Goal: Task Accomplishment & Management: Complete application form

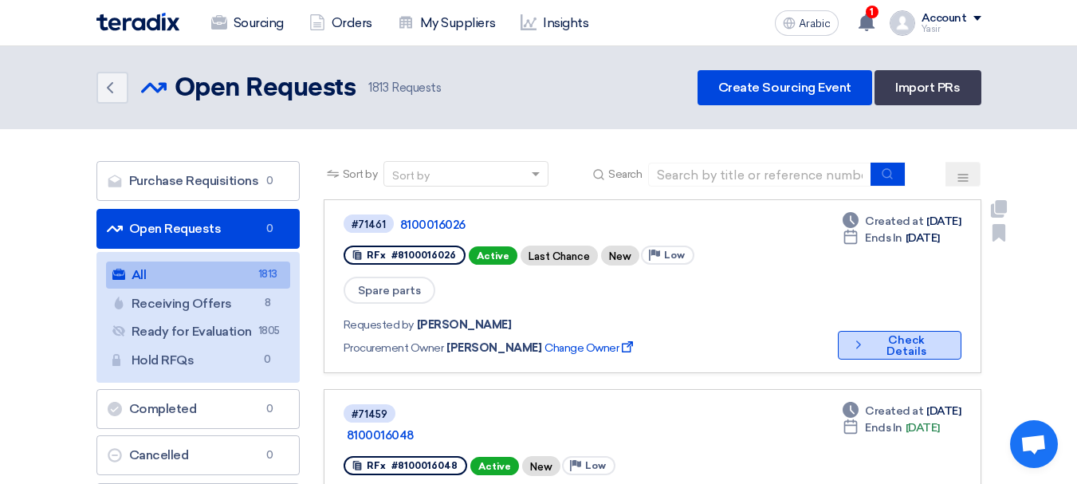
click at [886, 333] on font "Check Details" at bounding box center [906, 345] width 40 height 25
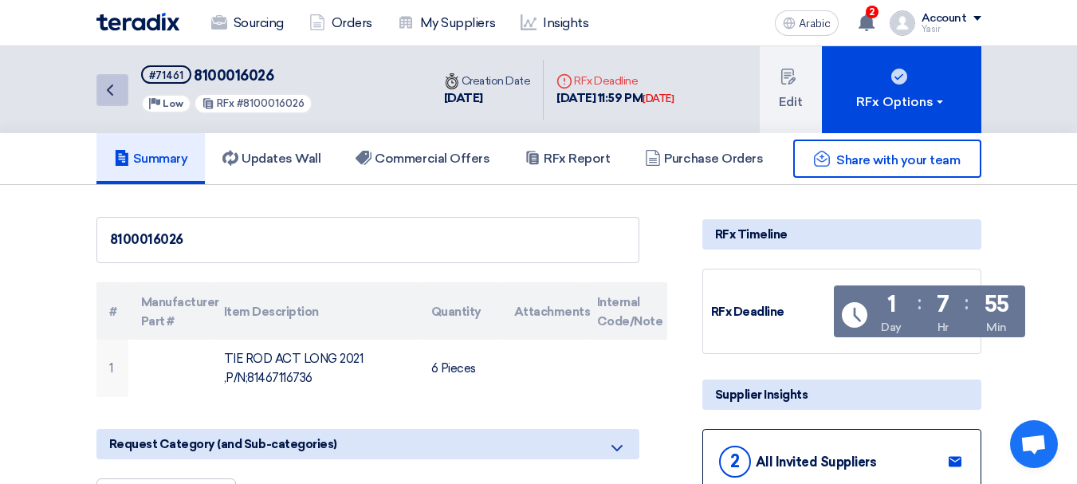
click at [115, 93] on icon "Back" at bounding box center [109, 89] width 19 height 19
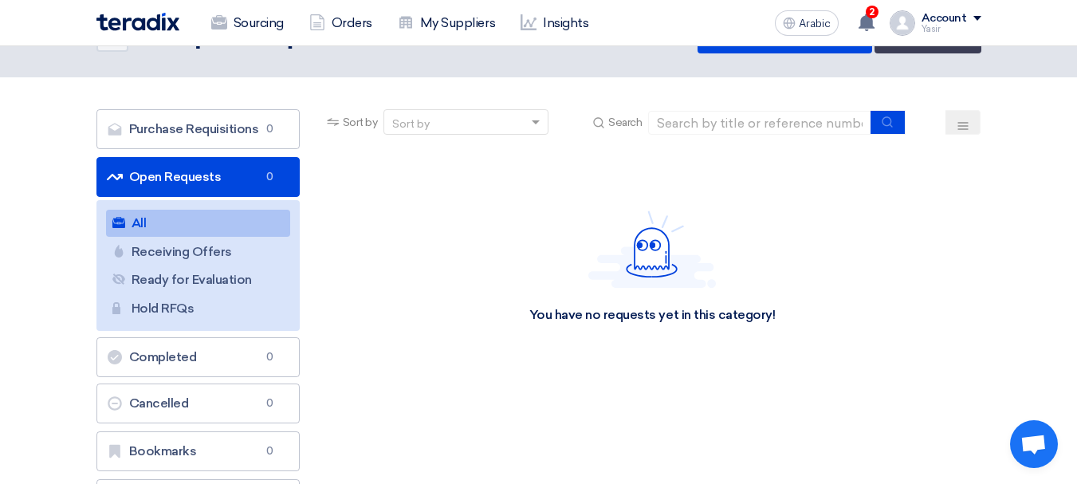
scroll to position [80, 0]
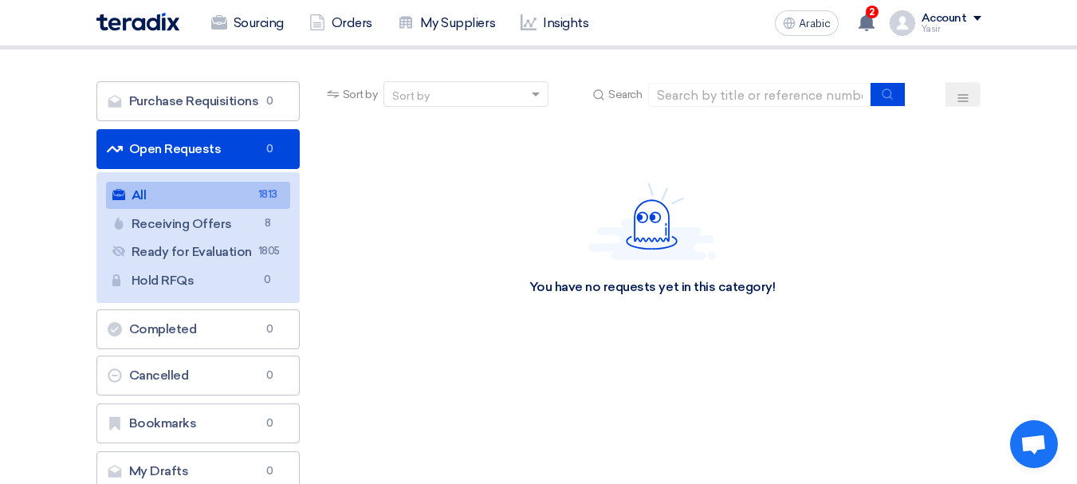
click at [232, 186] on link "All All 1813" at bounding box center [198, 195] width 184 height 27
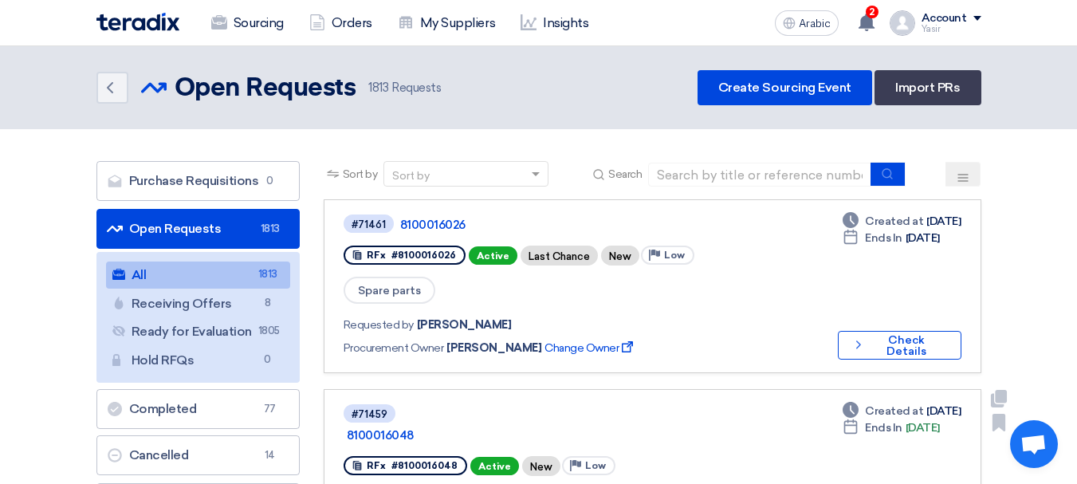
scroll to position [239, 0]
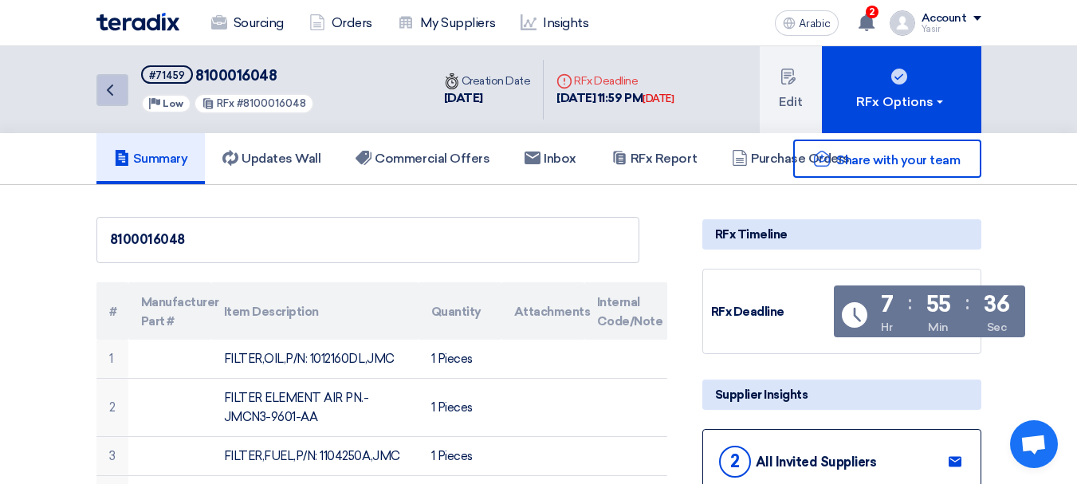
click at [96, 76] on link "Back" at bounding box center [112, 90] width 32 height 32
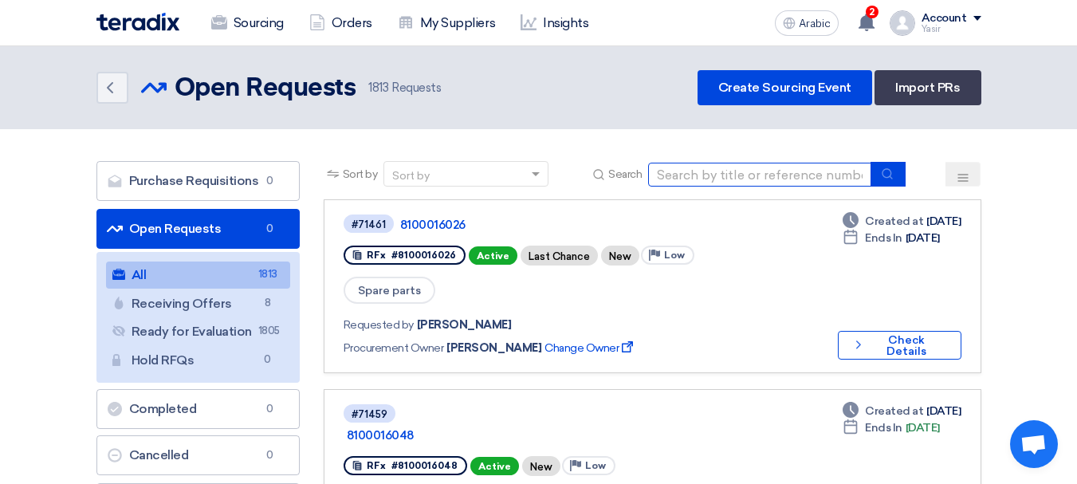
click at [742, 166] on input at bounding box center [759, 175] width 223 height 24
paste input "8000022277"
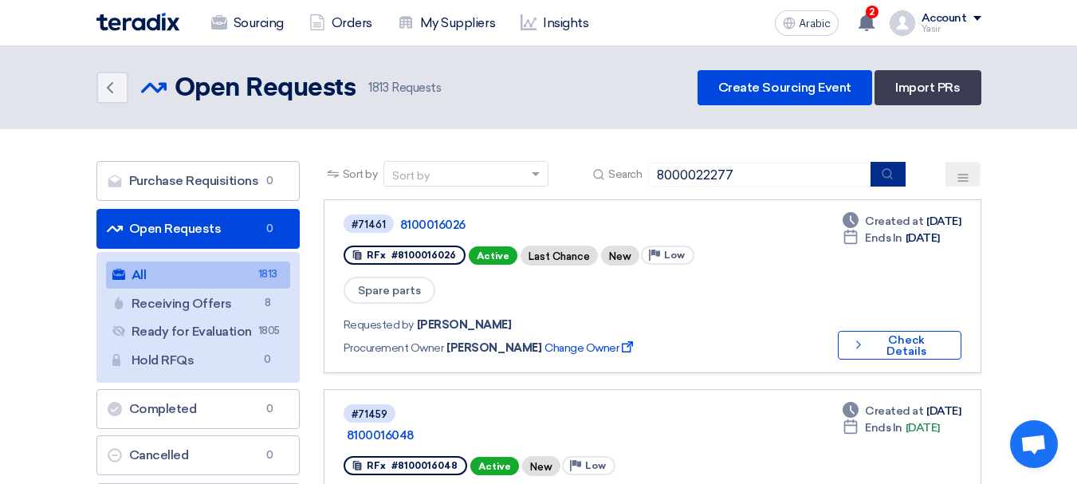
click at [877, 172] on button "submit" at bounding box center [887, 174] width 35 height 25
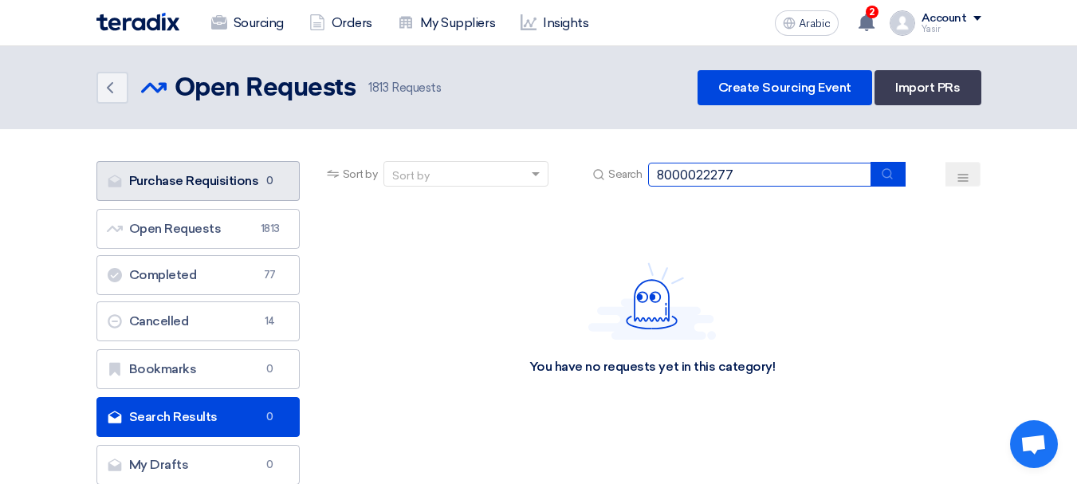
drag, startPoint x: 331, startPoint y: 183, endPoint x: 233, endPoint y: 170, distance: 99.0
click at [165, 170] on div "Purchase Requisitions Purchase Requisitions 0 Open Requests Open Requests 1813 …" at bounding box center [538, 327] width 909 height 332
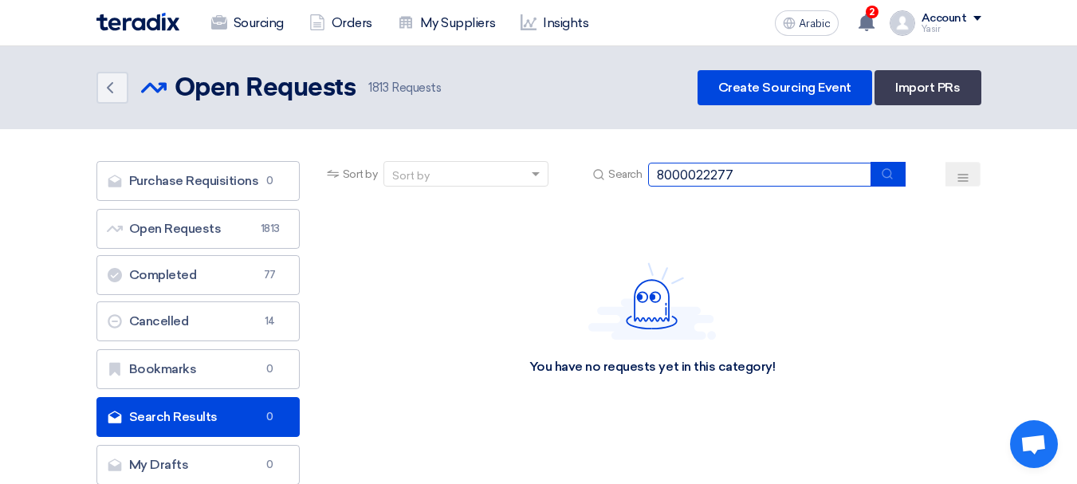
paste input "100016046"
type input "8100016046"
click at [894, 184] on button "submit" at bounding box center [887, 174] width 35 height 25
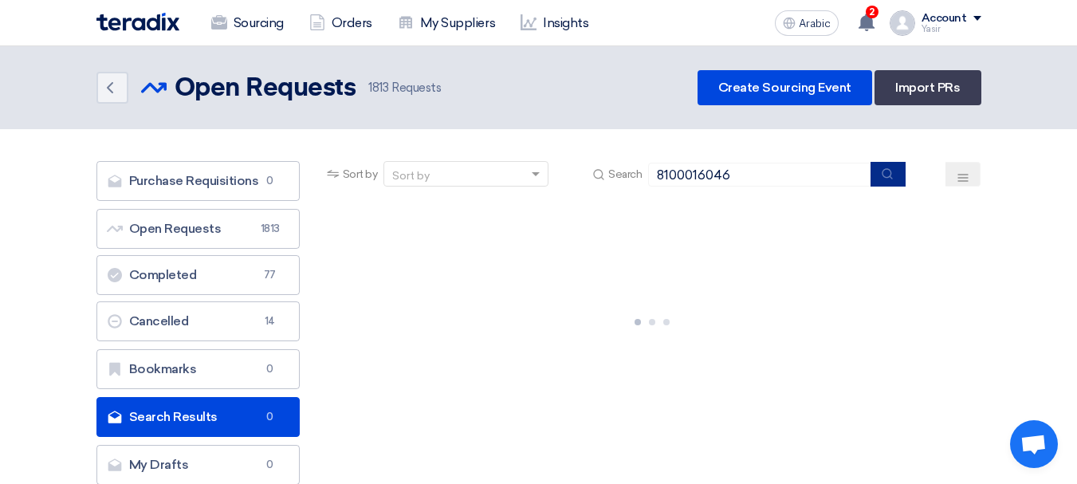
click at [889, 179] on icon "submit" at bounding box center [887, 173] width 13 height 13
click at [772, 182] on input "8100016046" at bounding box center [759, 175] width 223 height 24
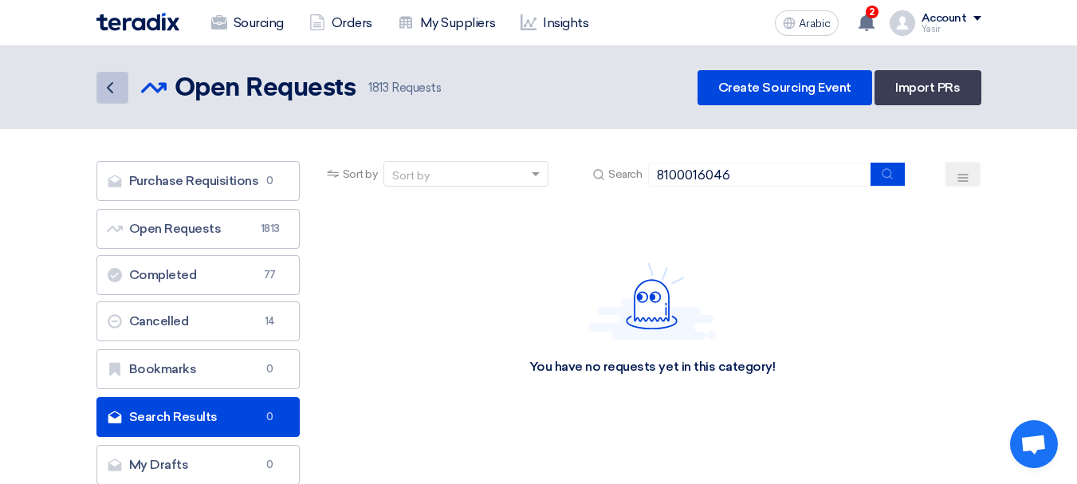
click at [101, 84] on icon "Back" at bounding box center [109, 87] width 19 height 19
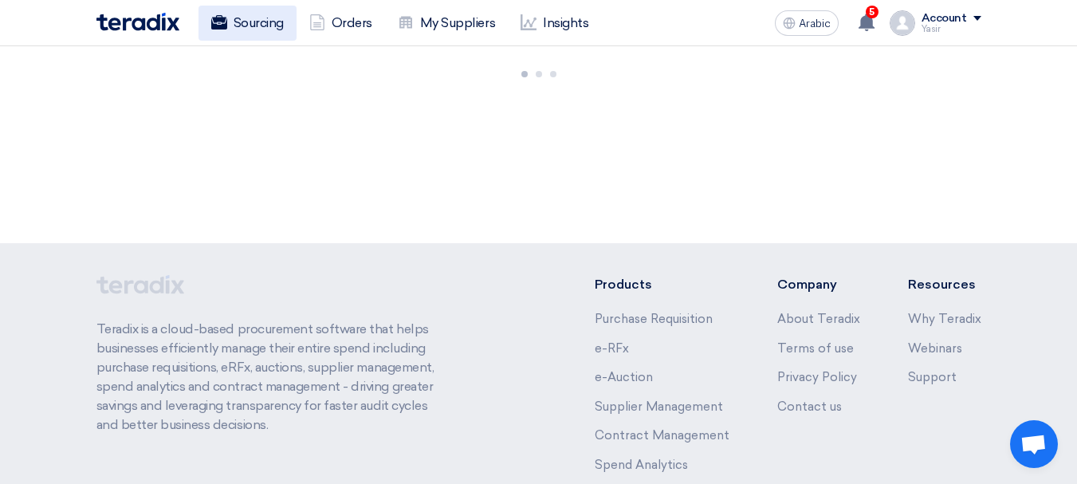
click at [261, 18] on font "Sourcing" at bounding box center [259, 22] width 50 height 15
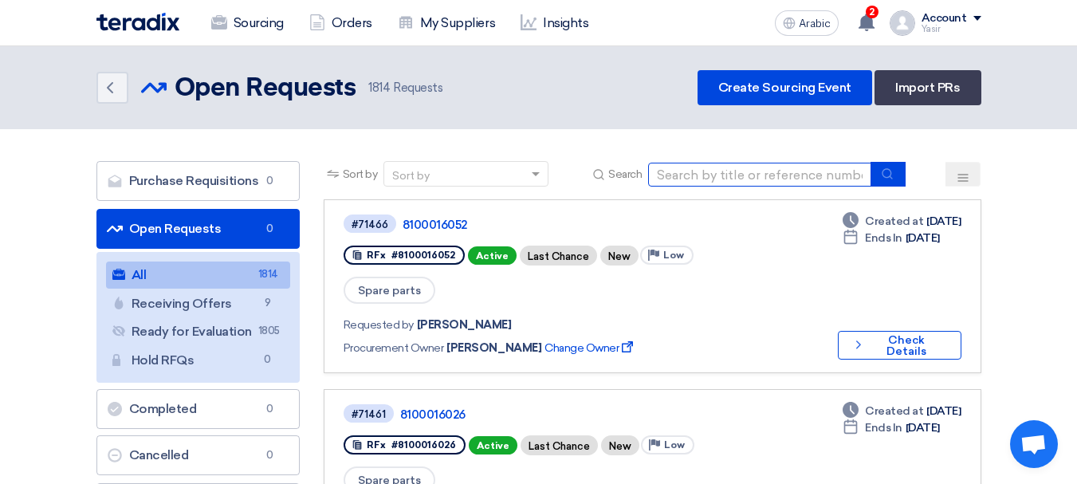
click at [742, 185] on input at bounding box center [759, 175] width 223 height 24
paste input "8100016046"
type input "8100016046"
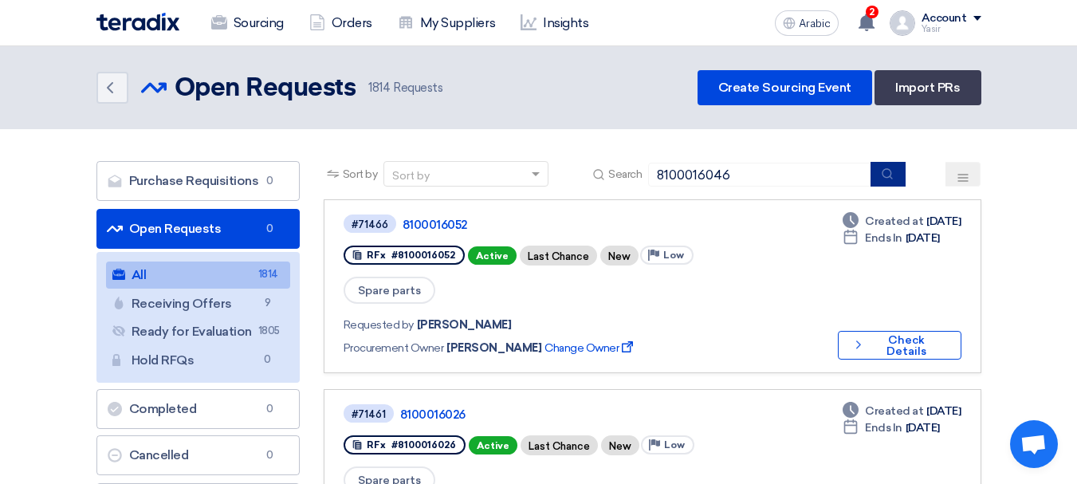
click at [888, 175] on icon "submit" at bounding box center [887, 173] width 13 height 13
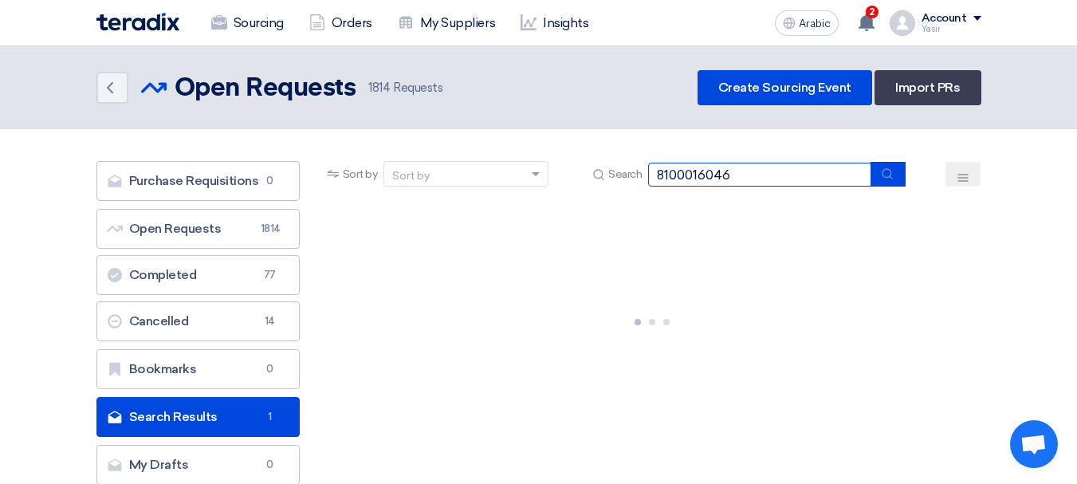
click at [789, 173] on input "8100016046" at bounding box center [759, 175] width 223 height 24
click at [903, 183] on button "submit" at bounding box center [887, 174] width 35 height 25
click at [811, 176] on input "8100016046" at bounding box center [759, 175] width 223 height 24
click at [901, 180] on button "submit" at bounding box center [887, 174] width 35 height 25
click at [905, 179] on button "submit" at bounding box center [887, 174] width 35 height 25
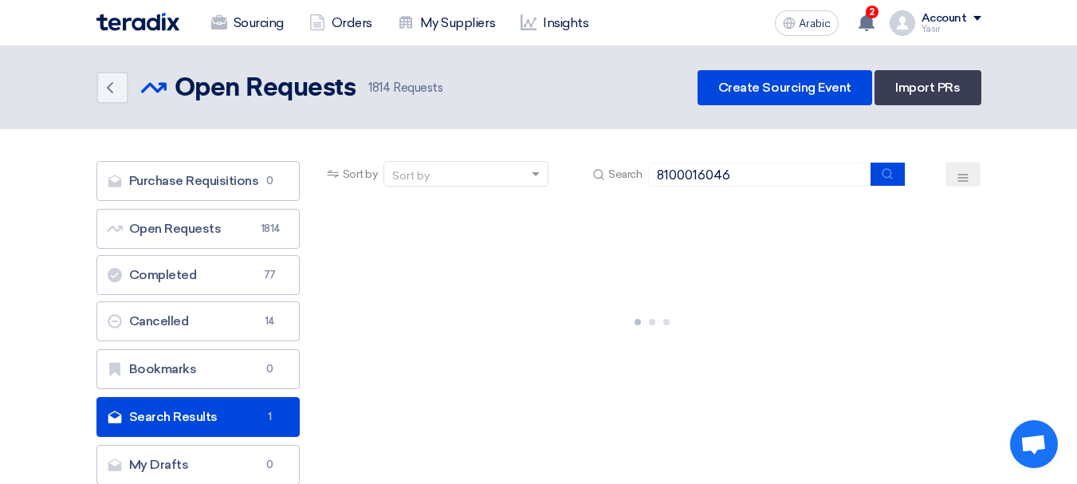
click at [270, 395] on div "Purchase Requisitions Purchase Requisitions 0 Open Requests Open Requests 1814 …" at bounding box center [197, 323] width 203 height 324
click at [241, 409] on link "Search Results Search Results 1" at bounding box center [197, 417] width 203 height 40
click at [120, 89] on link "Back" at bounding box center [112, 88] width 32 height 32
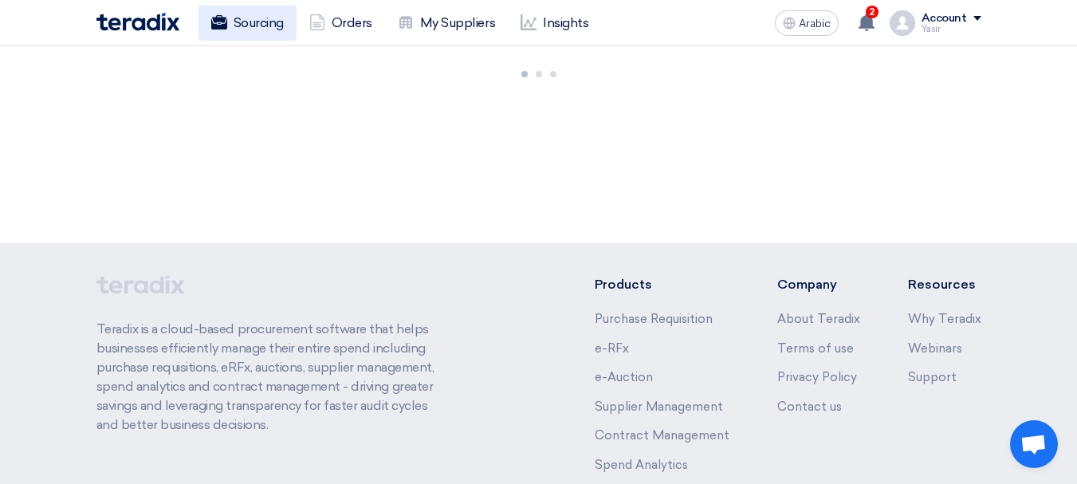
click at [249, 28] on font "Sourcing" at bounding box center [259, 22] width 50 height 15
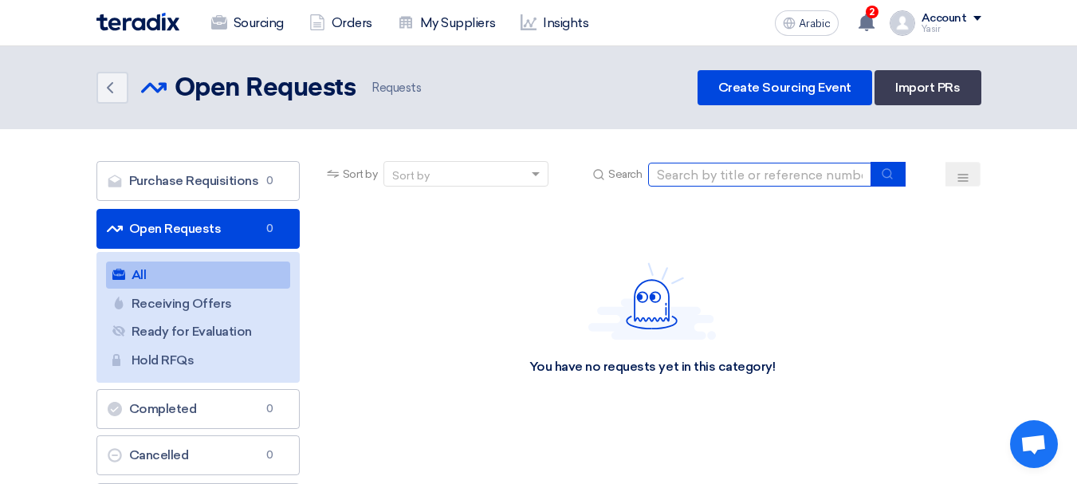
click at [752, 178] on input at bounding box center [759, 175] width 223 height 24
paste input "8100016046"
type input "8100016046"
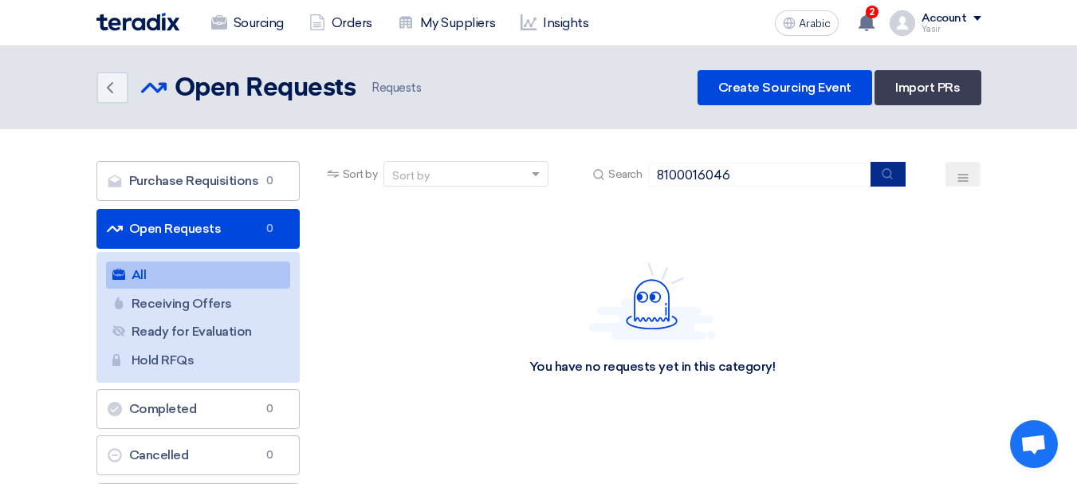
click at [883, 178] on icon "submit" at bounding box center [887, 173] width 13 height 13
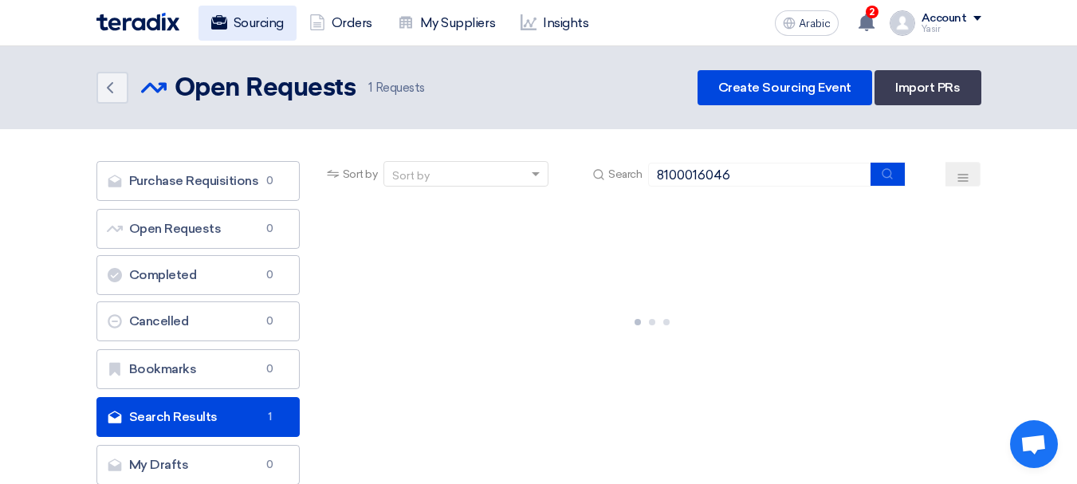
click at [226, 18] on use at bounding box center [218, 22] width 16 height 14
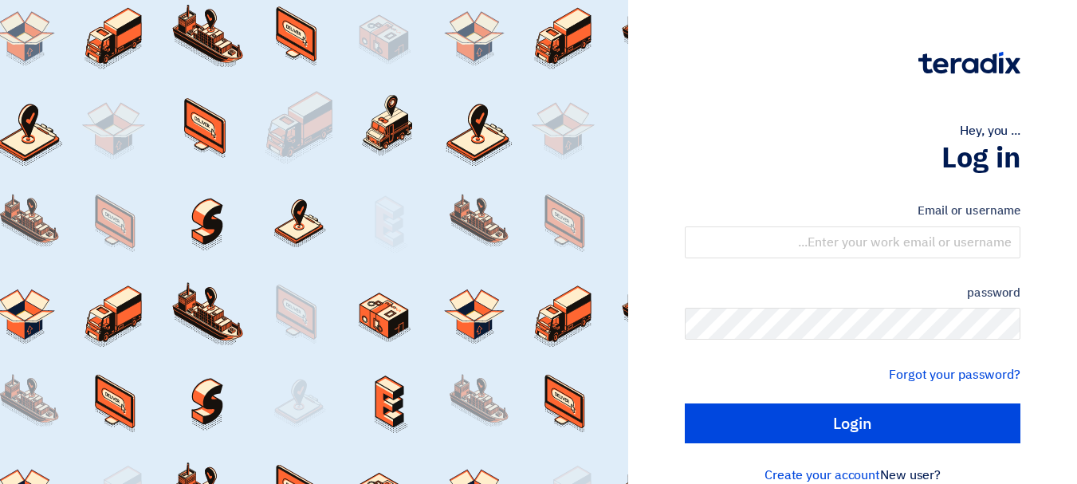
type input "[EMAIL_ADDRESS][DOMAIN_NAME]"
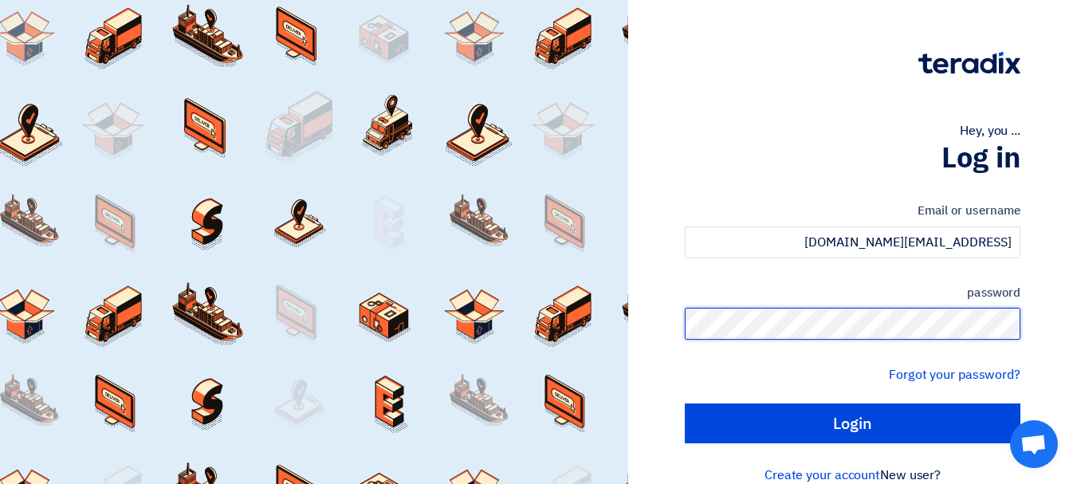
click at [685, 403] on input "Login" at bounding box center [853, 423] width 336 height 40
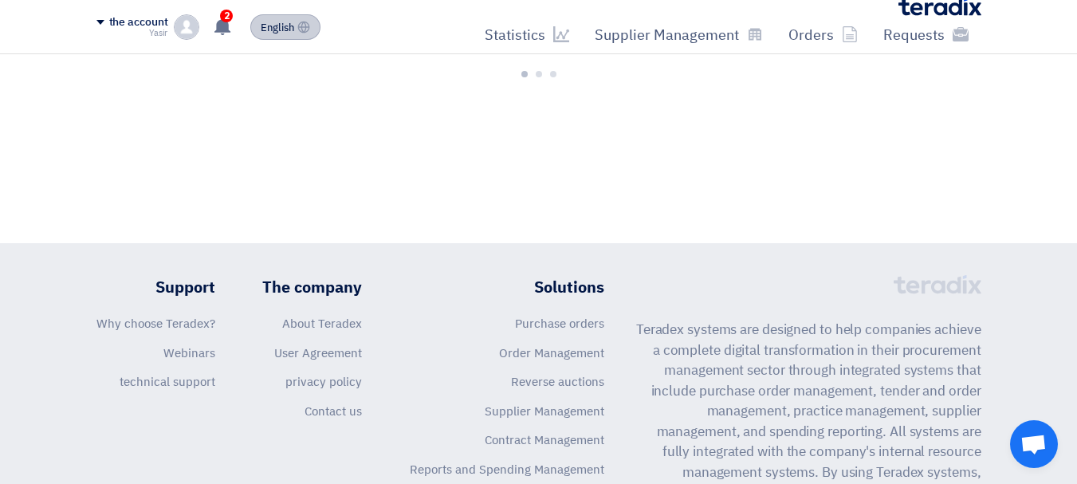
click at [282, 24] on font "English" at bounding box center [277, 27] width 33 height 15
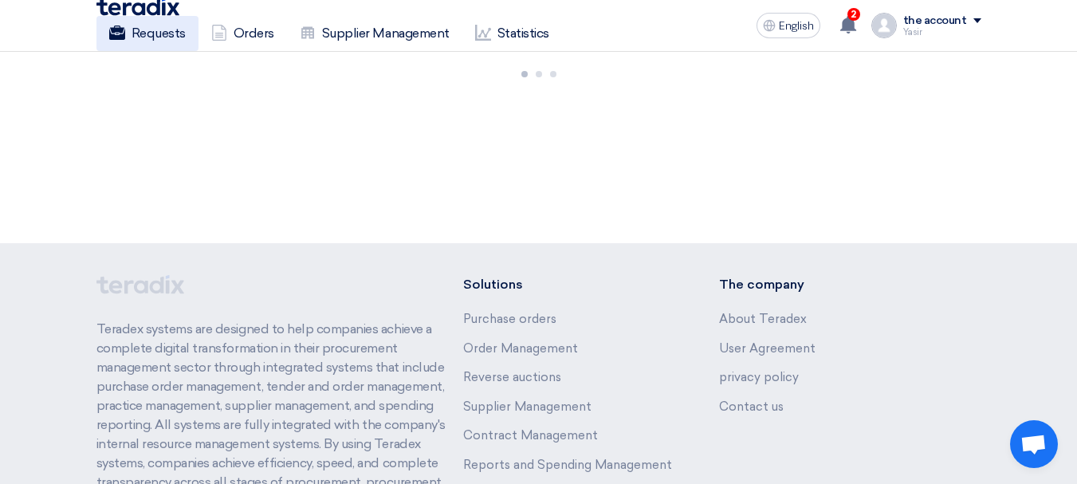
click at [144, 29] on font "Requests" at bounding box center [159, 33] width 54 height 15
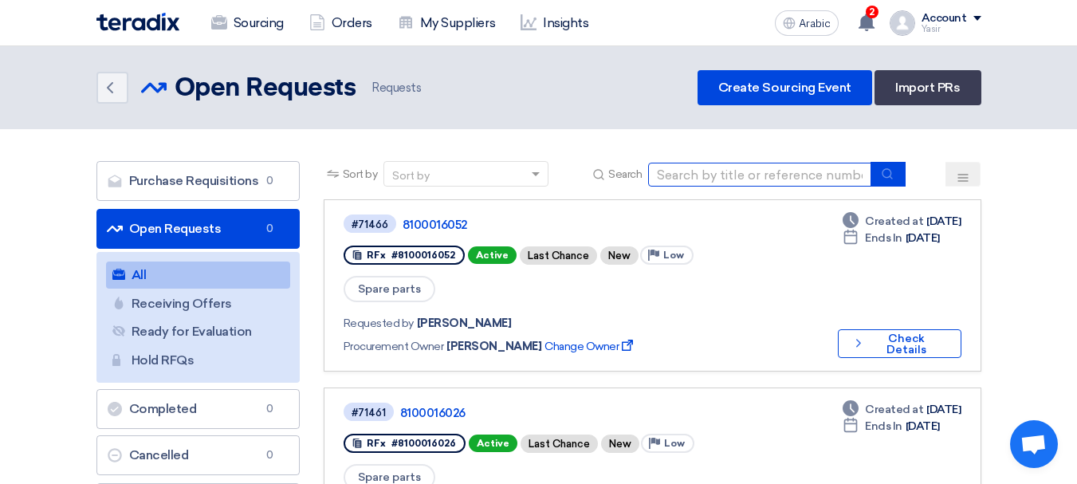
click at [736, 176] on input at bounding box center [759, 175] width 223 height 24
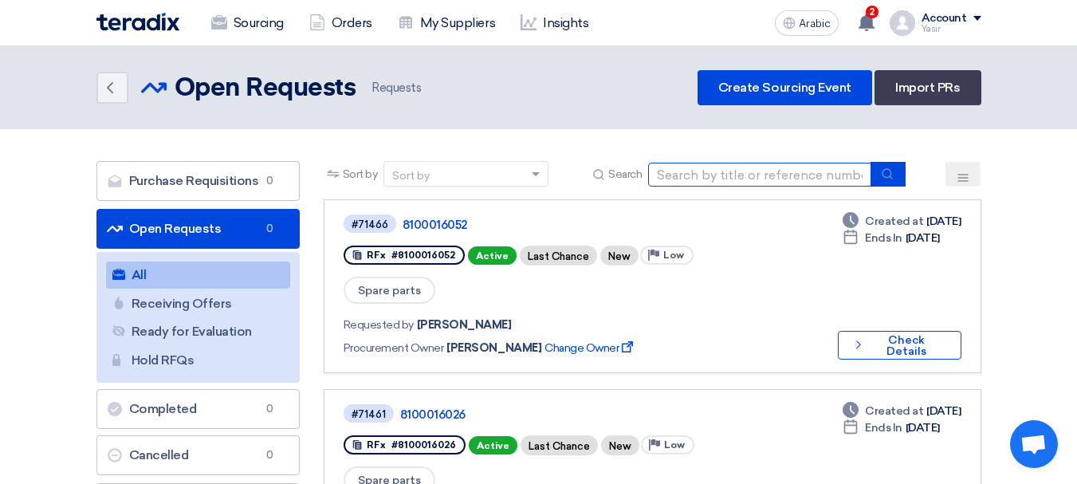
paste input "8100016046"
type input "8100016046"
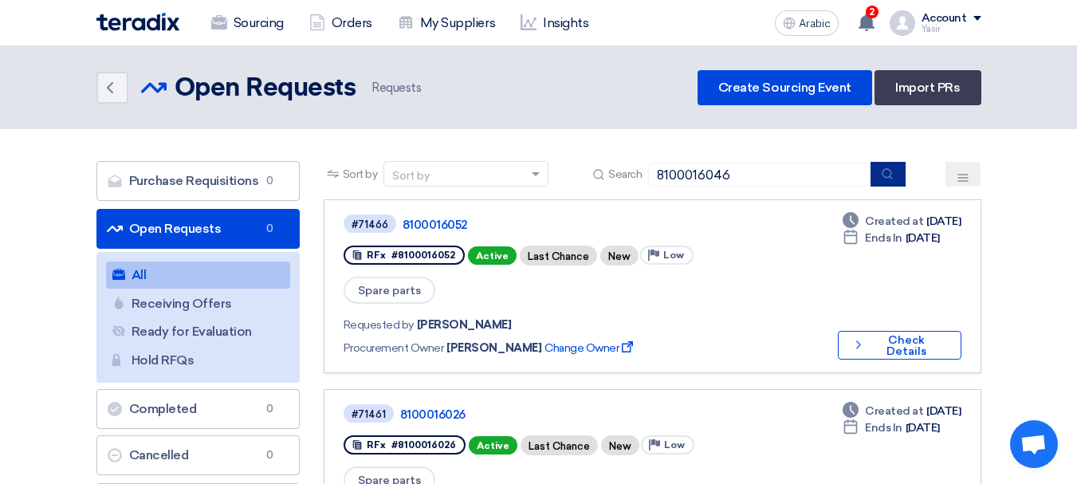
click at [877, 176] on button "submit" at bounding box center [887, 174] width 35 height 25
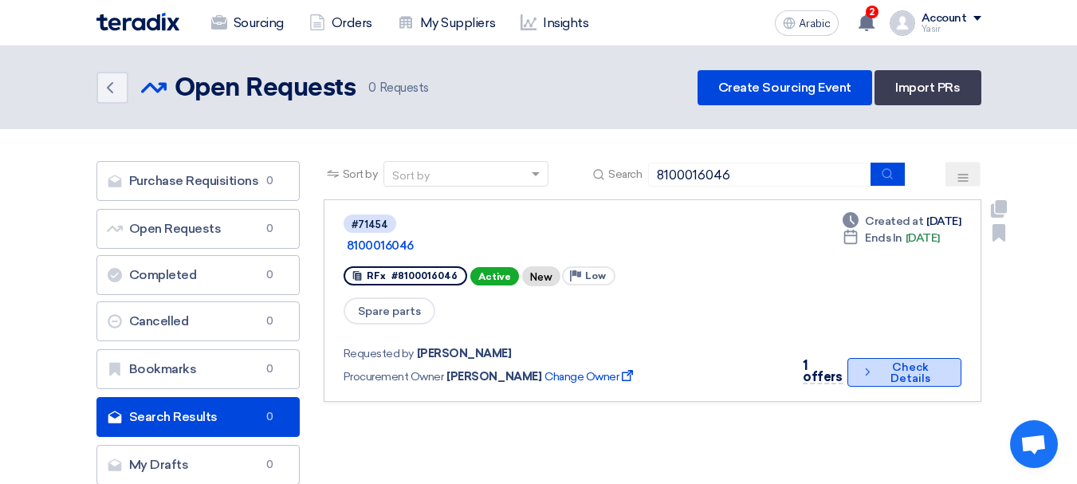
click at [888, 362] on font "Check Details" at bounding box center [910, 373] width 67 height 22
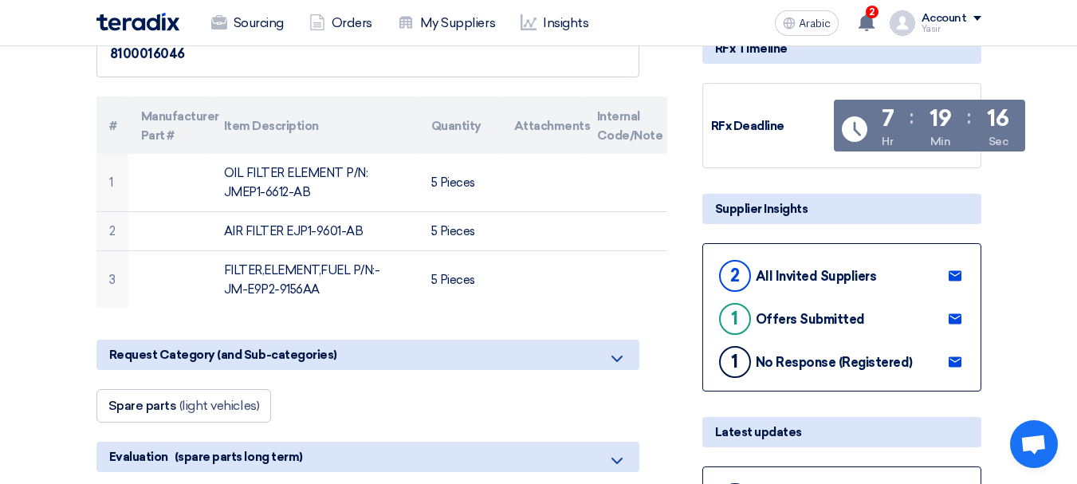
scroll to position [425, 0]
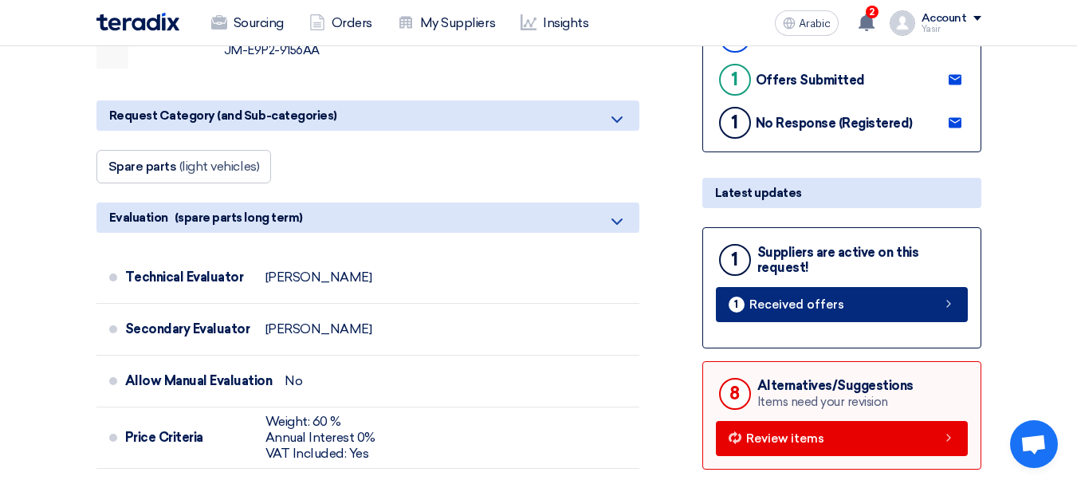
click at [936, 305] on link "1 Received offers" at bounding box center [842, 304] width 252 height 35
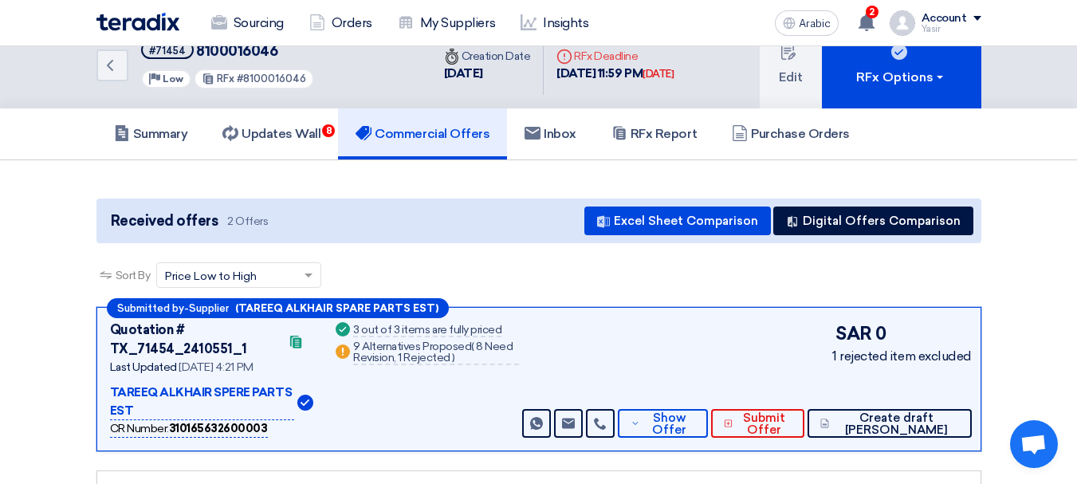
scroll to position [159, 0]
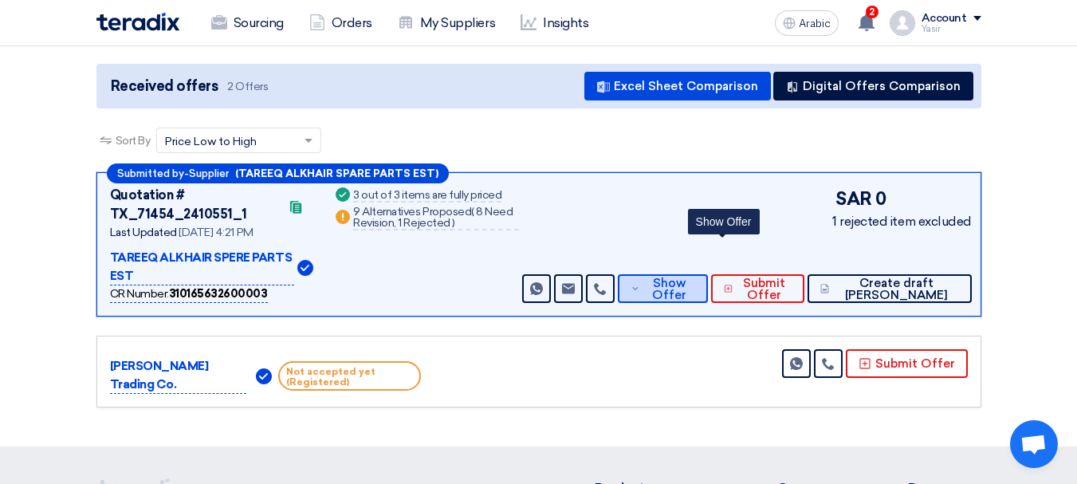
click at [703, 274] on button "Show Offer" at bounding box center [663, 288] width 90 height 29
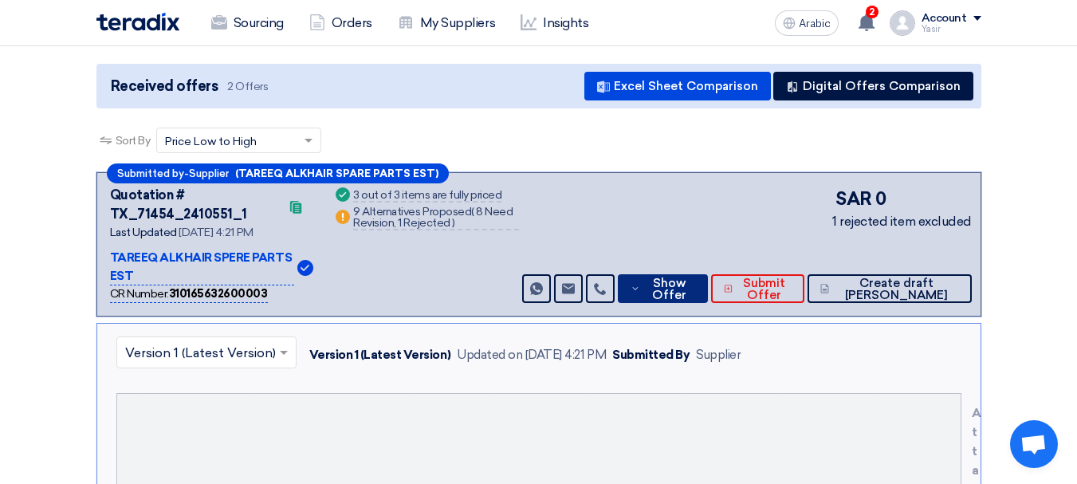
scroll to position [0, 0]
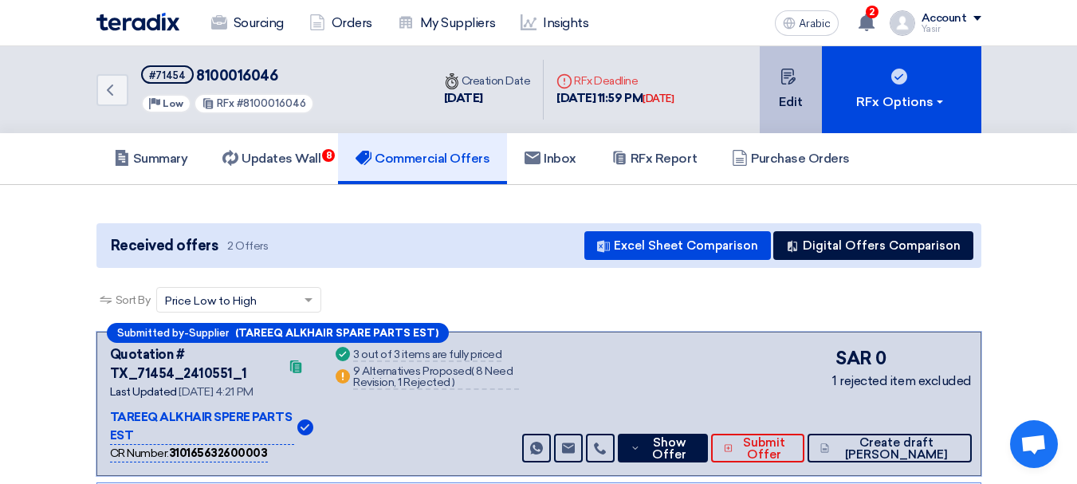
click at [783, 84] on button "Edit" at bounding box center [791, 89] width 62 height 87
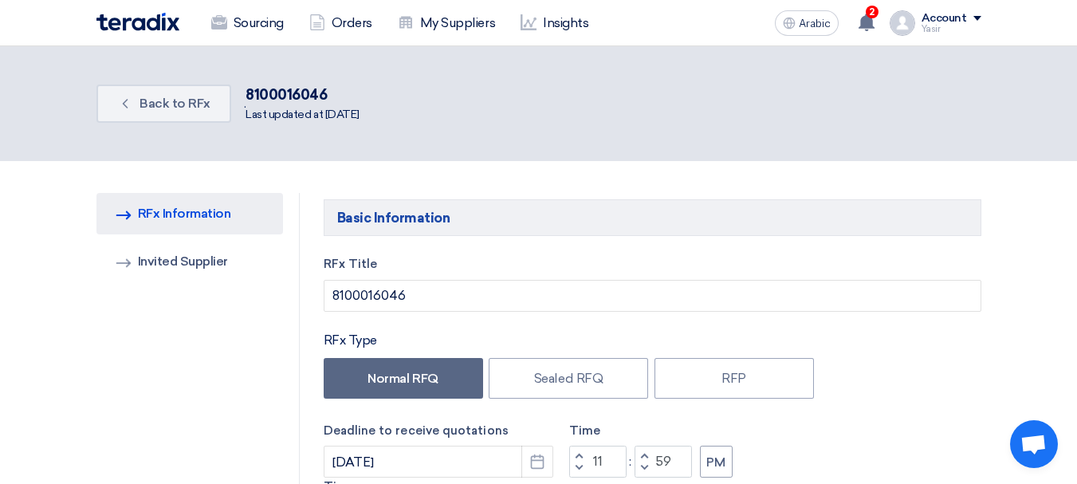
click at [86, 92] on div "Back Back to RFx . 8100016046 Last updated at 18 Sep 2025" at bounding box center [538, 103] width 909 height 51
click at [112, 104] on link "Back Back to RFx" at bounding box center [163, 103] width 135 height 38
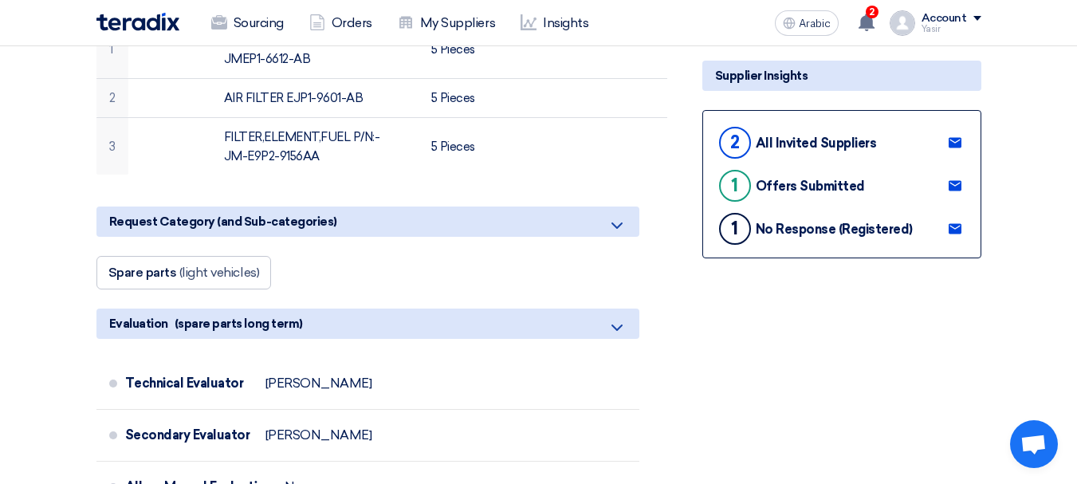
scroll to position [558, 0]
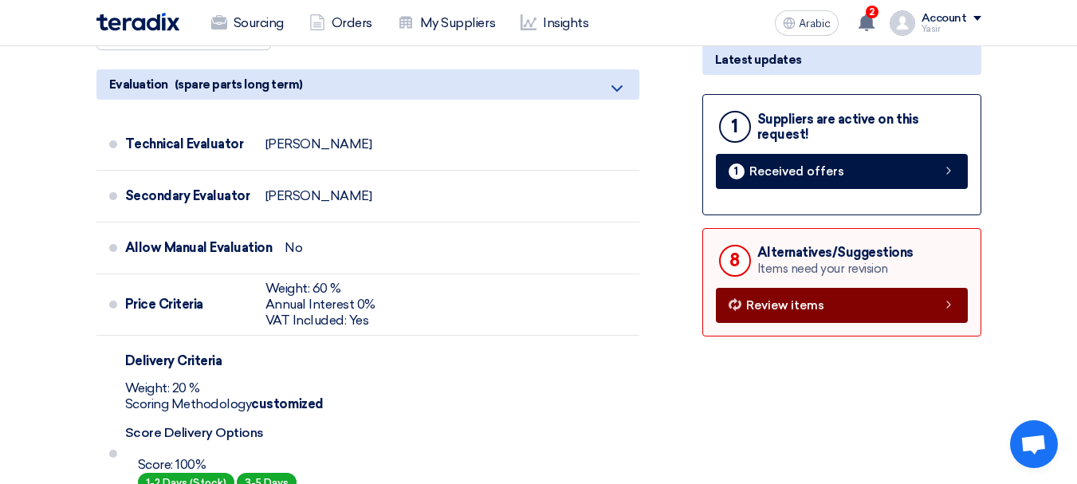
click at [944, 300] on icon at bounding box center [948, 304] width 13 height 13
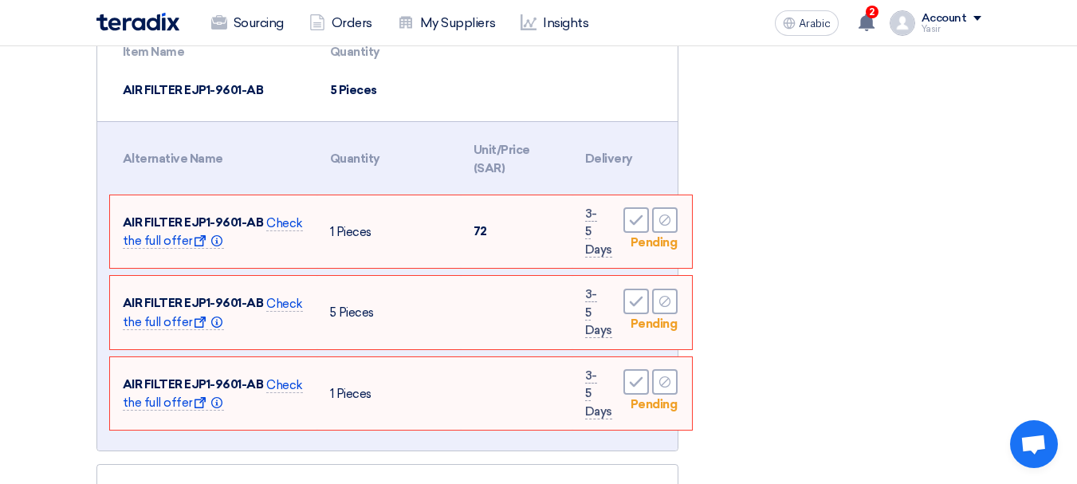
scroll to position [717, 0]
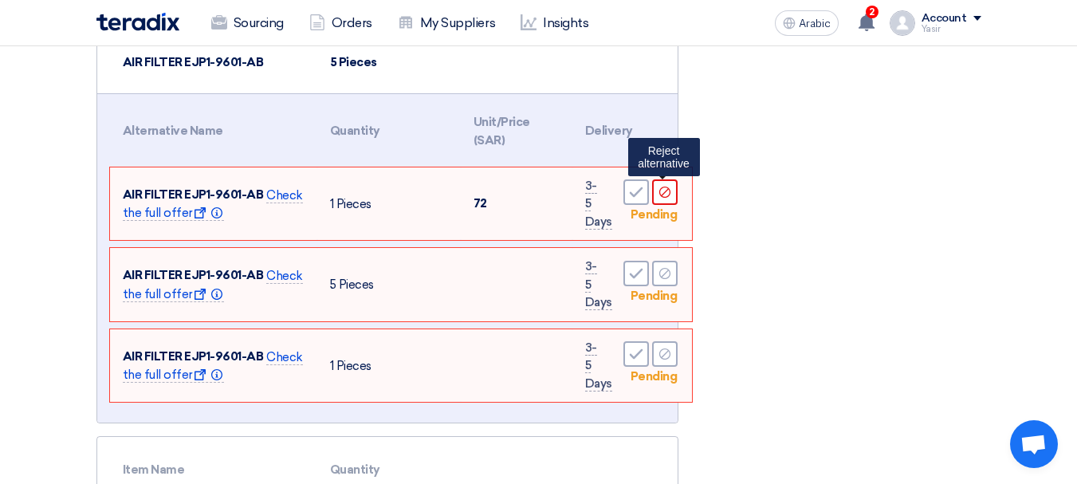
click at [658, 204] on div "Reject" at bounding box center [665, 192] width 26 height 26
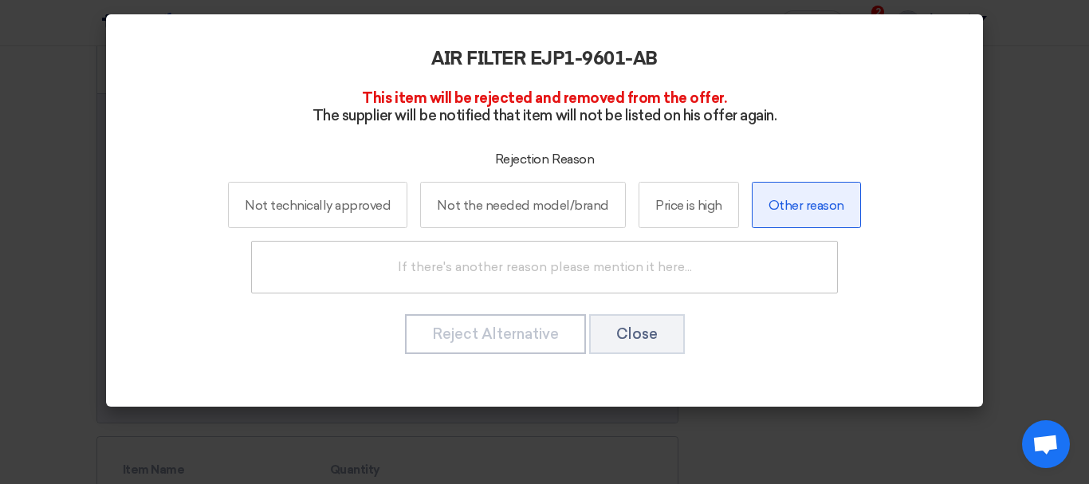
click at [843, 214] on label "Other reason" at bounding box center [806, 205] width 109 height 47
click at [811, 210] on input "Other reason" at bounding box center [806, 204] width 10 height 10
radio input "true"
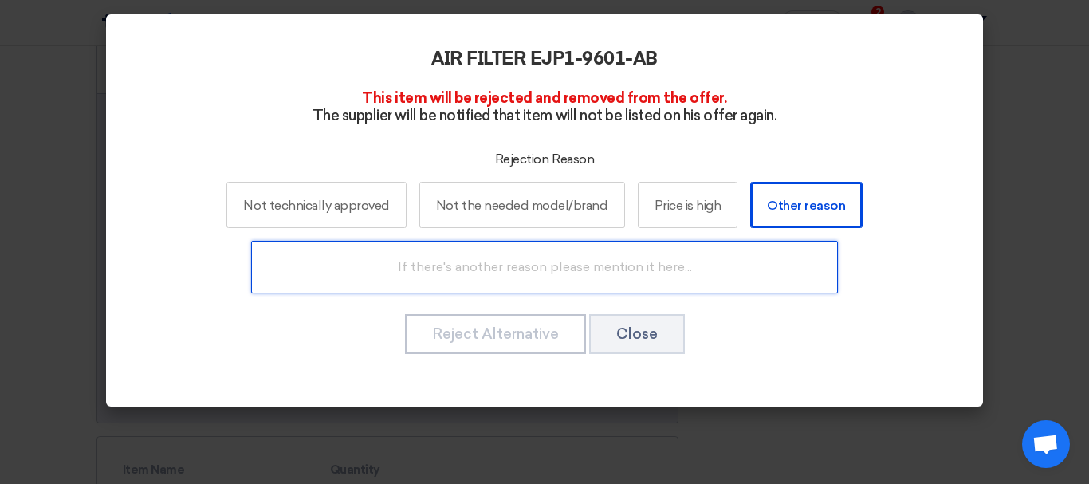
click at [442, 244] on input "text" at bounding box center [544, 267] width 587 height 53
type input "MISTAKE"
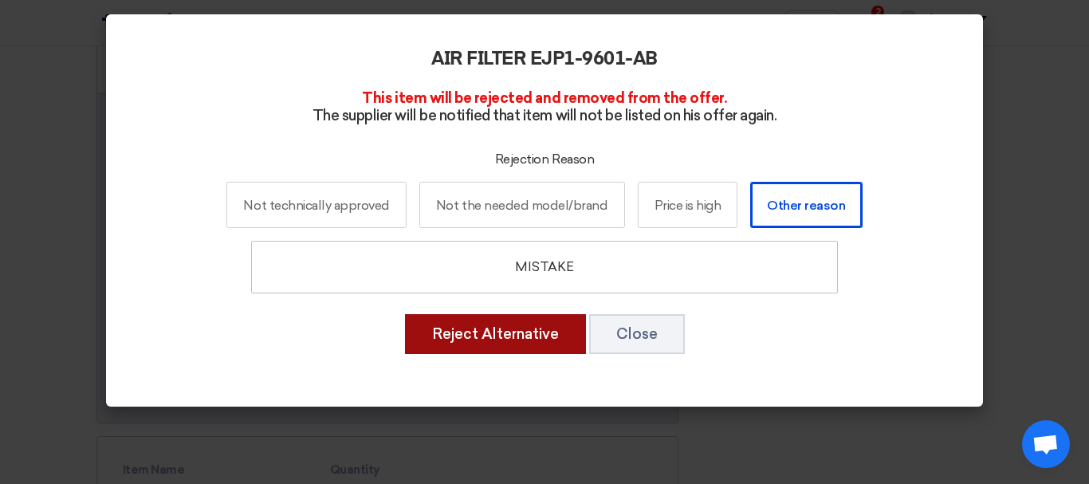
click at [444, 343] on font "Reject Alternative" at bounding box center [495, 334] width 127 height 18
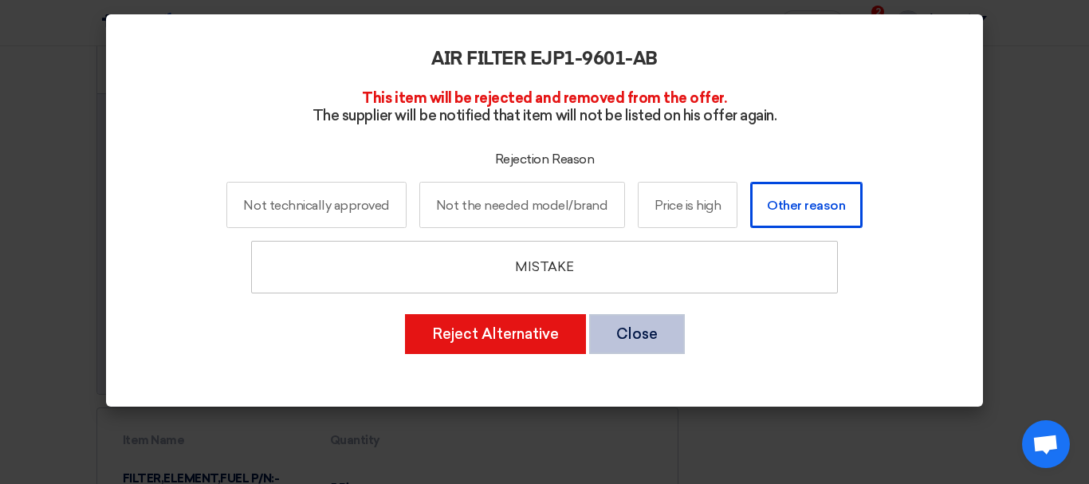
click at [674, 341] on button "Close" at bounding box center [637, 334] width 96 height 40
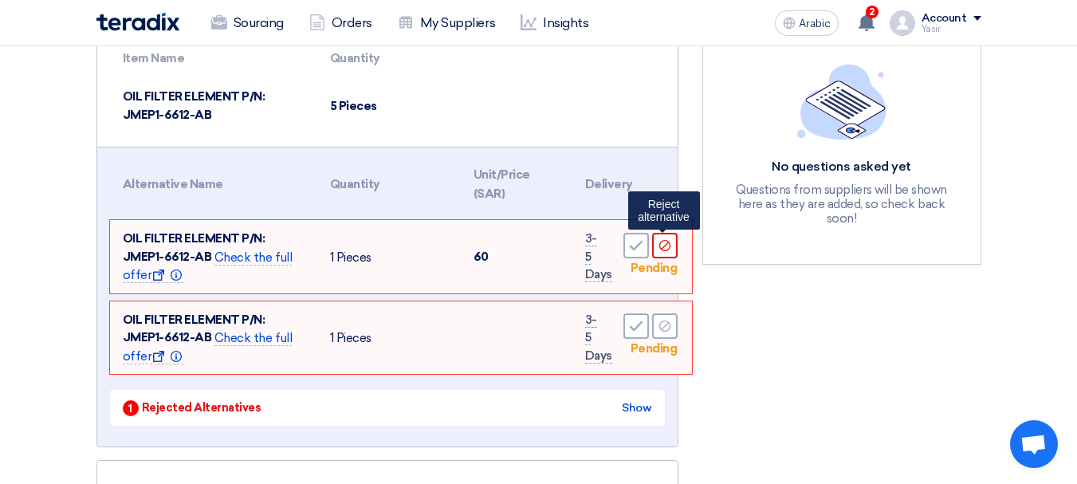
scroll to position [302, 0]
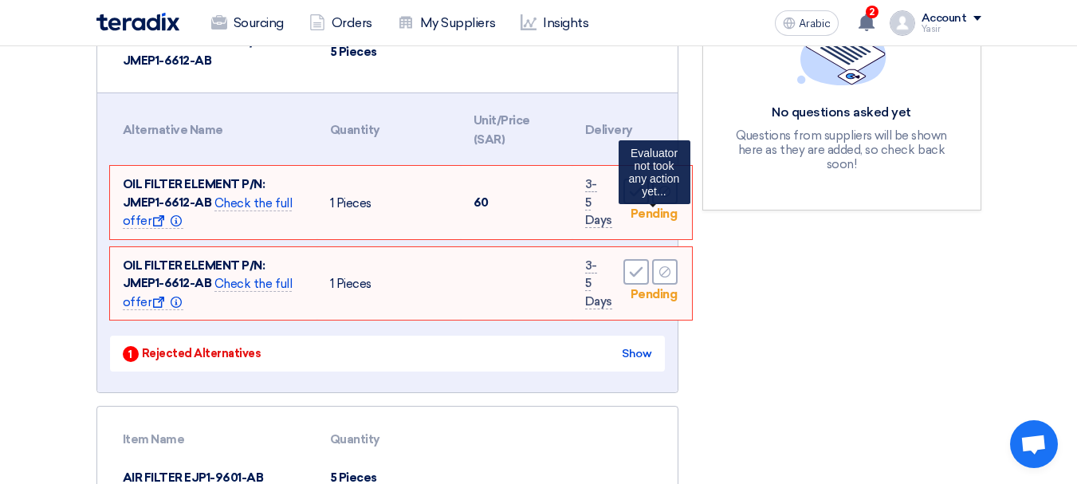
click at [654, 213] on font "Pending" at bounding box center [653, 213] width 47 height 14
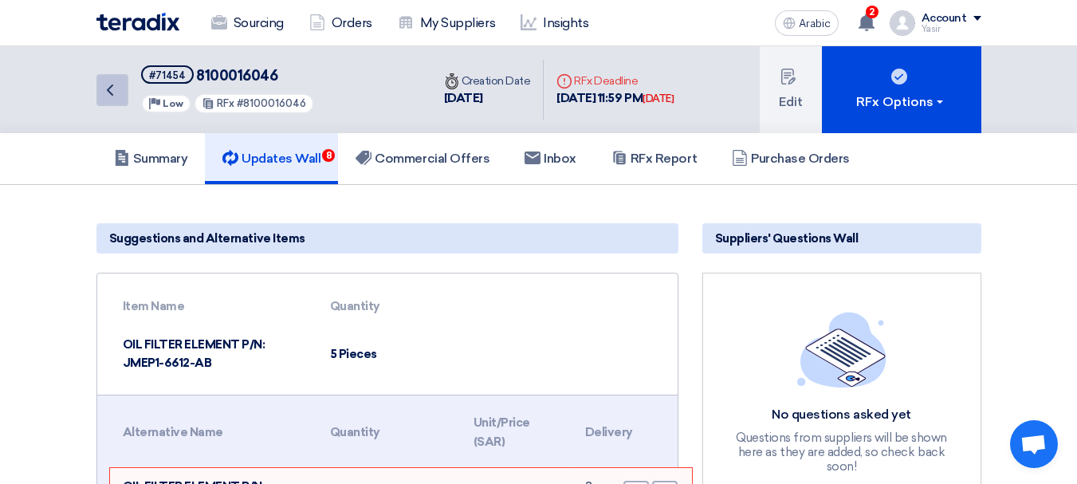
click at [115, 94] on icon "Back" at bounding box center [109, 89] width 19 height 19
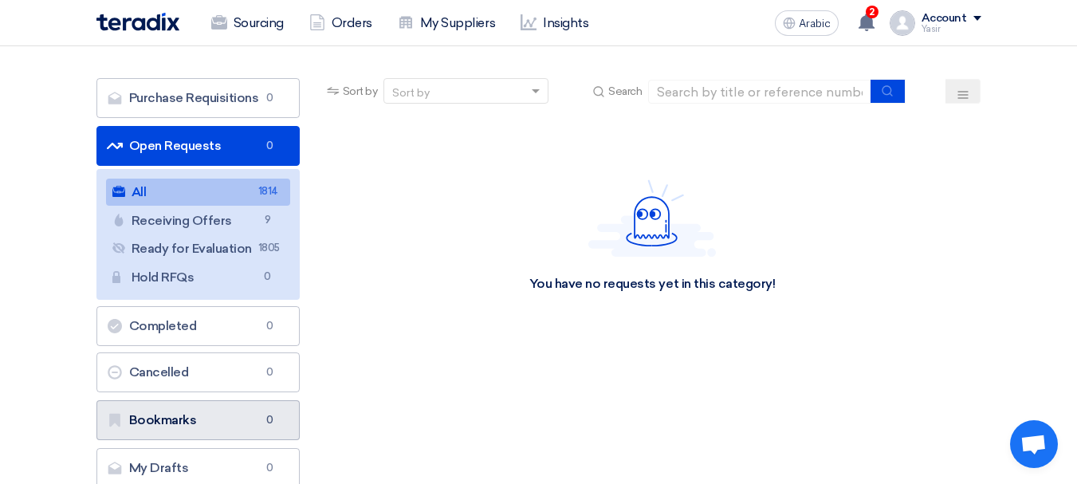
scroll to position [159, 0]
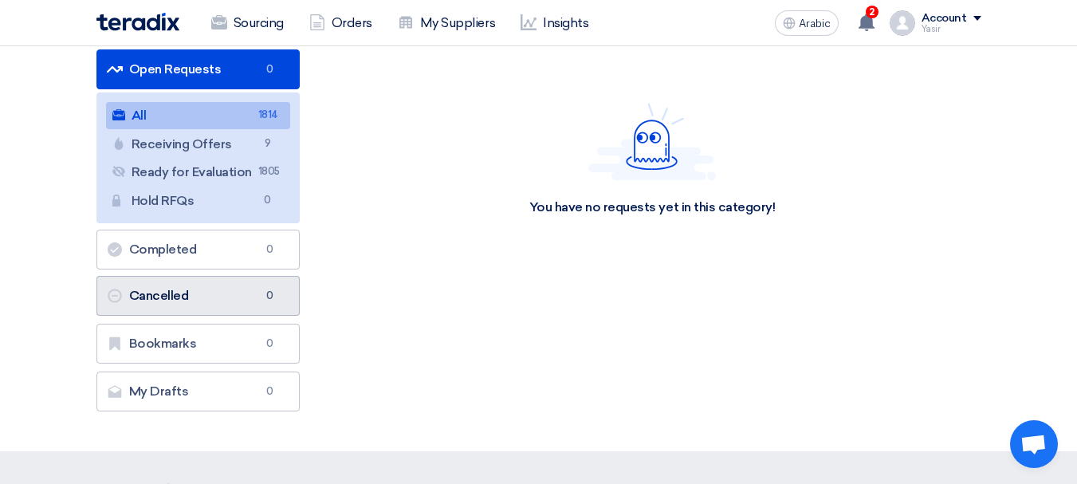
click at [198, 303] on link "Cancelled Cancelled 0" at bounding box center [197, 296] width 203 height 40
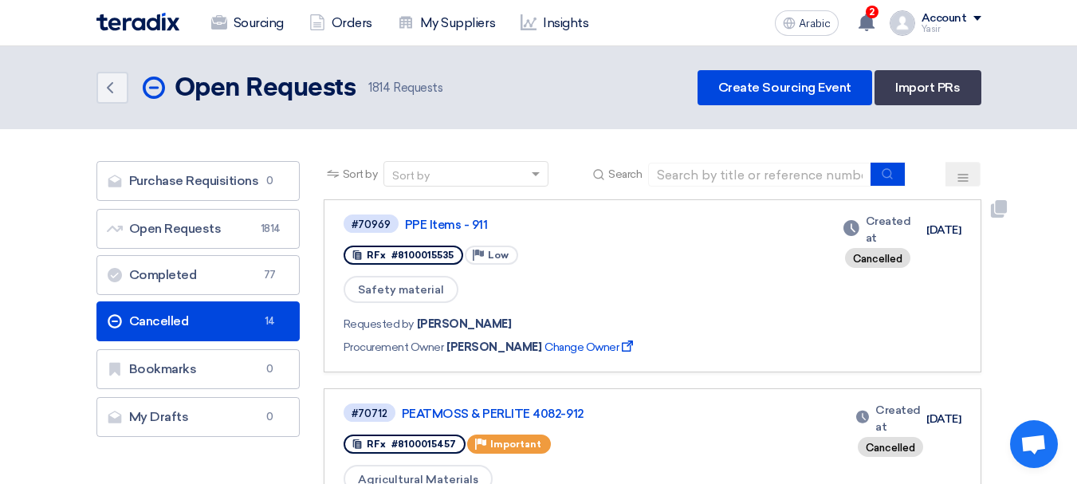
click at [609, 284] on div "Safety material" at bounding box center [586, 289] width 487 height 30
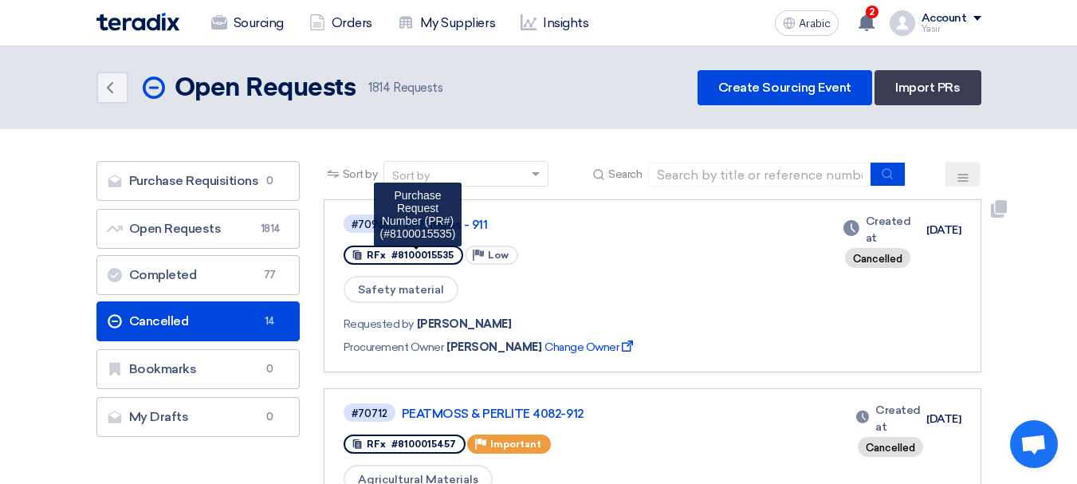
click at [418, 257] on font "#8100015535" at bounding box center [422, 254] width 62 height 11
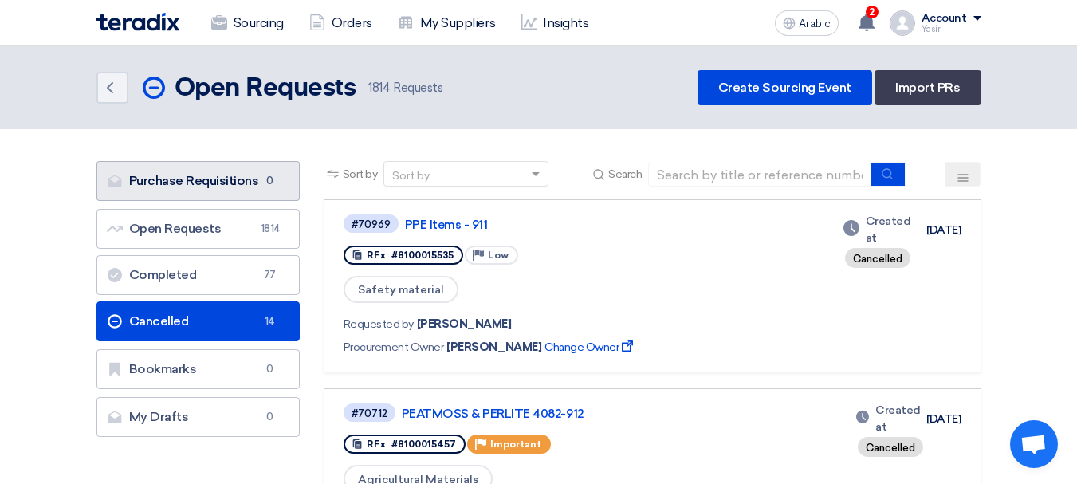
click at [230, 181] on font "Purchase Requisitions" at bounding box center [194, 180] width 130 height 15
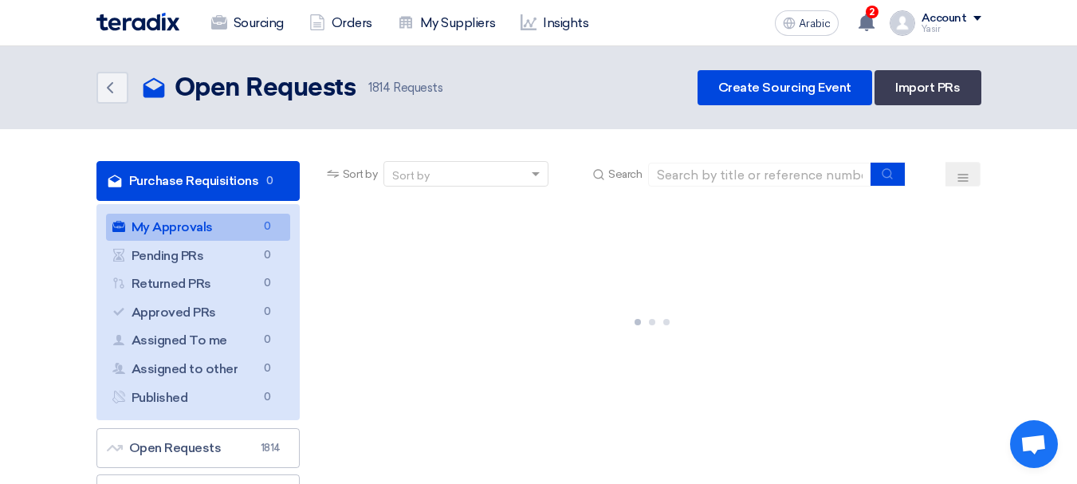
click at [165, 183] on font "Purchase Requisitions" at bounding box center [194, 180] width 130 height 15
click at [108, 101] on link "Back" at bounding box center [112, 88] width 32 height 32
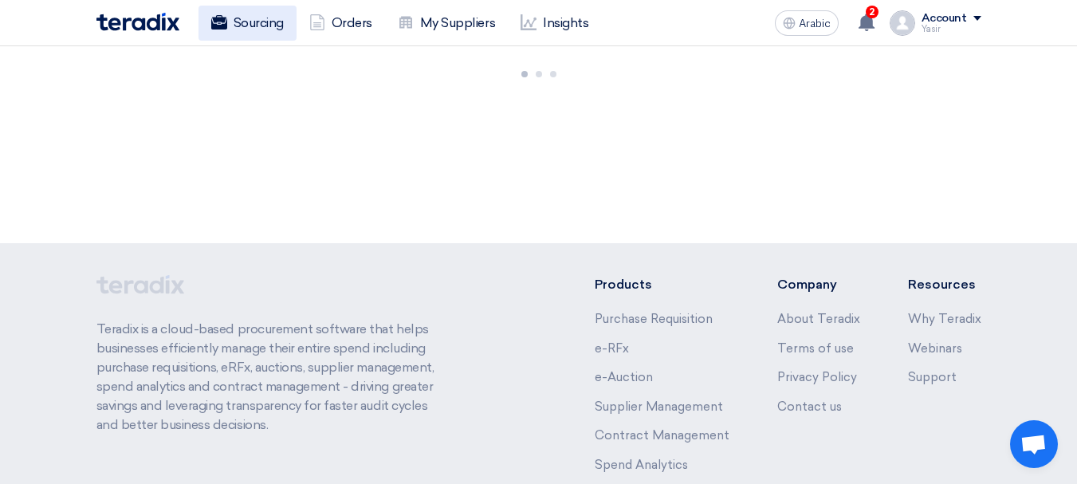
click at [238, 22] on font "Sourcing" at bounding box center [259, 22] width 50 height 15
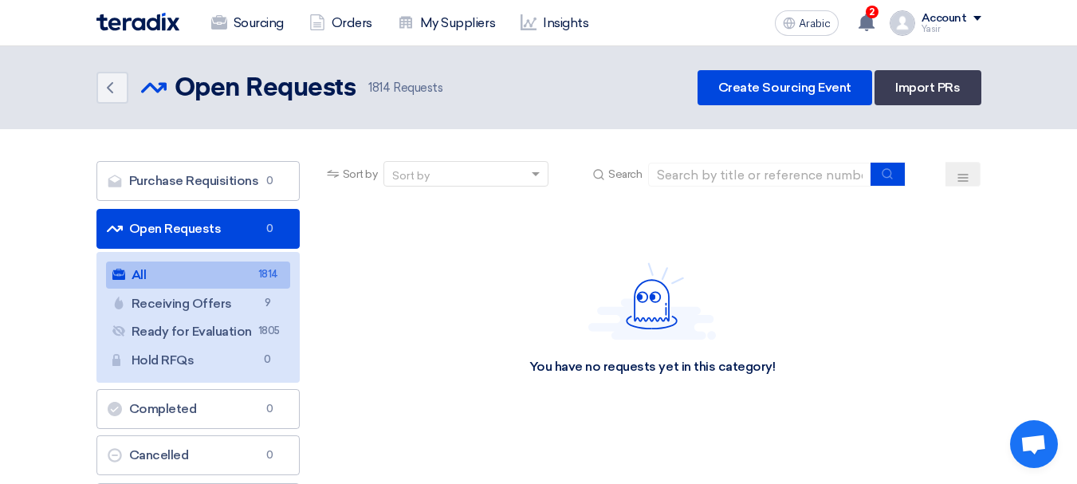
click at [218, 273] on link "All All 1814" at bounding box center [198, 274] width 184 height 27
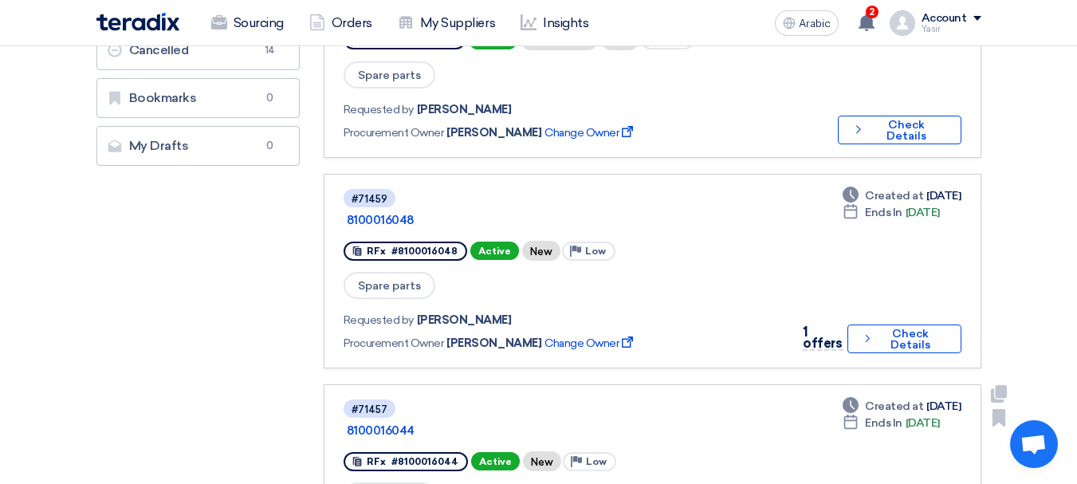
scroll to position [478, 0]
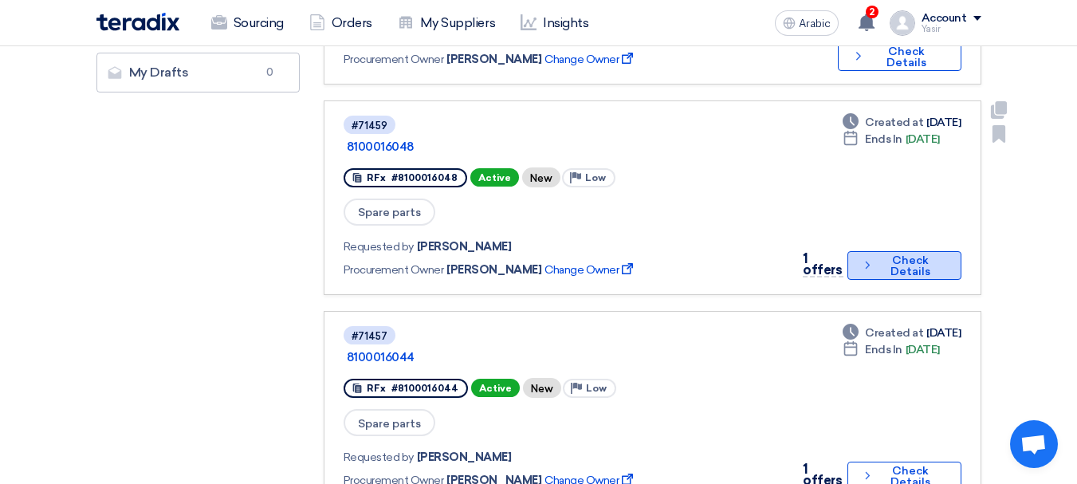
click at [905, 253] on font "Check Details" at bounding box center [910, 265] width 40 height 25
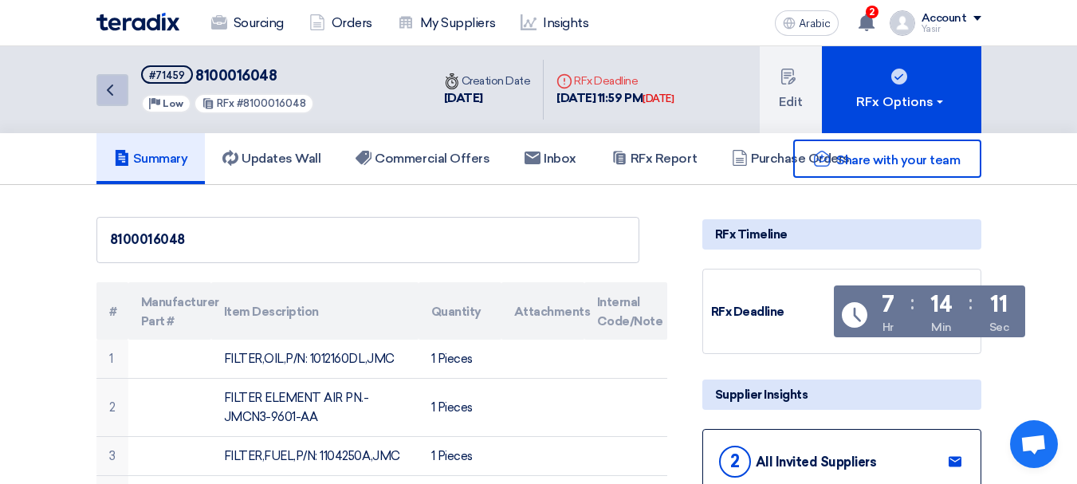
click at [109, 87] on icon "Back" at bounding box center [109, 89] width 19 height 19
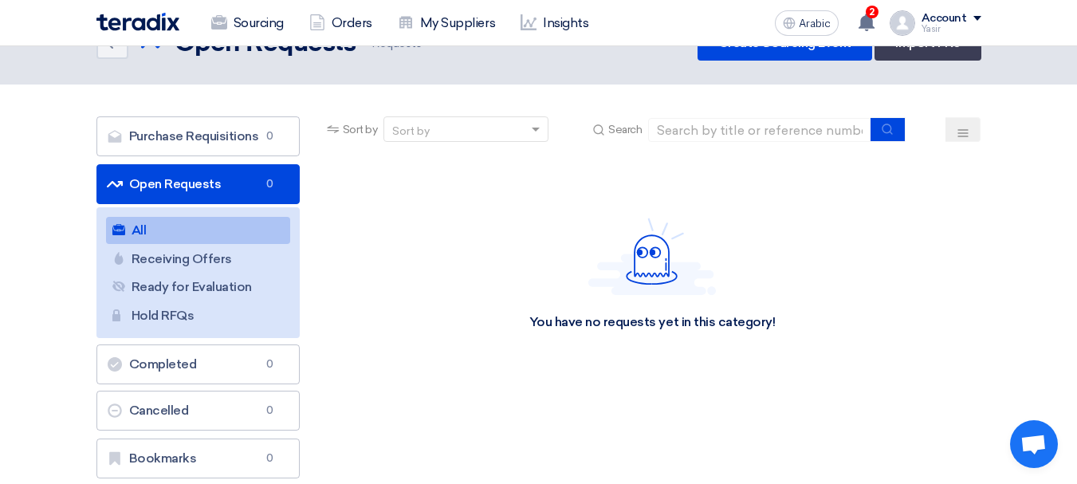
scroll to position [80, 0]
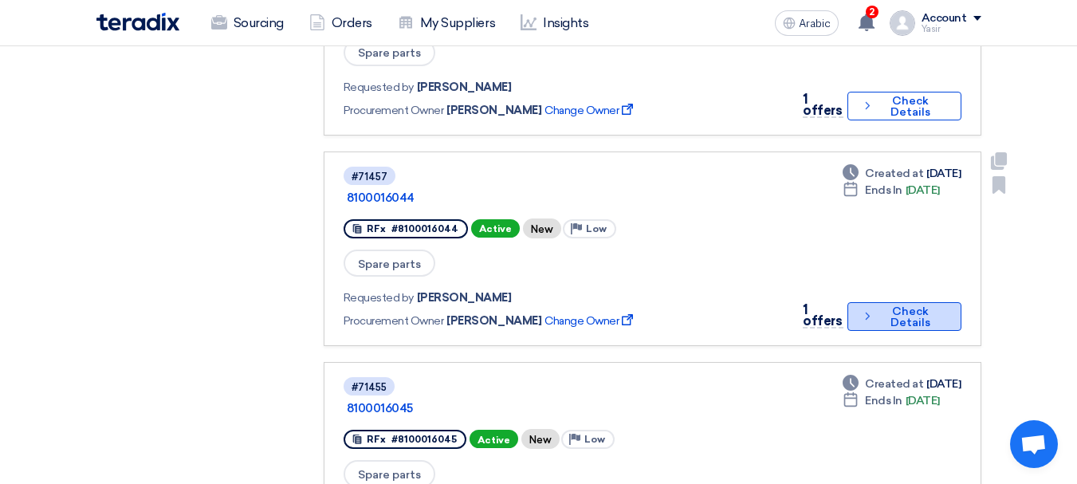
click at [916, 304] on font "Check Details" at bounding box center [910, 316] width 40 height 25
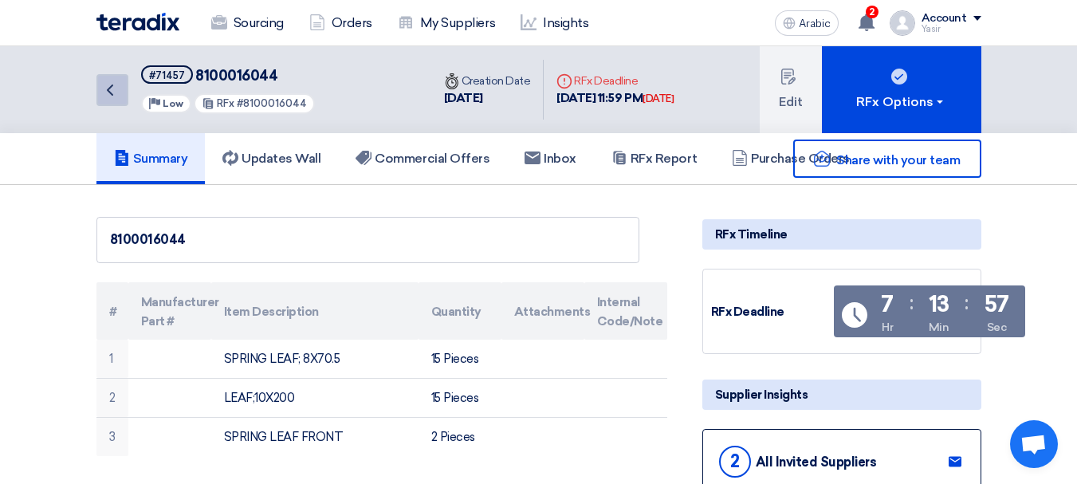
click at [119, 84] on icon "Back" at bounding box center [109, 89] width 19 height 19
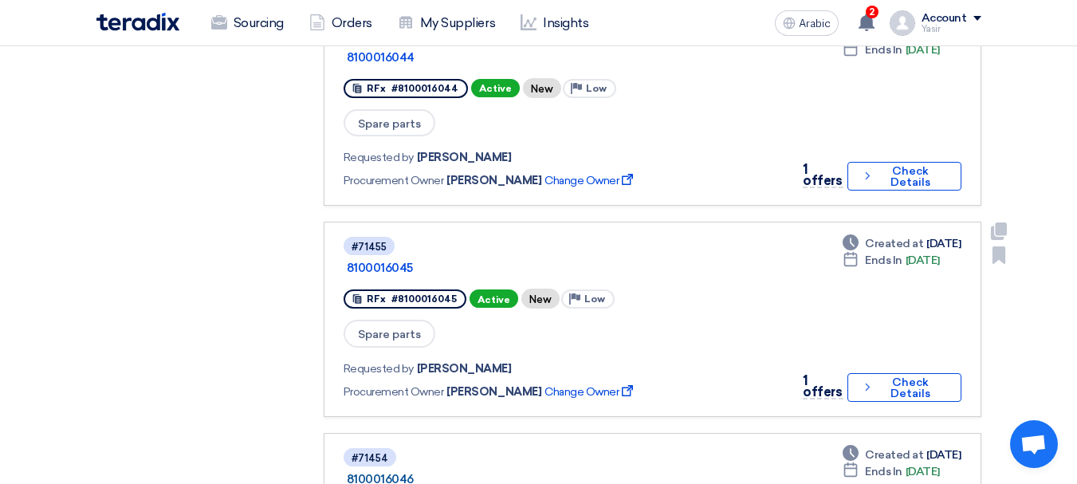
scroll to position [877, 0]
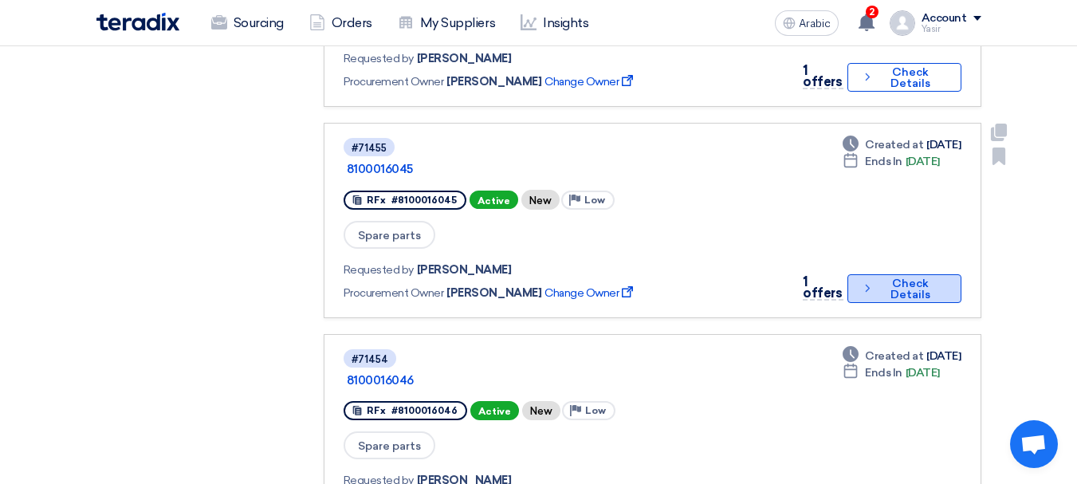
click at [877, 278] on font "Check Details" at bounding box center [910, 289] width 67 height 22
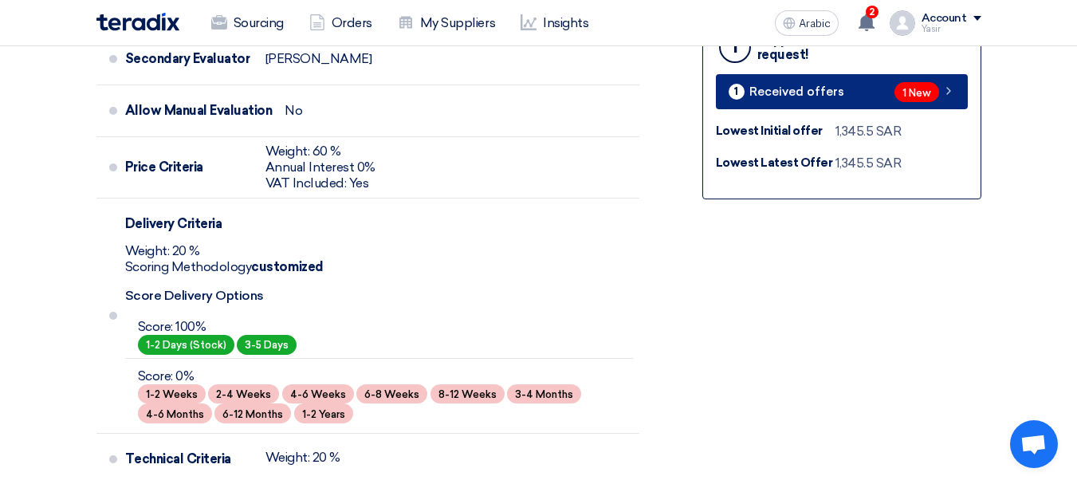
click at [922, 85] on span "1 New" at bounding box center [916, 92] width 45 height 20
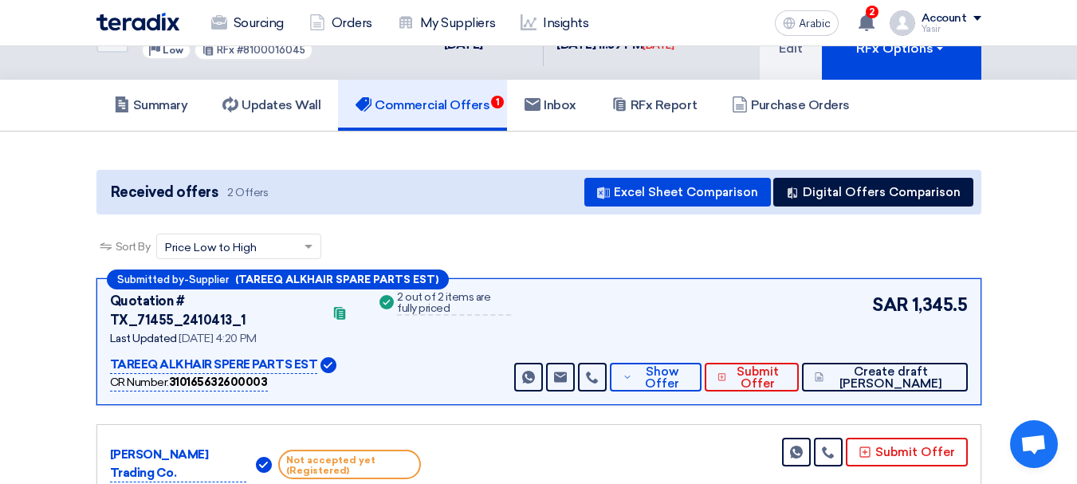
scroll to position [80, 0]
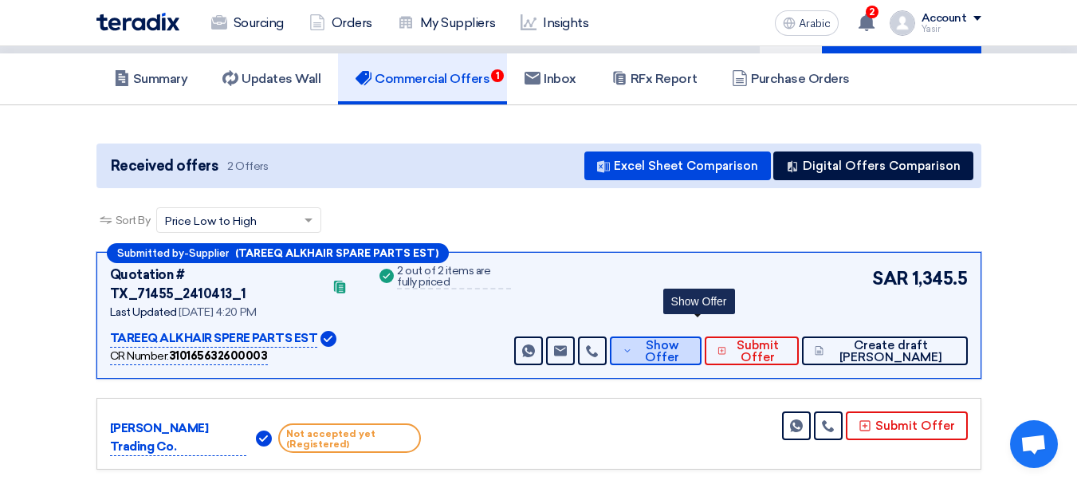
click at [679, 338] on font "Show Offer" at bounding box center [662, 351] width 34 height 26
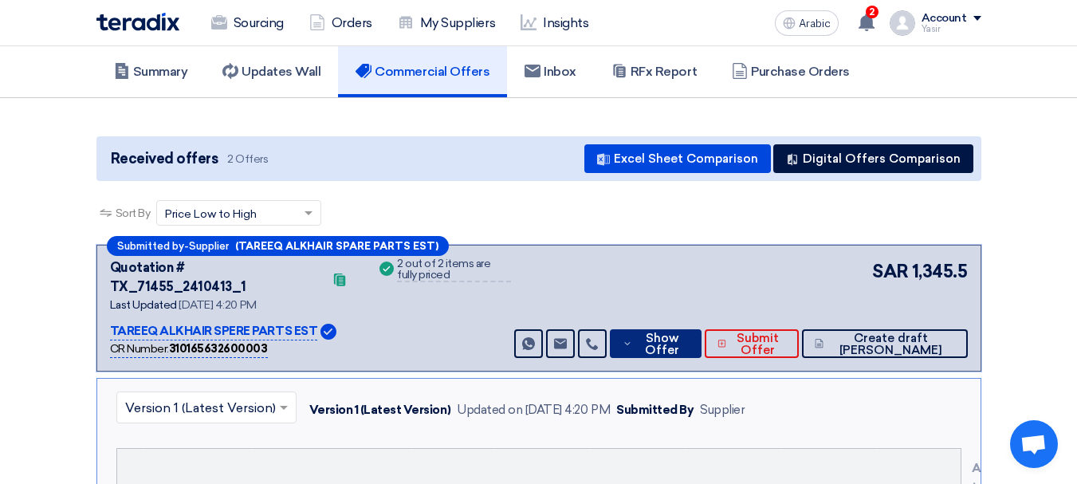
scroll to position [0, 0]
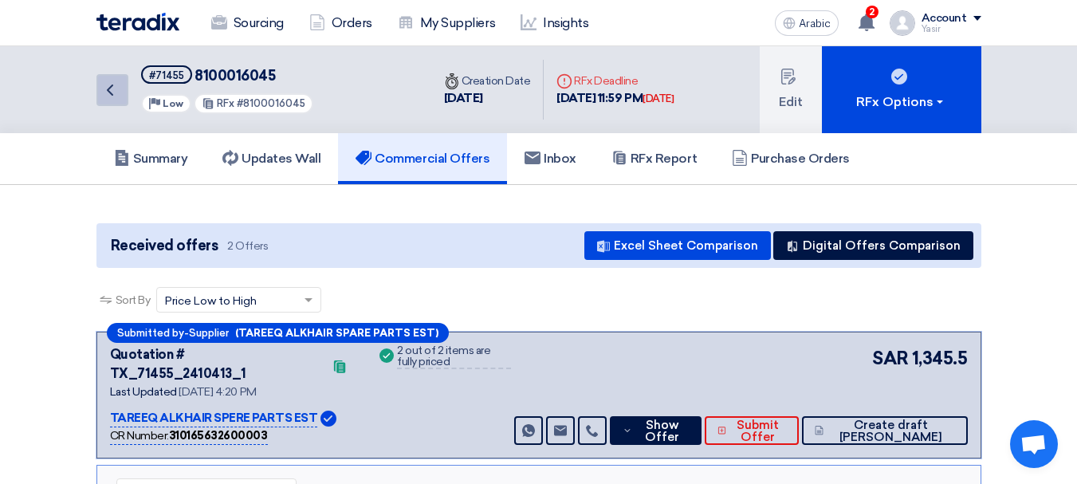
click at [104, 96] on icon "Back" at bounding box center [109, 89] width 19 height 19
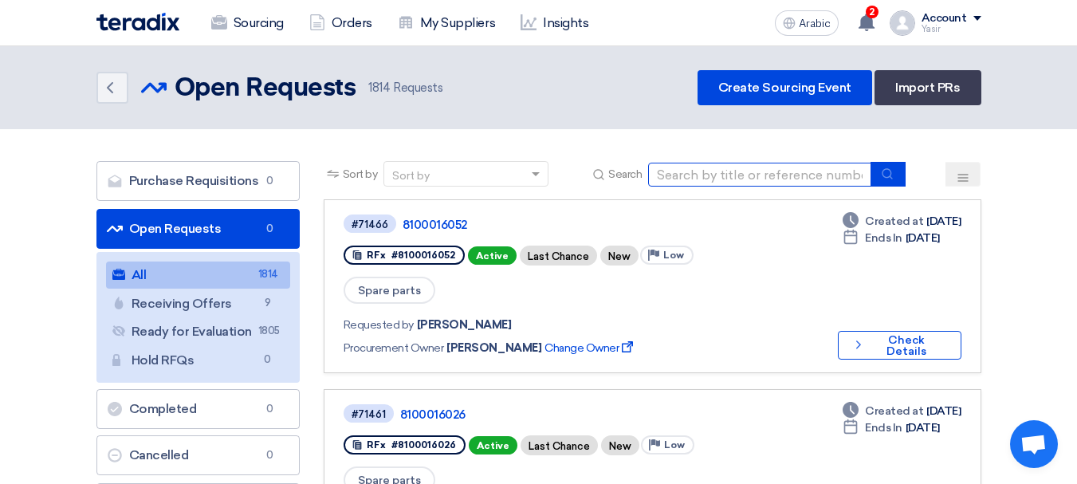
click at [826, 175] on input at bounding box center [759, 175] width 223 height 24
paste input "8100016048"
type input "8100016048"
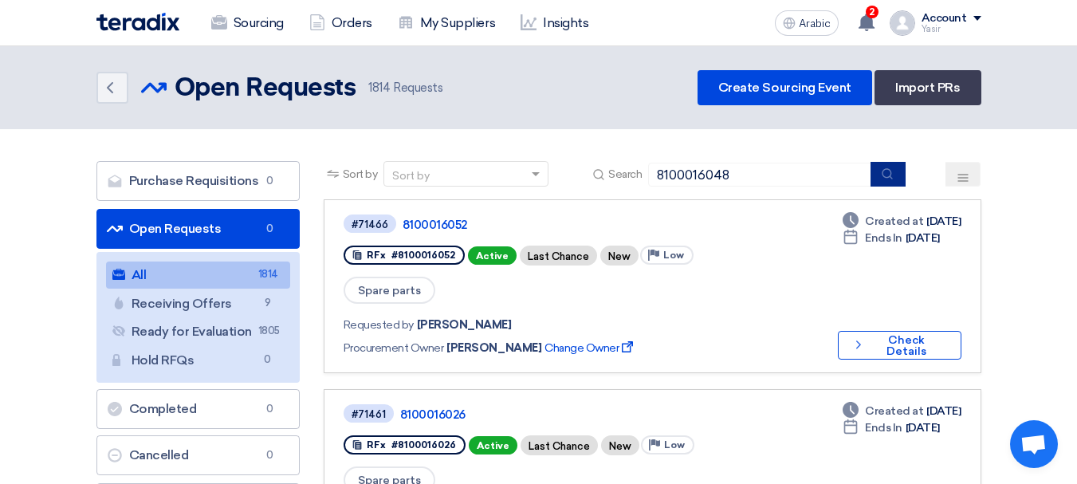
click at [893, 175] on icon "submit" at bounding box center [887, 173] width 13 height 13
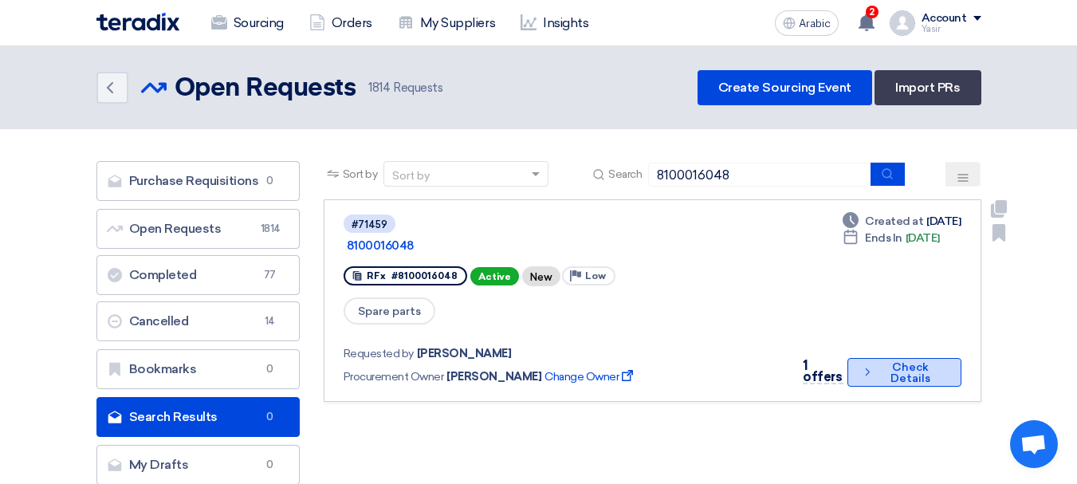
click at [891, 360] on font "Check Details" at bounding box center [910, 372] width 40 height 25
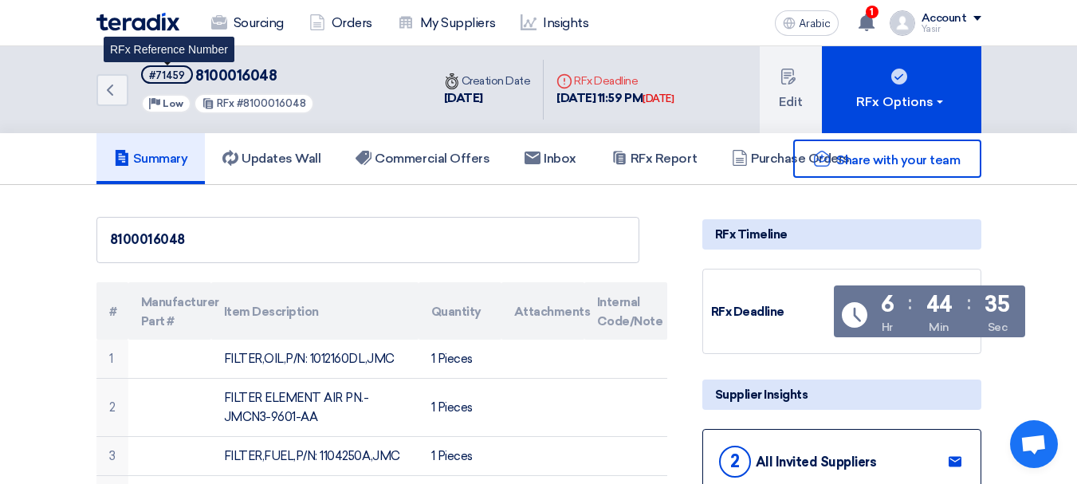
click at [168, 78] on font "#71459" at bounding box center [167, 75] width 36 height 12
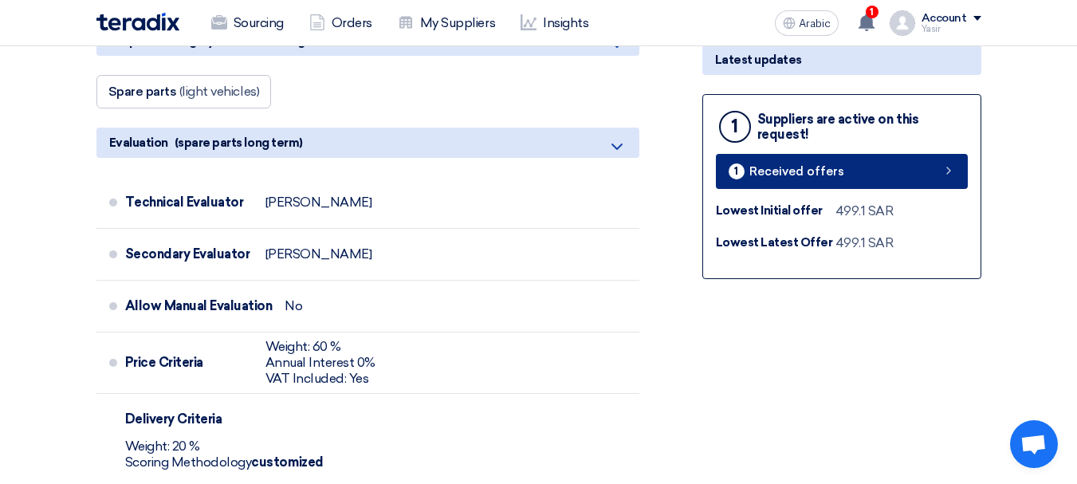
click at [870, 171] on link "1 Received offers" at bounding box center [842, 171] width 252 height 35
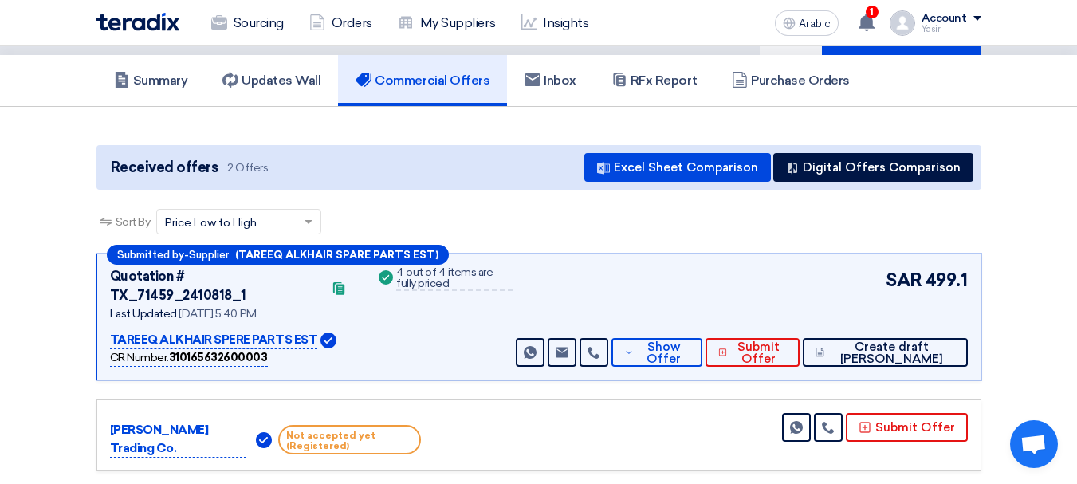
scroll to position [239, 0]
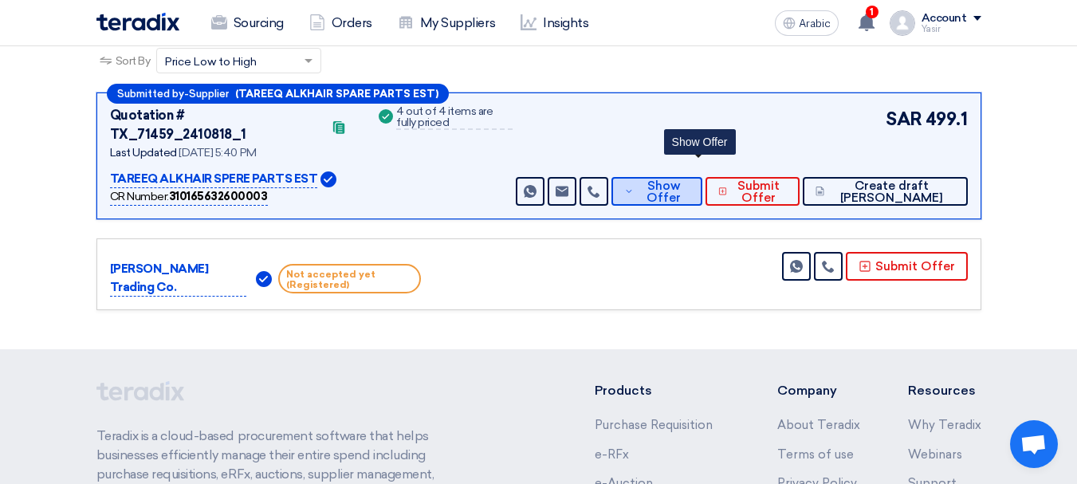
click at [681, 179] on font "Show Offer" at bounding box center [663, 192] width 34 height 26
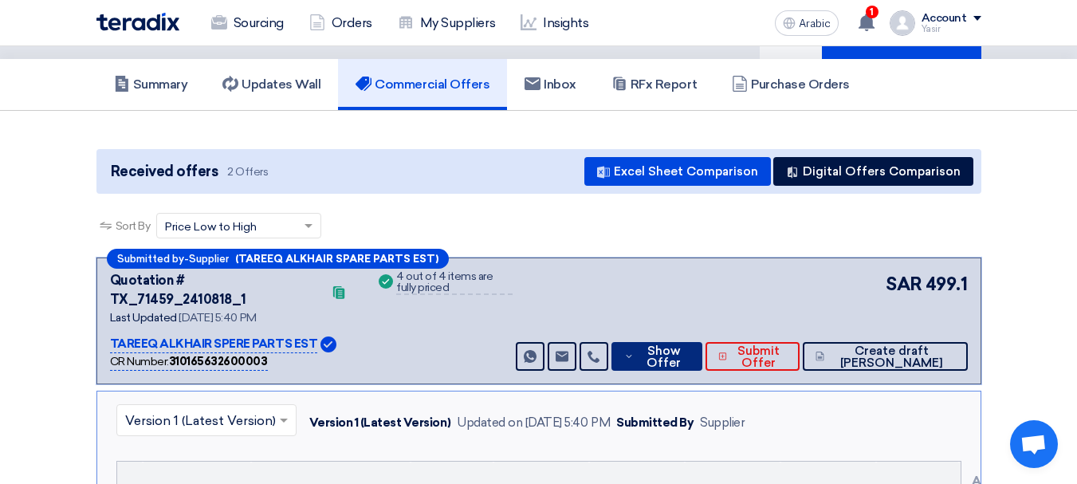
scroll to position [0, 0]
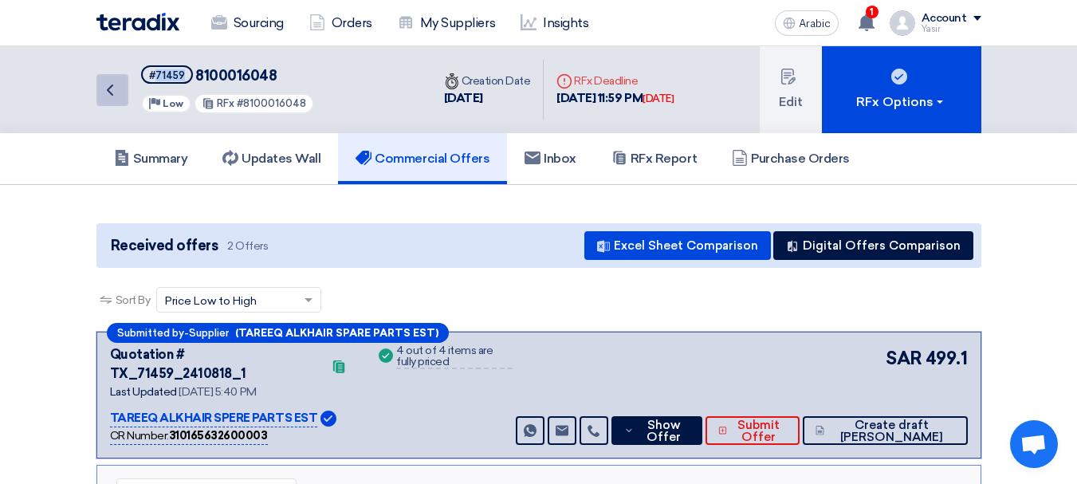
click at [111, 98] on icon "Back" at bounding box center [109, 89] width 19 height 19
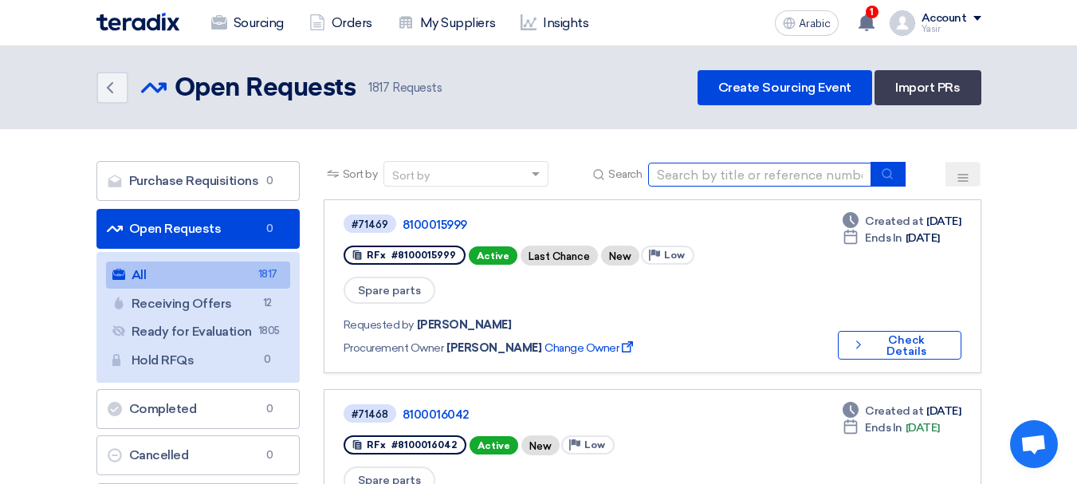
drag, startPoint x: 791, startPoint y: 175, endPoint x: 827, endPoint y: 176, distance: 36.7
click at [791, 175] on input at bounding box center [759, 175] width 223 height 24
paste input "8100016035"
type input "8100016035"
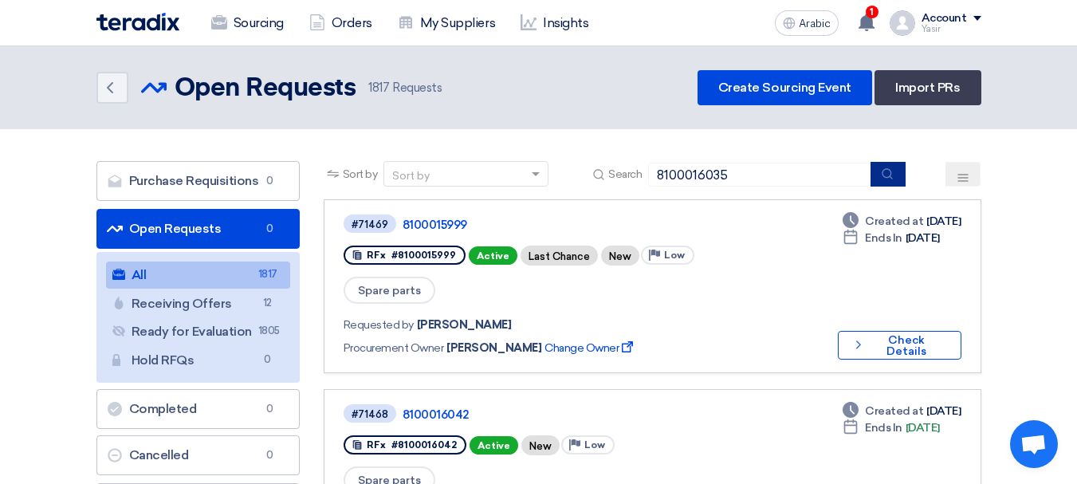
click at [902, 177] on button "submit" at bounding box center [887, 174] width 35 height 25
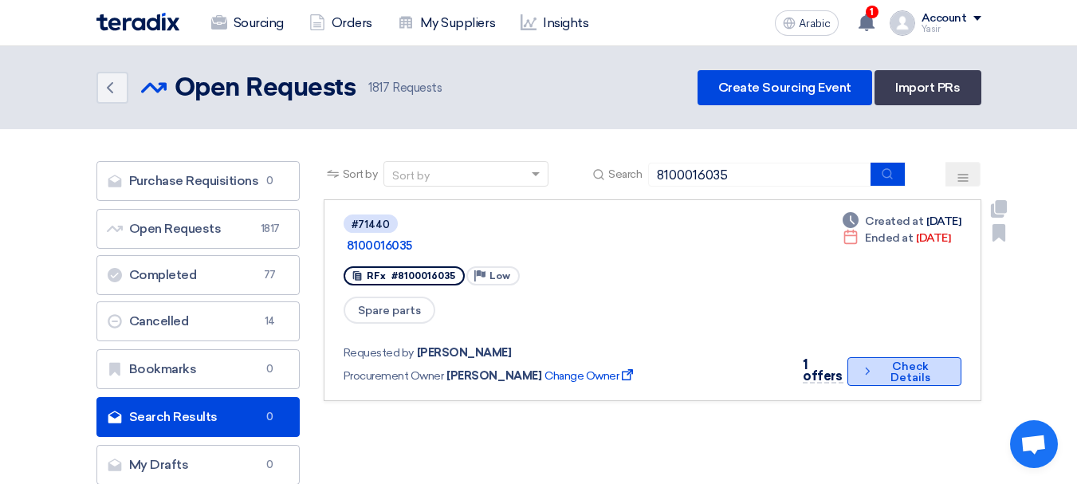
click at [900, 359] on font "Check Details" at bounding box center [910, 371] width 40 height 25
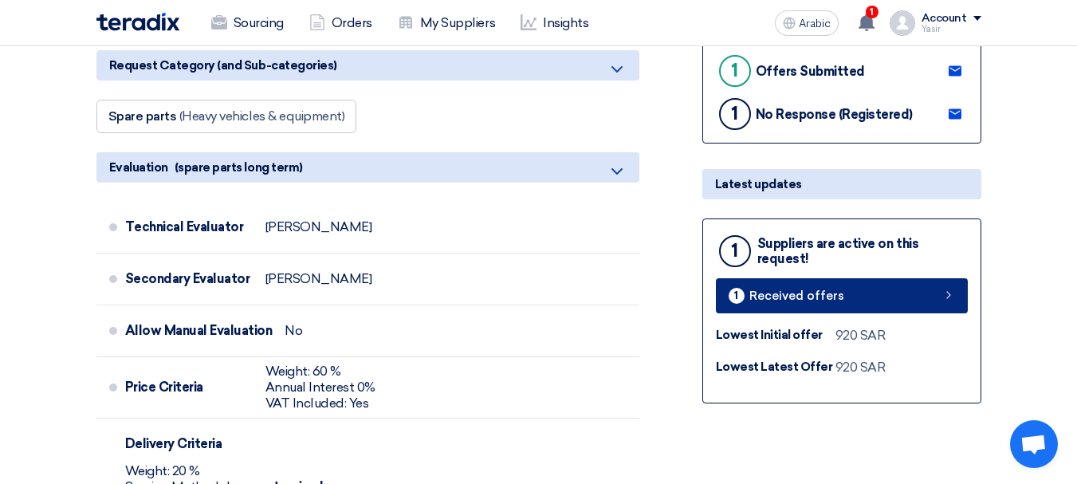
click at [921, 285] on link "1 Received offers" at bounding box center [842, 295] width 252 height 35
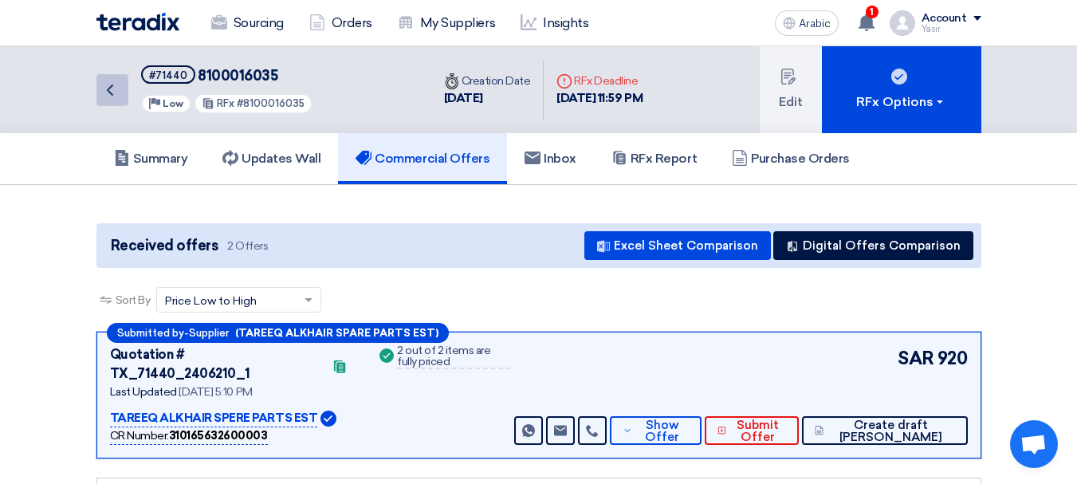
click at [104, 85] on icon "Back" at bounding box center [109, 89] width 19 height 19
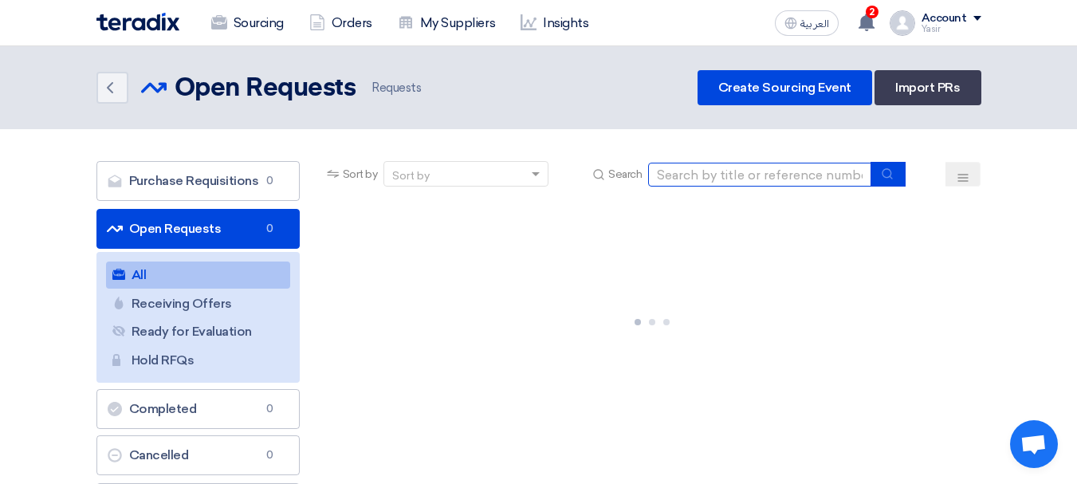
click at [812, 181] on input at bounding box center [759, 175] width 223 height 24
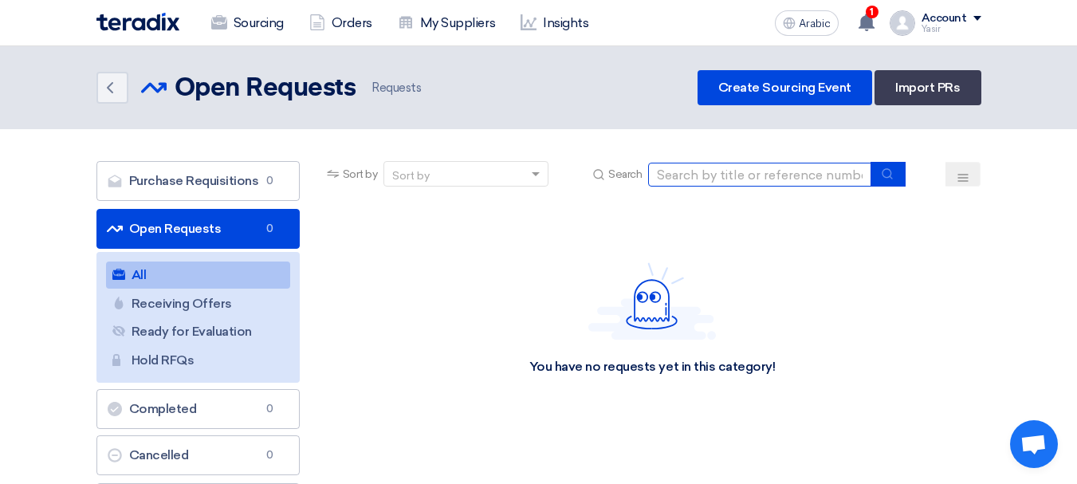
paste input "8100016046"
type input "8100016046"
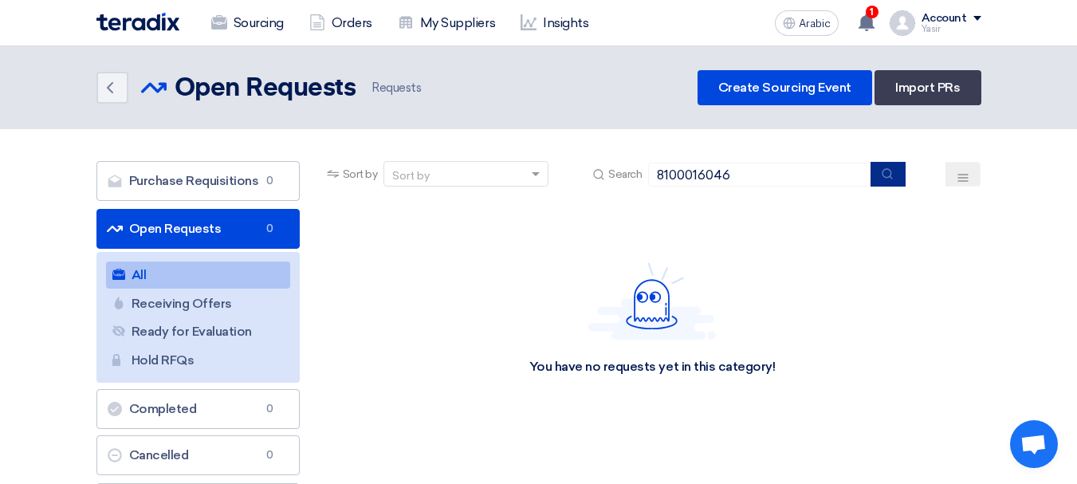
click at [888, 180] on button "submit" at bounding box center [887, 174] width 35 height 25
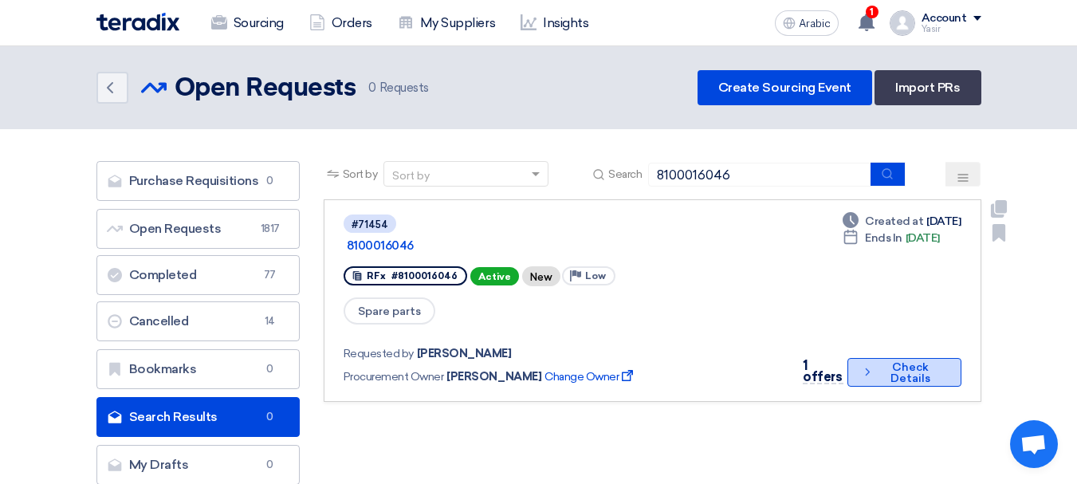
click at [935, 358] on button "Check details Check Details" at bounding box center [904, 372] width 114 height 29
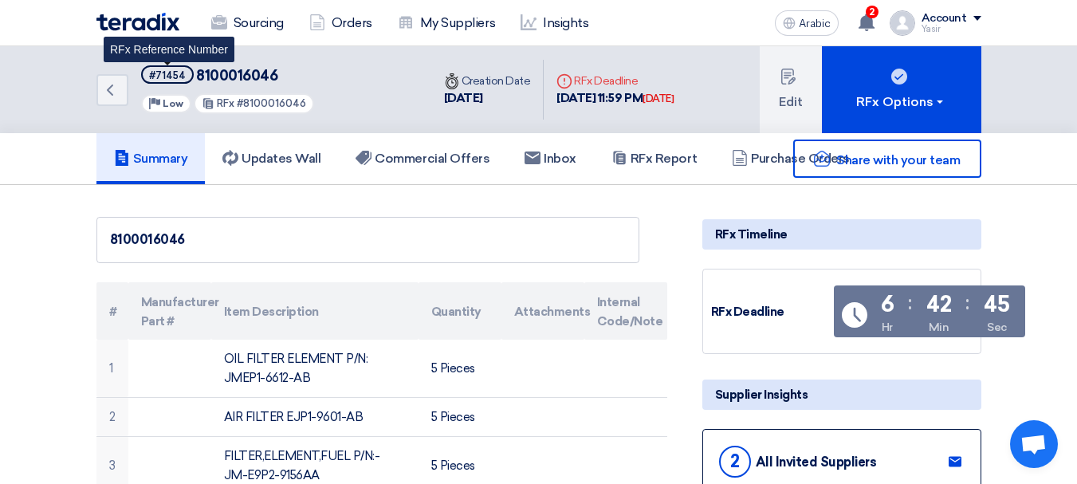
click at [161, 81] on span "#71454" at bounding box center [167, 74] width 53 height 18
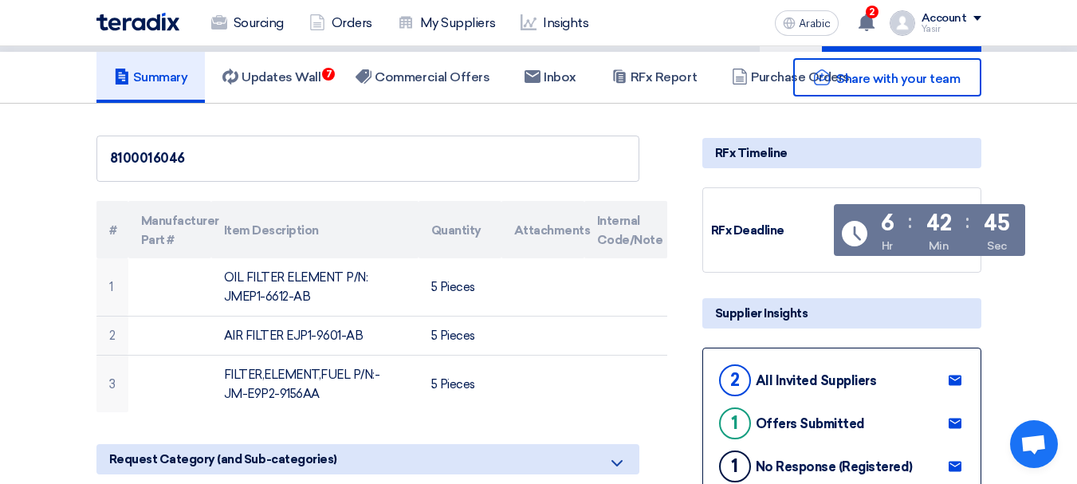
scroll to position [80, 0]
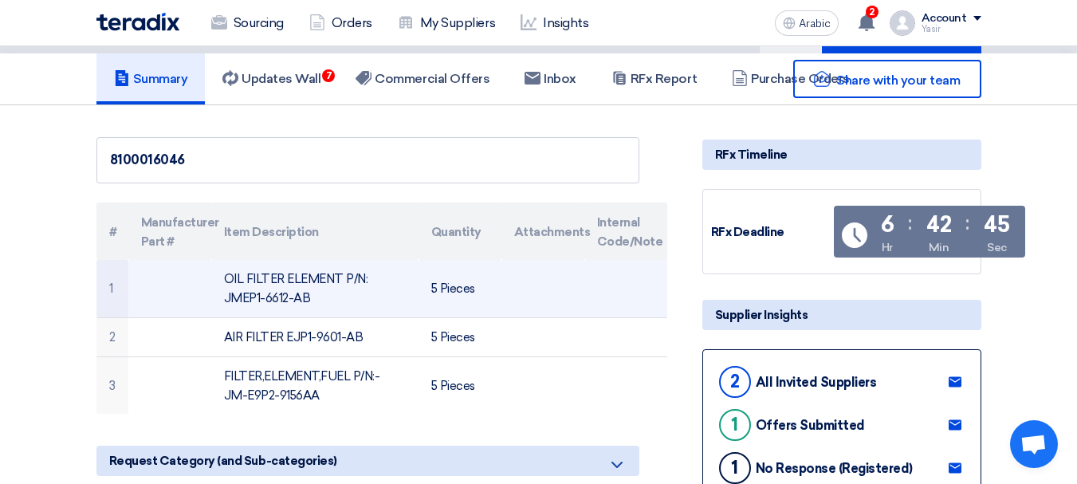
drag, startPoint x: 434, startPoint y: 290, endPoint x: 508, endPoint y: 296, distance: 74.4
click at [507, 296] on tr "1 OIL FILTER ELEMENT P/N: JMEP1-6612-AB 5 Pieces" at bounding box center [381, 288] width 571 height 57
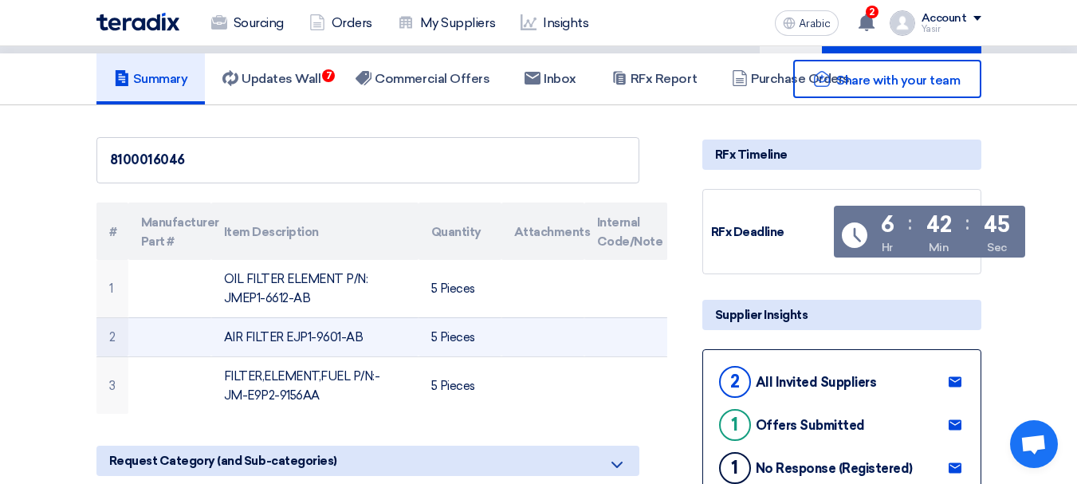
click at [445, 342] on font "5 Pieces" at bounding box center [453, 337] width 44 height 14
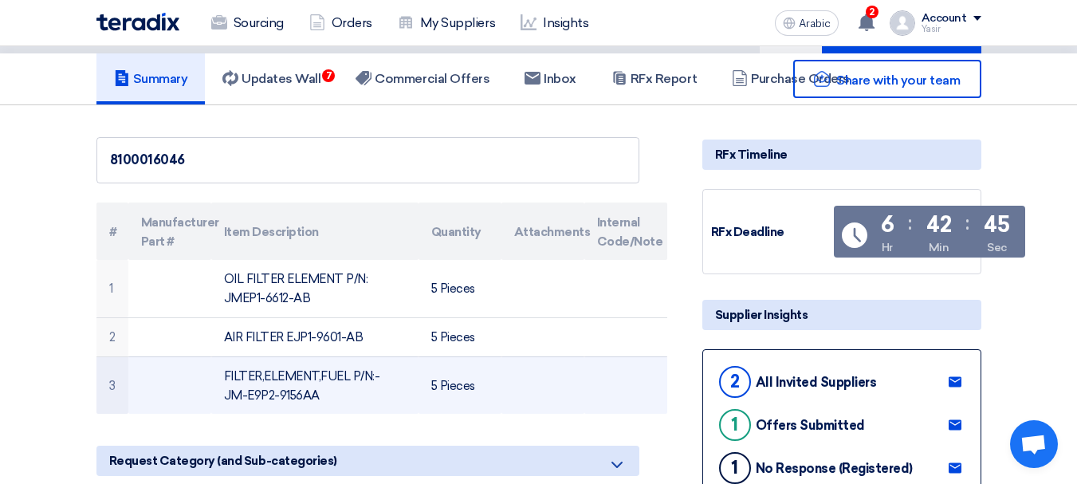
click at [453, 392] on font "5 Pieces" at bounding box center [453, 386] width 44 height 14
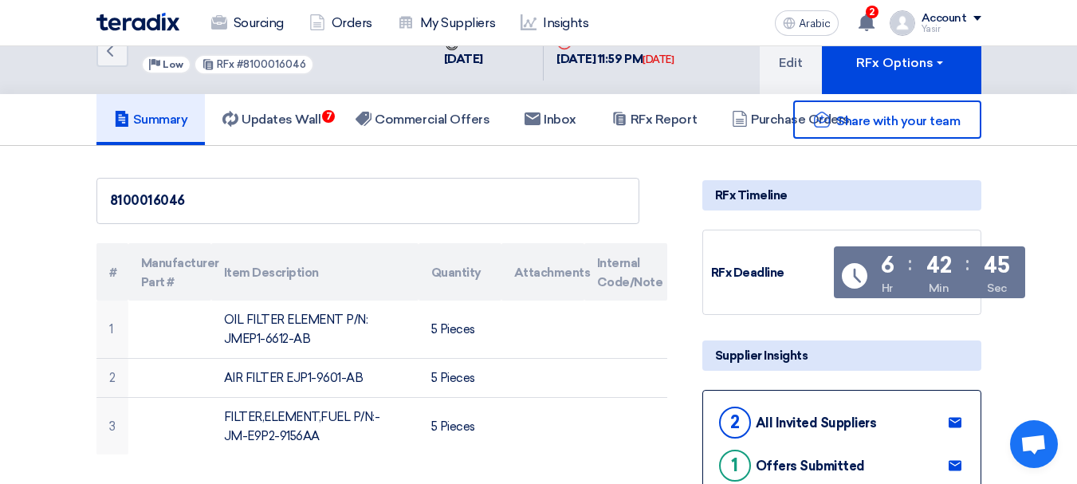
scroll to position [319, 0]
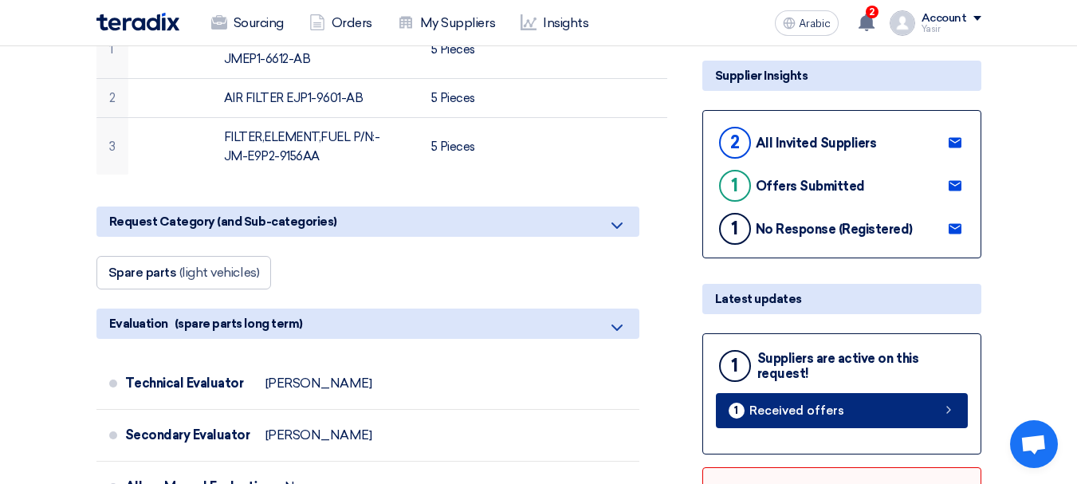
click at [899, 414] on link "1 Received offers" at bounding box center [842, 410] width 252 height 35
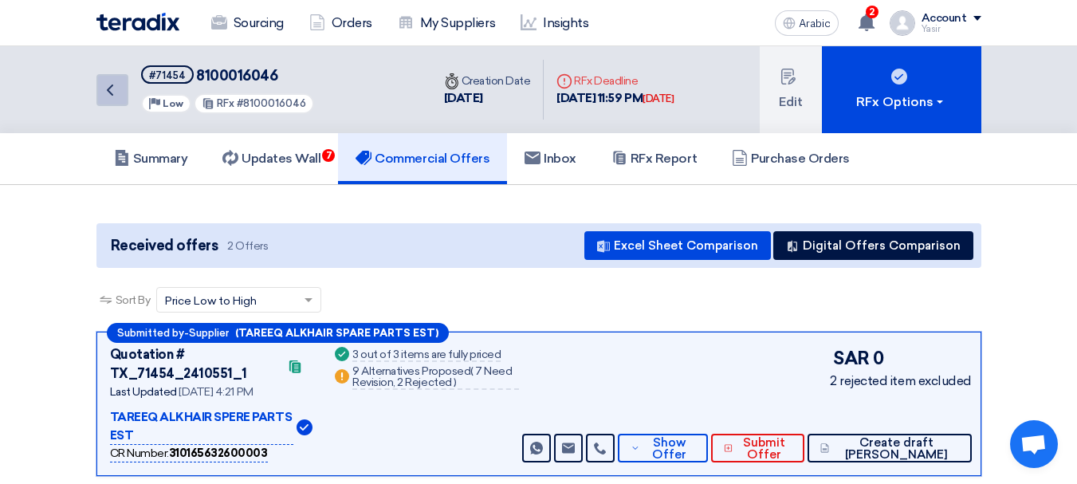
click at [117, 92] on icon "Back" at bounding box center [109, 89] width 19 height 19
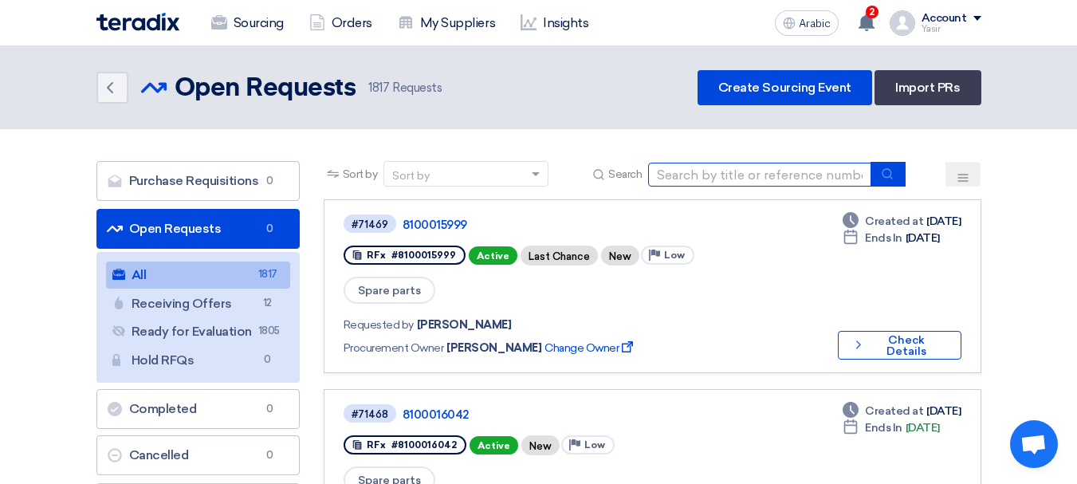
click at [703, 180] on input at bounding box center [759, 175] width 223 height 24
paste input "8100016046"
type input "8100016046"
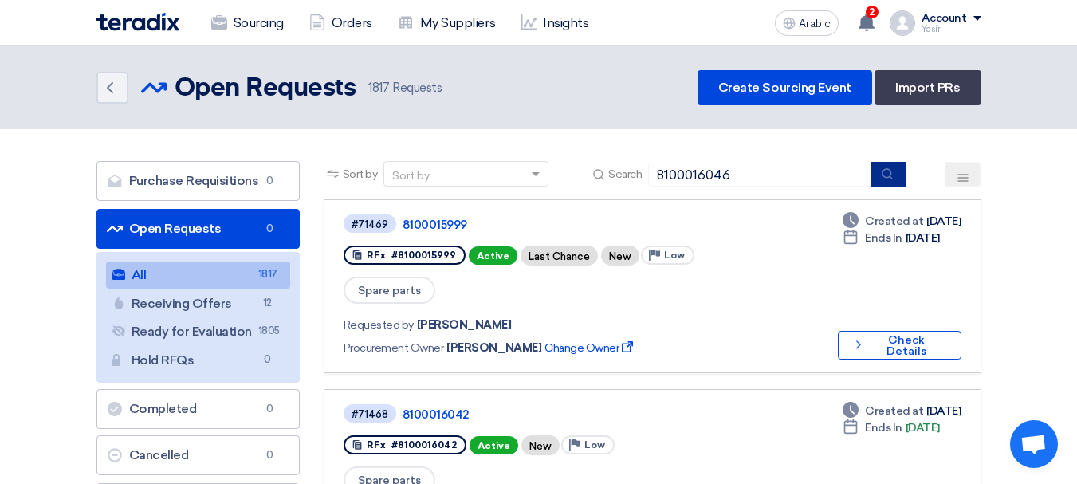
click at [881, 175] on icon "submit" at bounding box center [887, 173] width 13 height 13
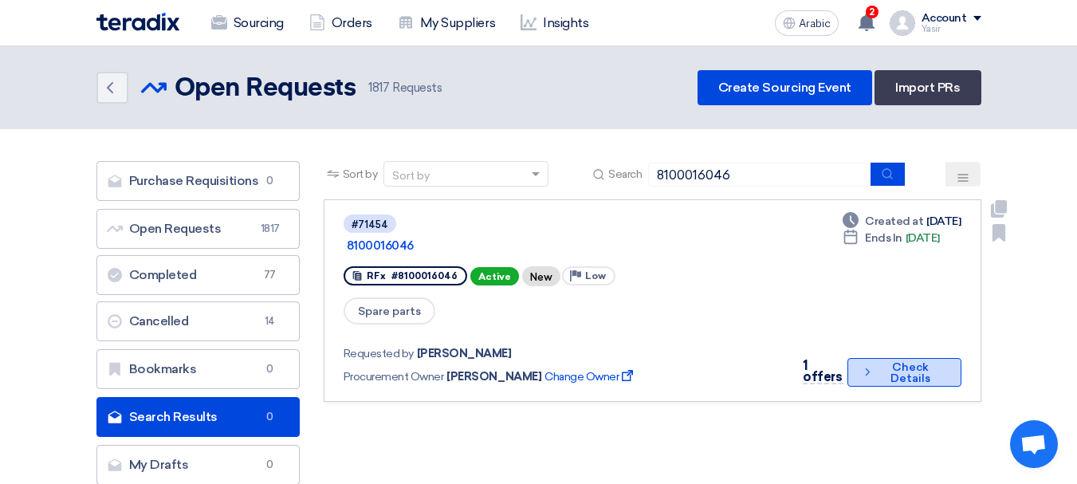
click at [856, 358] on button "Check details Check Details" at bounding box center [904, 372] width 114 height 29
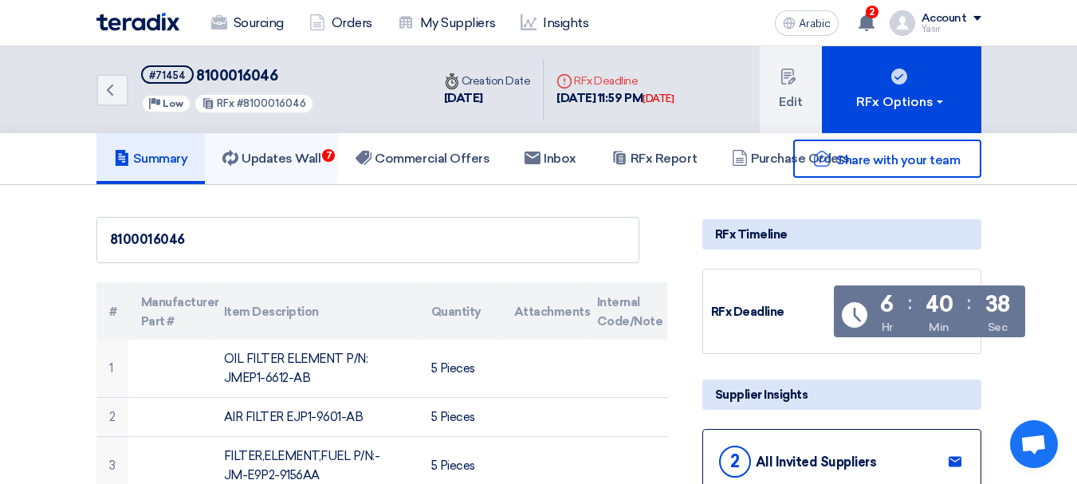
click at [253, 155] on font "Updates Wall" at bounding box center [280, 158] width 79 height 15
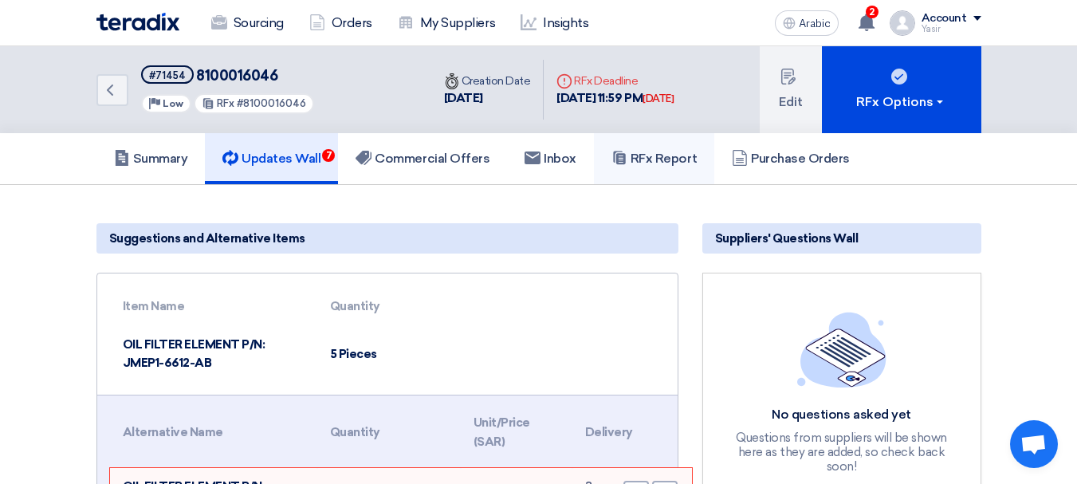
click at [680, 155] on font "RFx Report" at bounding box center [663, 158] width 66 height 15
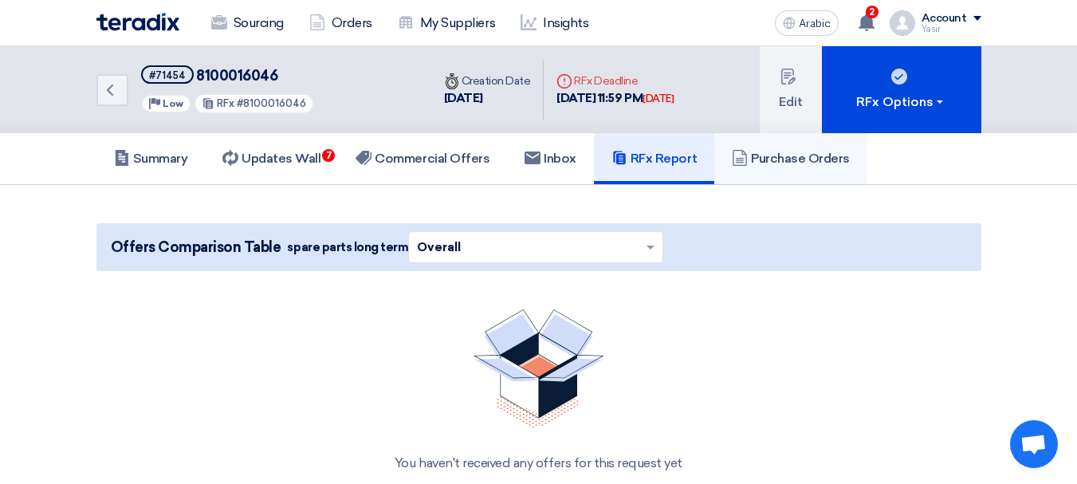
click at [825, 160] on font "Purchase Orders" at bounding box center [800, 158] width 99 height 15
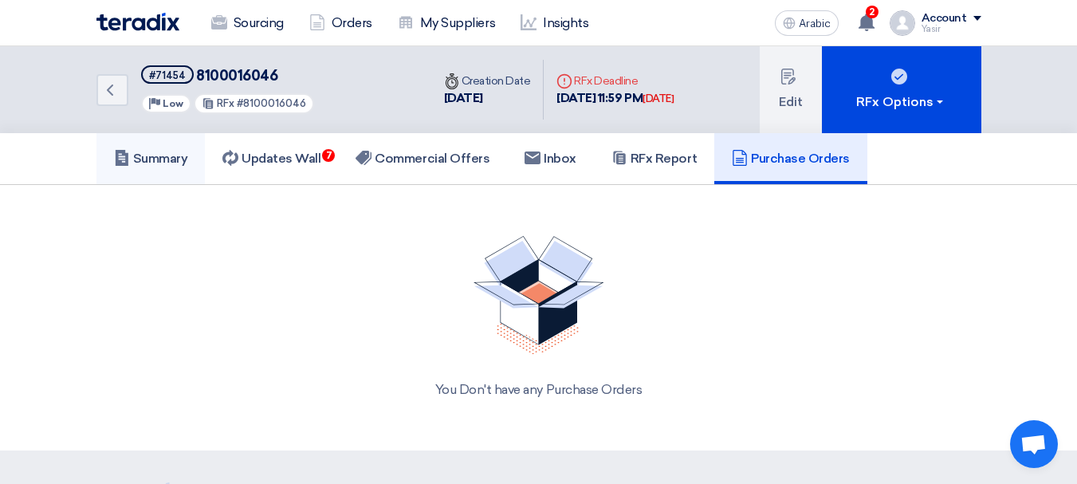
click at [163, 157] on font "Summary" at bounding box center [160, 158] width 55 height 15
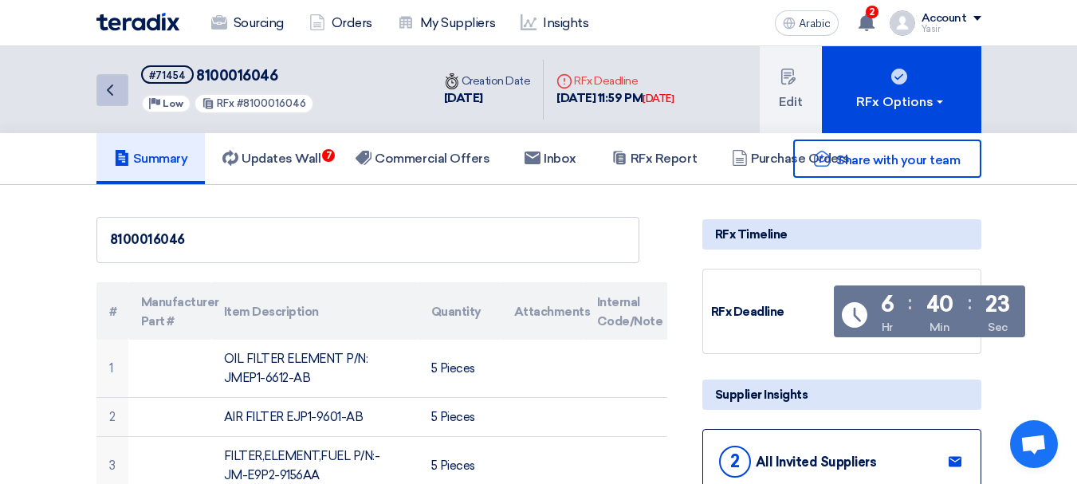
click at [112, 82] on icon "Back" at bounding box center [109, 89] width 19 height 19
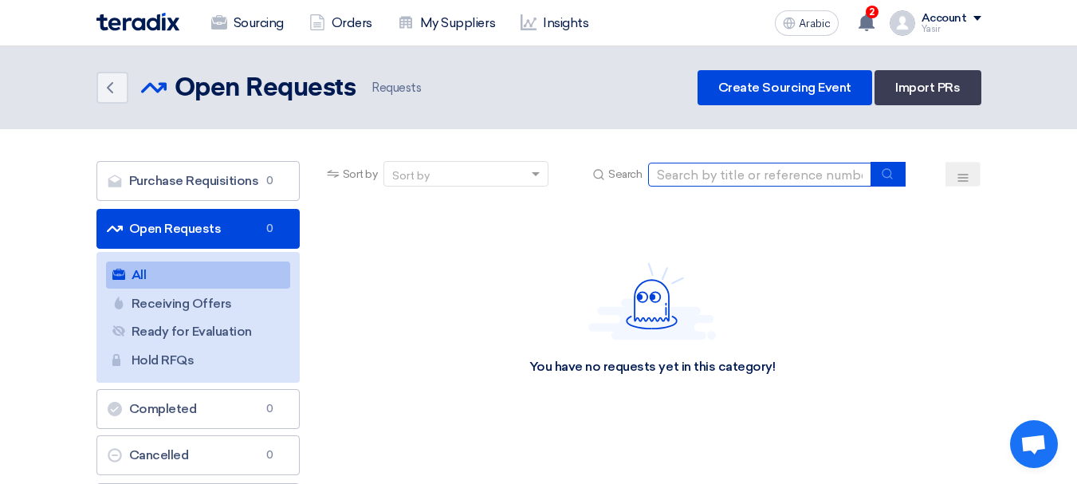
click at [824, 185] on input at bounding box center [759, 175] width 223 height 24
paste input "8100016046"
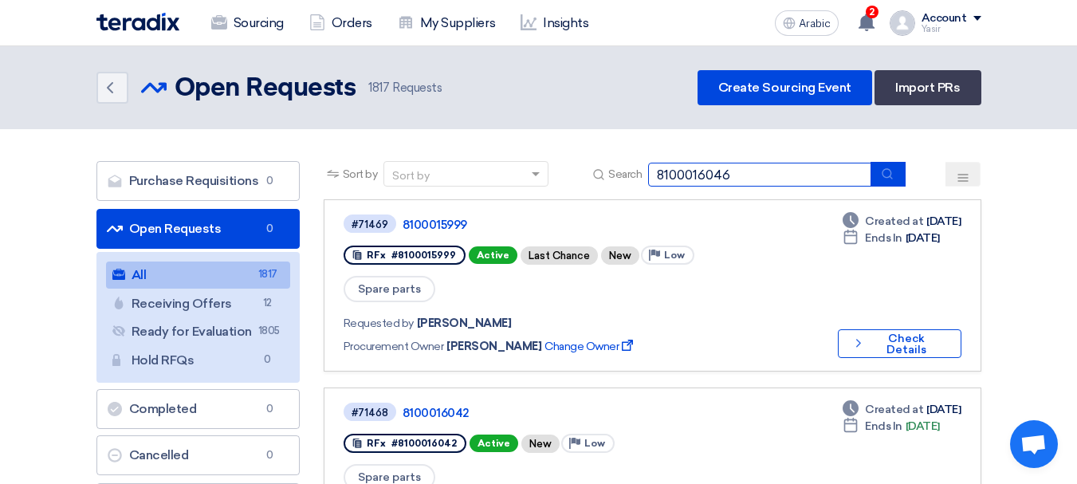
type input "8100016046"
click at [893, 178] on icon "submit" at bounding box center [887, 173] width 13 height 13
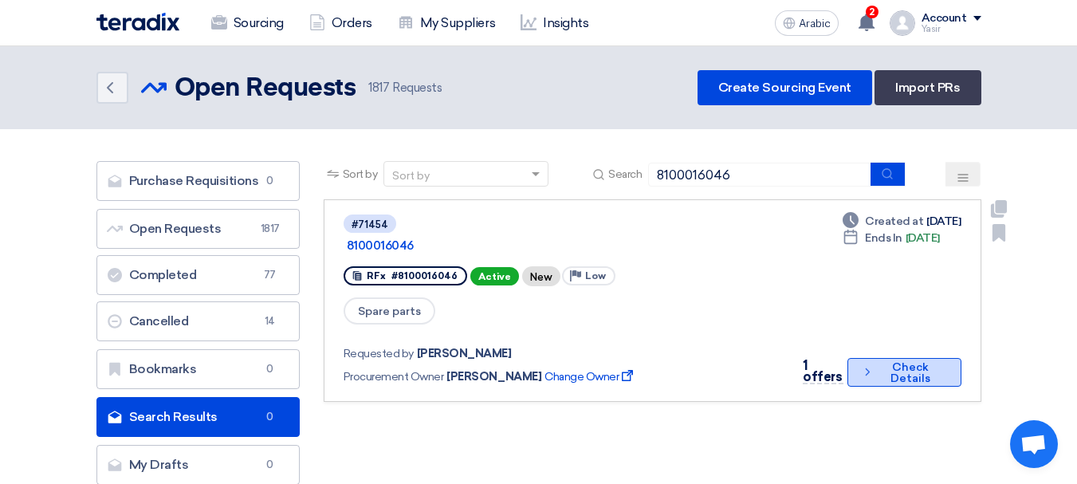
click at [877, 362] on font "Check Details" at bounding box center [910, 373] width 67 height 22
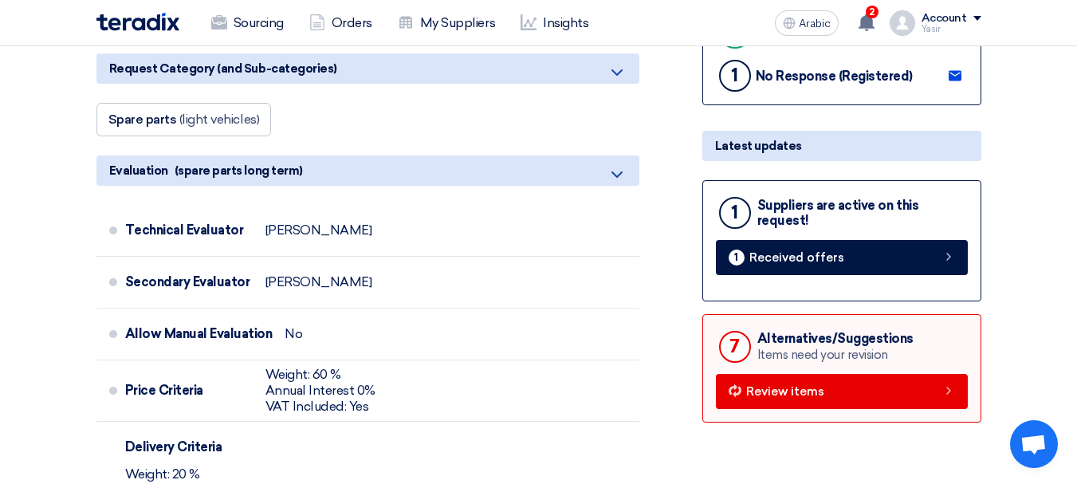
scroll to position [478, 0]
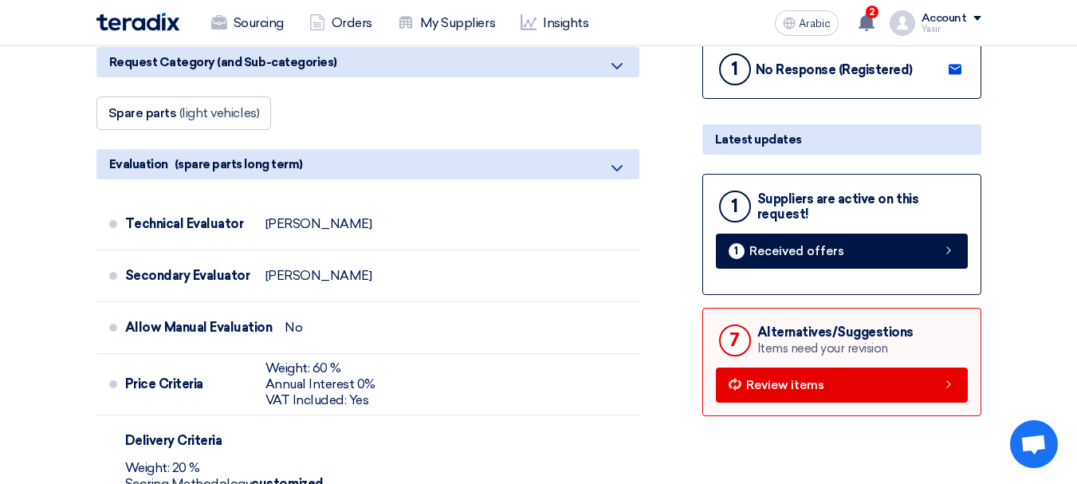
click at [907, 272] on div "1 Suppliers are active on this request! 1 Received offers" at bounding box center [841, 234] width 279 height 121
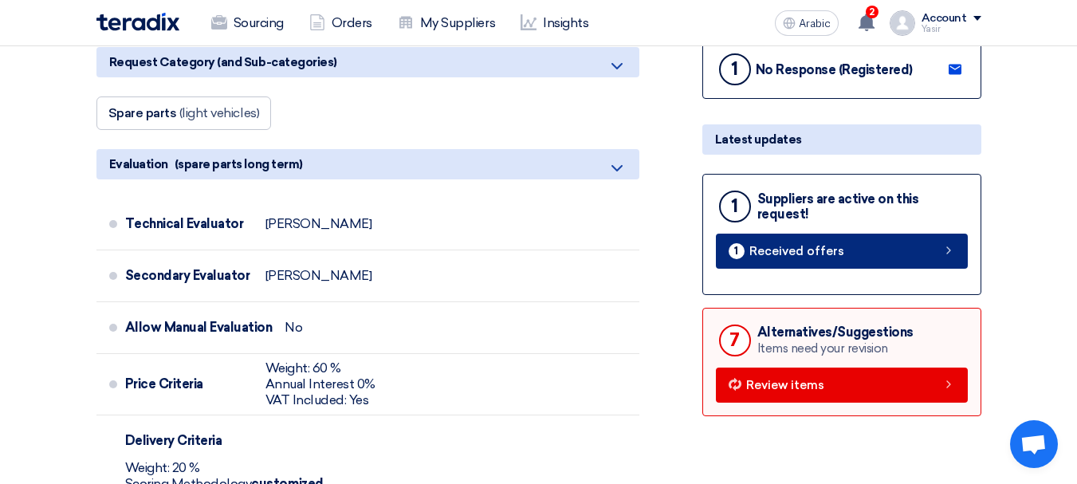
click at [897, 257] on link "1 Received offers" at bounding box center [842, 251] width 252 height 35
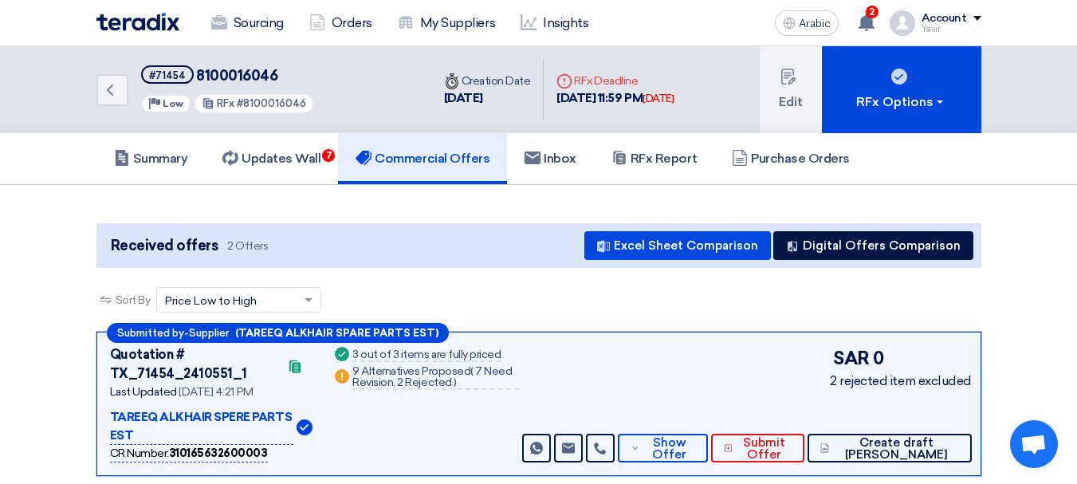
click at [120, 115] on div "Back #71454 8100016046 Priority Low RFx #8100016046" at bounding box center [263, 89] width 335 height 87
click at [114, 88] on icon "Back" at bounding box center [109, 89] width 19 height 19
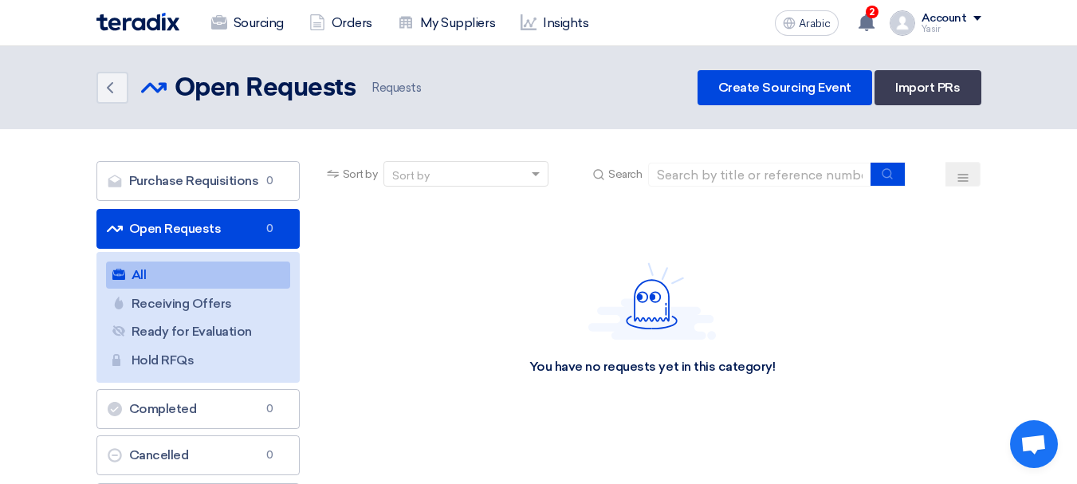
click at [779, 190] on div "Sort by Sort by Search" at bounding box center [653, 180] width 658 height 38
click at [773, 181] on input at bounding box center [759, 175] width 223 height 24
paste input "8100016046"
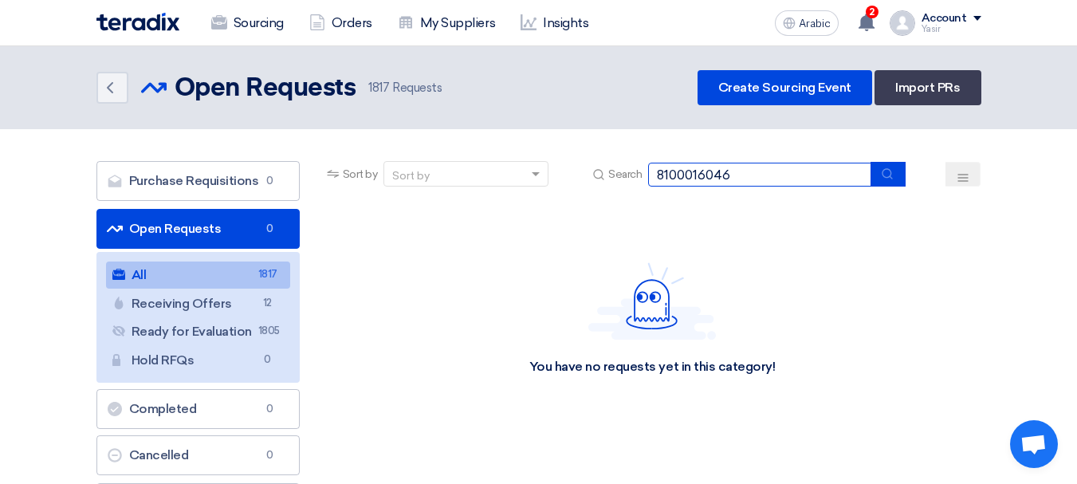
type input "8100016046"
click at [888, 171] on icon "submit" at bounding box center [887, 173] width 13 height 13
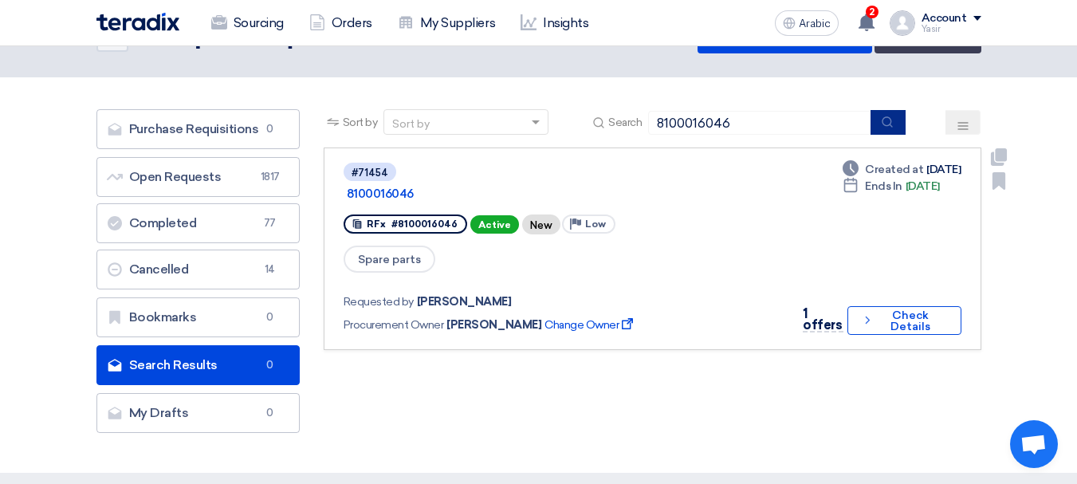
scroll to position [80, 0]
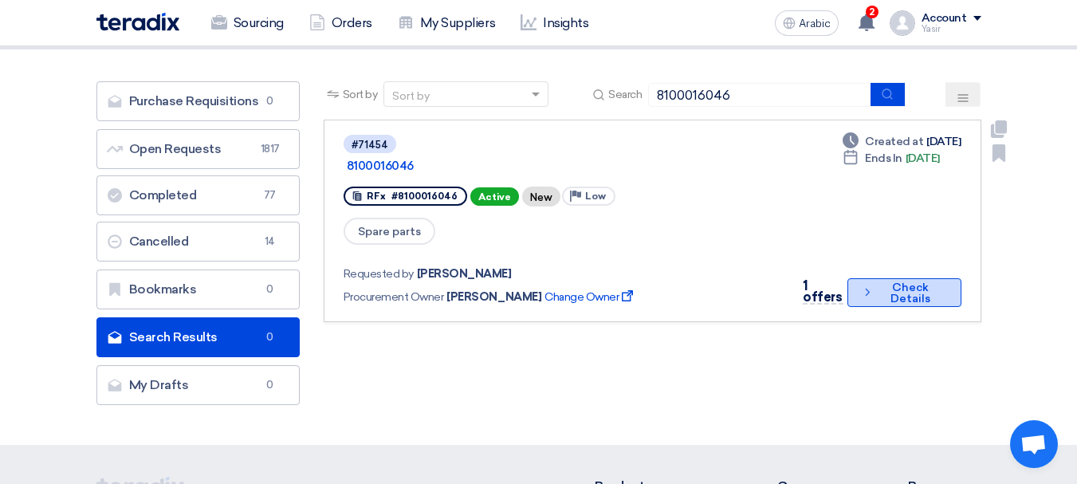
click at [877, 282] on font "Check Details" at bounding box center [910, 293] width 67 height 22
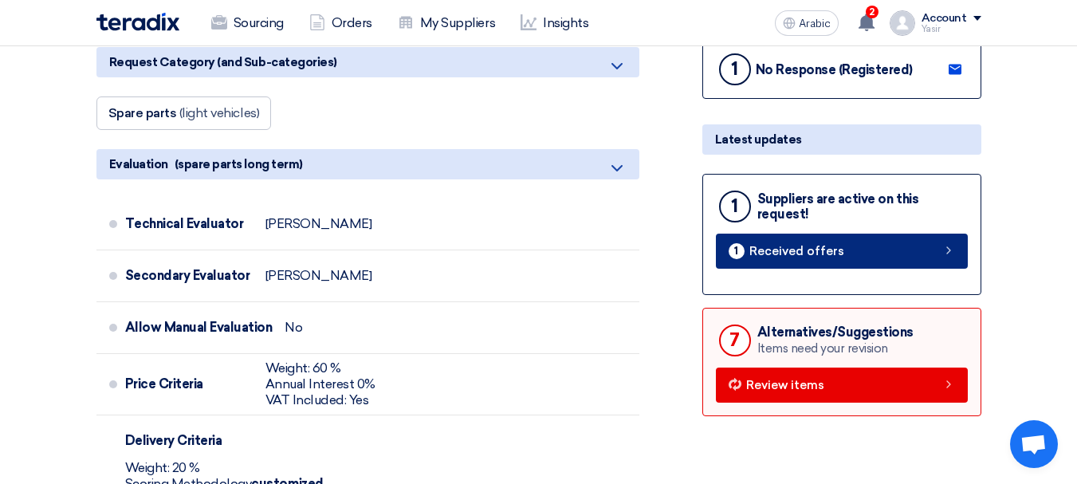
click at [916, 241] on link "1 Received offers" at bounding box center [842, 251] width 252 height 35
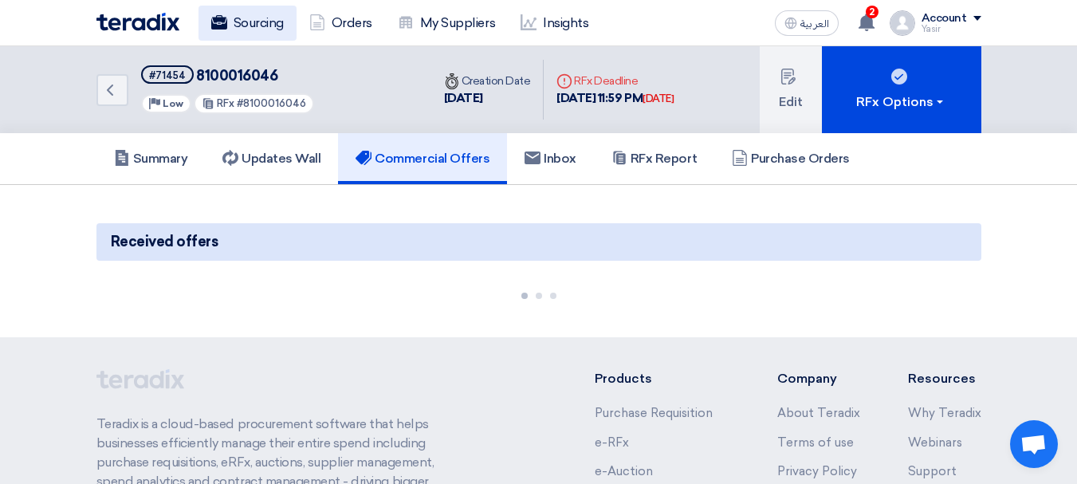
click at [261, 29] on link "Sourcing" at bounding box center [247, 23] width 98 height 35
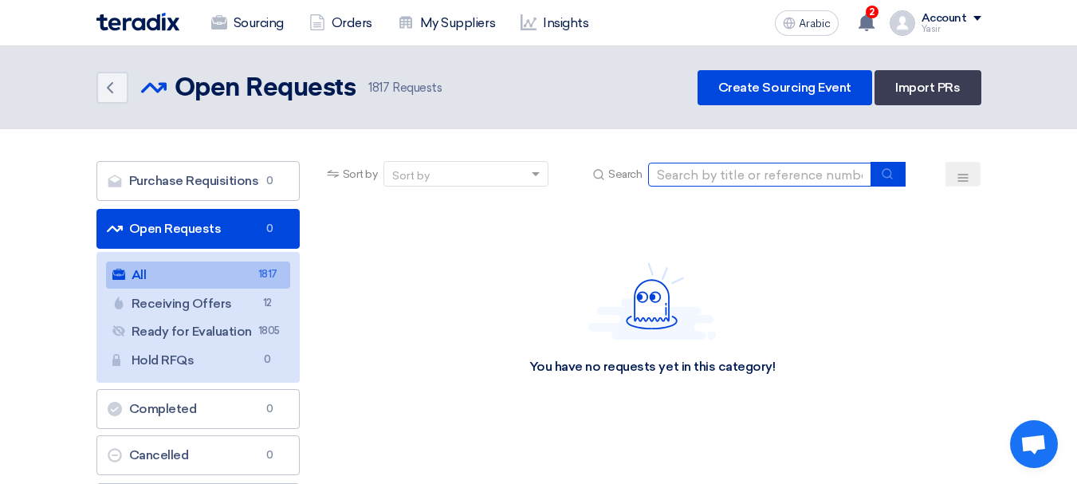
click at [678, 179] on input at bounding box center [759, 175] width 223 height 24
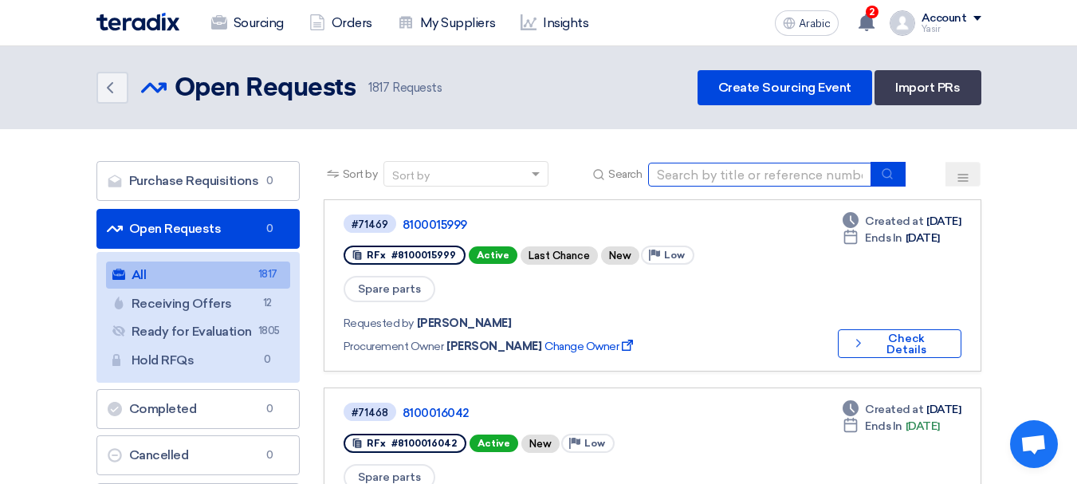
paste input "8100016046"
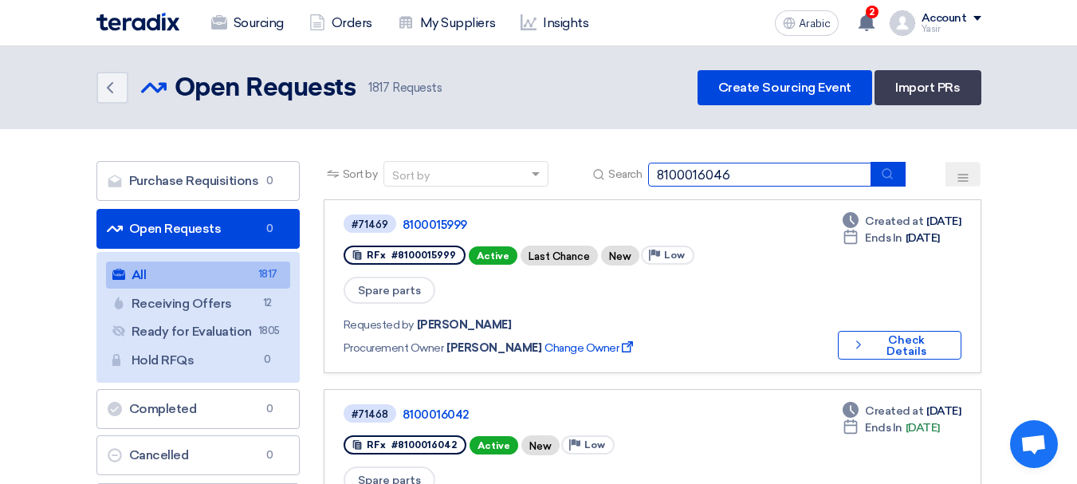
type input "8100016046"
click at [889, 174] on icon "submit" at bounding box center [887, 173] width 13 height 13
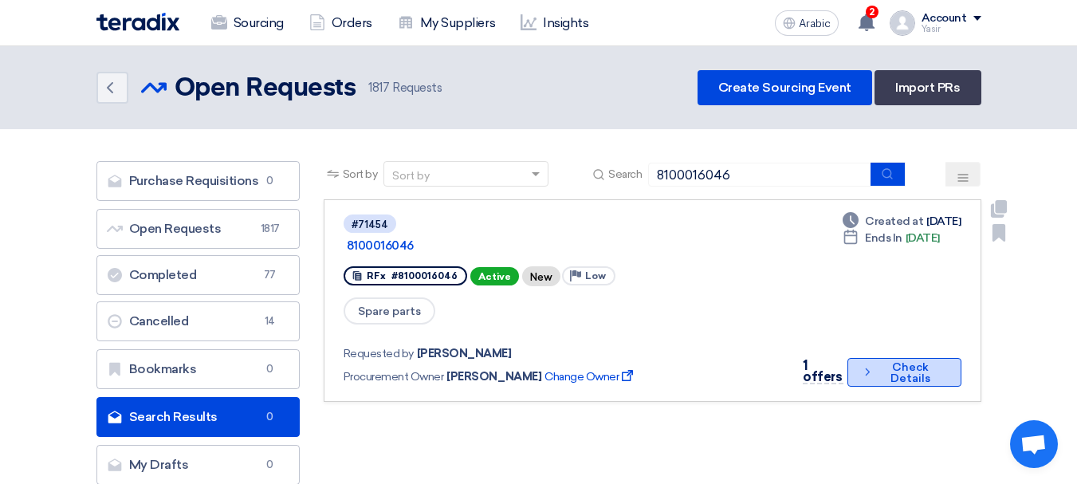
click at [901, 360] on font "Check Details" at bounding box center [910, 372] width 40 height 25
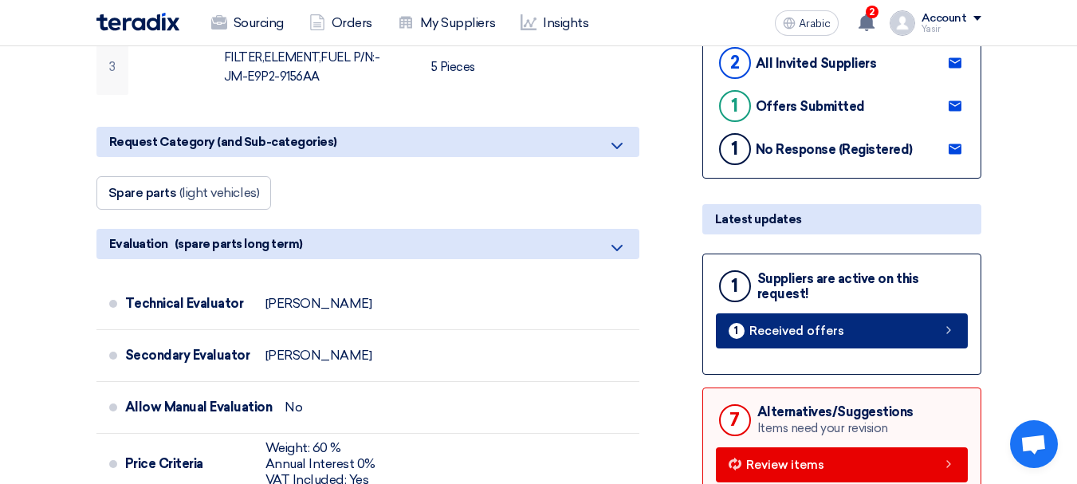
click at [834, 337] on font "Received offers" at bounding box center [796, 331] width 95 height 14
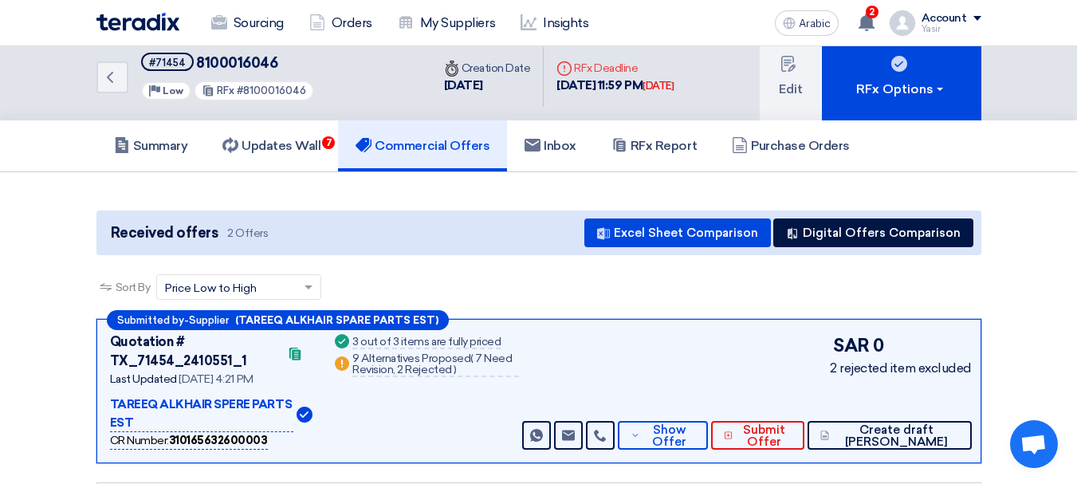
scroll to position [6, 0]
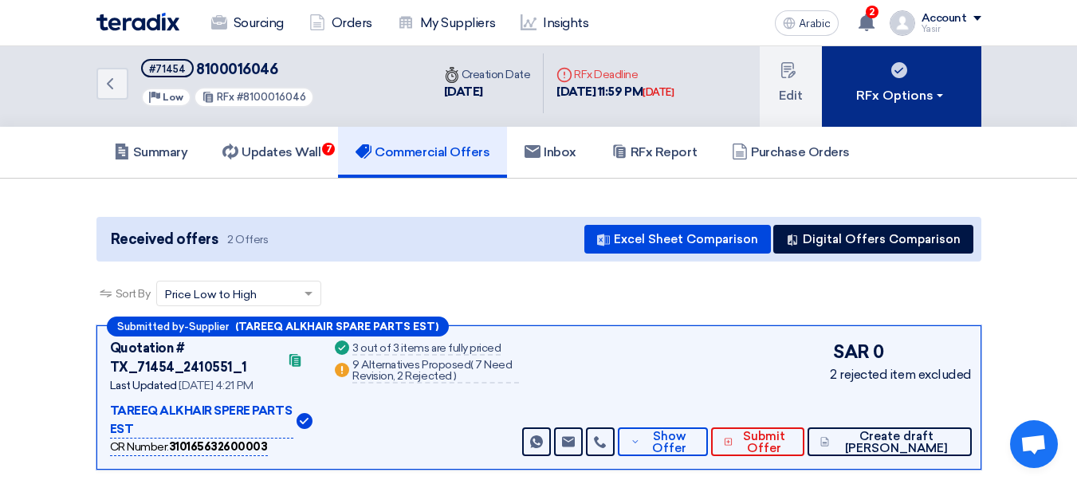
click at [884, 93] on font "RFx Options" at bounding box center [894, 95] width 77 height 15
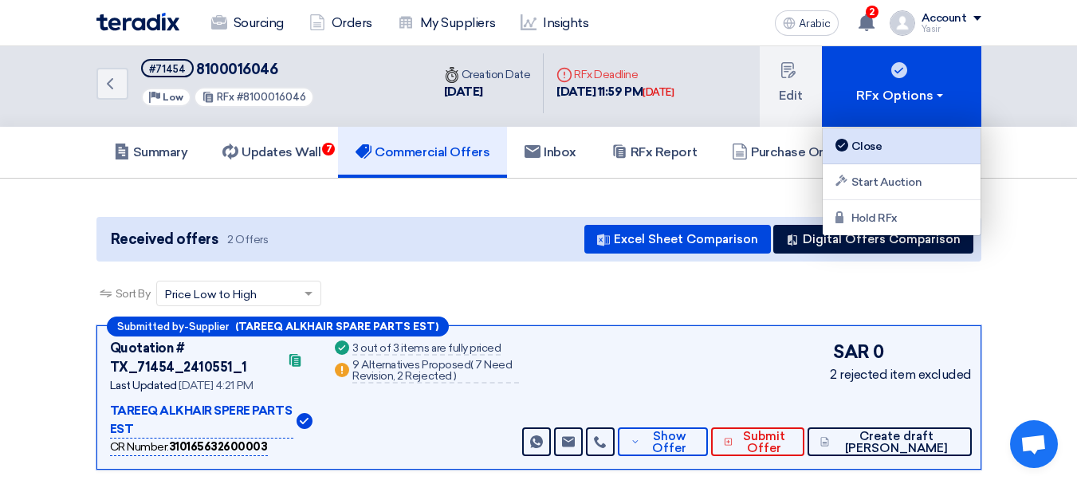
click at [872, 147] on font "Close" at bounding box center [866, 146] width 31 height 14
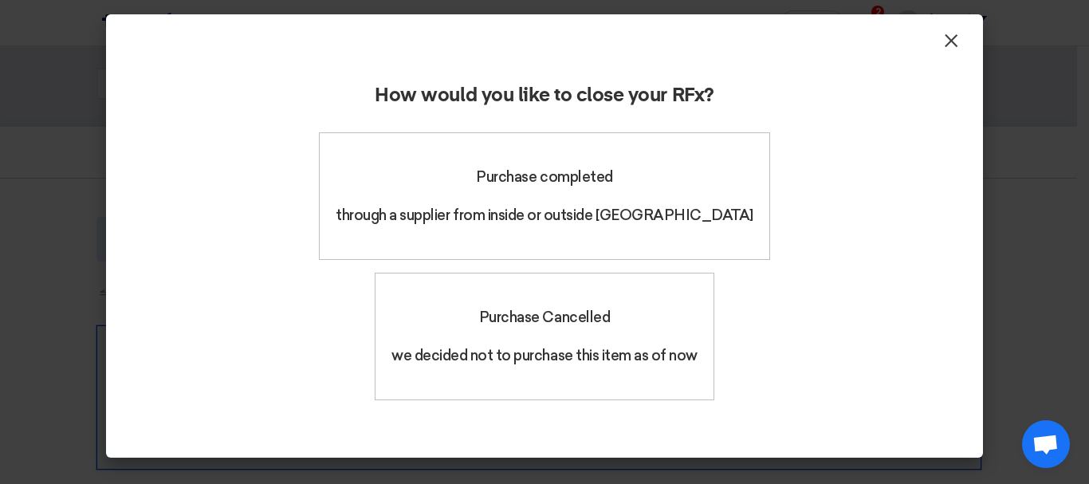
click at [949, 46] on font "×" at bounding box center [951, 45] width 16 height 32
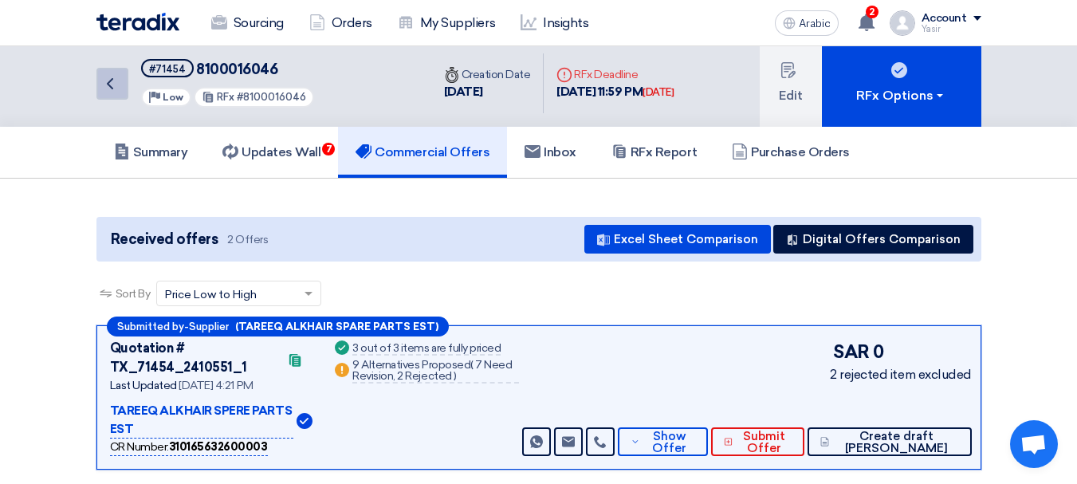
click at [126, 86] on link "Back" at bounding box center [112, 84] width 32 height 32
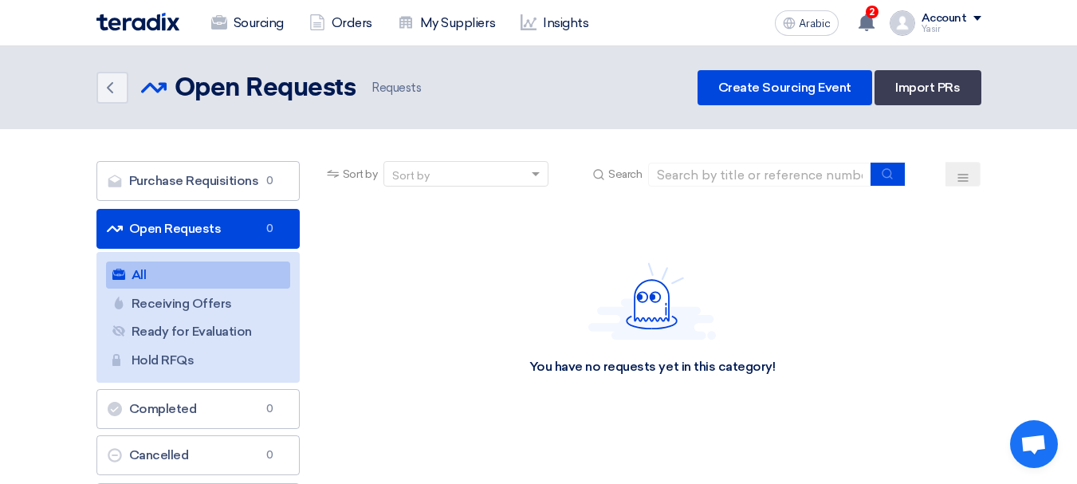
click at [781, 186] on div "Sort by Sort by Search" at bounding box center [653, 180] width 658 height 38
click at [781, 166] on input at bounding box center [759, 175] width 223 height 24
paste input "8100016046"
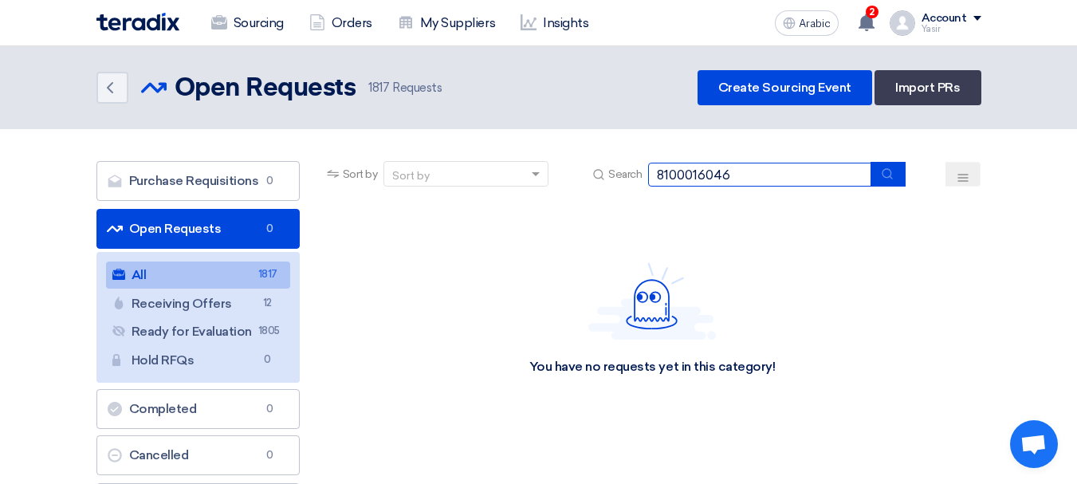
type input "8100016046"
click at [874, 176] on button "submit" at bounding box center [887, 174] width 35 height 25
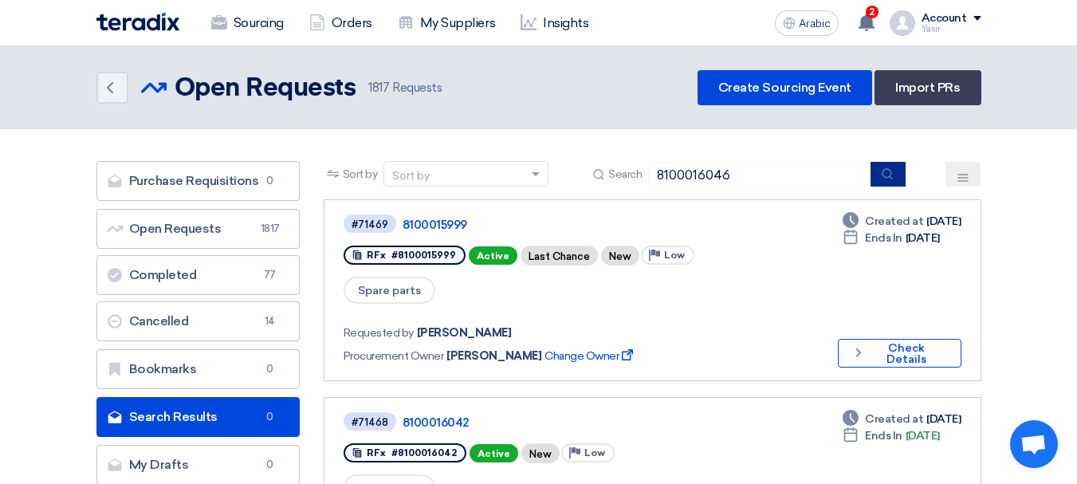
click at [886, 170] on use "submit" at bounding box center [887, 173] width 10 height 10
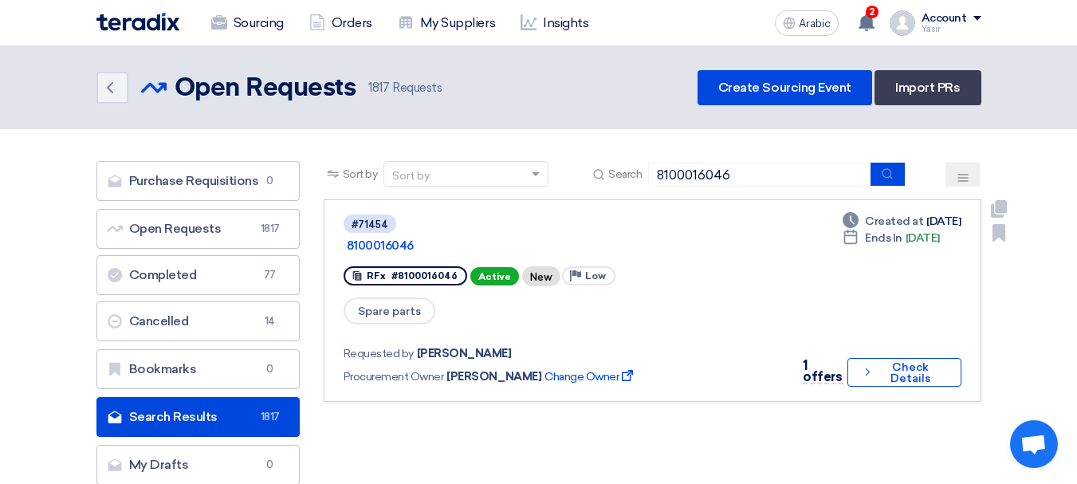
click at [893, 370] on link "#71454 8100016046 RFx #8100016046 Active New Priority Low Spare parts Requested…" at bounding box center [653, 300] width 658 height 202
click at [898, 360] on font "Check Details" at bounding box center [910, 372] width 40 height 25
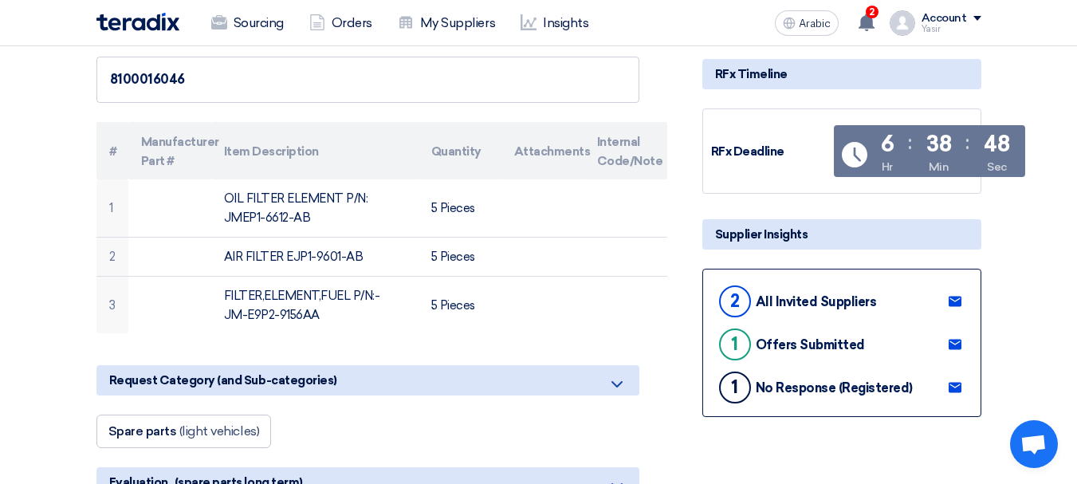
scroll to position [159, 0]
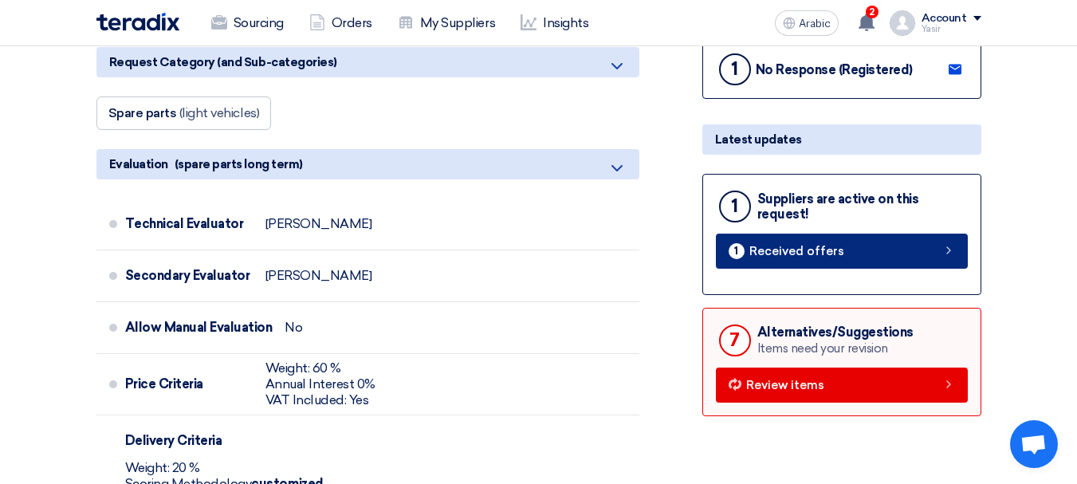
click at [937, 259] on link "1 Received offers" at bounding box center [842, 251] width 252 height 35
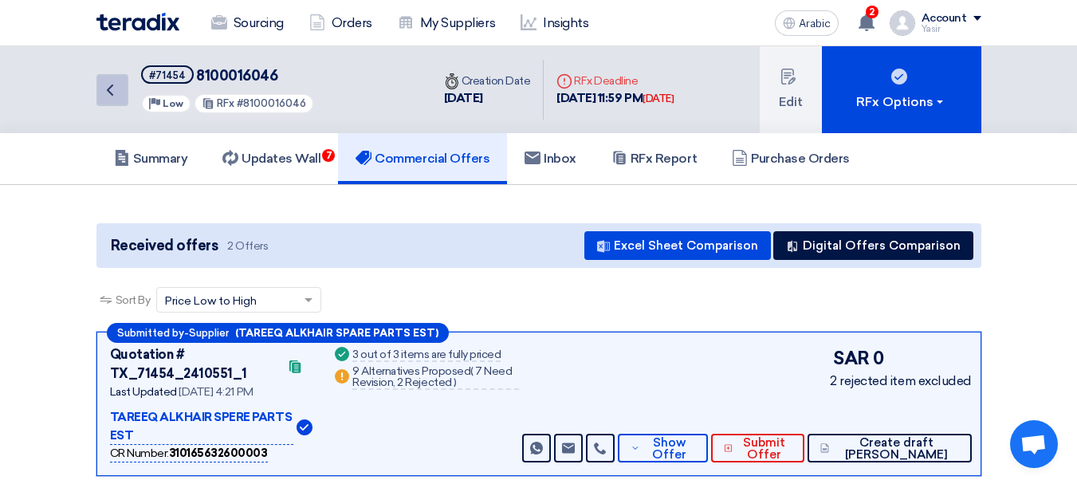
click at [114, 84] on icon "Back" at bounding box center [109, 89] width 19 height 19
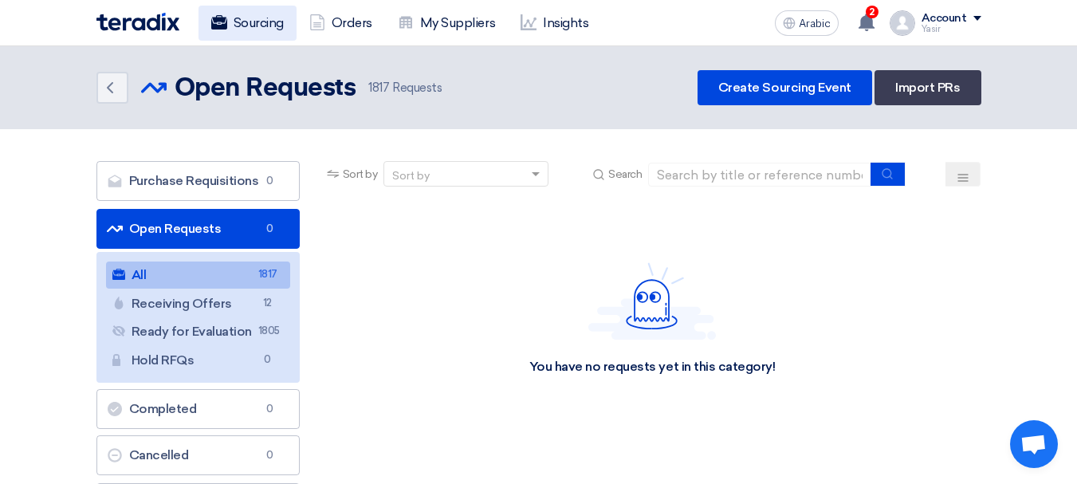
click at [277, 26] on font "Sourcing" at bounding box center [259, 22] width 50 height 15
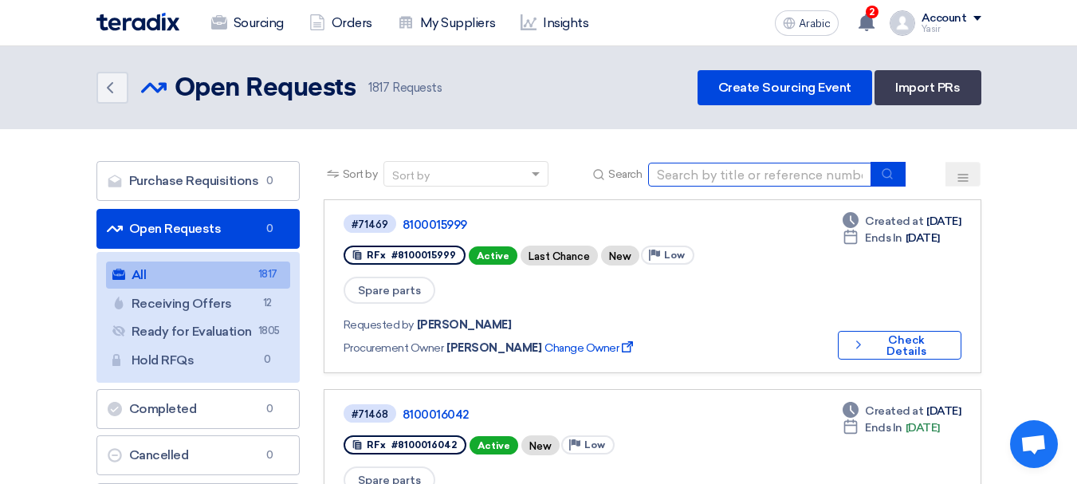
click at [715, 167] on input at bounding box center [759, 175] width 223 height 24
paste input "8100016046"
type input "8100016046"
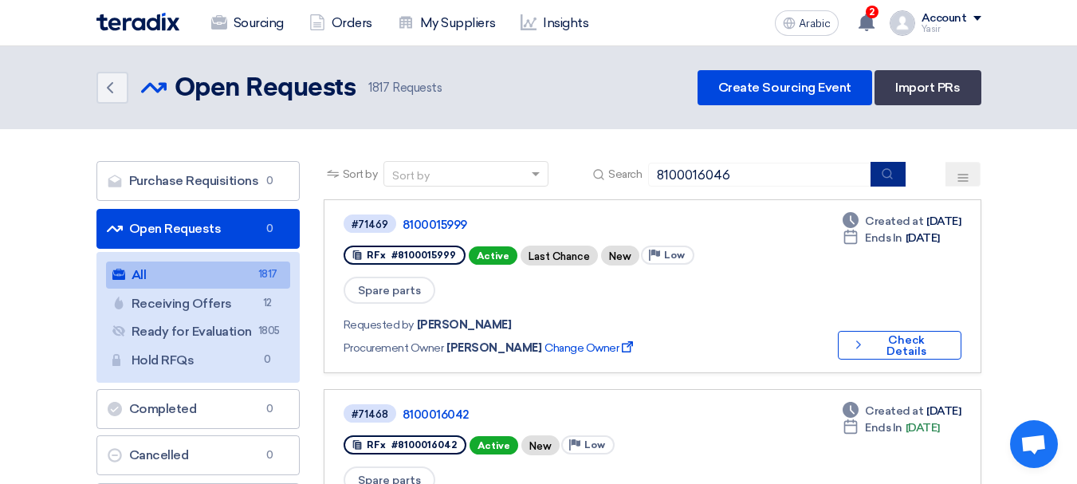
click at [904, 177] on button "submit" at bounding box center [887, 174] width 35 height 25
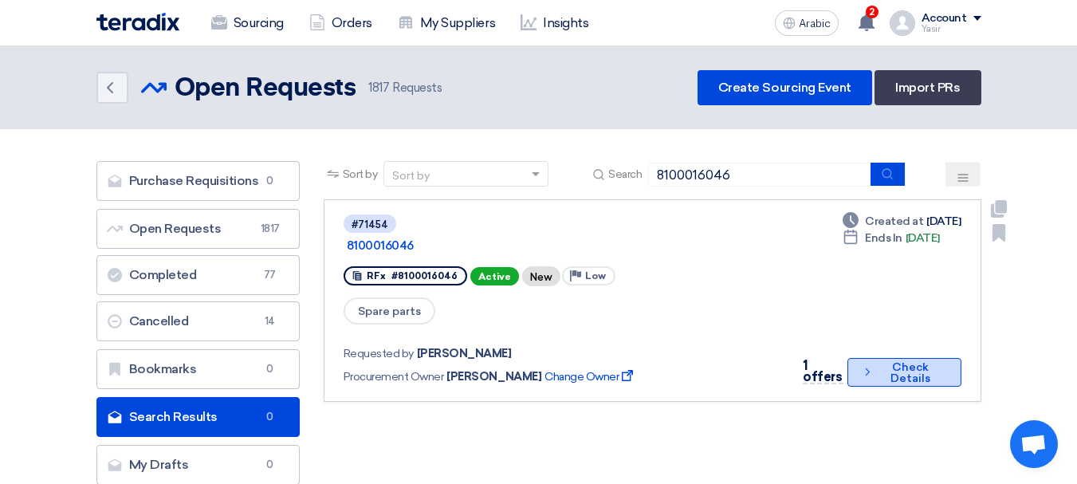
click at [902, 360] on font "Check Details" at bounding box center [910, 372] width 40 height 25
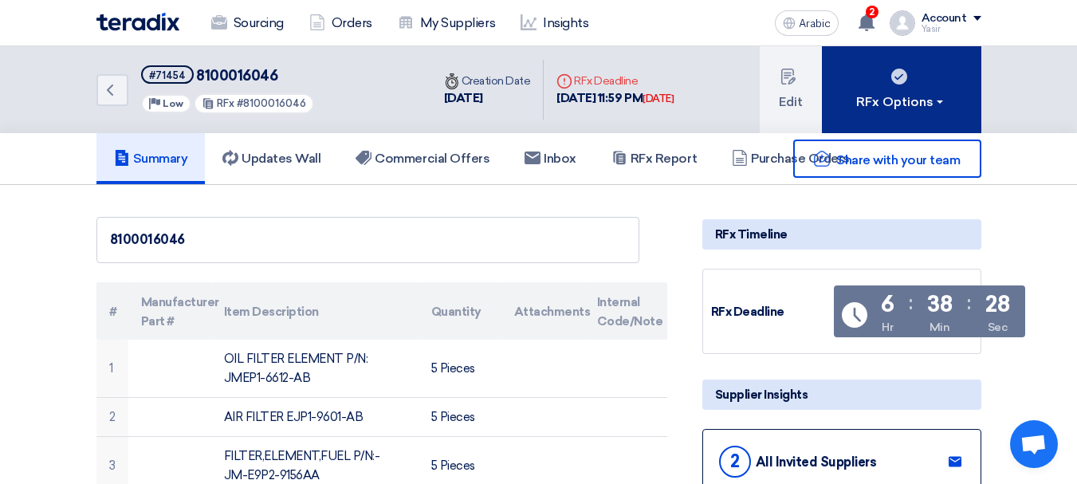
click at [922, 91] on button "RFx Options" at bounding box center [901, 89] width 159 height 87
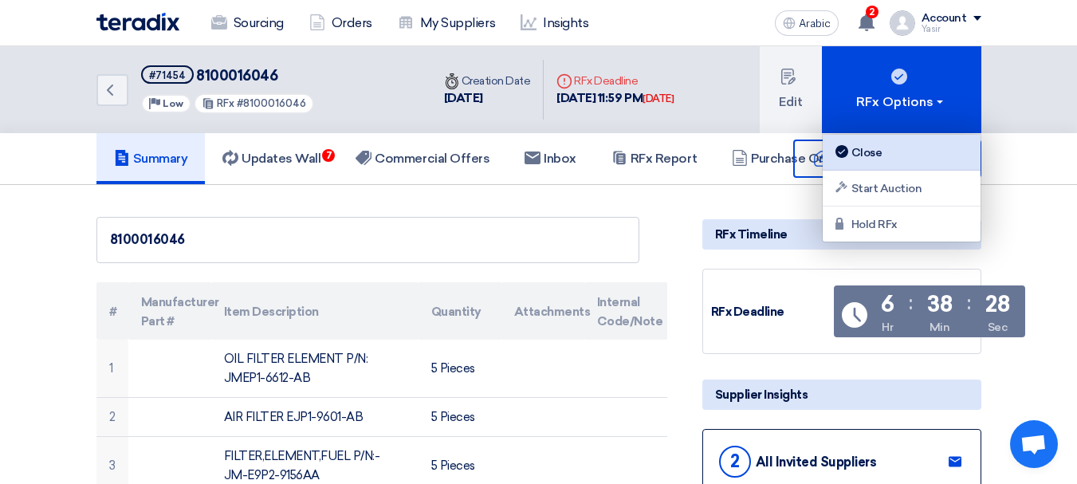
click at [868, 144] on font "Close" at bounding box center [866, 152] width 31 height 17
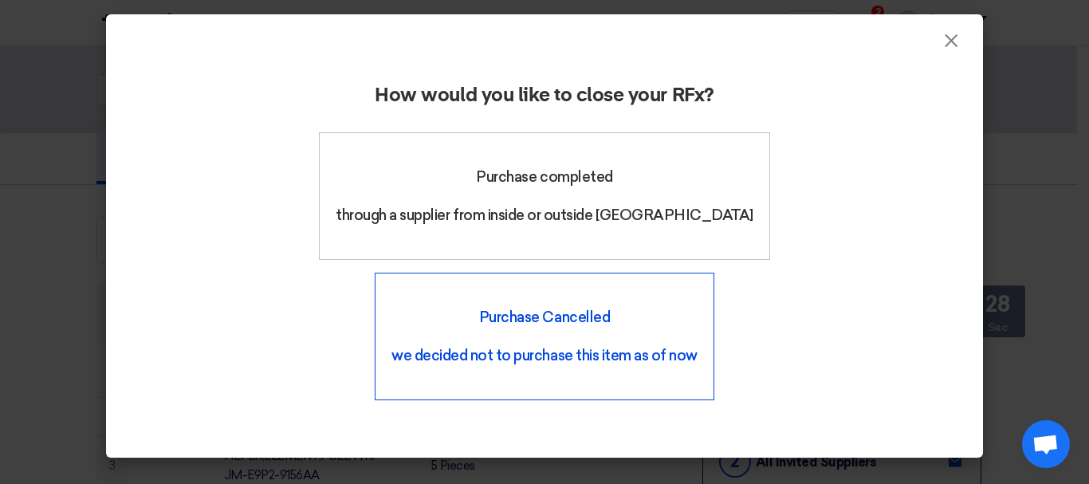
click at [610, 308] on font "Purchase Cancelled" at bounding box center [544, 317] width 131 height 18
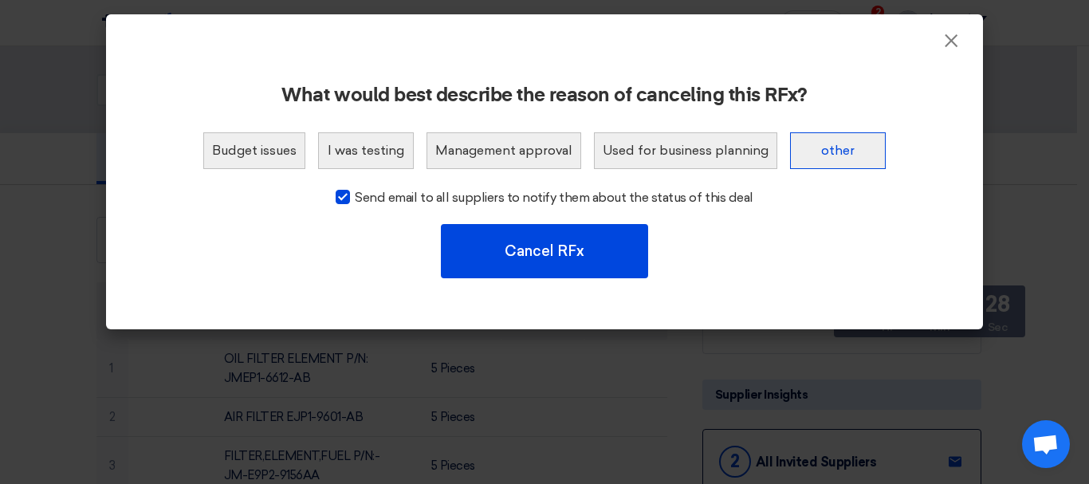
click at [846, 163] on button "other" at bounding box center [838, 150] width 96 height 37
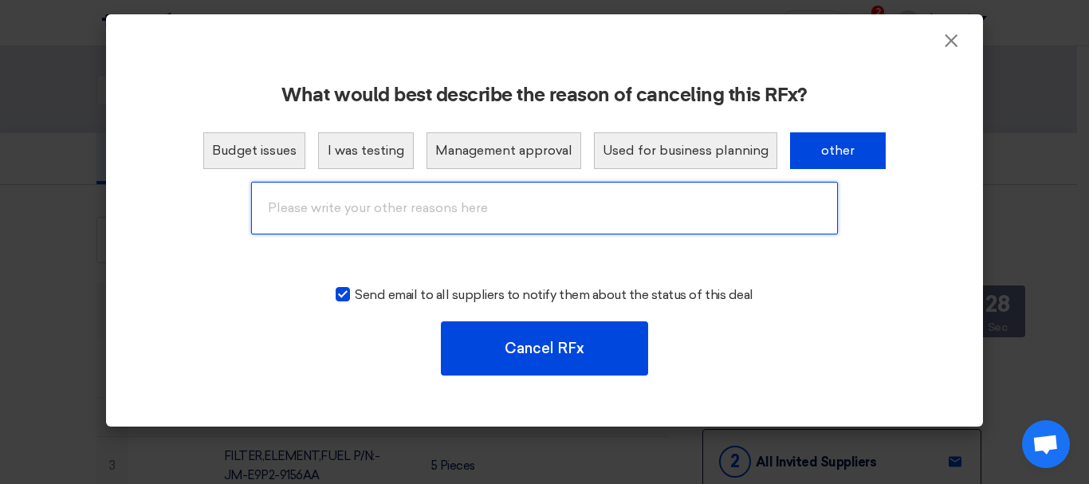
click at [355, 202] on input "text" at bounding box center [544, 208] width 587 height 53
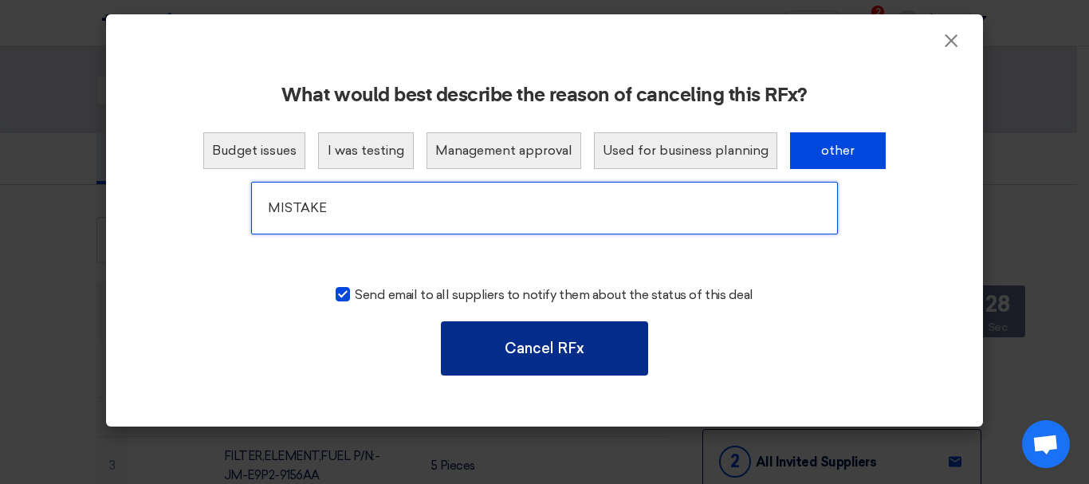
type input "MISTAKE"
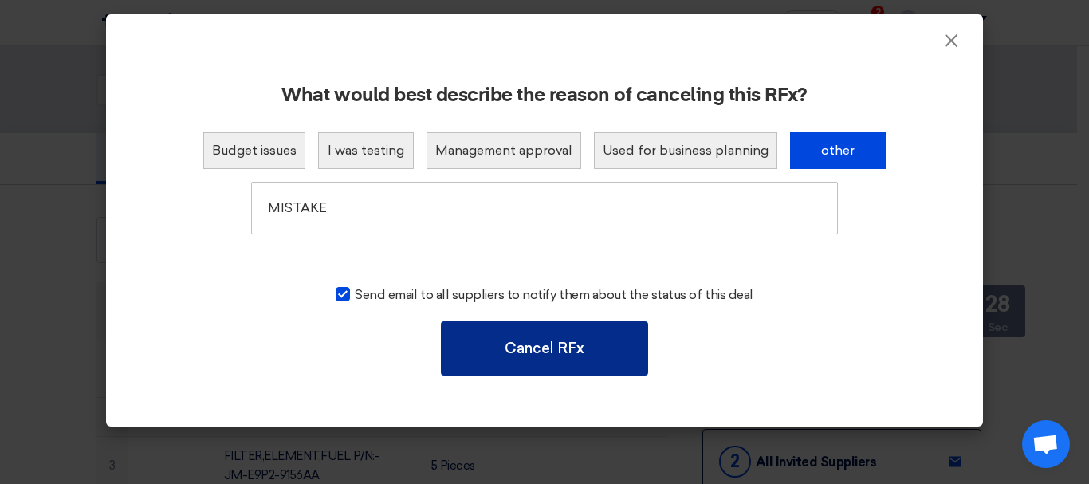
click at [495, 355] on button "Cancel RFx" at bounding box center [544, 348] width 207 height 54
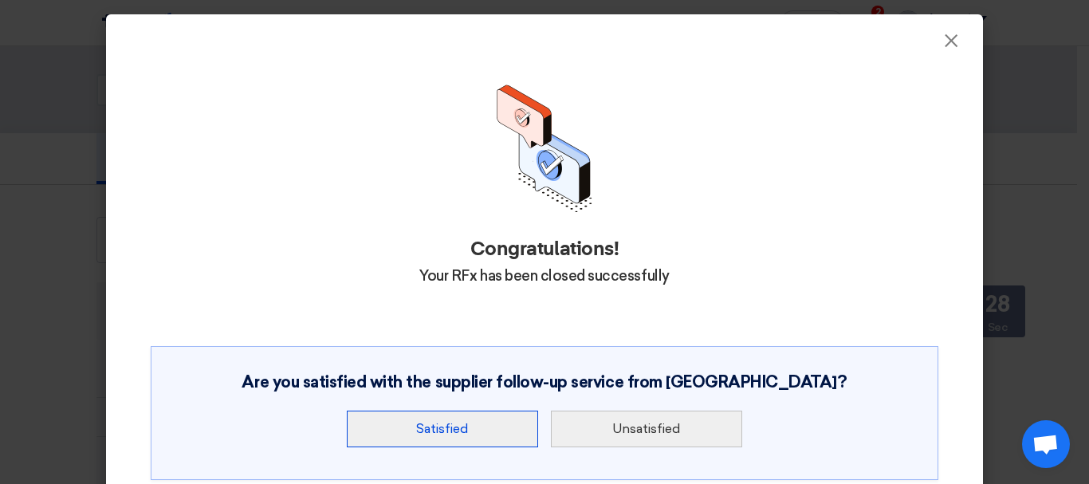
click at [426, 430] on font "Satisfied" at bounding box center [442, 428] width 53 height 15
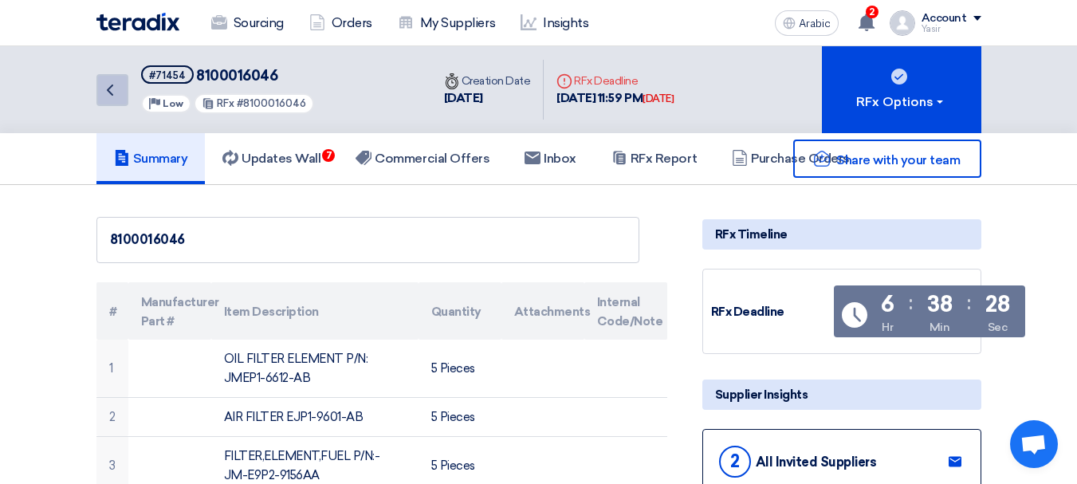
click at [115, 99] on icon "Back" at bounding box center [109, 89] width 19 height 19
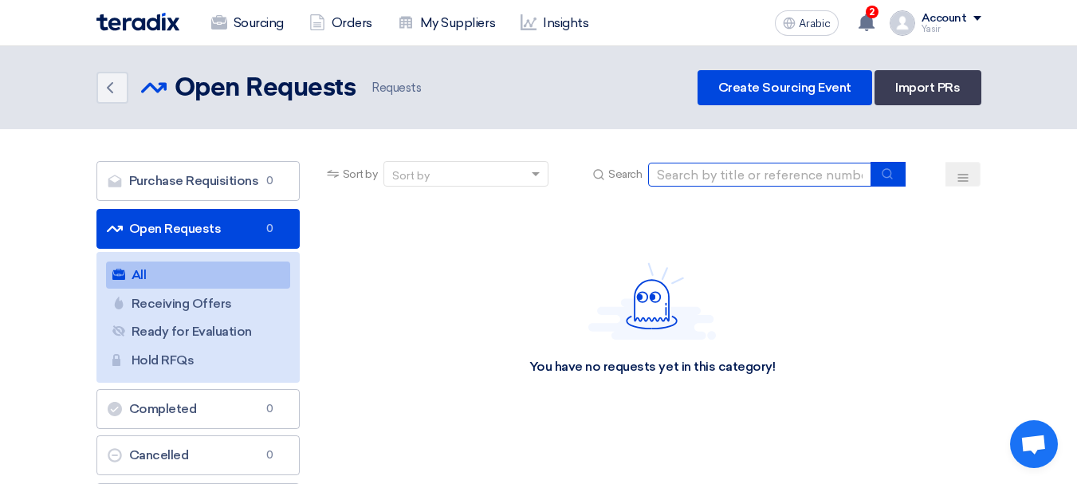
click at [709, 173] on input at bounding box center [759, 175] width 223 height 24
paste input "8100016046"
type input "8100016046"
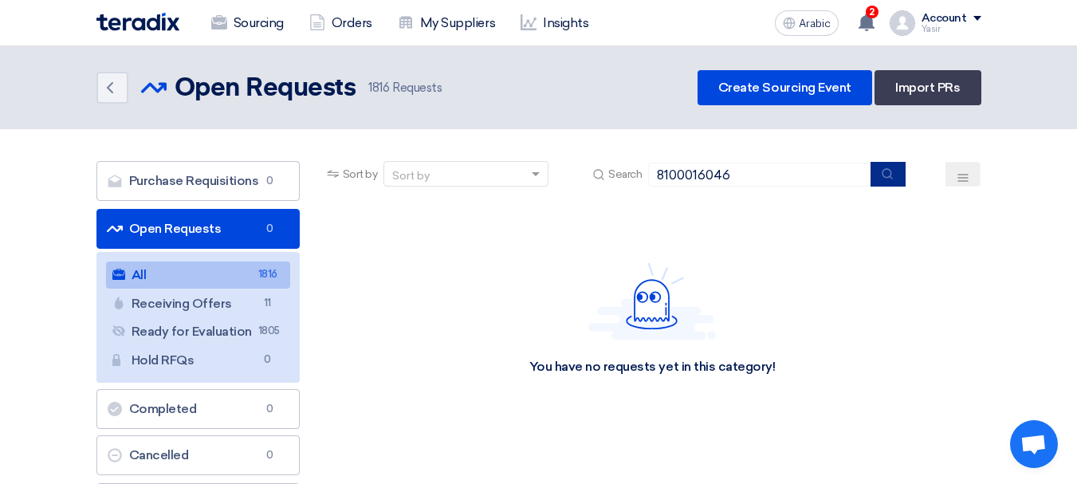
click at [893, 173] on icon "submit" at bounding box center [887, 173] width 13 height 13
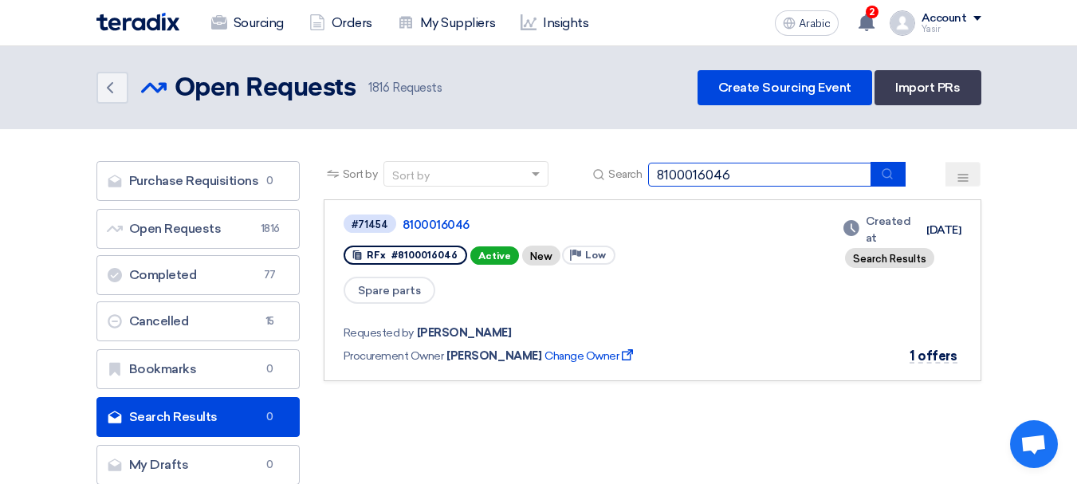
click at [793, 169] on input "8100016046" at bounding box center [759, 175] width 223 height 24
click at [893, 170] on icon "submit" at bounding box center [887, 173] width 13 height 13
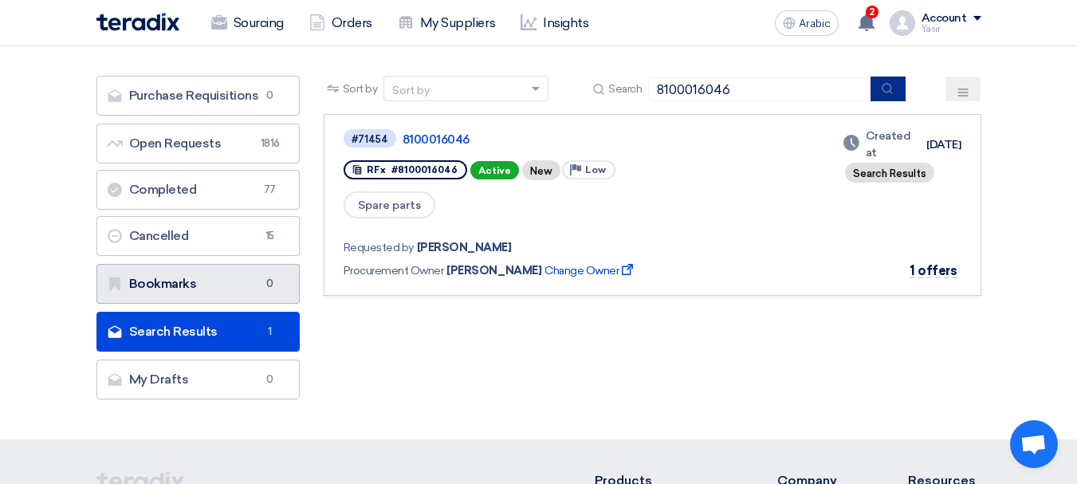
scroll to position [159, 0]
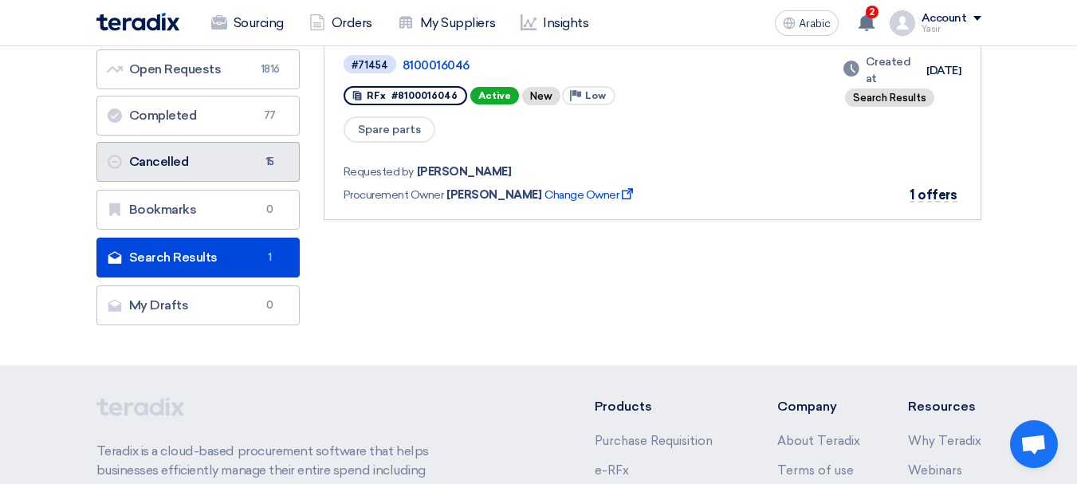
click at [199, 165] on link "Cancelled Cancelled 15" at bounding box center [197, 162] width 203 height 40
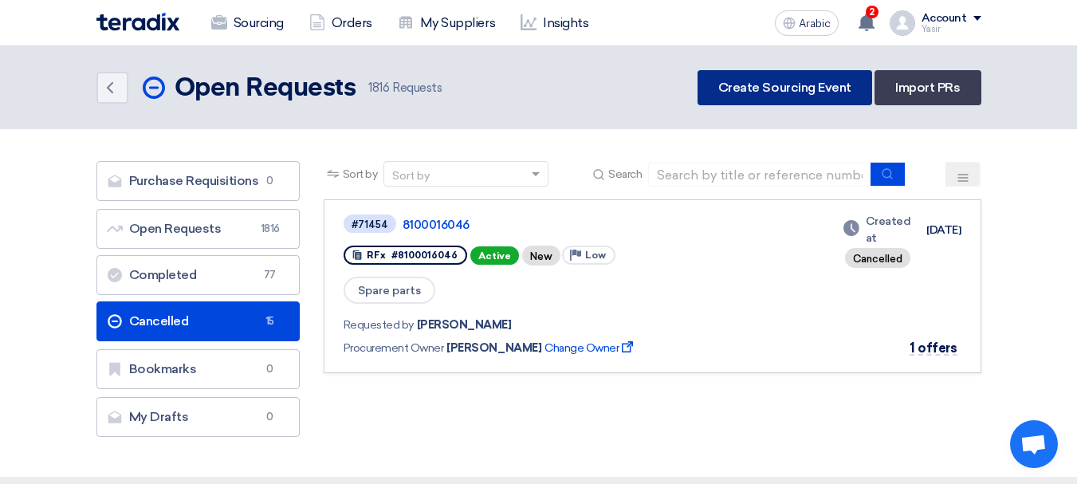
click at [757, 91] on font "Create Sourcing Event" at bounding box center [784, 87] width 133 height 15
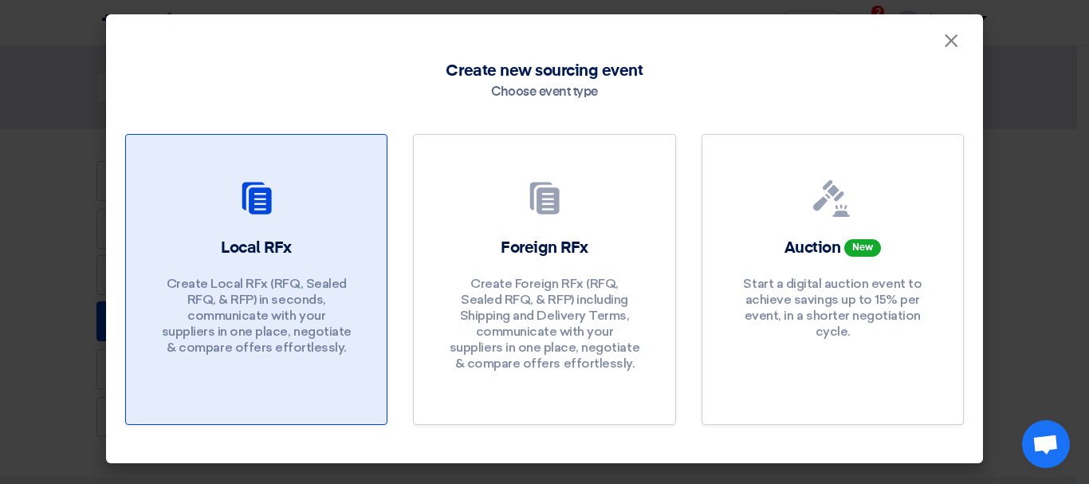
click at [283, 246] on h2 "Local RFx" at bounding box center [256, 248] width 71 height 22
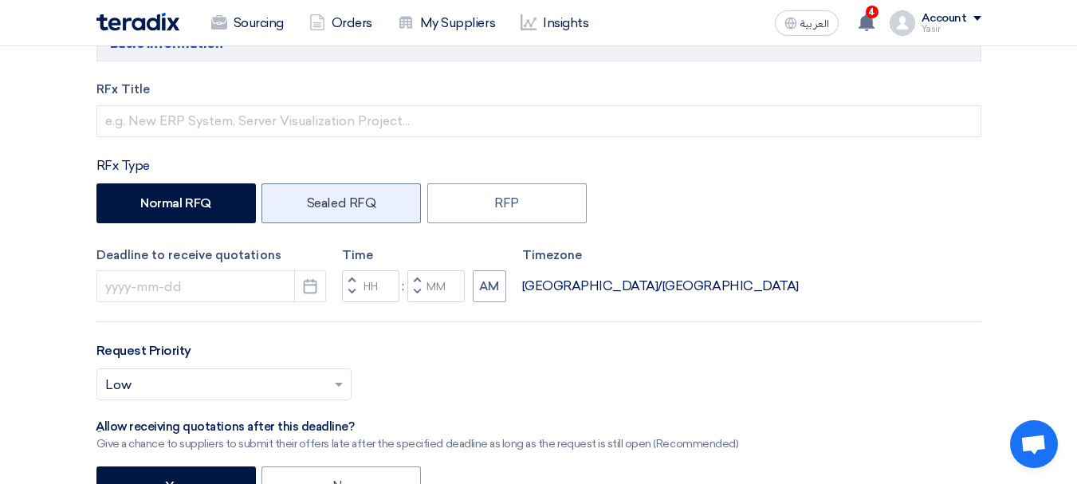
scroll to position [239, 0]
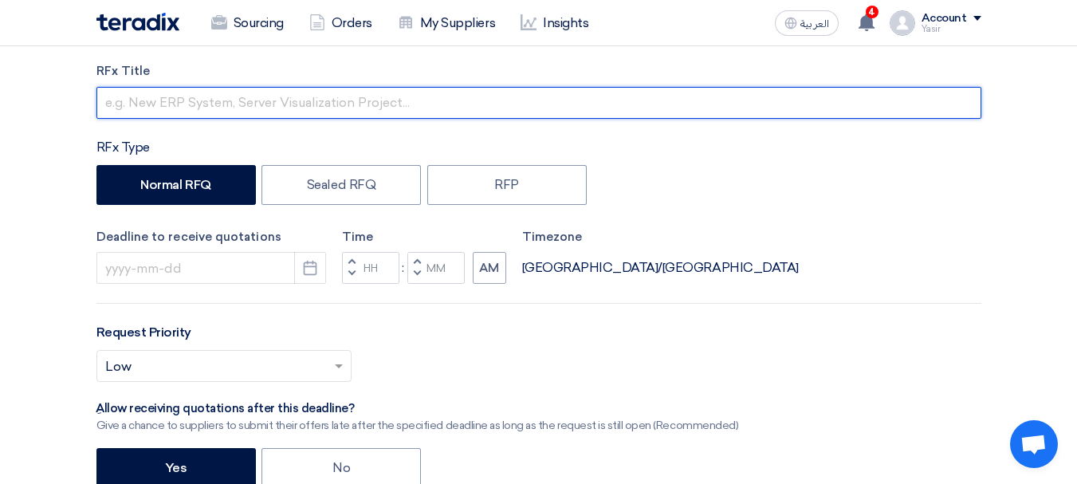
click at [208, 106] on input "text" at bounding box center [538, 103] width 885 height 32
paste input "8100016046"
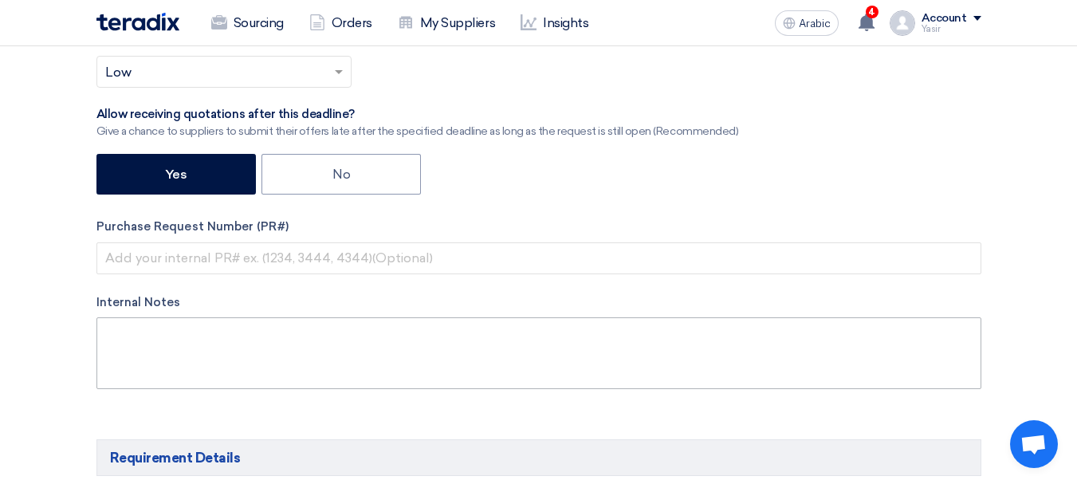
scroll to position [558, 0]
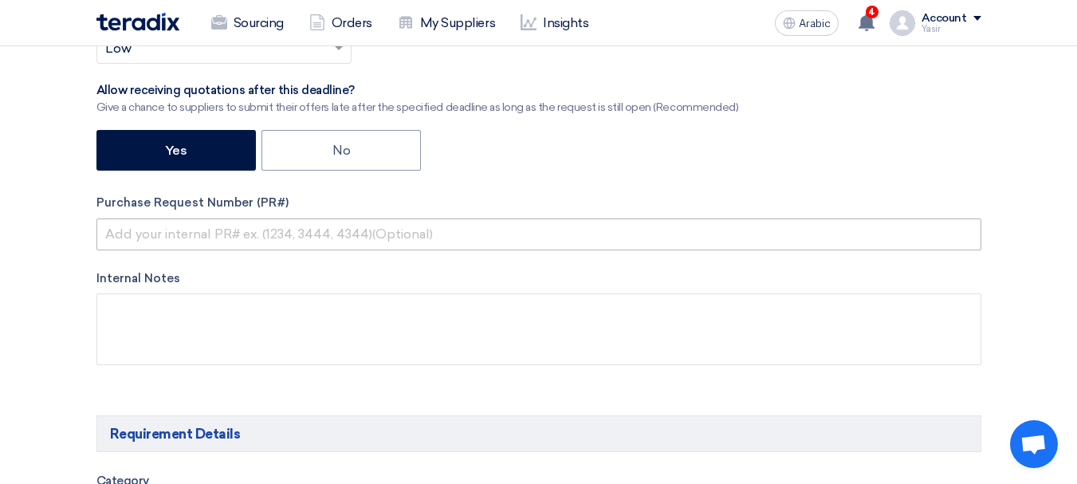
type input "8100016046"
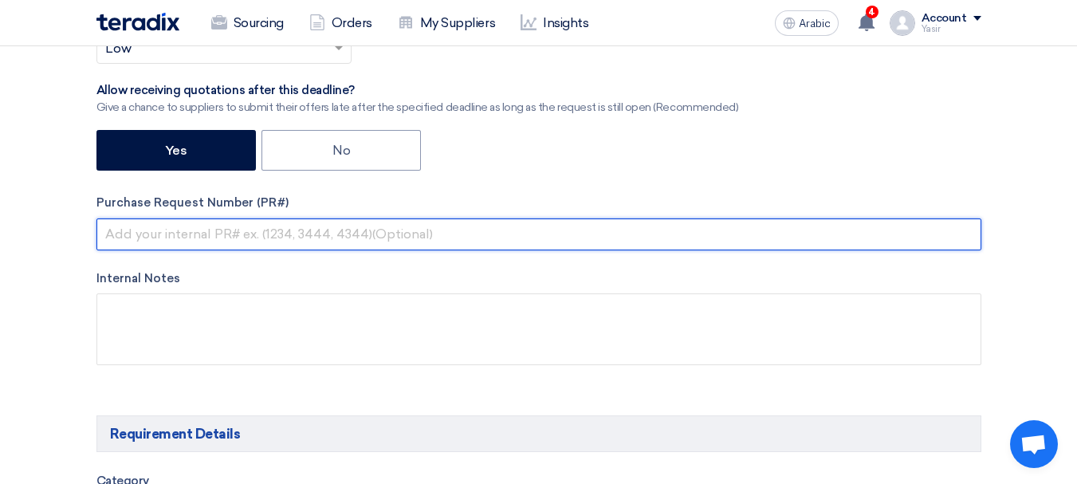
click at [211, 233] on input "text" at bounding box center [538, 234] width 885 height 32
paste input "8100016046"
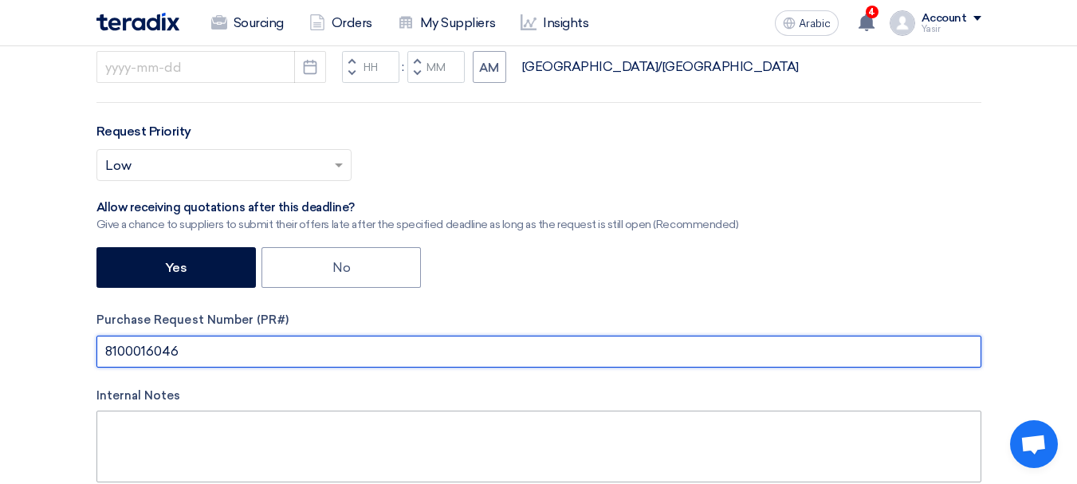
scroll to position [319, 0]
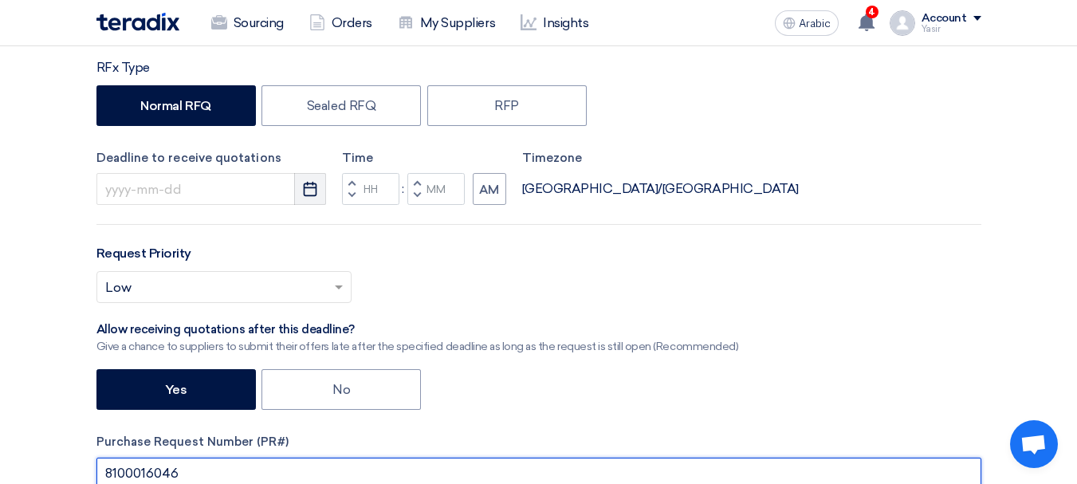
type input "8100016046"
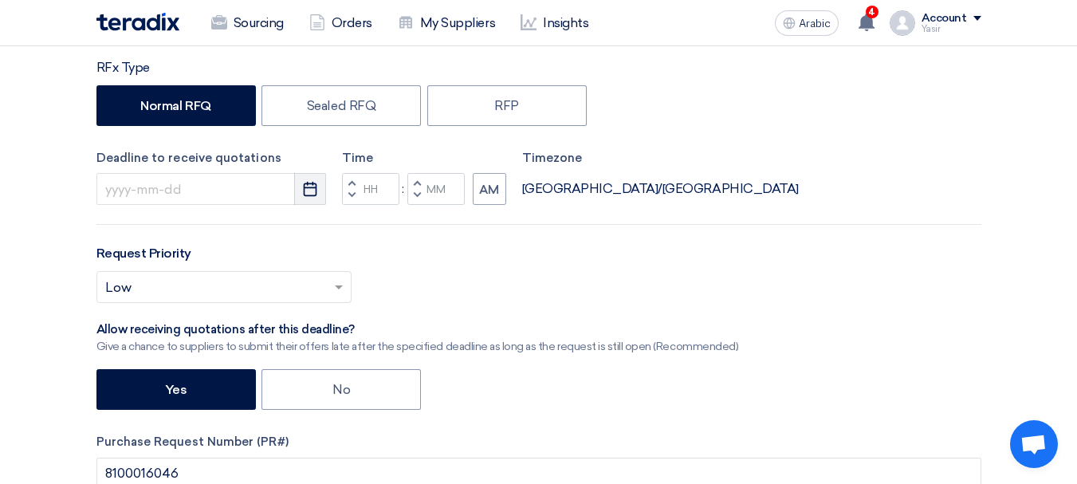
click at [310, 189] on icon "Pick a date" at bounding box center [310, 189] width 16 height 16
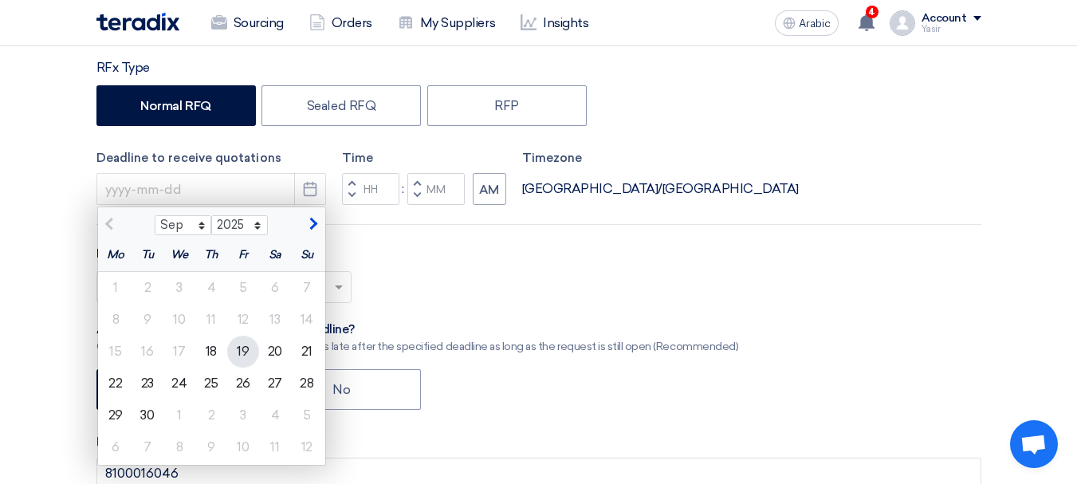
click at [234, 356] on div "19" at bounding box center [243, 352] width 32 height 32
type input "[DATE]"
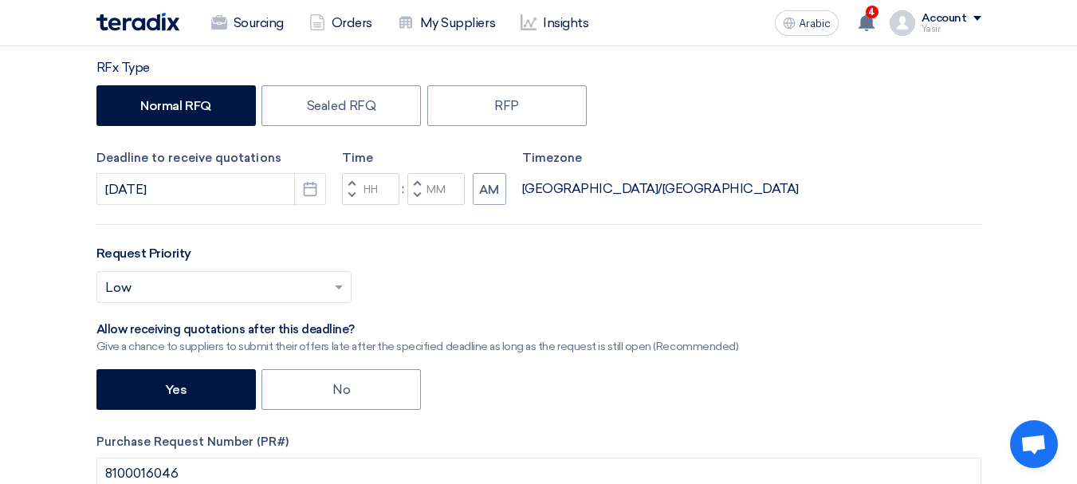
click at [354, 198] on button "Decrement hours" at bounding box center [351, 196] width 19 height 20
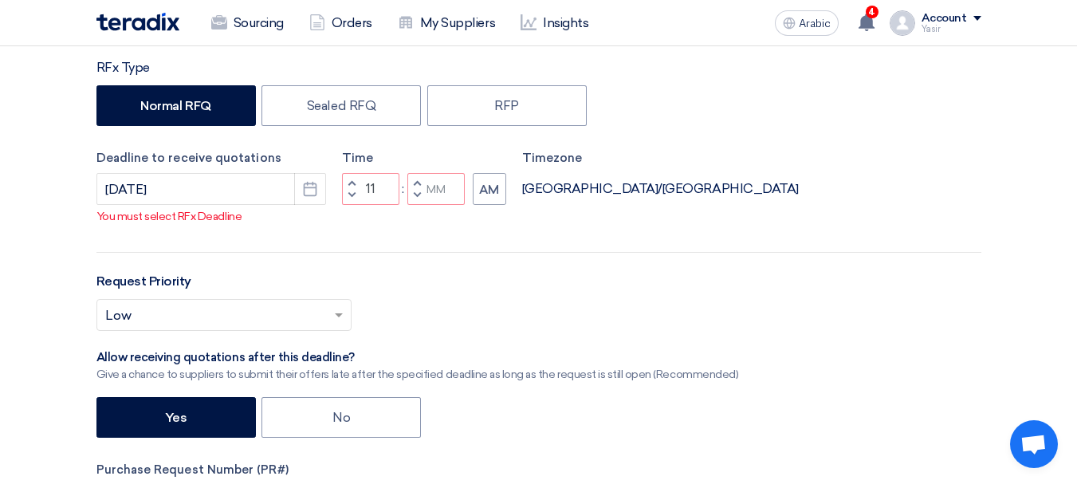
click at [415, 200] on span "button" at bounding box center [417, 195] width 6 height 10
type input "10"
type input "59"
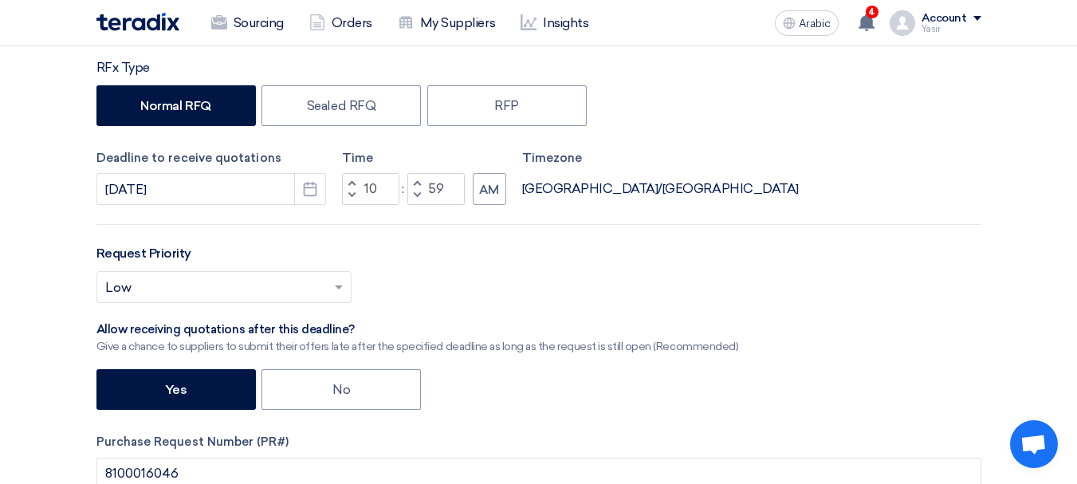
click at [346, 183] on button "Increment hours" at bounding box center [351, 183] width 19 height 20
type input "11"
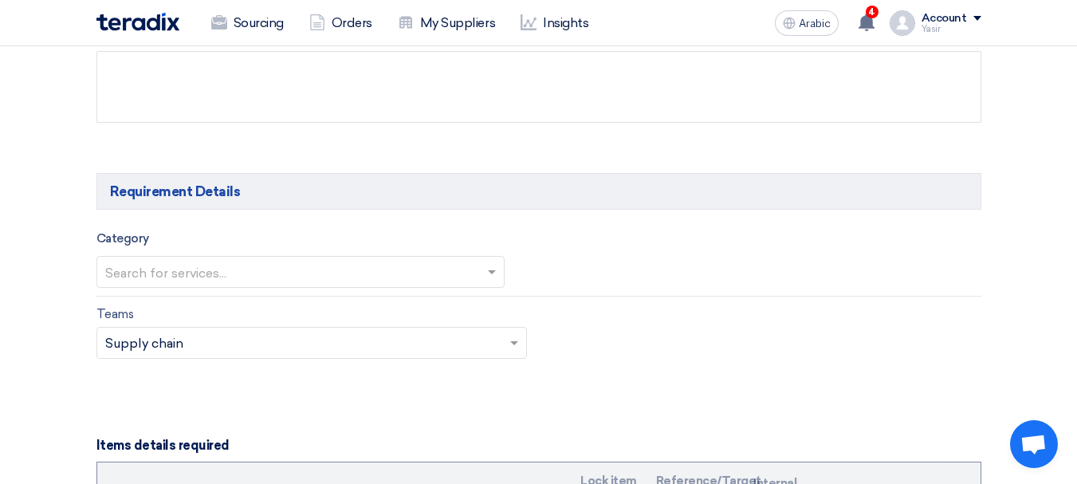
scroll to position [877, 0]
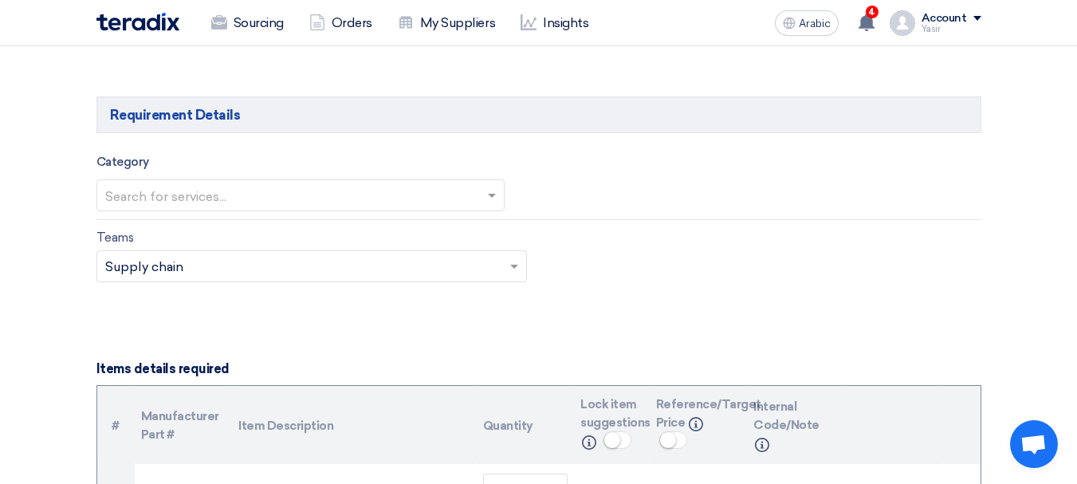
click at [228, 186] on input "text" at bounding box center [292, 196] width 375 height 26
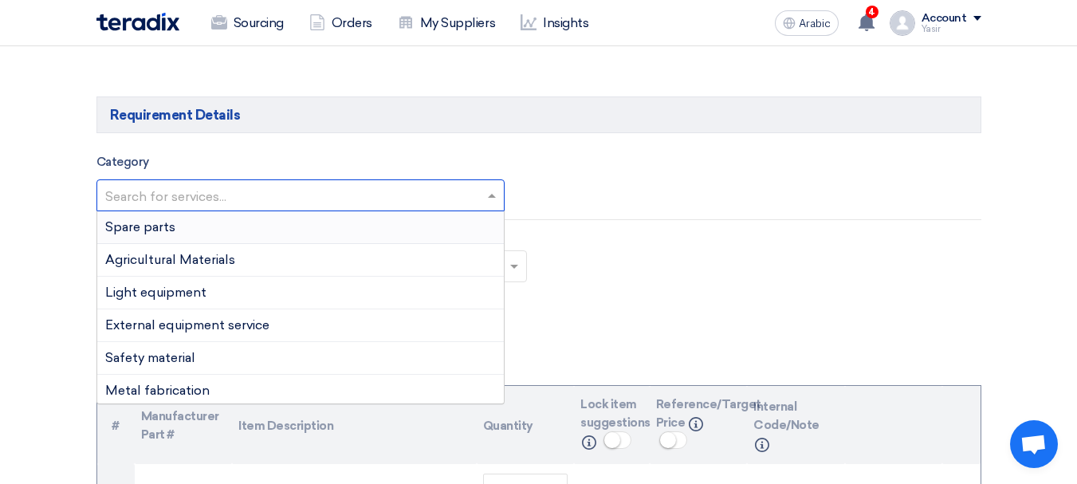
click at [179, 228] on div "Spare parts" at bounding box center [300, 227] width 406 height 33
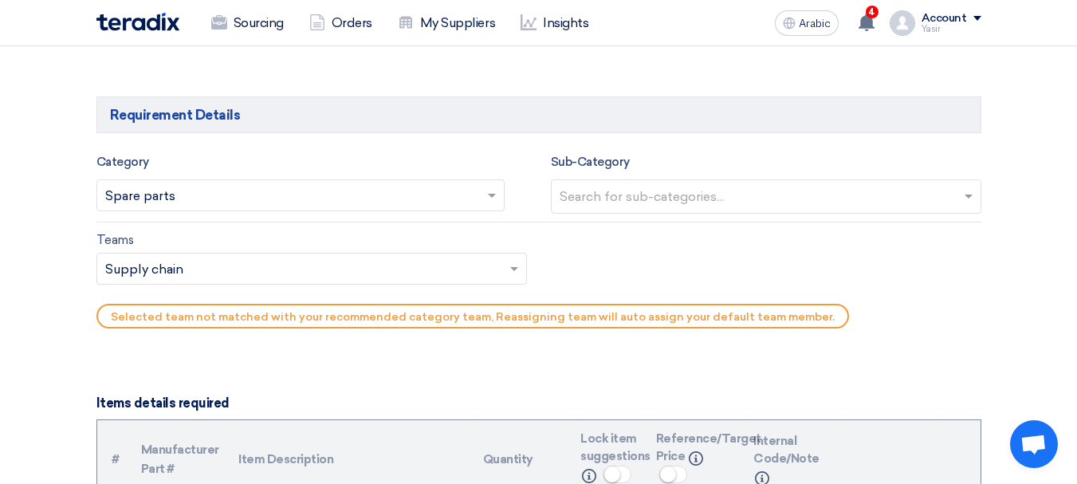
click at [647, 198] on input "text" at bounding box center [767, 198] width 417 height 26
type input "li"
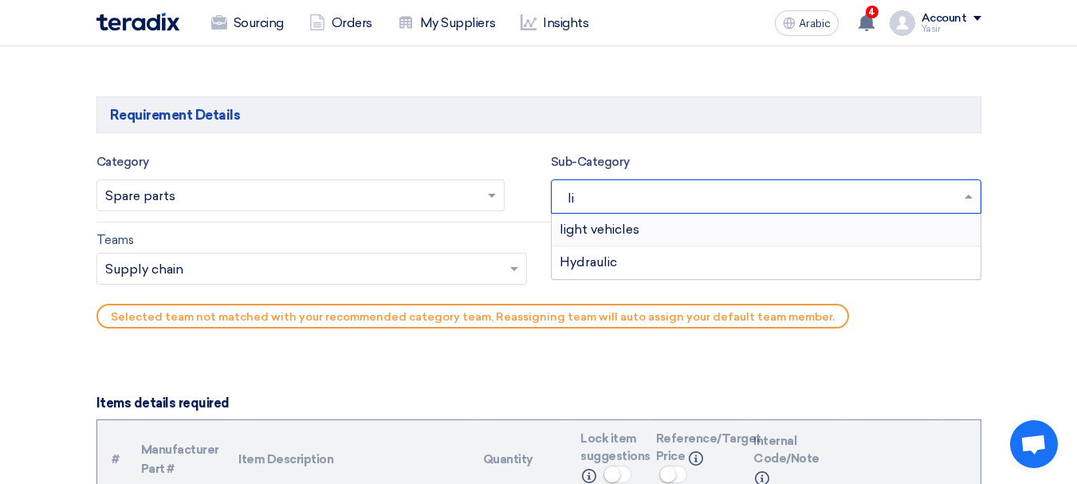
click at [614, 226] on font "light vehicles" at bounding box center [599, 229] width 80 height 15
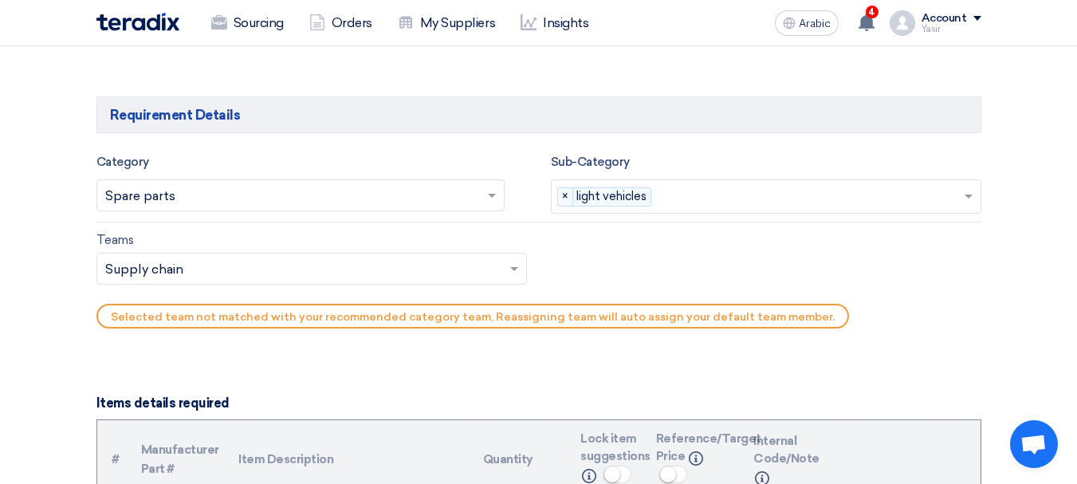
click at [198, 268] on input "text" at bounding box center [303, 270] width 397 height 26
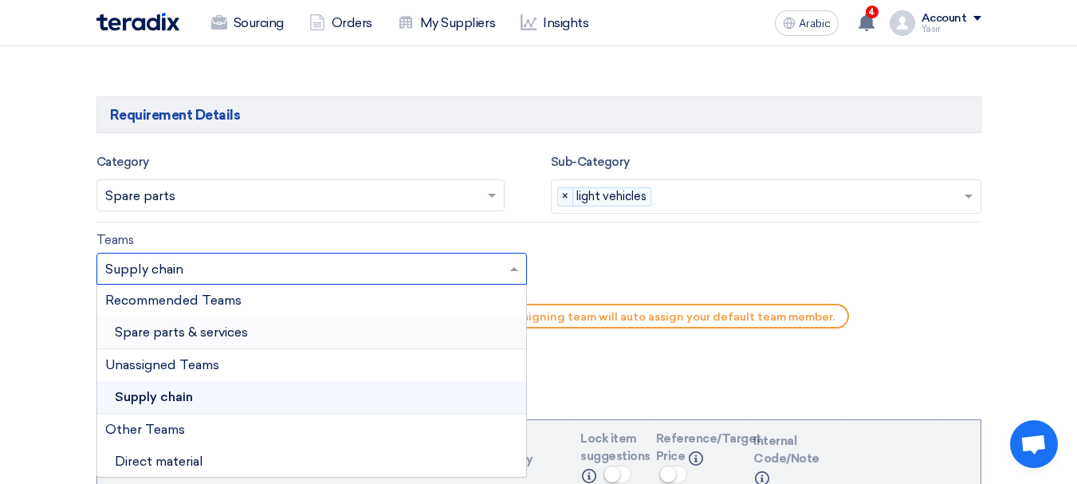
click at [194, 330] on font "Spare parts & services" at bounding box center [181, 331] width 133 height 15
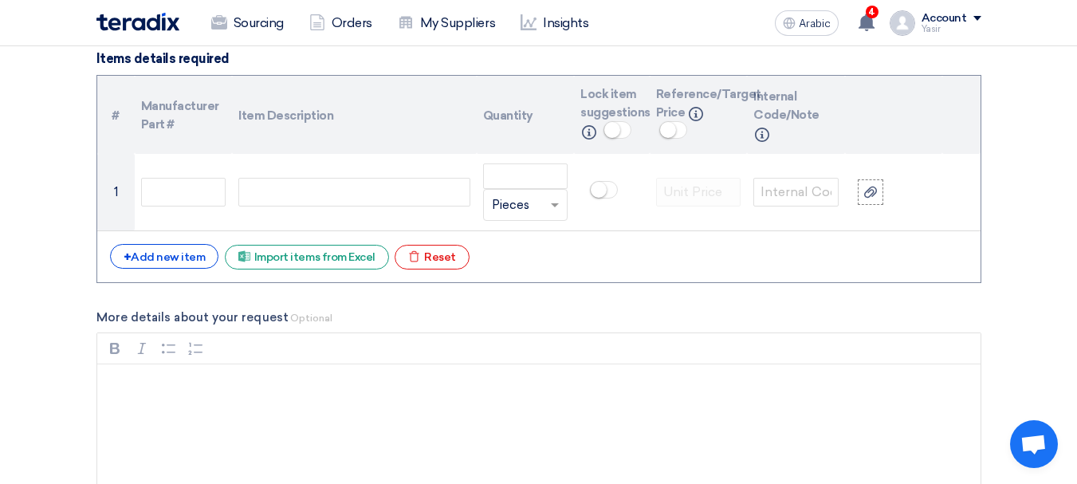
scroll to position [1195, 0]
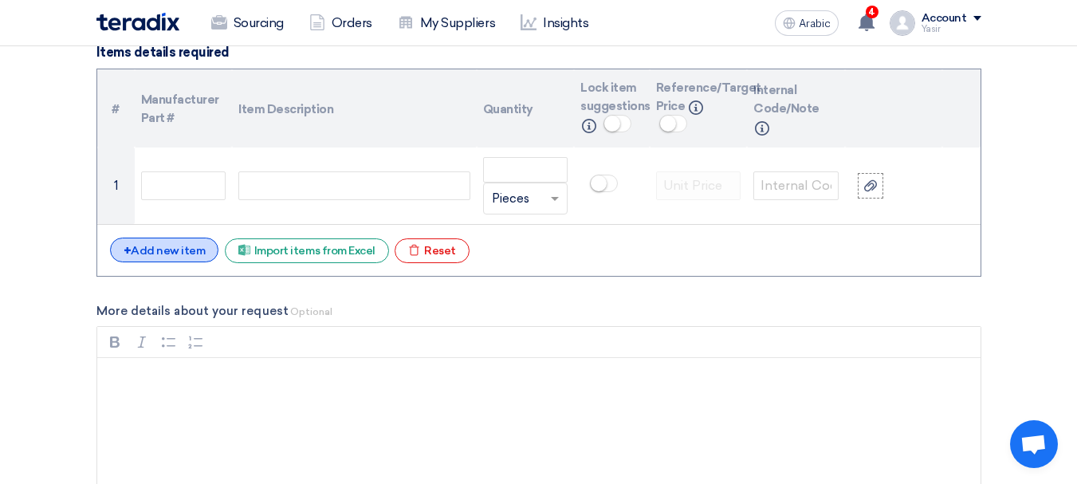
click at [176, 245] on font "Add new item" at bounding box center [168, 251] width 74 height 14
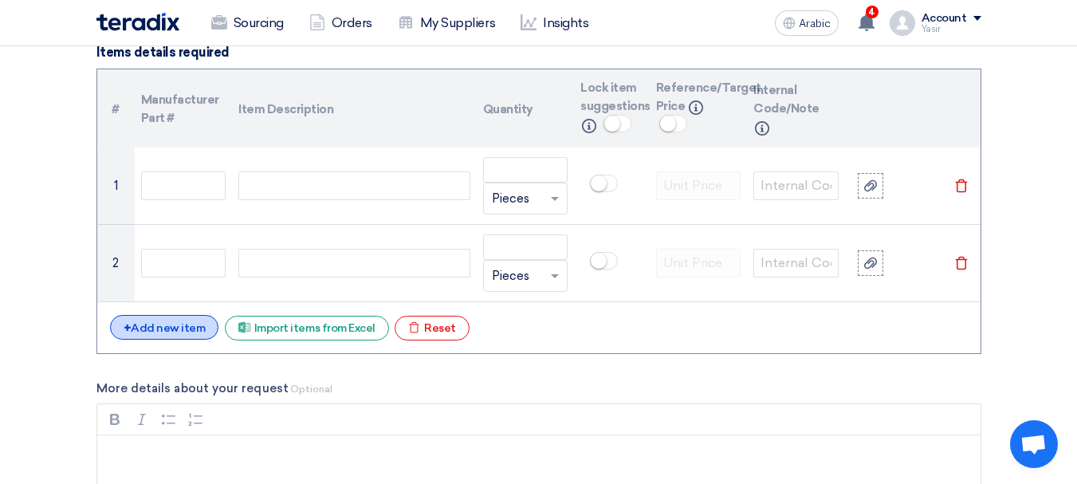
click at [163, 322] on font "Add new item" at bounding box center [168, 328] width 74 height 14
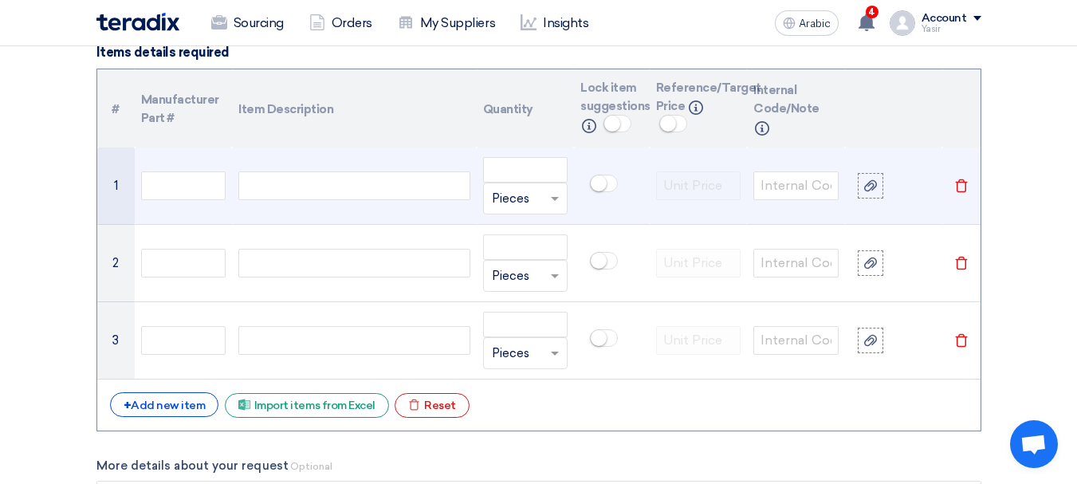
click at [329, 222] on td at bounding box center [354, 185] width 244 height 77
click at [300, 205] on td at bounding box center [354, 185] width 244 height 77
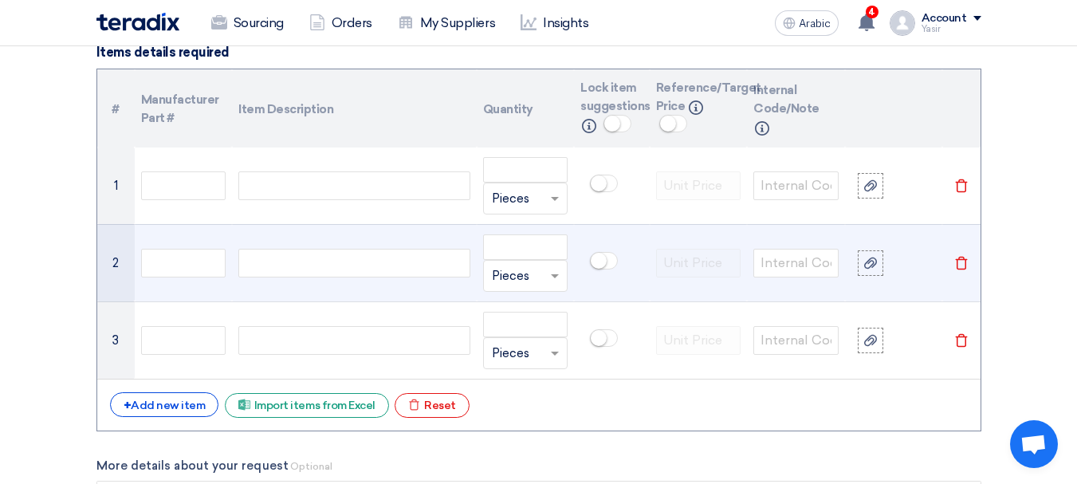
click at [161, 281] on td at bounding box center [184, 262] width 98 height 77
click at [275, 281] on td at bounding box center [354, 262] width 244 height 77
click at [183, 269] on input "text" at bounding box center [183, 263] width 85 height 29
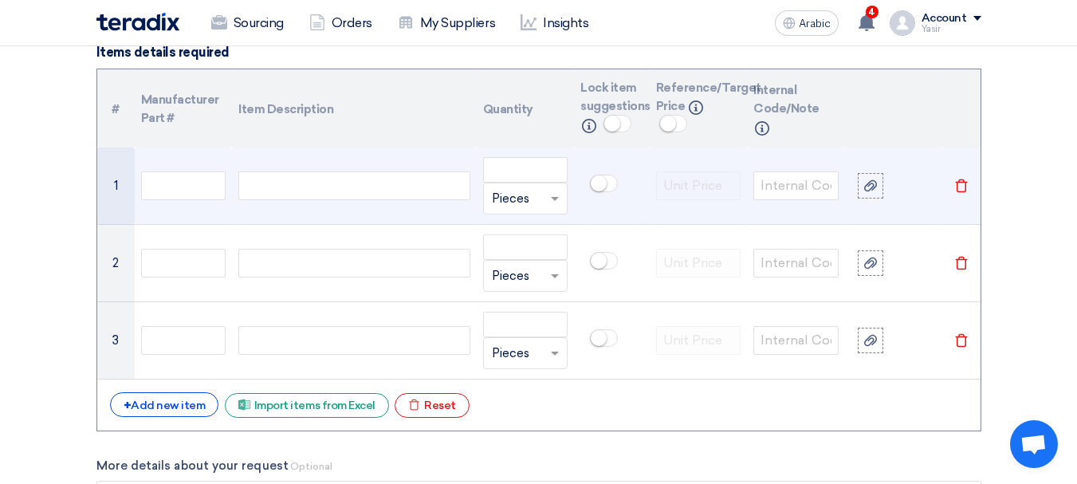
click at [259, 191] on div at bounding box center [353, 185] width 231 height 29
click at [329, 205] on td at bounding box center [354, 185] width 244 height 77
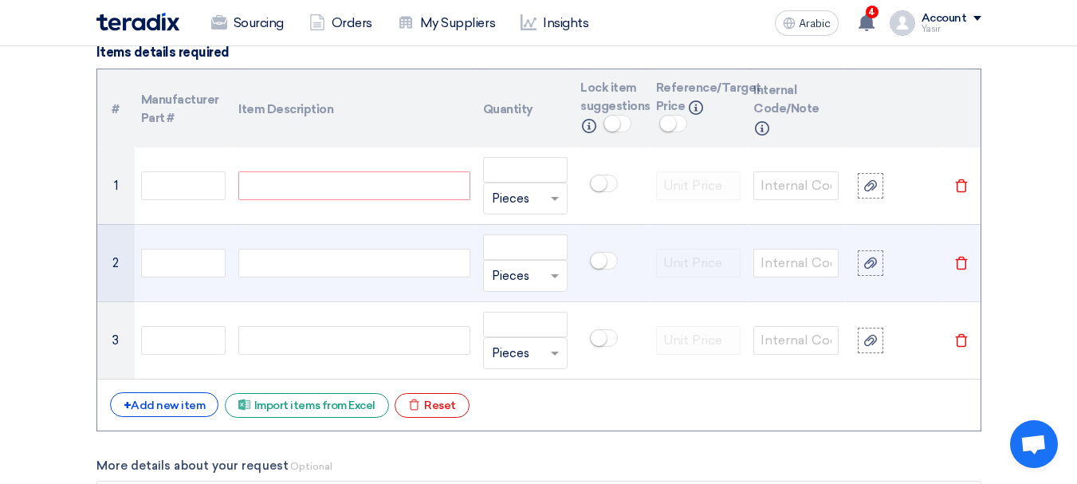
click at [326, 262] on div at bounding box center [353, 263] width 231 height 29
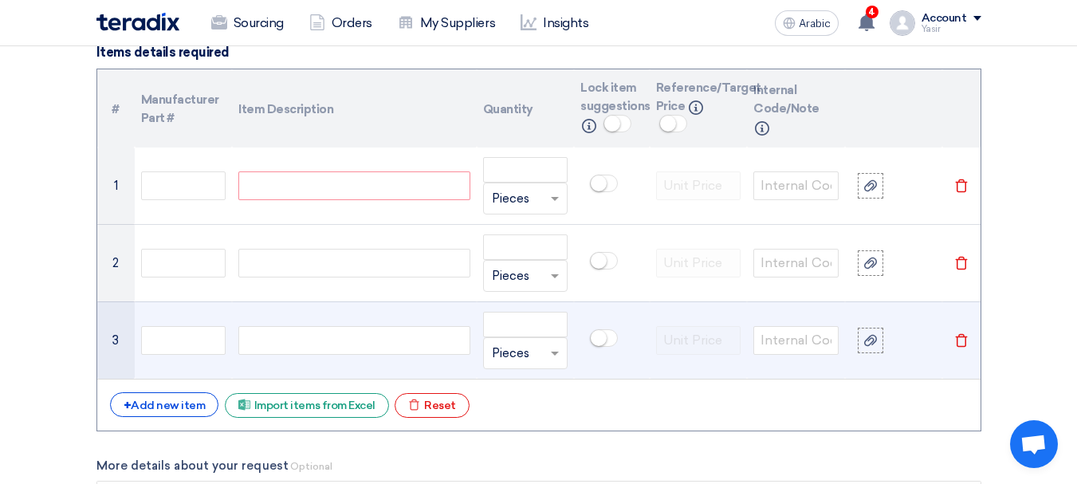
click at [314, 320] on td at bounding box center [354, 339] width 244 height 77
click at [186, 328] on input "text" at bounding box center [183, 340] width 85 height 29
click at [328, 342] on div at bounding box center [353, 340] width 231 height 29
click at [190, 346] on input "text" at bounding box center [183, 340] width 85 height 29
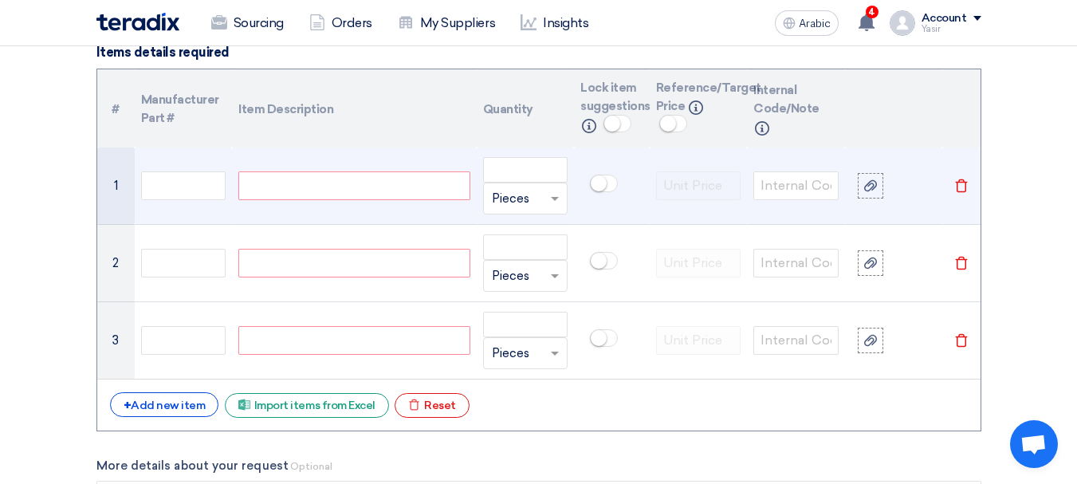
click at [301, 195] on div at bounding box center [353, 185] width 231 height 29
paste div
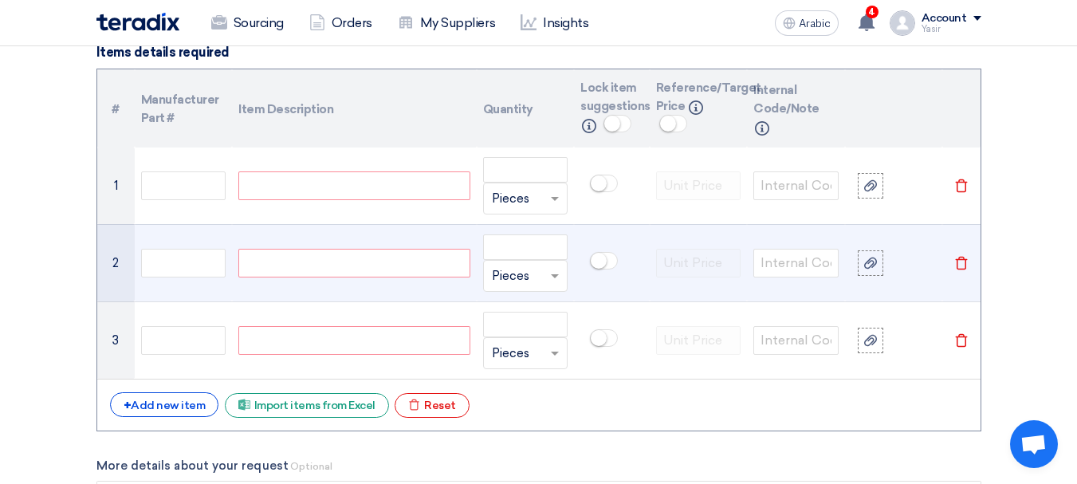
scroll to position [1188, 0]
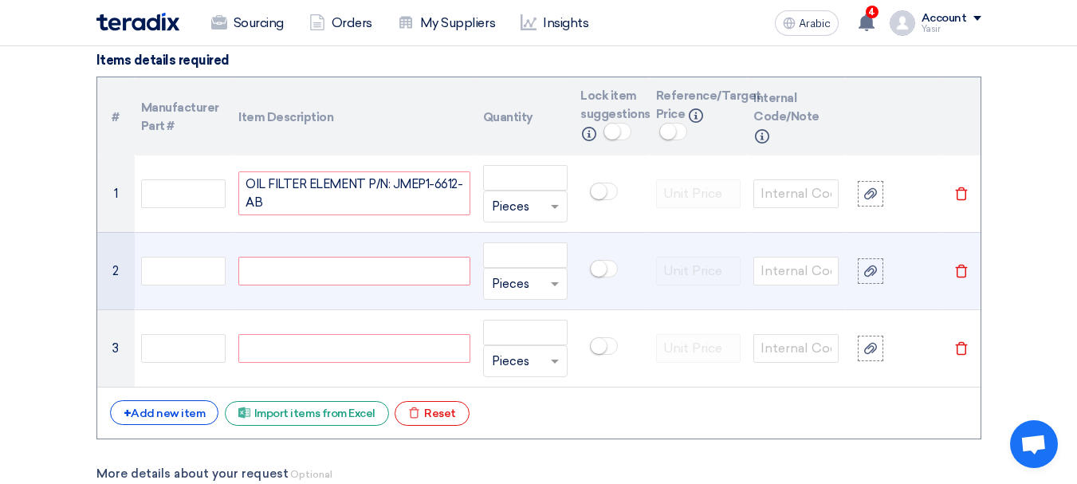
click at [341, 251] on td at bounding box center [354, 270] width 244 height 77
click at [392, 273] on div at bounding box center [353, 271] width 231 height 29
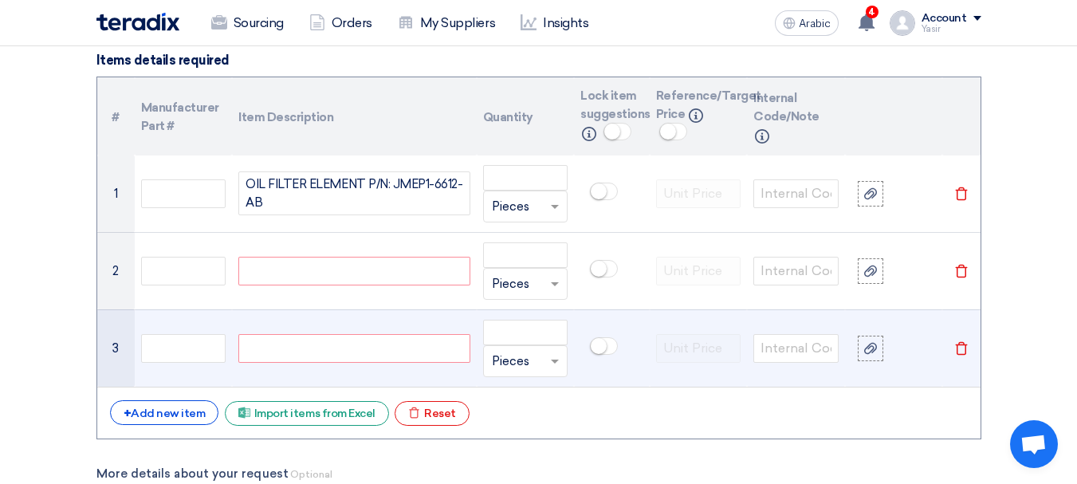
paste div
click at [391, 350] on div at bounding box center [353, 348] width 231 height 29
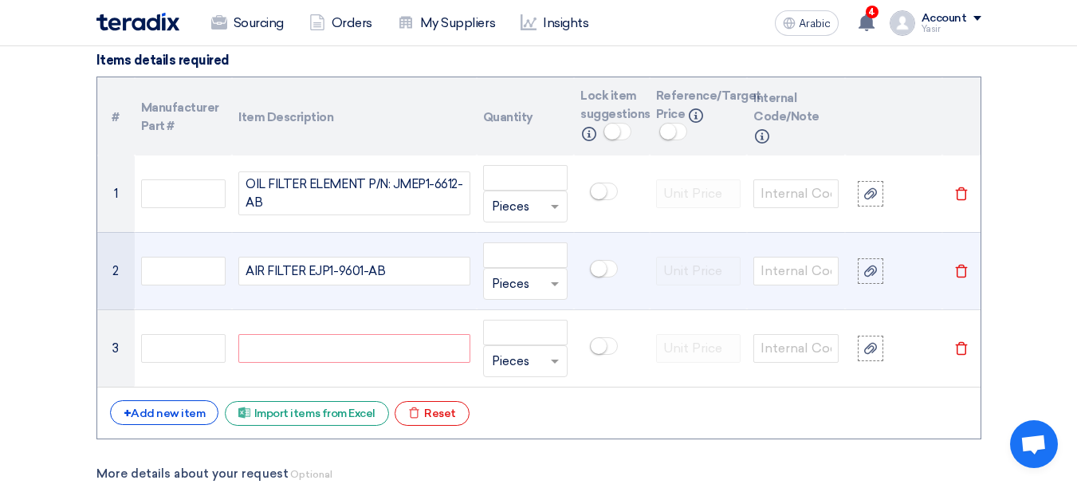
paste div
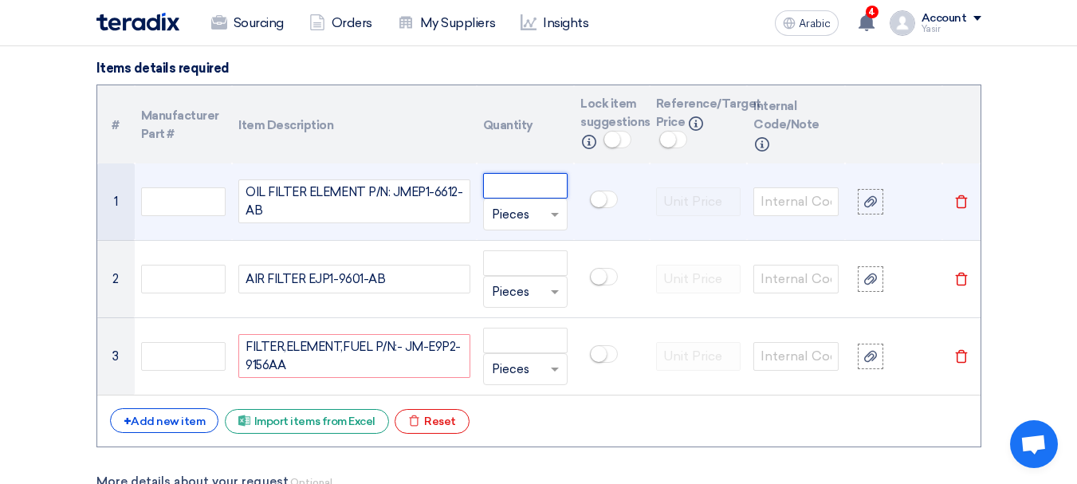
click at [527, 193] on input "number" at bounding box center [525, 186] width 85 height 26
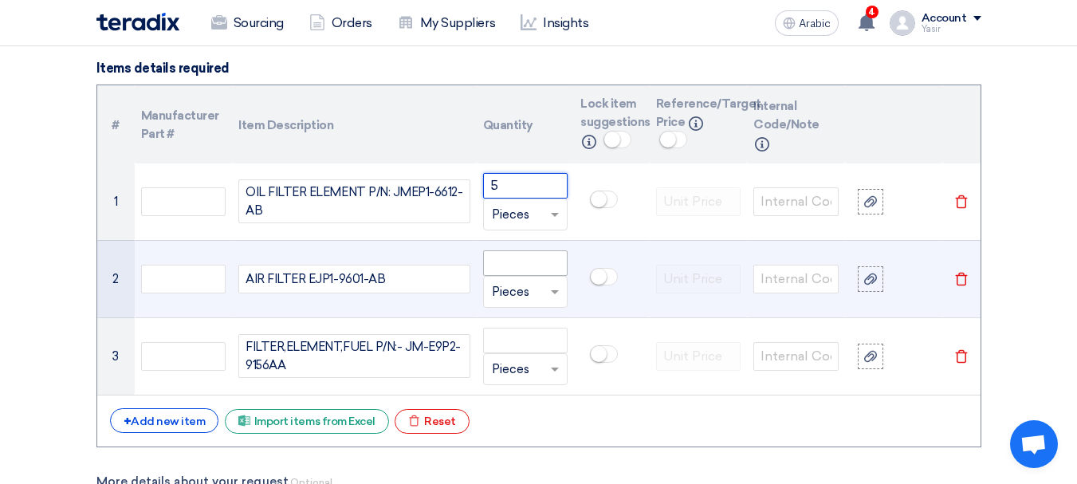
type input "5"
click at [523, 254] on input "number" at bounding box center [525, 263] width 85 height 26
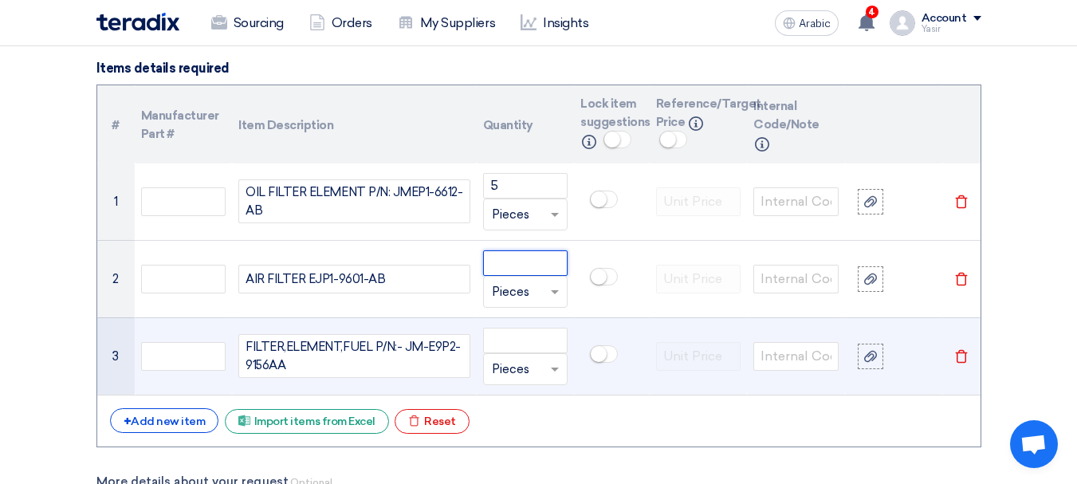
paste input "5"
type input "5"
click at [533, 324] on td "Unit × Pieces" at bounding box center [526, 355] width 98 height 77
click at [529, 343] on input "number" at bounding box center [525, 341] width 85 height 26
paste input "5"
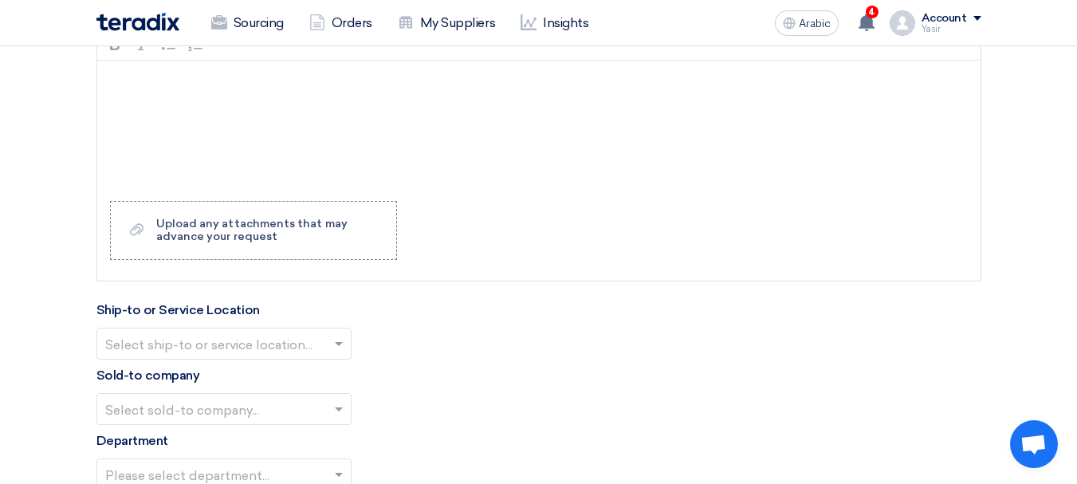
scroll to position [1737, 0]
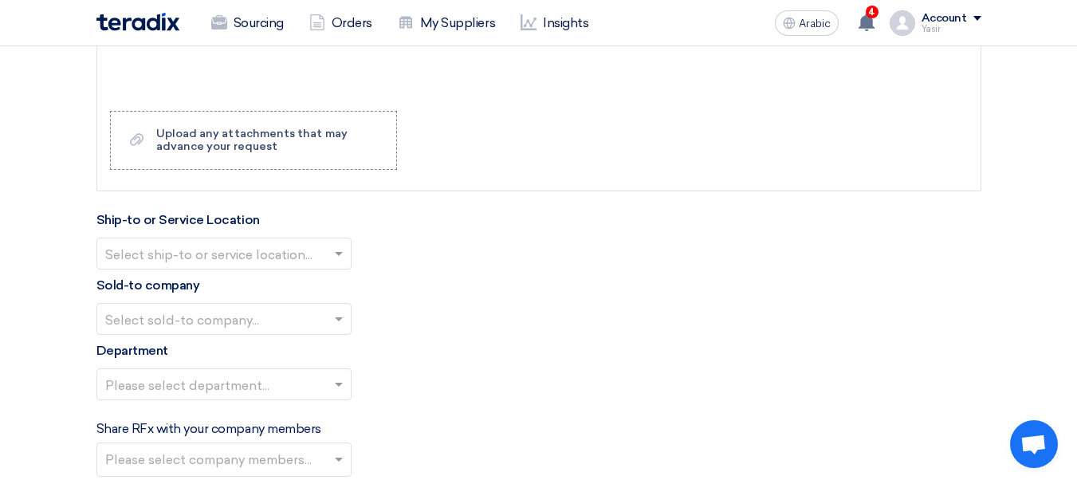
type input "5"
click at [273, 218] on div "Ship-to or Service Location Select ship-to or service location..." at bounding box center [538, 239] width 885 height 59
click at [268, 269] on ng-select "Select ship-to or service location..." at bounding box center [223, 254] width 255 height 32
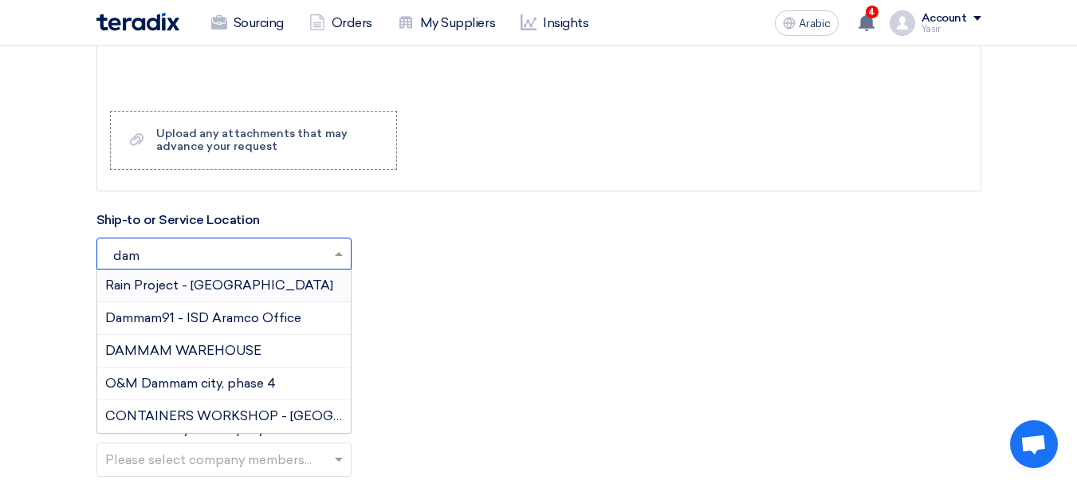
type input "damm"
click at [194, 344] on font "DAMMAM WAREHOUSE" at bounding box center [183, 350] width 156 height 15
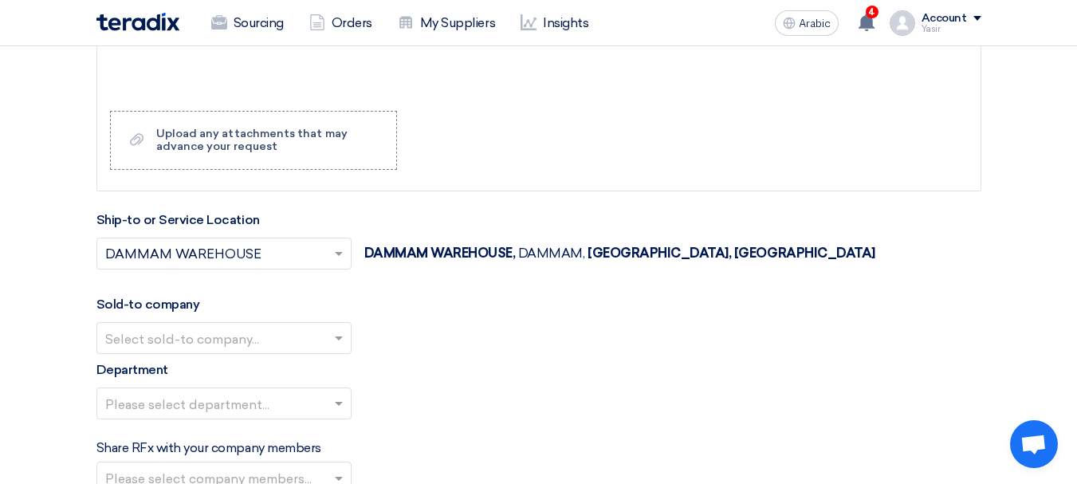
scroll to position [1817, 0]
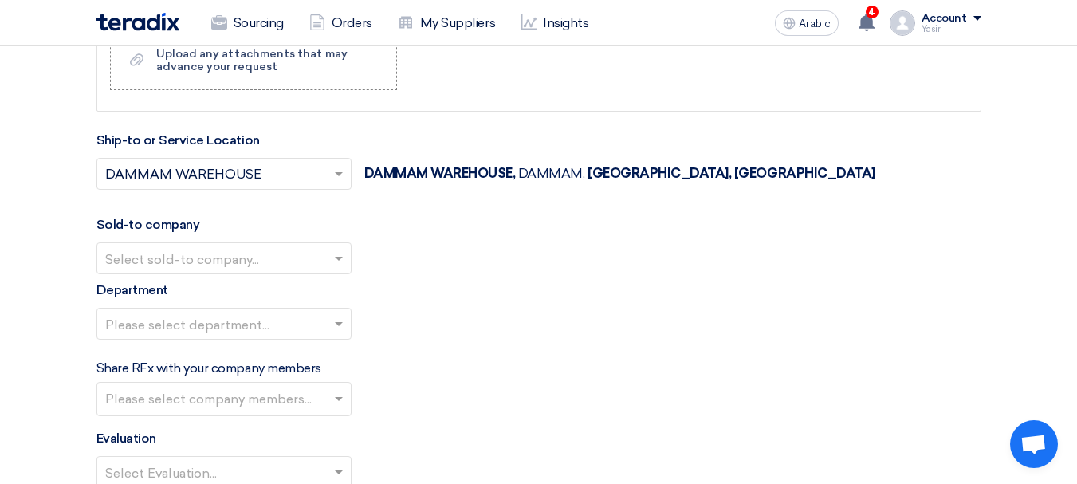
click at [282, 249] on input "text" at bounding box center [216, 259] width 222 height 26
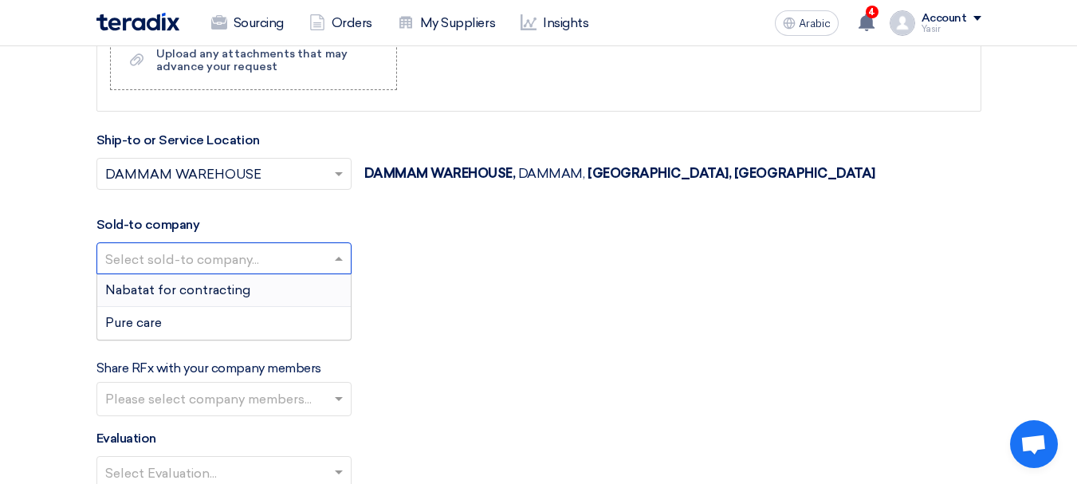
click at [245, 296] on span "Nabatat for contracting" at bounding box center [177, 289] width 145 height 15
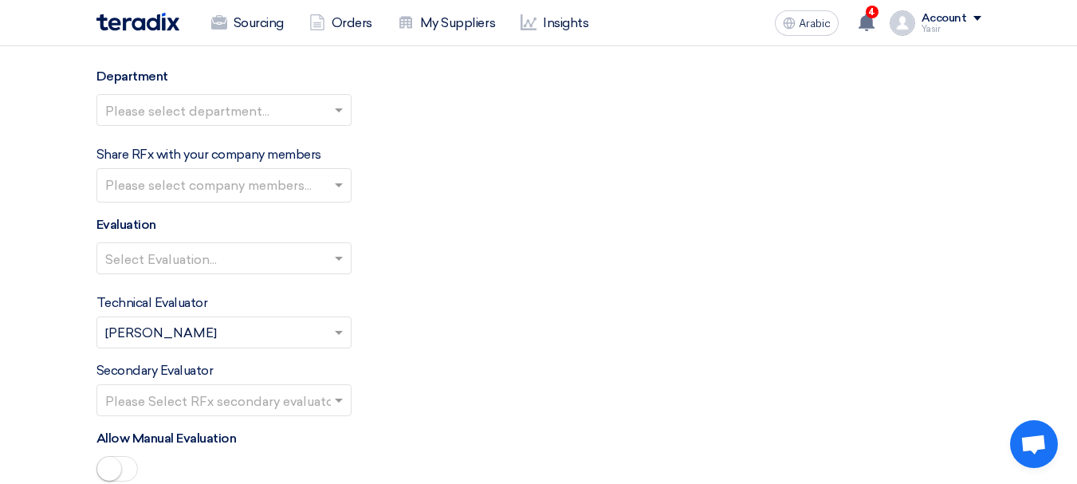
scroll to position [2056, 0]
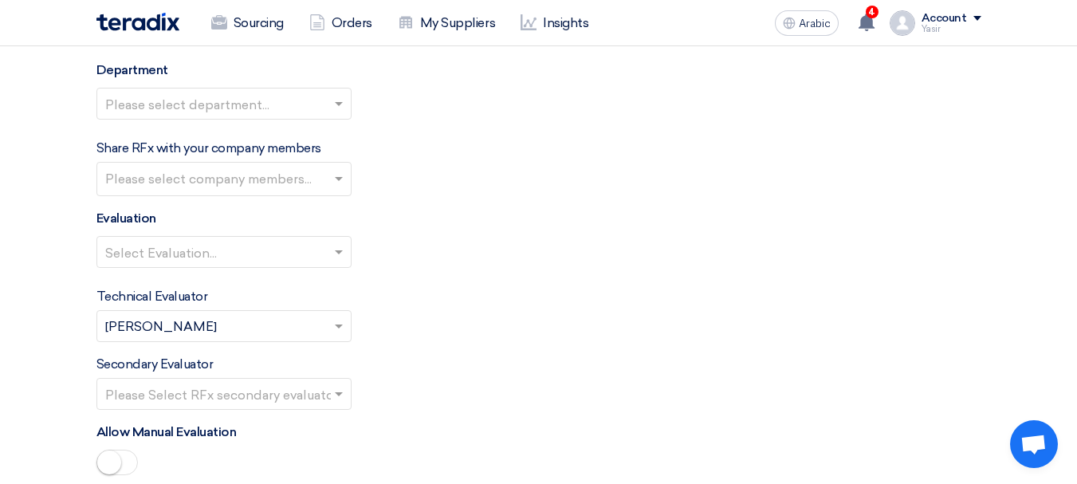
click at [268, 104] on input "text" at bounding box center [216, 105] width 222 height 26
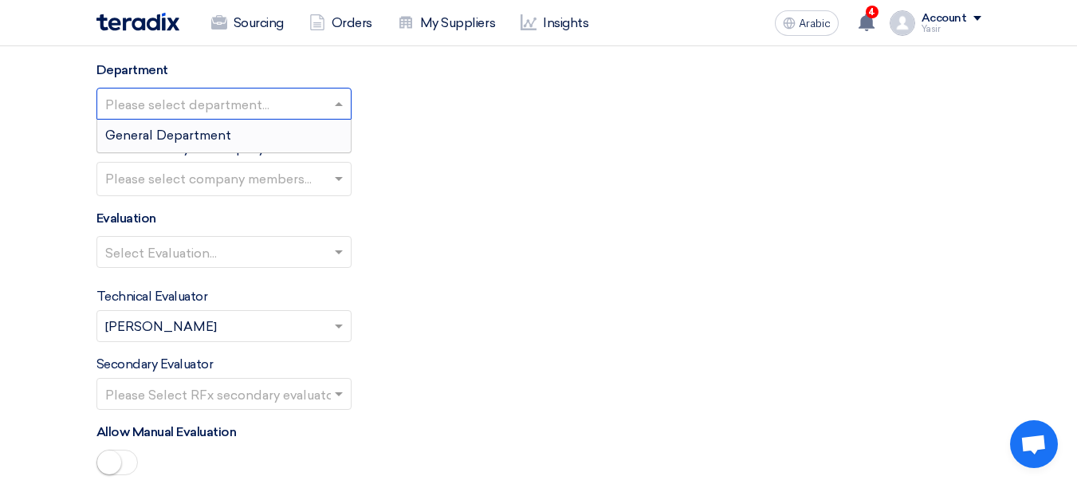
click at [189, 130] on font "General Department" at bounding box center [168, 135] width 126 height 15
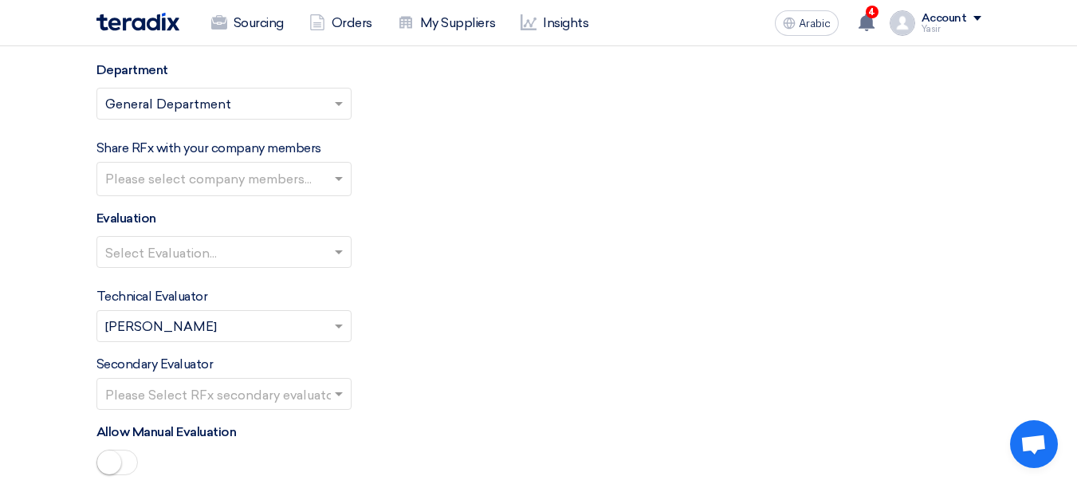
click at [329, 253] on div at bounding box center [223, 251] width 253 height 26
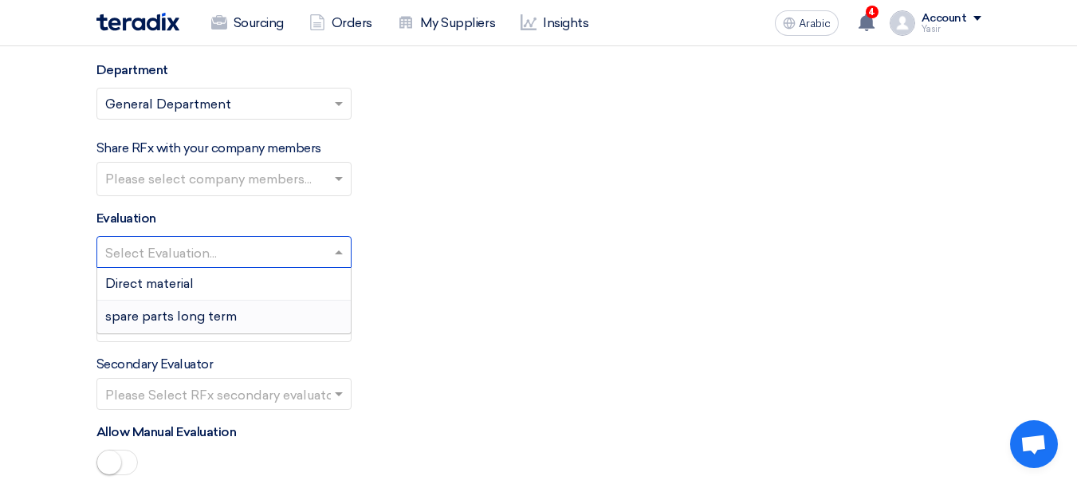
click at [171, 315] on font "spare parts long term" at bounding box center [171, 315] width 132 height 15
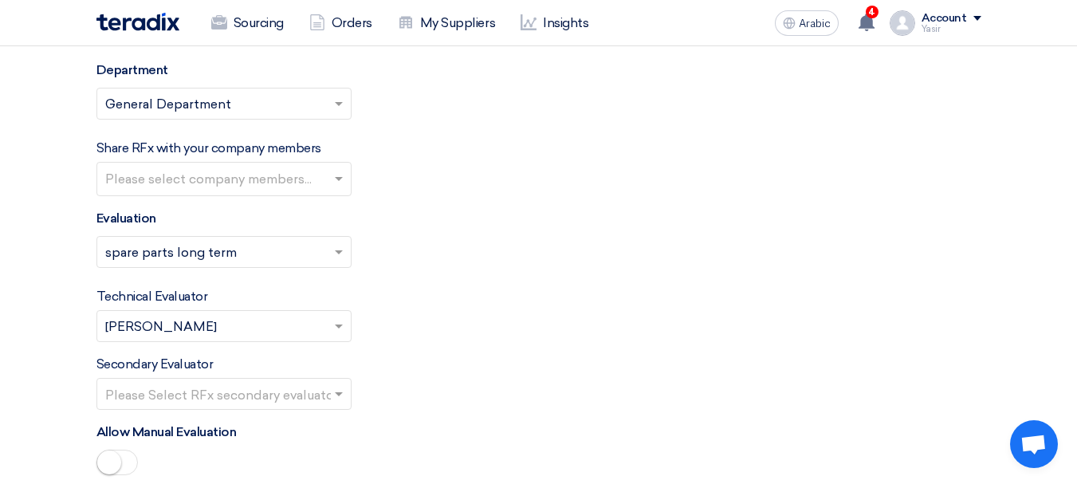
scroll to position [2136, 0]
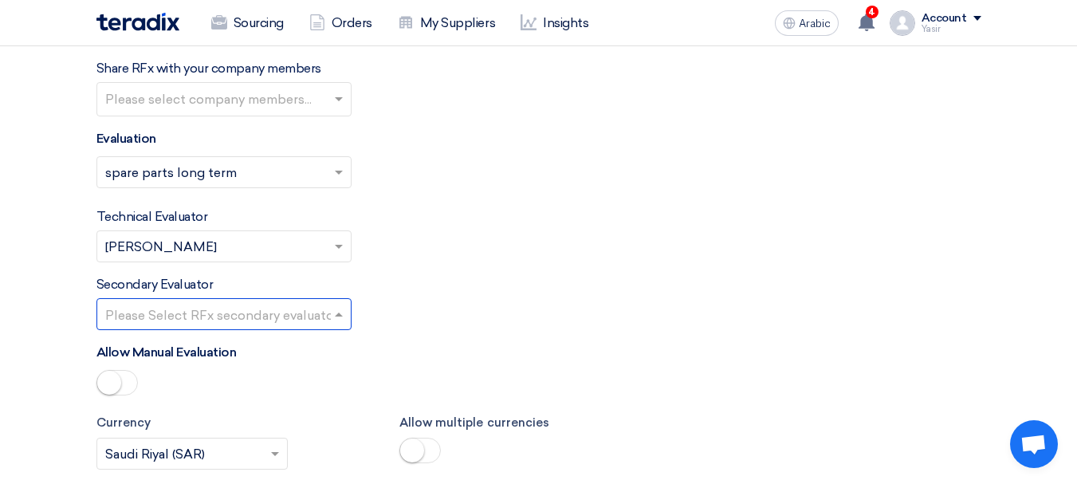
click at [195, 307] on input "text" at bounding box center [216, 315] width 222 height 26
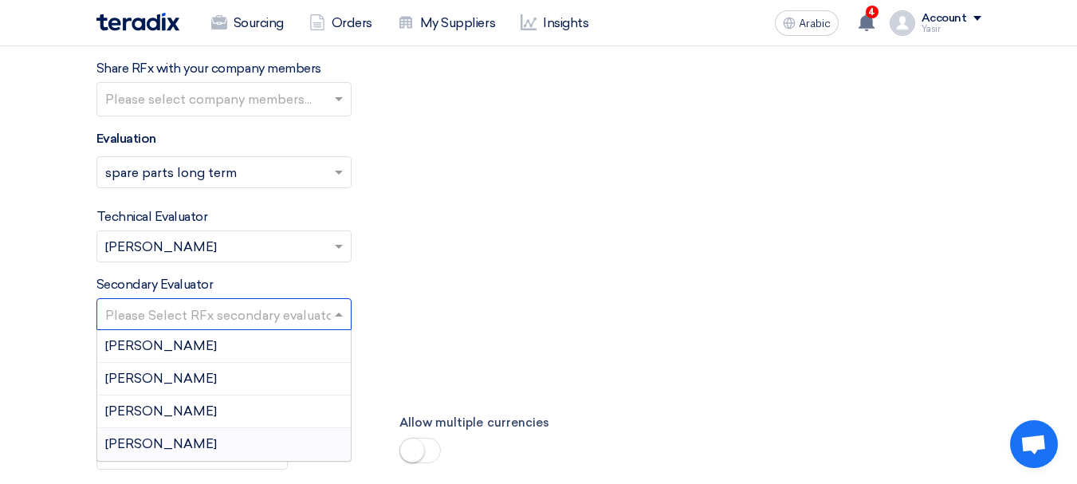
click at [154, 445] on div "[PERSON_NAME]" at bounding box center [223, 444] width 253 height 32
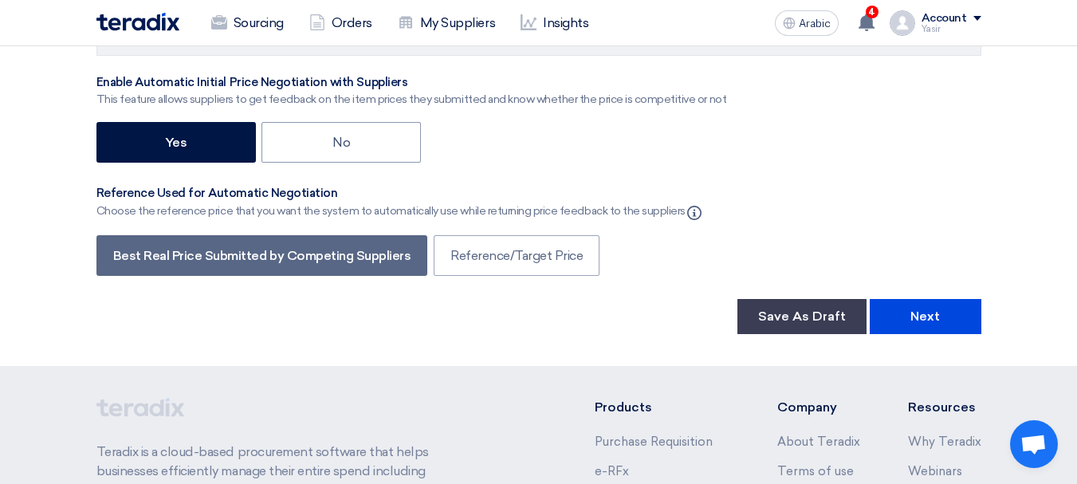
scroll to position [2773, 0]
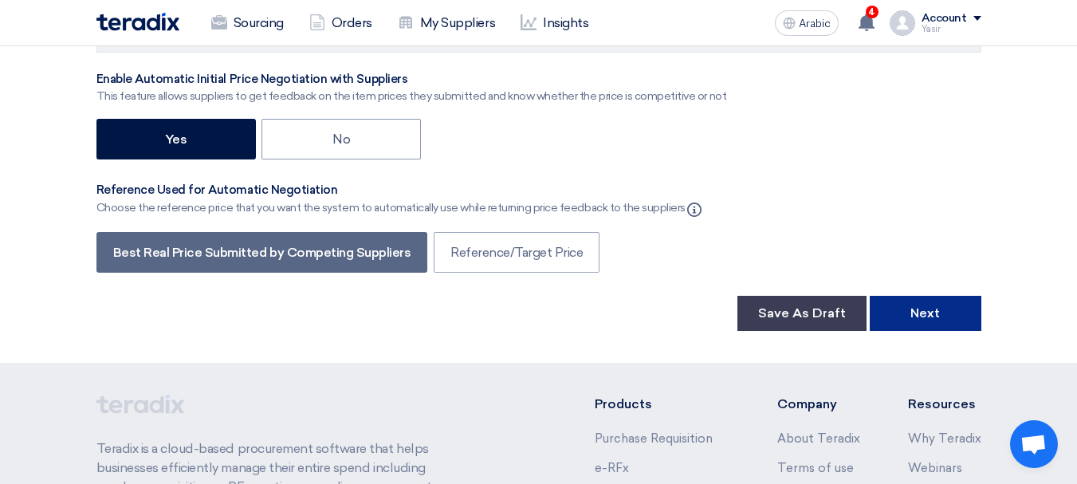
click at [928, 306] on font "Next" at bounding box center [924, 312] width 29 height 15
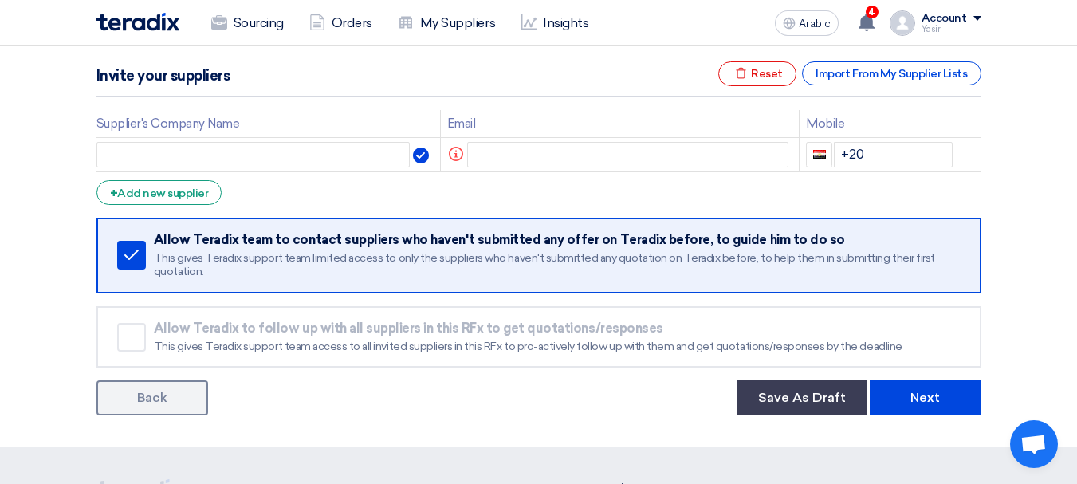
scroll to position [239, 0]
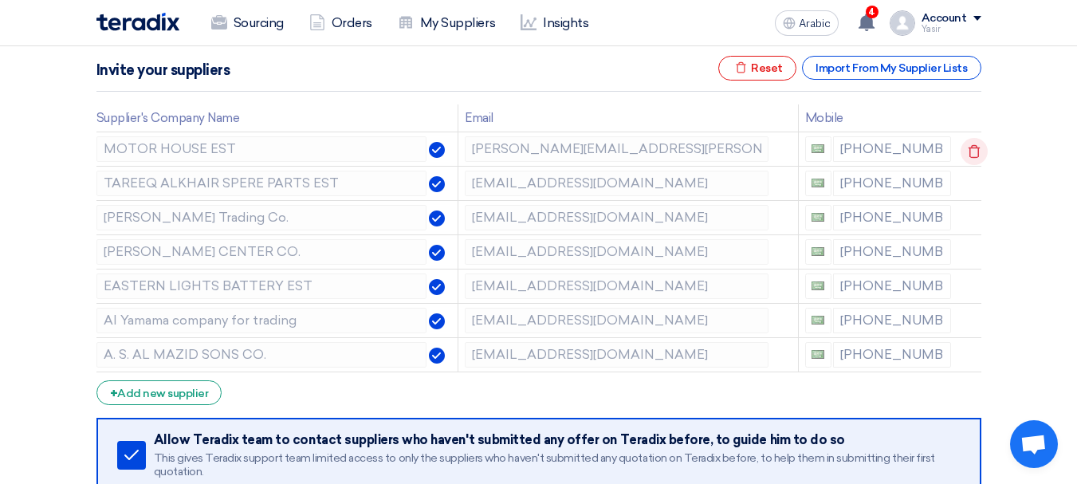
click at [969, 151] on icon at bounding box center [973, 151] width 27 height 27
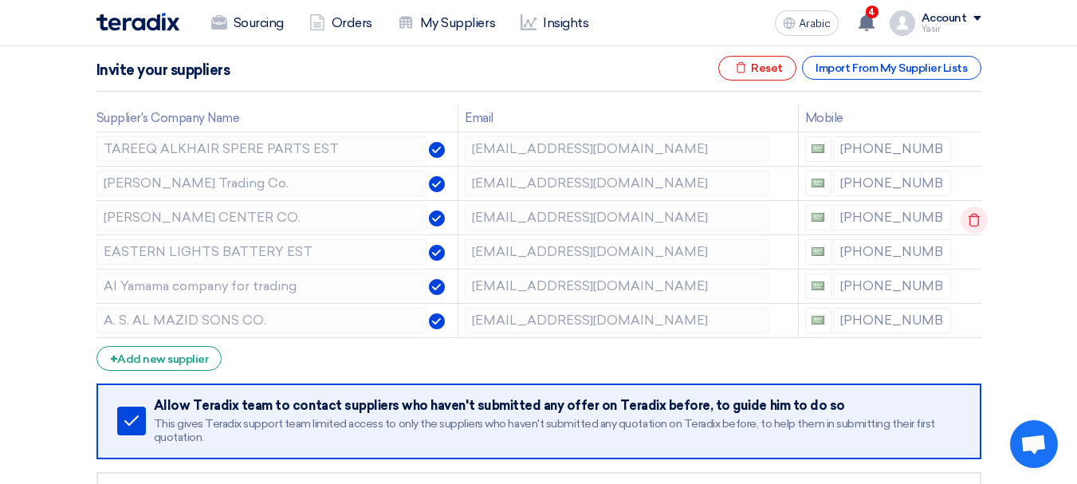
click at [969, 222] on icon at bounding box center [973, 219] width 27 height 27
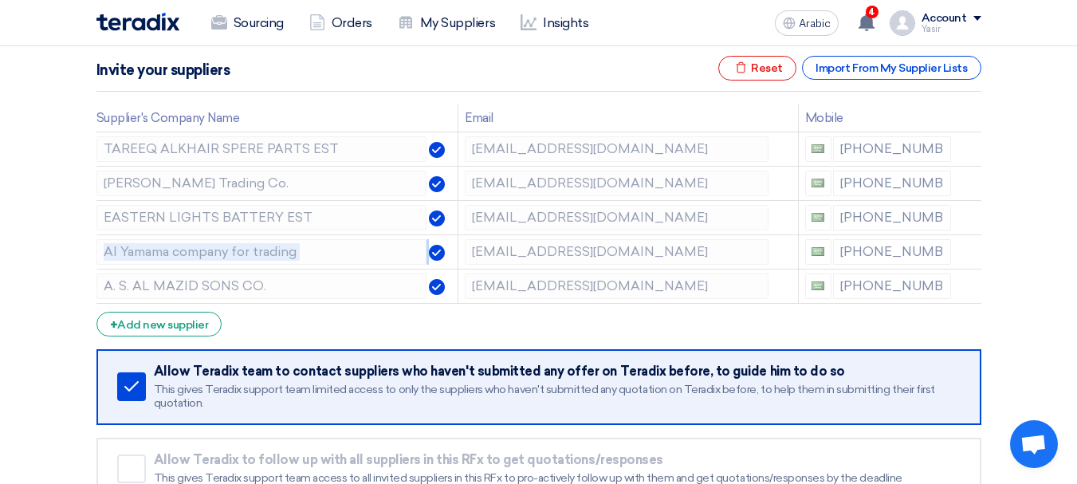
click at [0, 0] on icon at bounding box center [0, 0] width 0 height 0
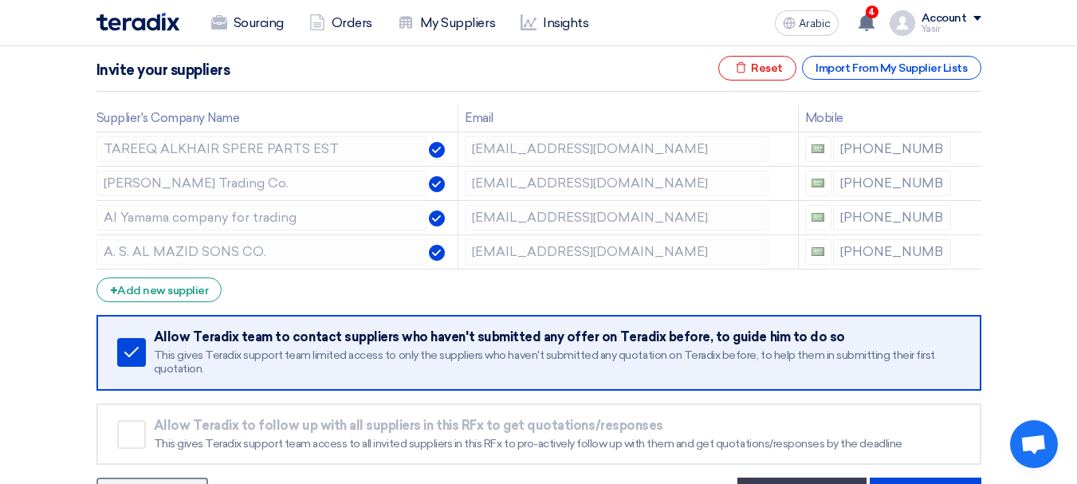
click at [0, 0] on icon at bounding box center [0, 0] width 0 height 0
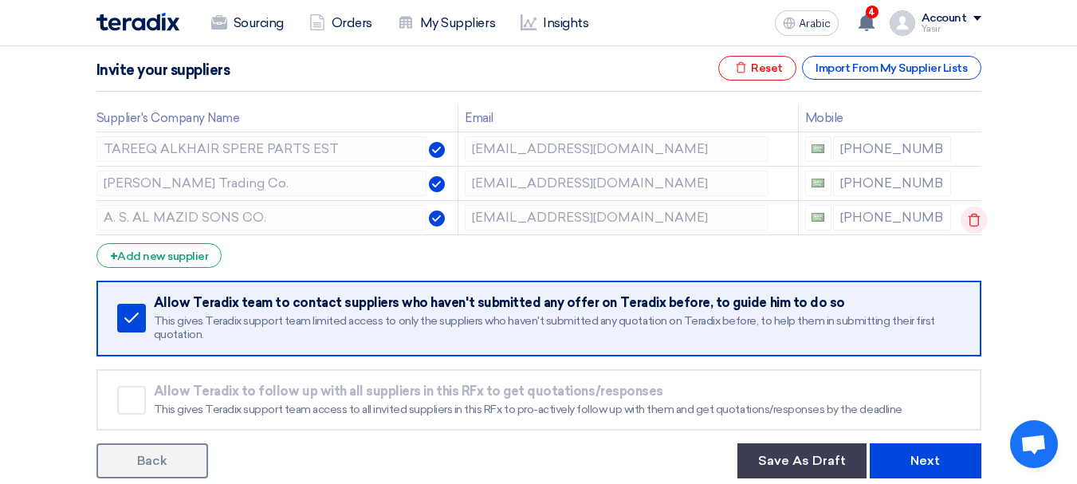
click at [969, 224] on icon at bounding box center [973, 219] width 27 height 27
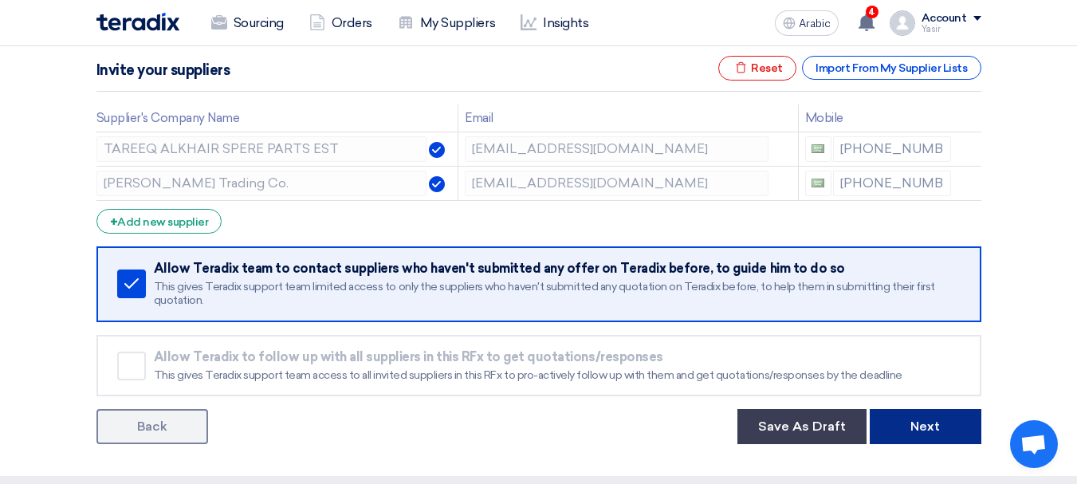
click at [913, 434] on font "Next" at bounding box center [924, 425] width 29 height 15
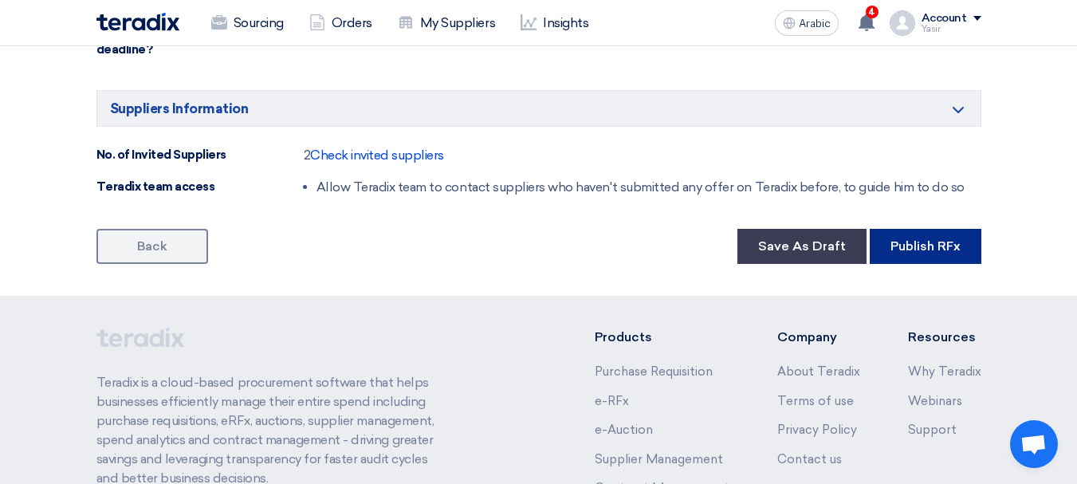
click at [915, 260] on button "Publish RFx" at bounding box center [926, 246] width 112 height 35
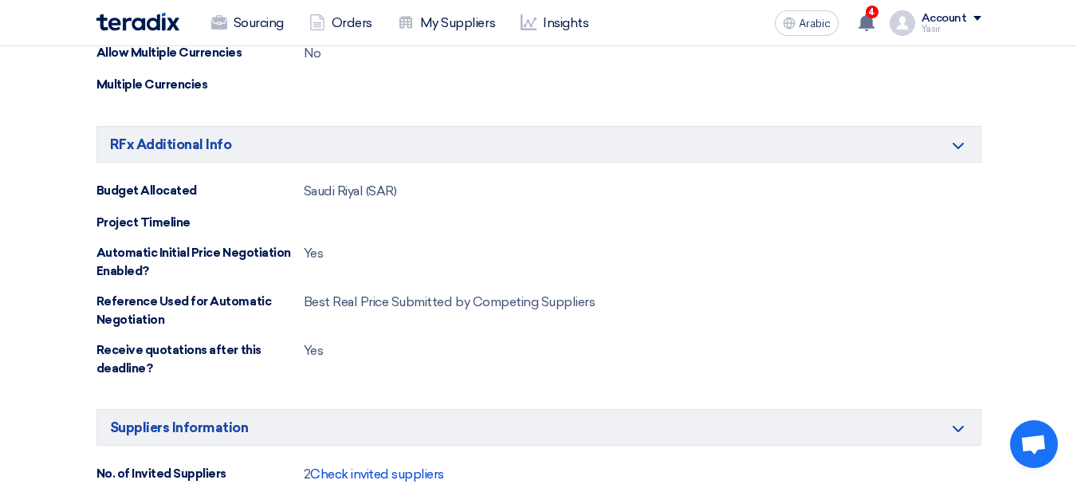
scroll to position [537, 0]
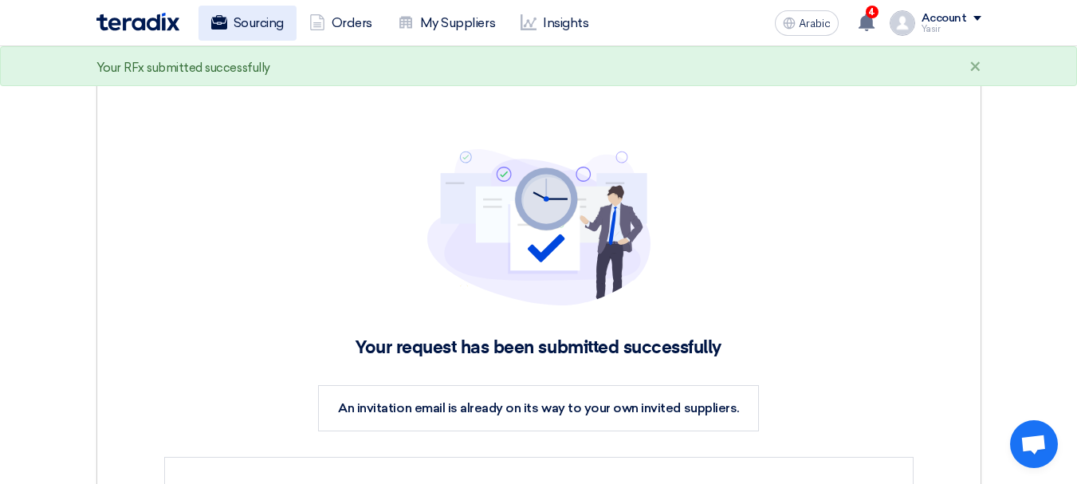
click at [253, 25] on font "Sourcing" at bounding box center [259, 22] width 50 height 15
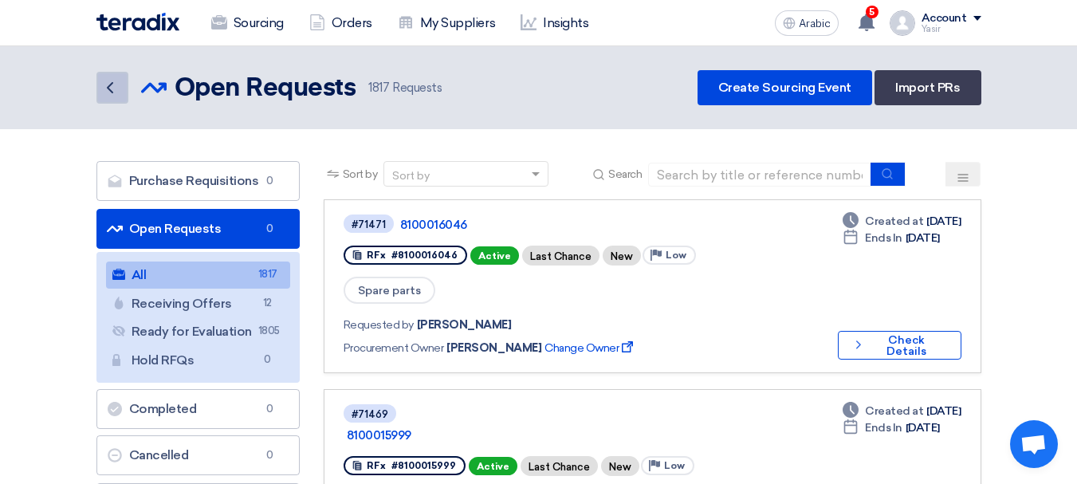
click at [119, 101] on link "Back" at bounding box center [112, 88] width 32 height 32
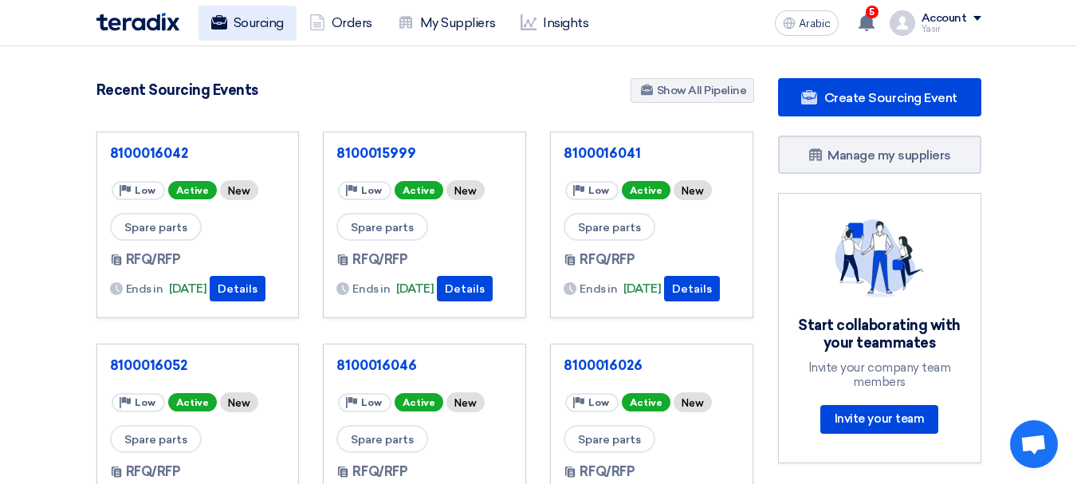
click at [291, 15] on link "Sourcing" at bounding box center [247, 23] width 98 height 35
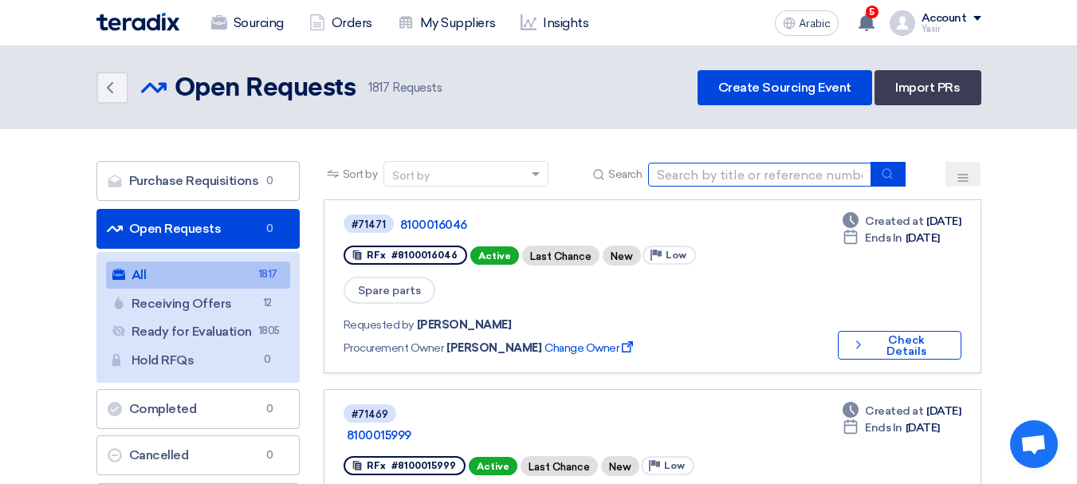
click at [695, 171] on input at bounding box center [759, 175] width 223 height 24
type input "8100016044"
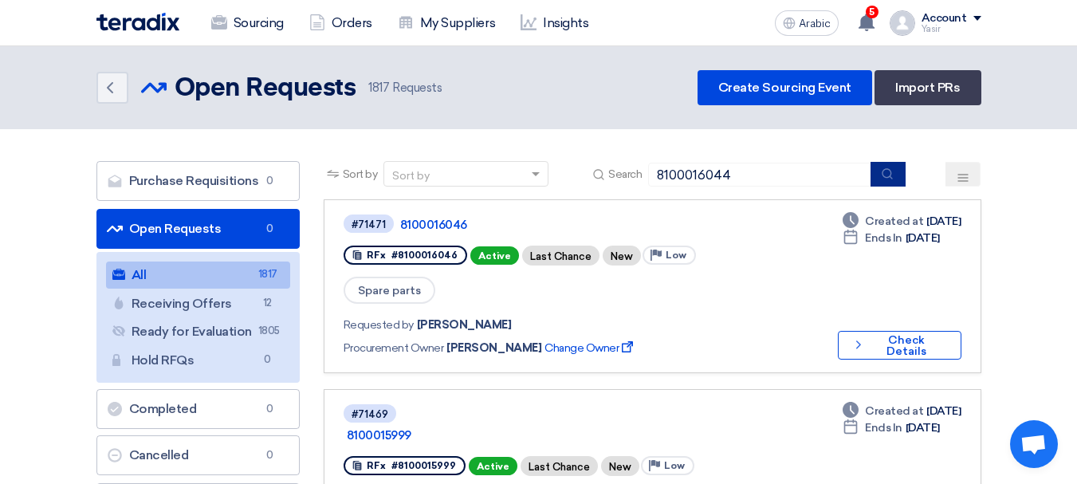
click at [887, 177] on use "submit" at bounding box center [887, 173] width 10 height 10
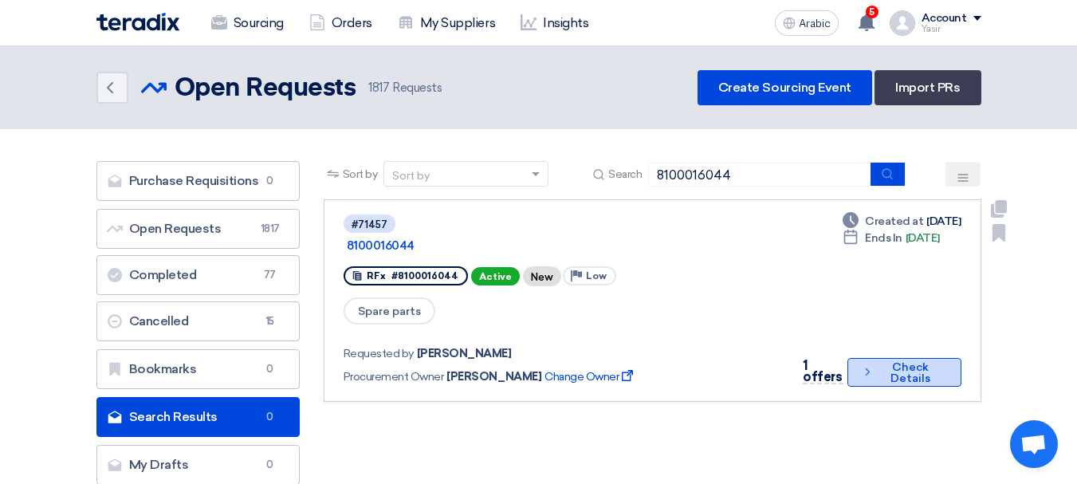
click at [917, 360] on font "Check Details" at bounding box center [910, 372] width 40 height 25
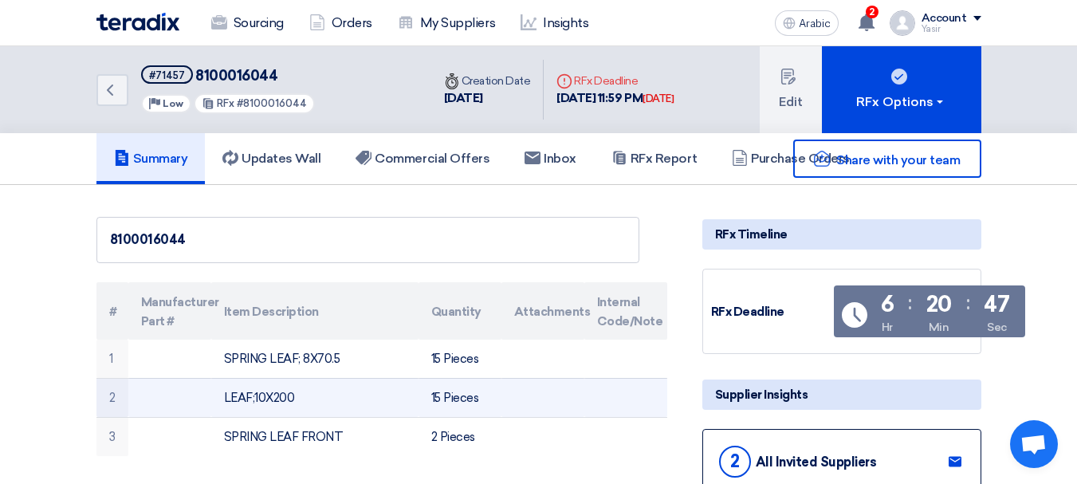
drag, startPoint x: 441, startPoint y: 360, endPoint x: 505, endPoint y: 412, distance: 82.8
click at [505, 412] on tbody "1 SPRING LEAF; 8X70.5 15 Pieces 2 LEAF;10X200 15 Pieces 3 SPRING LEAF FRONT" at bounding box center [381, 398] width 571 height 116
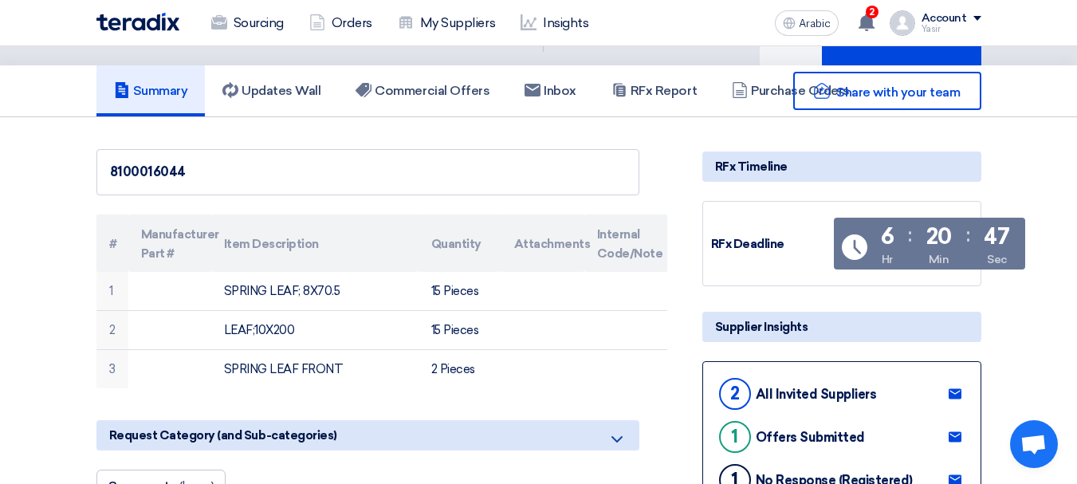
scroll to position [159, 0]
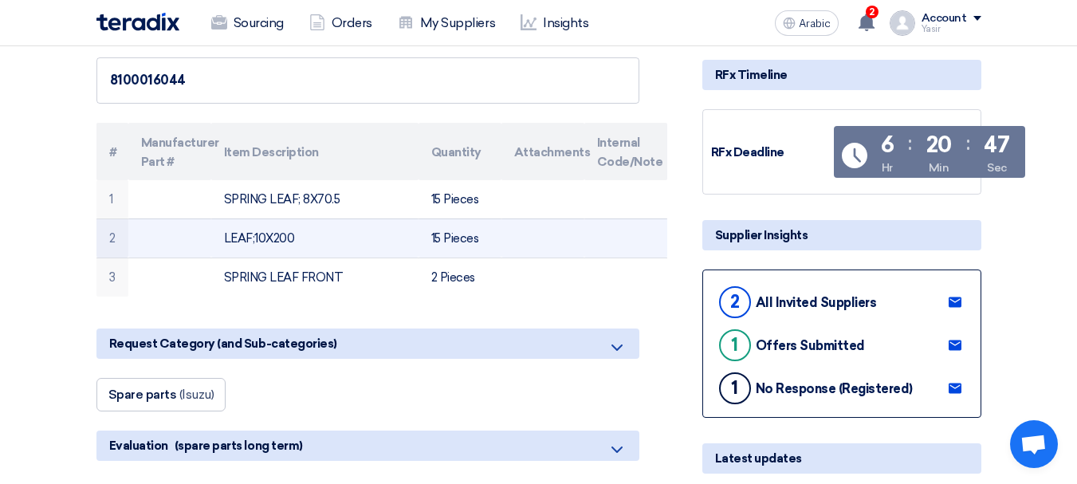
click at [453, 232] on font "15 Pieces" at bounding box center [455, 238] width 48 height 14
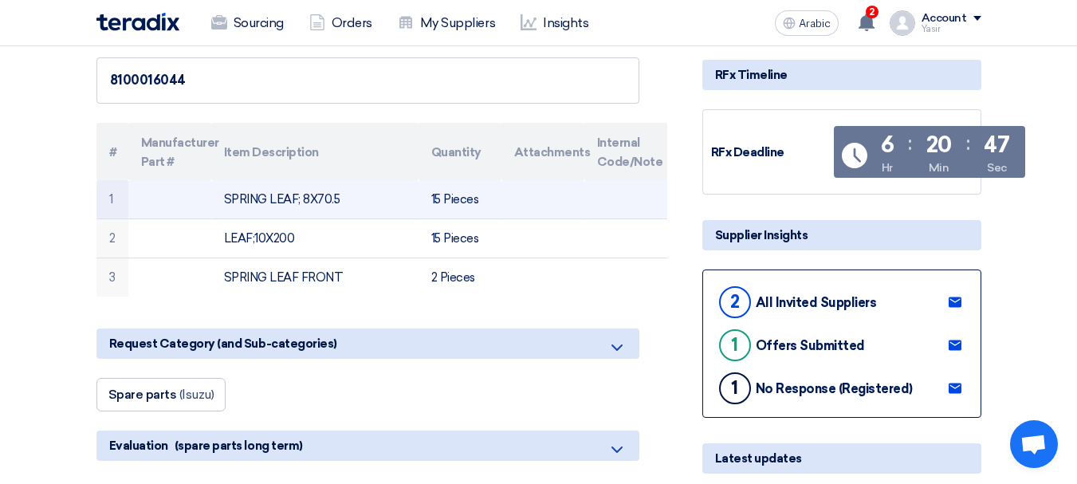
click at [447, 191] on font "15 Pieces" at bounding box center [455, 198] width 48 height 14
click at [447, 198] on font "15 Pieces" at bounding box center [455, 199] width 48 height 14
click at [438, 200] on font "15 Pieces" at bounding box center [455, 199] width 48 height 14
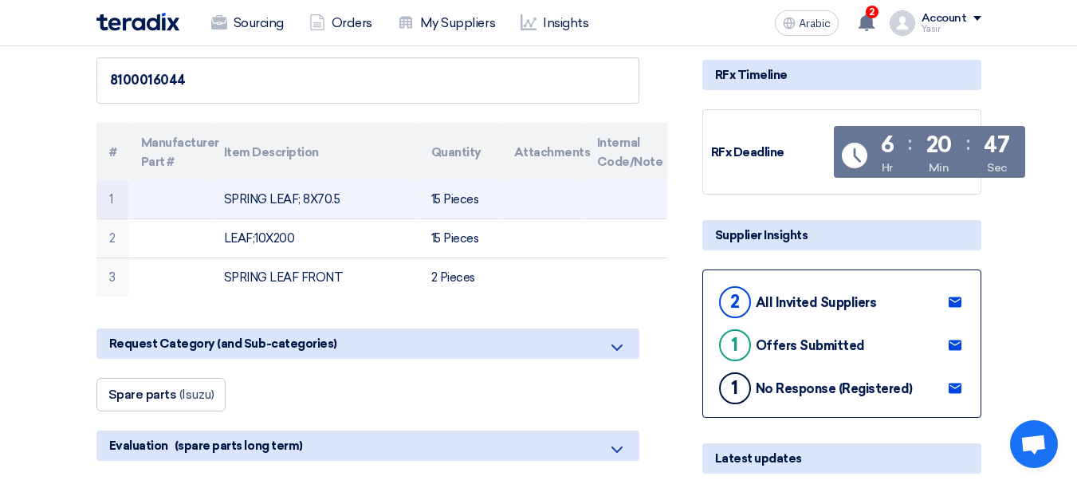
click at [438, 200] on font "15 Pieces" at bounding box center [455, 199] width 48 height 14
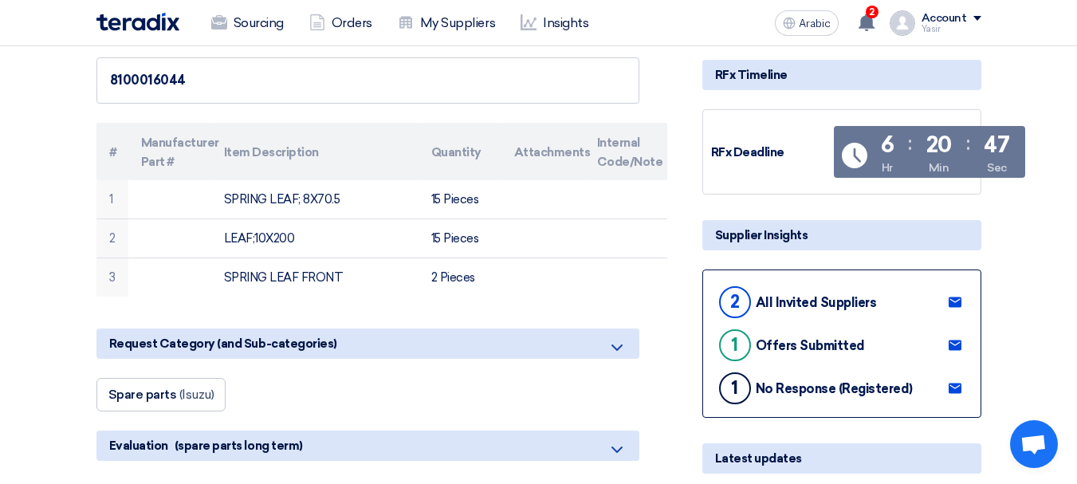
scroll to position [0, 0]
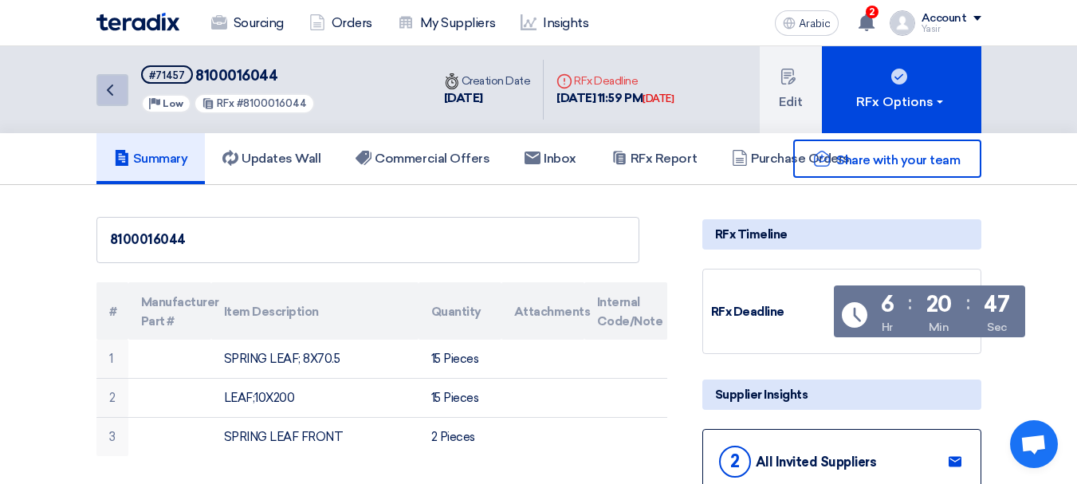
click at [102, 97] on icon "Back" at bounding box center [109, 89] width 19 height 19
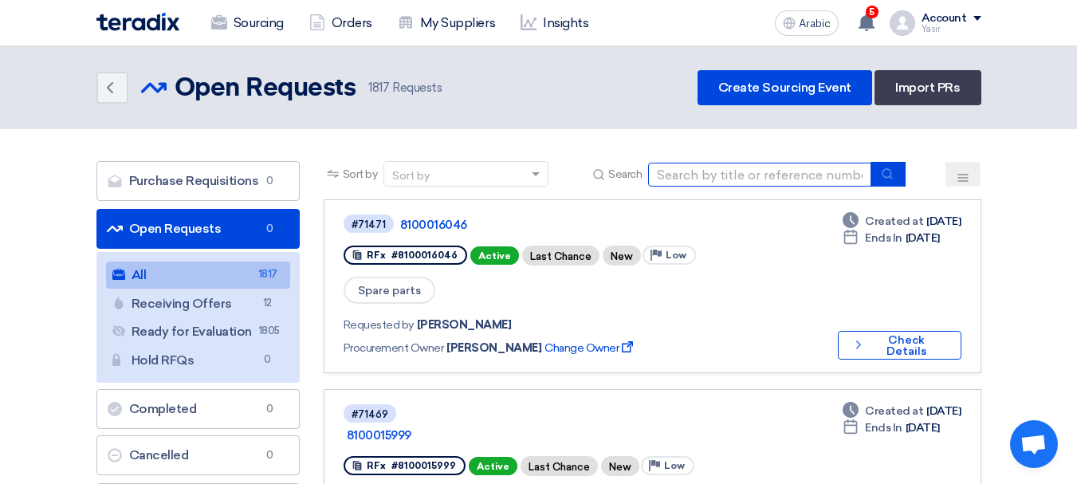
click at [828, 173] on input at bounding box center [759, 175] width 223 height 24
type input "8100016044"
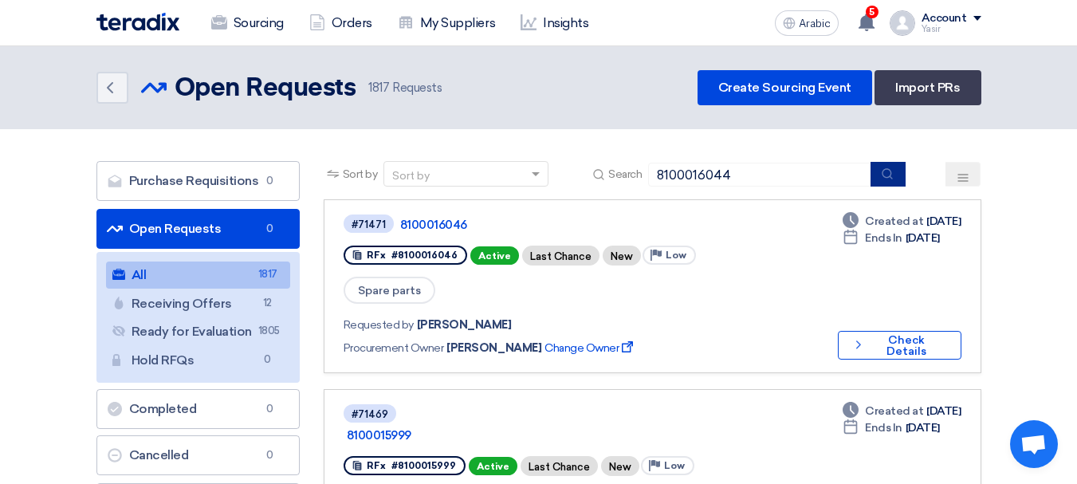
click at [889, 180] on button "submit" at bounding box center [887, 174] width 35 height 25
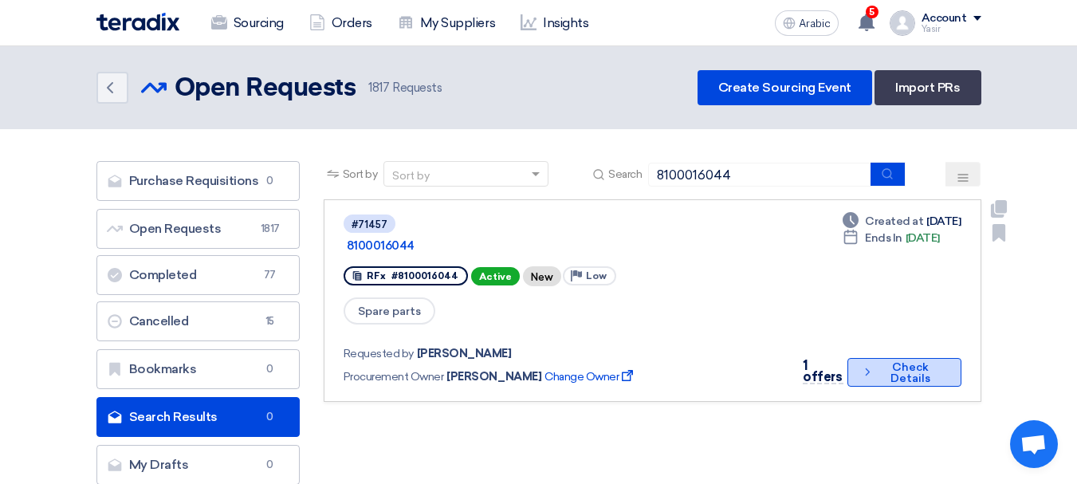
click at [889, 362] on font "Check Details" at bounding box center [910, 373] width 67 height 22
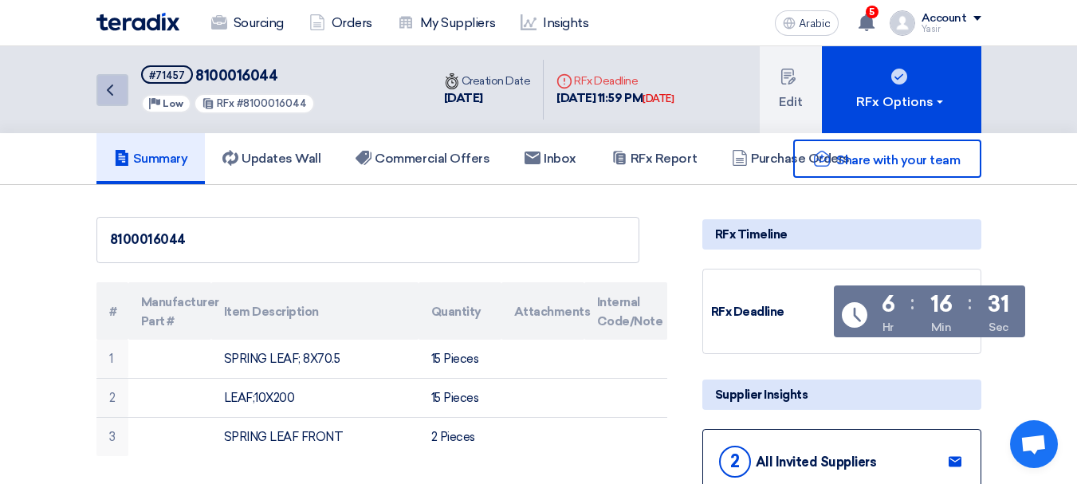
click at [114, 97] on icon "Back" at bounding box center [109, 89] width 19 height 19
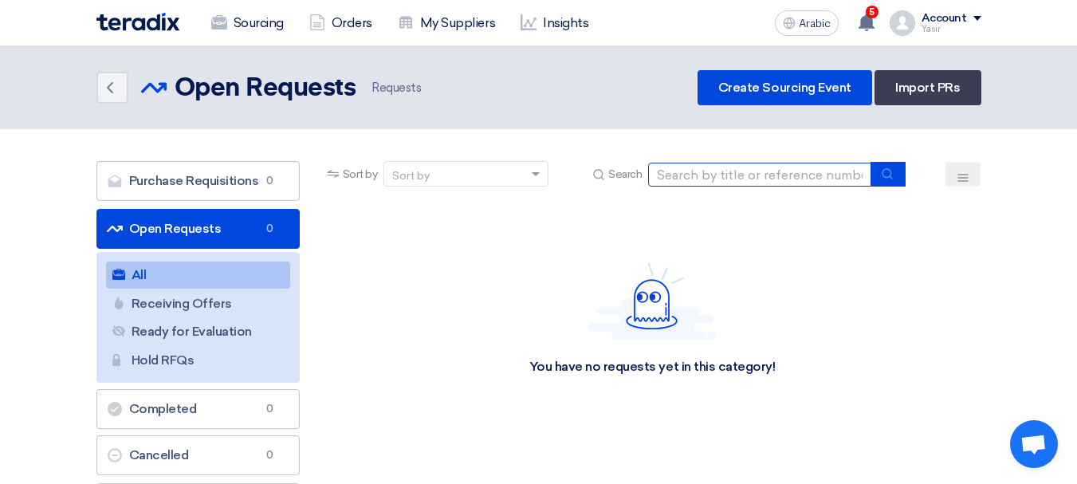
click at [696, 181] on input at bounding box center [759, 175] width 223 height 24
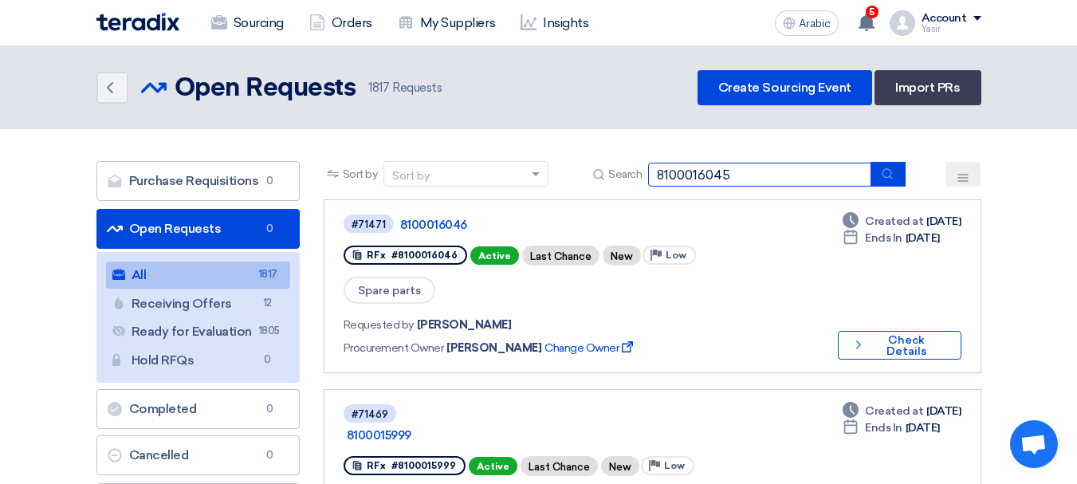
type input "8100016045"
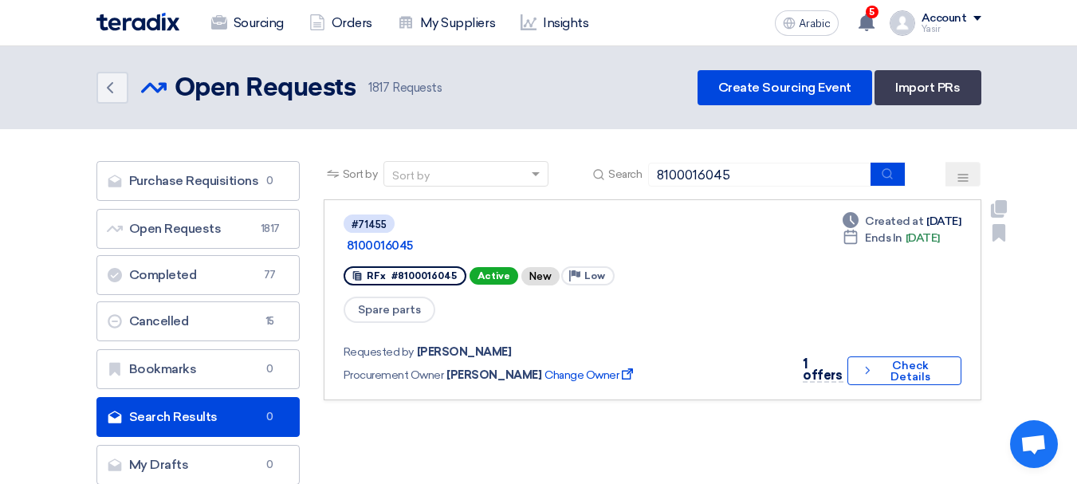
click at [905, 359] on button "Check details Check Details" at bounding box center [904, 370] width 114 height 29
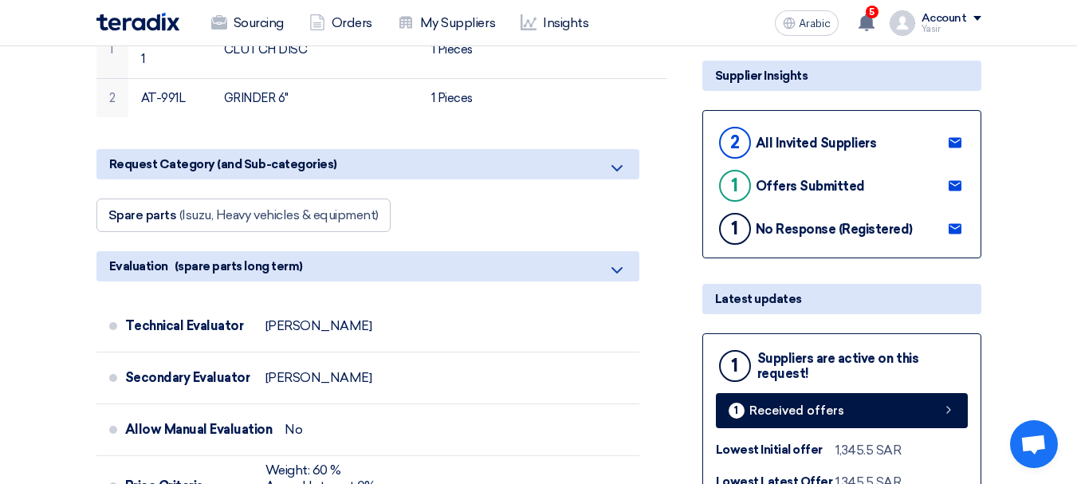
scroll to position [558, 0]
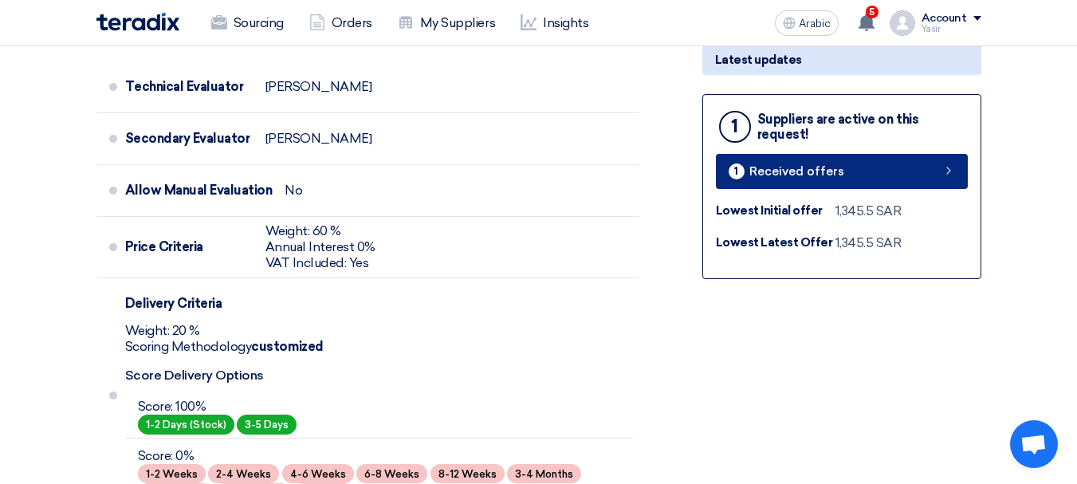
click at [920, 183] on link "1 Received offers" at bounding box center [842, 171] width 252 height 35
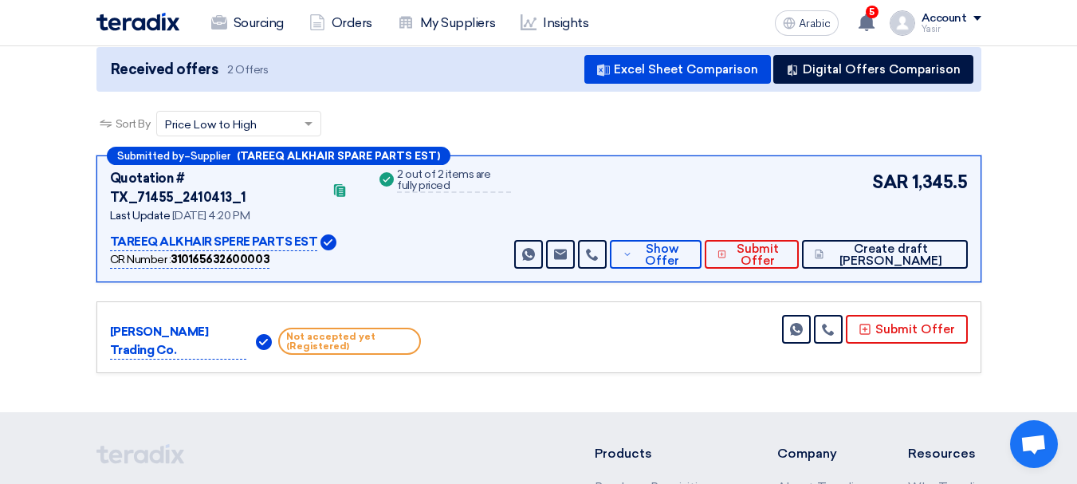
scroll to position [319, 0]
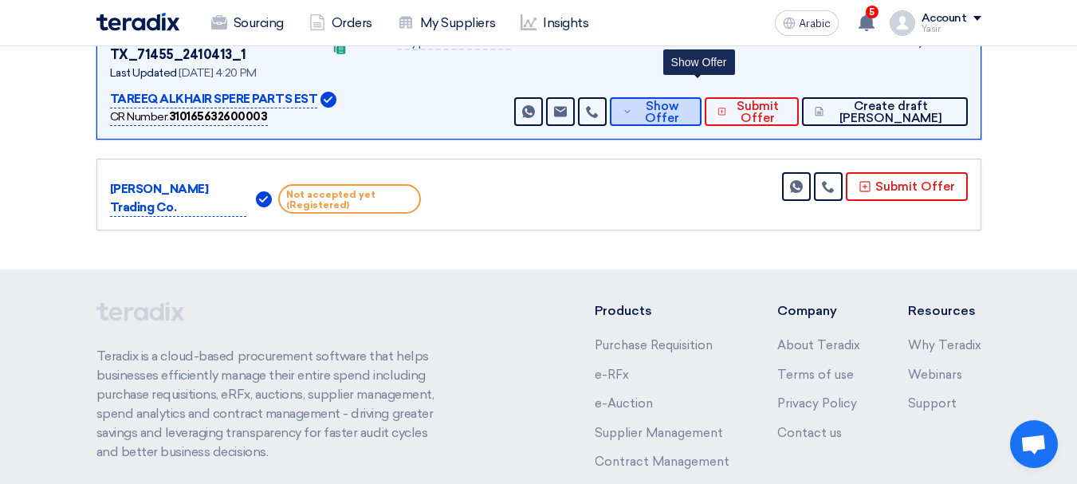
click at [679, 99] on font "Show Offer" at bounding box center [662, 112] width 34 height 26
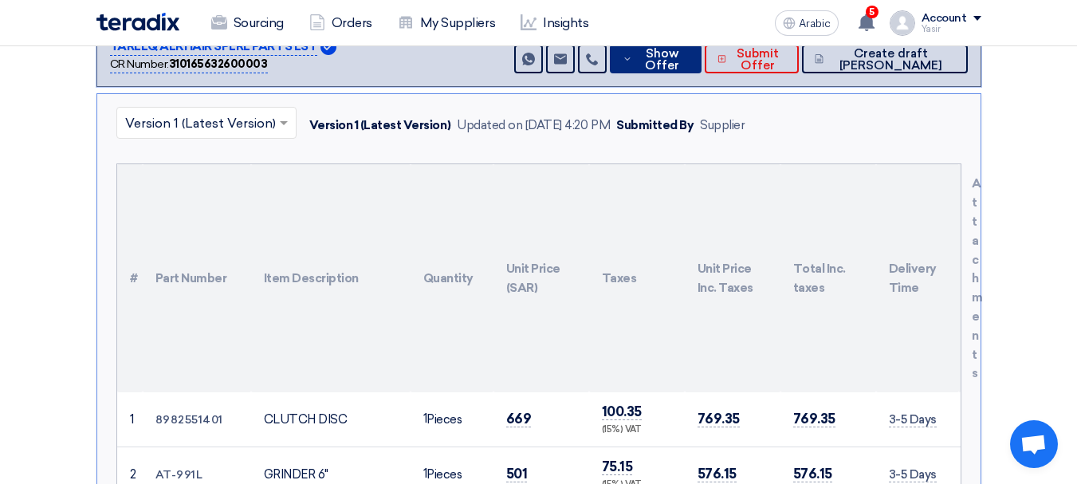
scroll to position [398, 0]
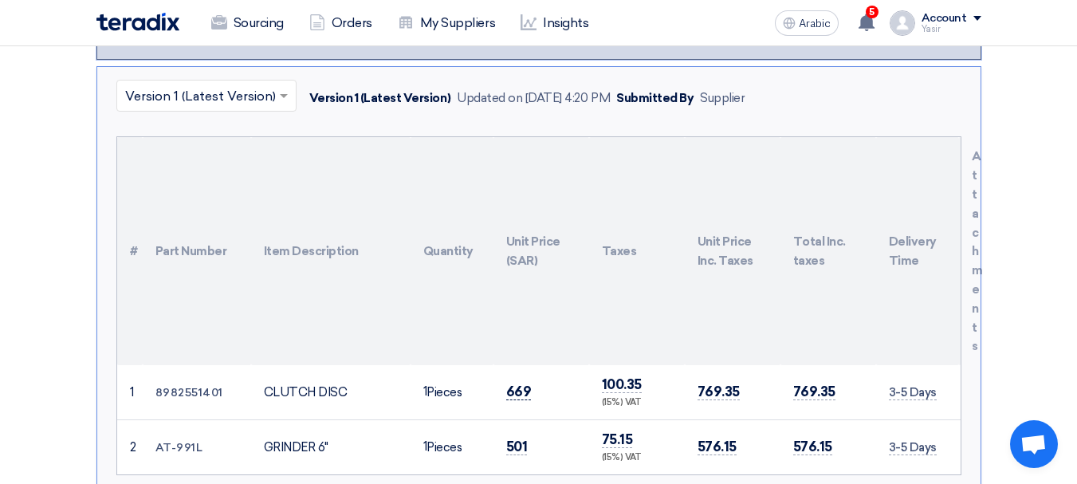
click at [516, 383] on font "669" at bounding box center [519, 391] width 26 height 16
click at [186, 386] on font "8982551401" at bounding box center [189, 393] width 68 height 14
copy font "8982551401"
click at [519, 383] on font "669" at bounding box center [519, 391] width 26 height 16
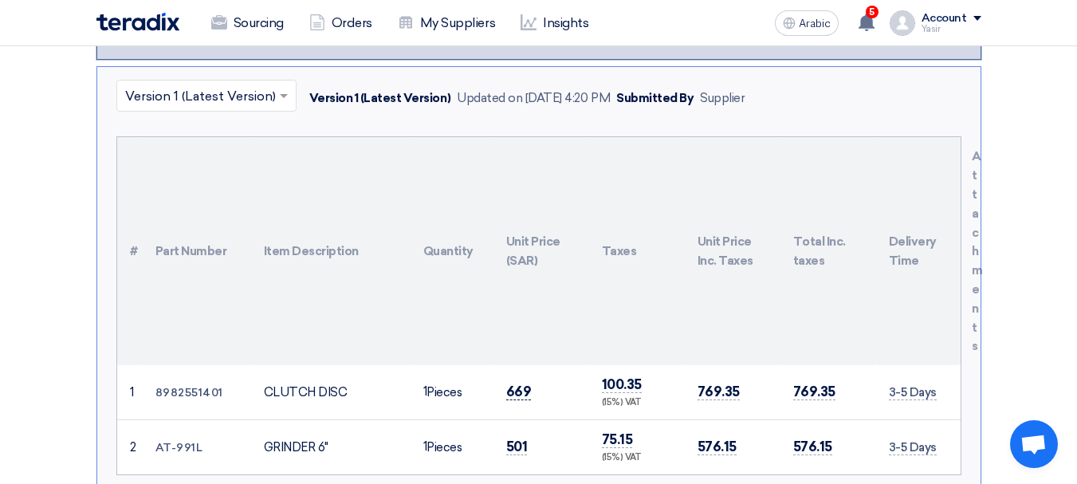
click at [519, 383] on font "669" at bounding box center [519, 391] width 26 height 16
click at [520, 383] on font "669" at bounding box center [519, 391] width 26 height 16
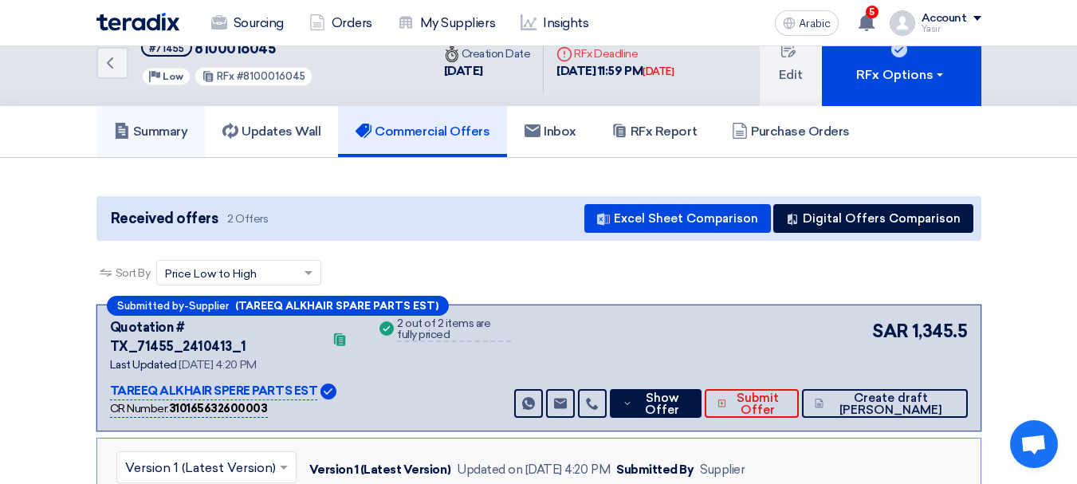
scroll to position [0, 0]
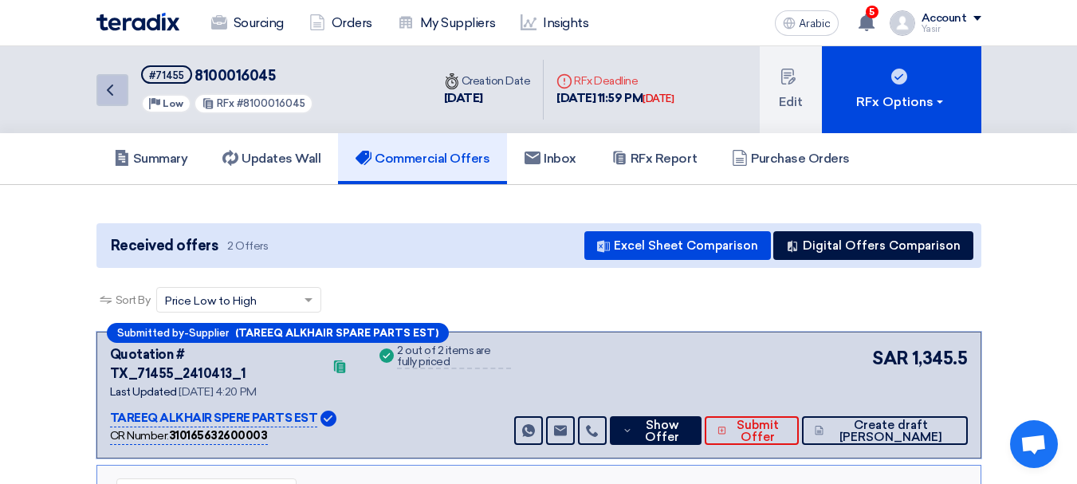
click at [111, 98] on icon "Back" at bounding box center [109, 89] width 19 height 19
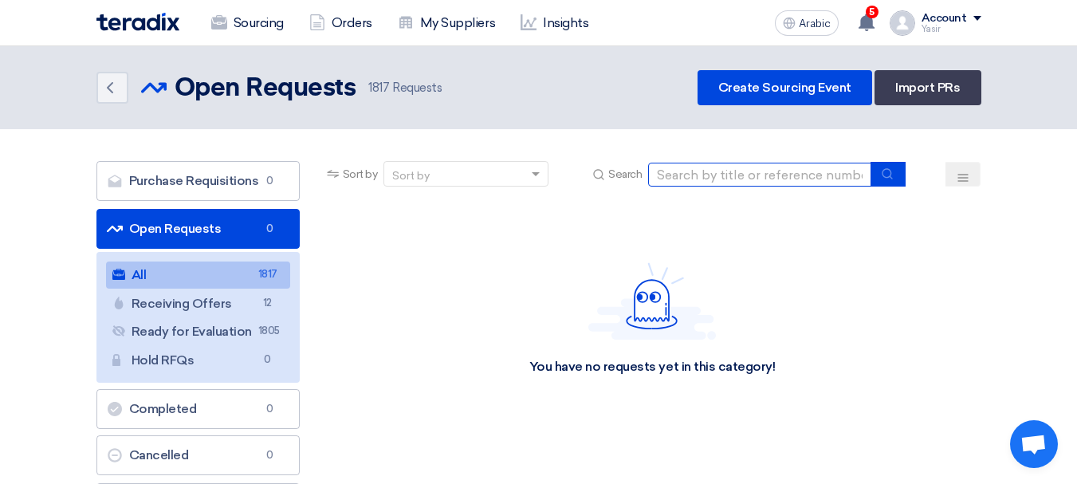
click at [746, 175] on input at bounding box center [759, 175] width 223 height 24
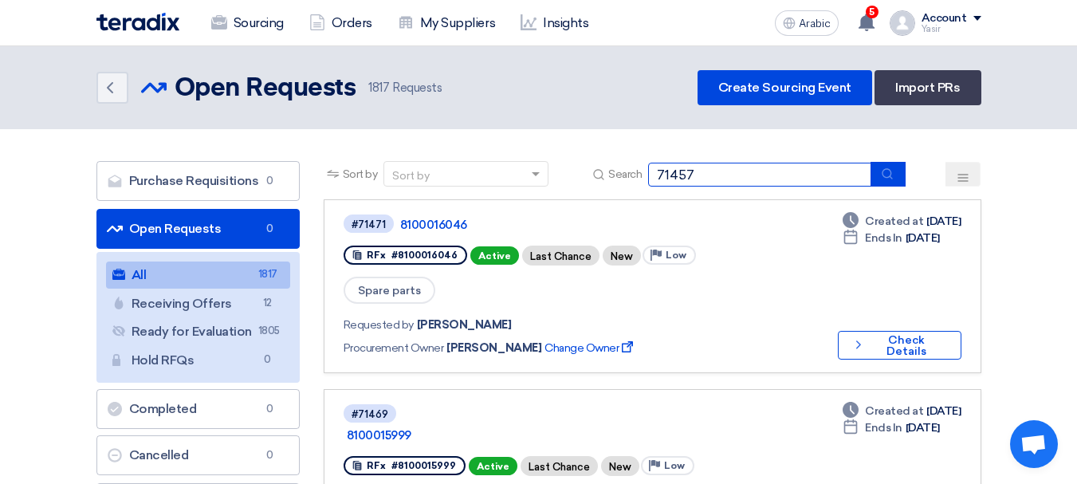
type input "71457"
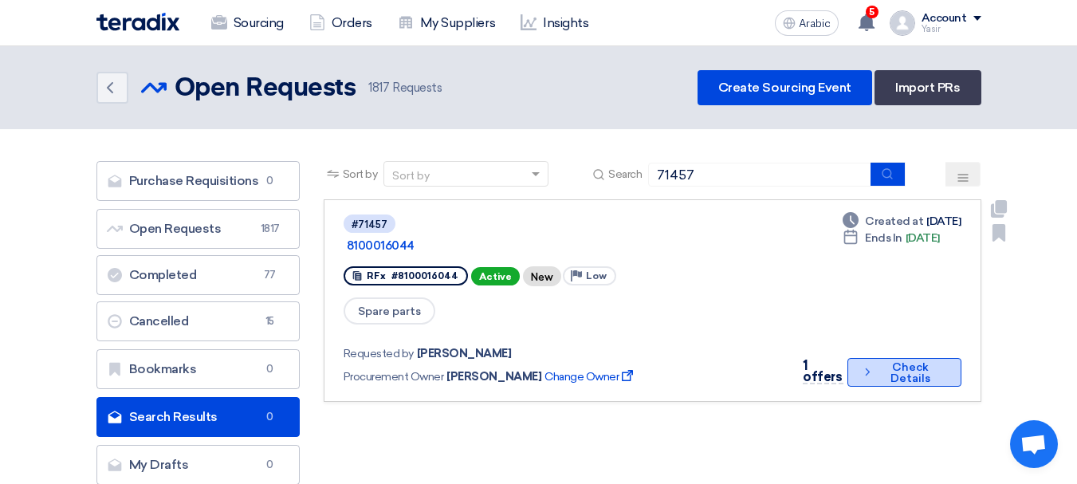
click at [877, 362] on font "Check Details" at bounding box center [910, 373] width 67 height 22
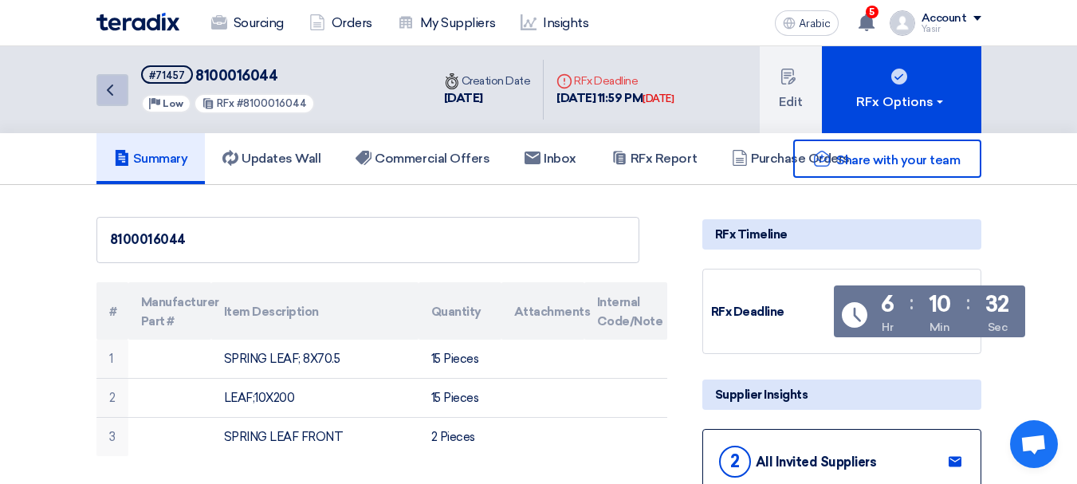
click at [118, 99] on icon "Back" at bounding box center [109, 89] width 19 height 19
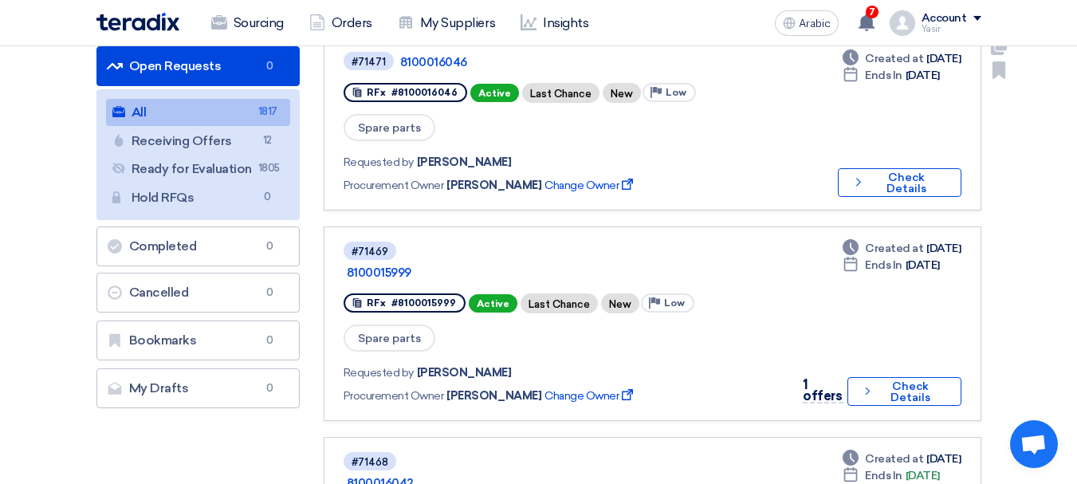
scroll to position [80, 0]
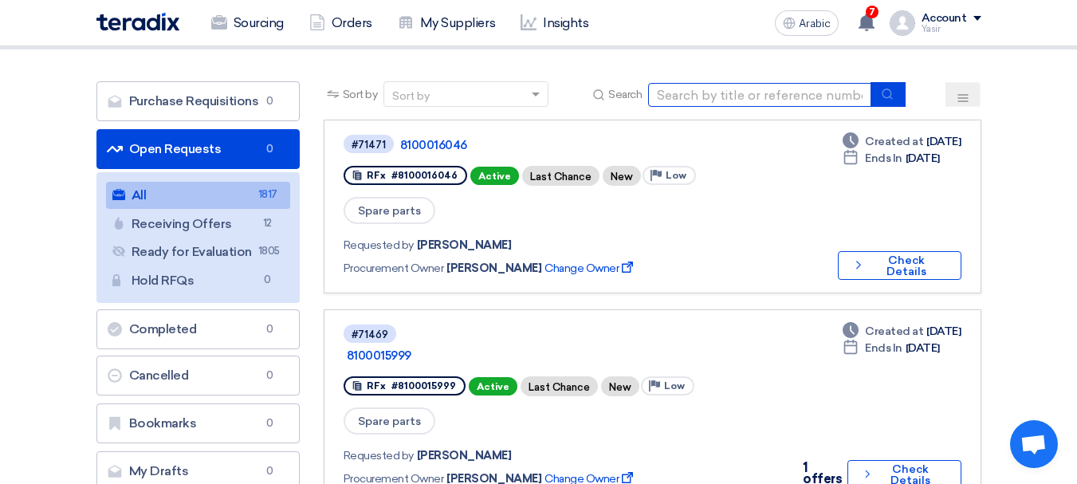
click at [774, 102] on input at bounding box center [759, 95] width 223 height 24
paste input "8100016044"
click at [866, 95] on input "8100016044" at bounding box center [759, 95] width 223 height 24
type input "8100016044"
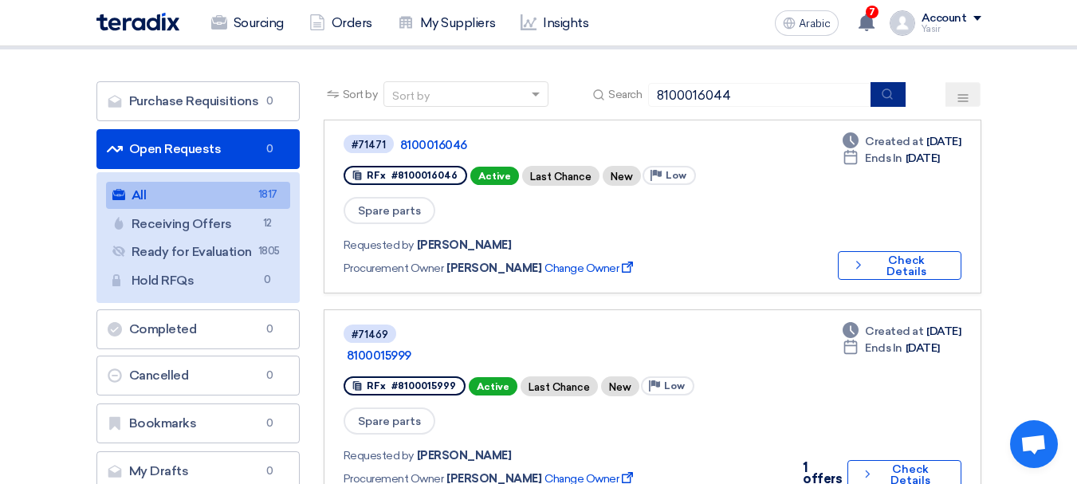
click at [885, 97] on icon "submit" at bounding box center [887, 94] width 13 height 13
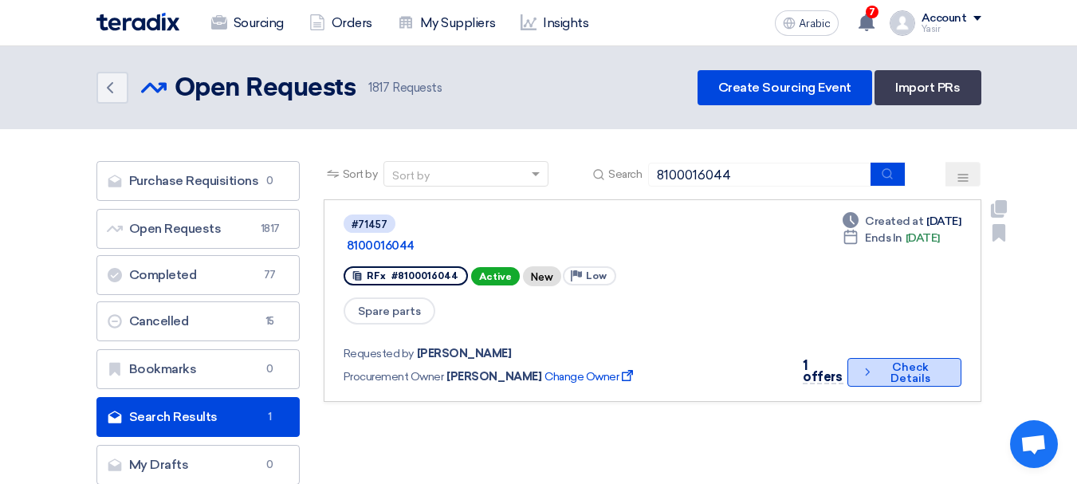
click at [852, 358] on button "Check details Check Details" at bounding box center [904, 372] width 114 height 29
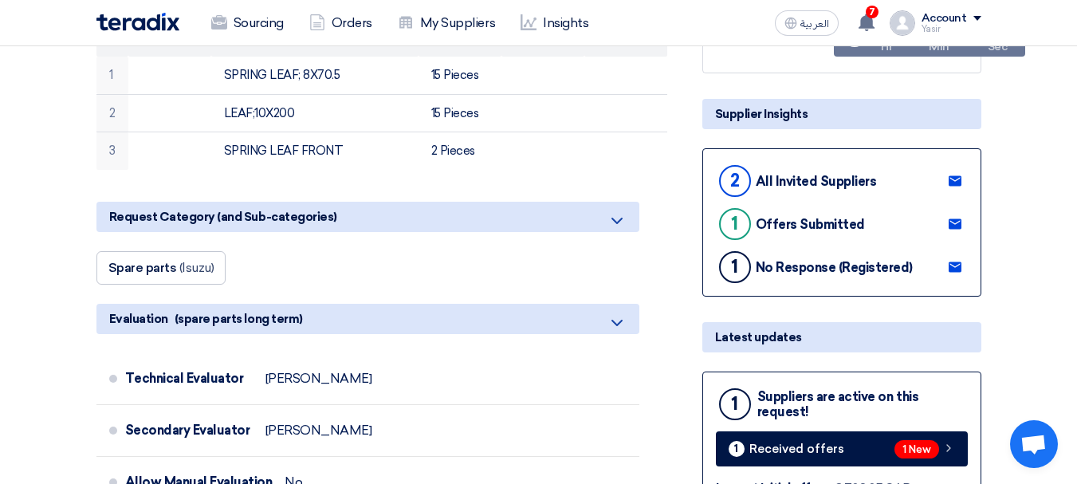
scroll to position [319, 0]
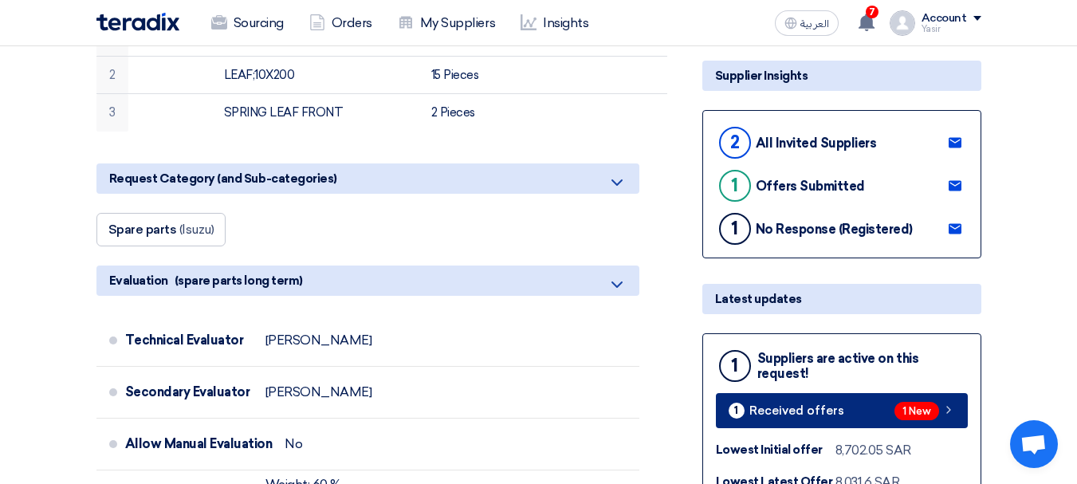
click at [909, 406] on span "1 New" at bounding box center [916, 411] width 45 height 18
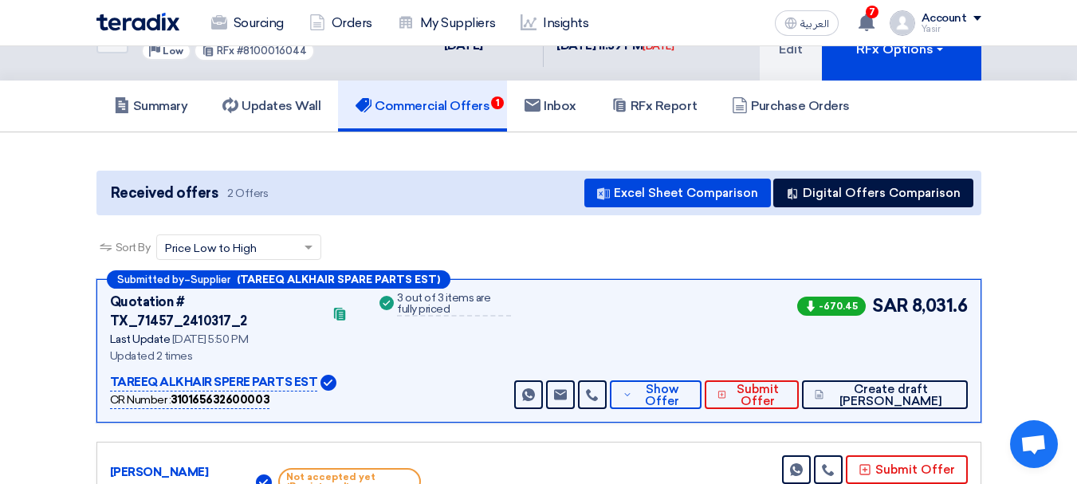
scroll to position [80, 0]
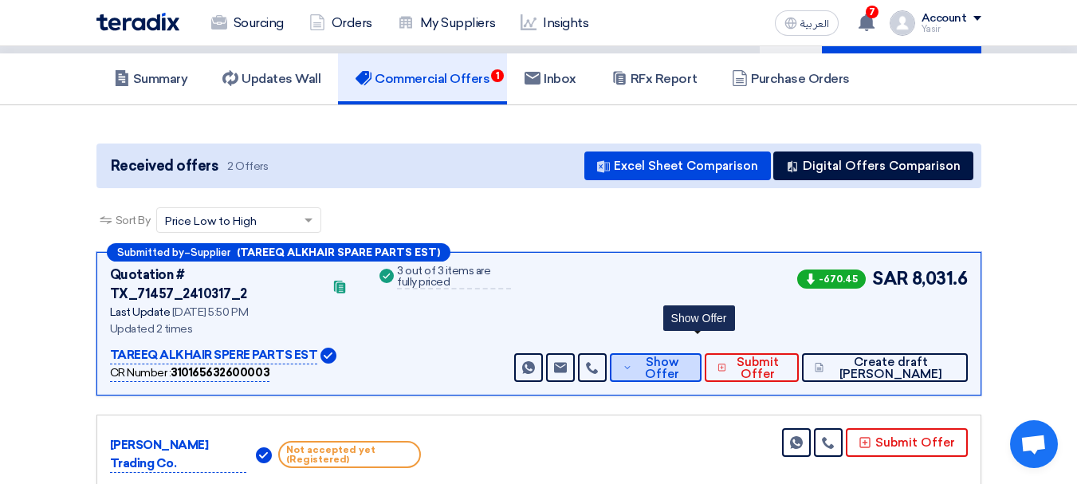
click at [689, 356] on span "Show Offer" at bounding box center [662, 368] width 53 height 24
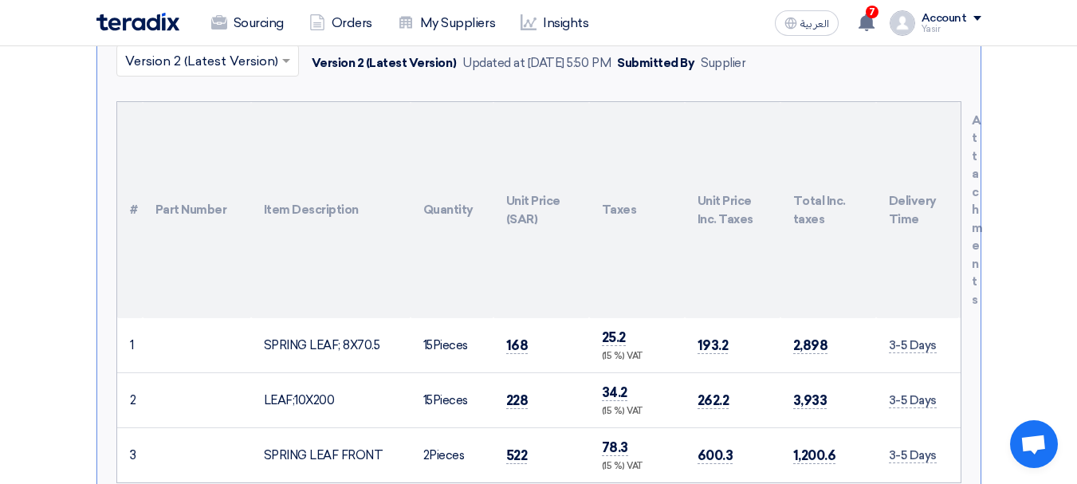
scroll to position [478, 0]
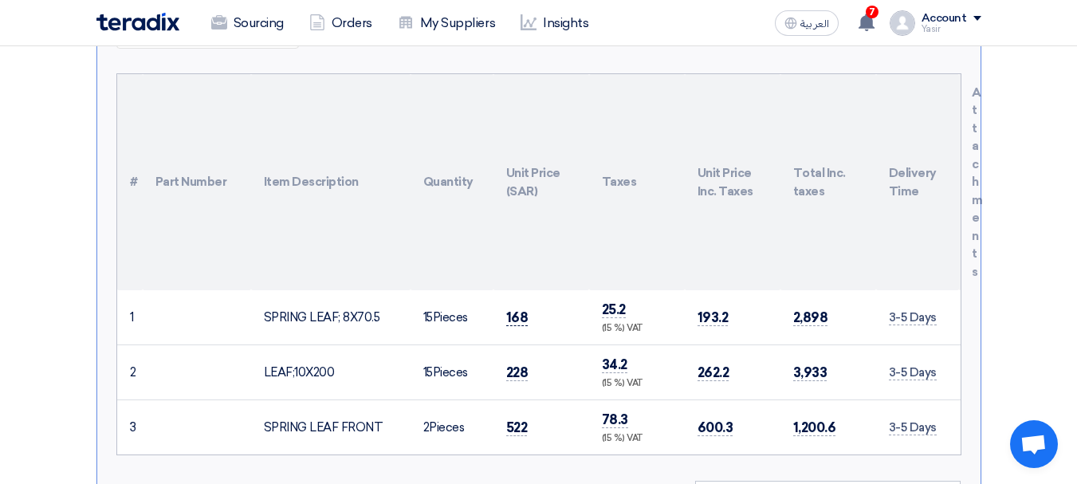
click at [512, 309] on span "168" at bounding box center [517, 317] width 22 height 17
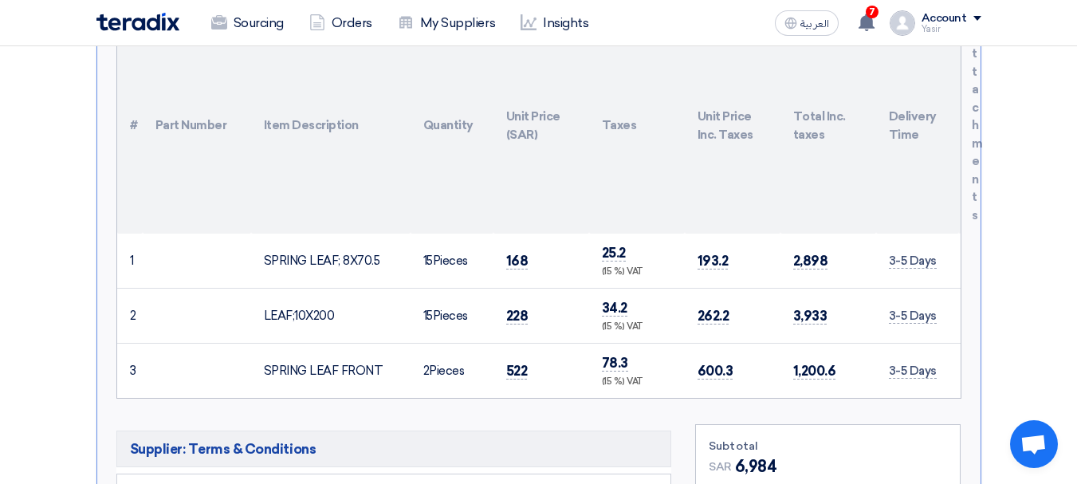
scroll to position [558, 0]
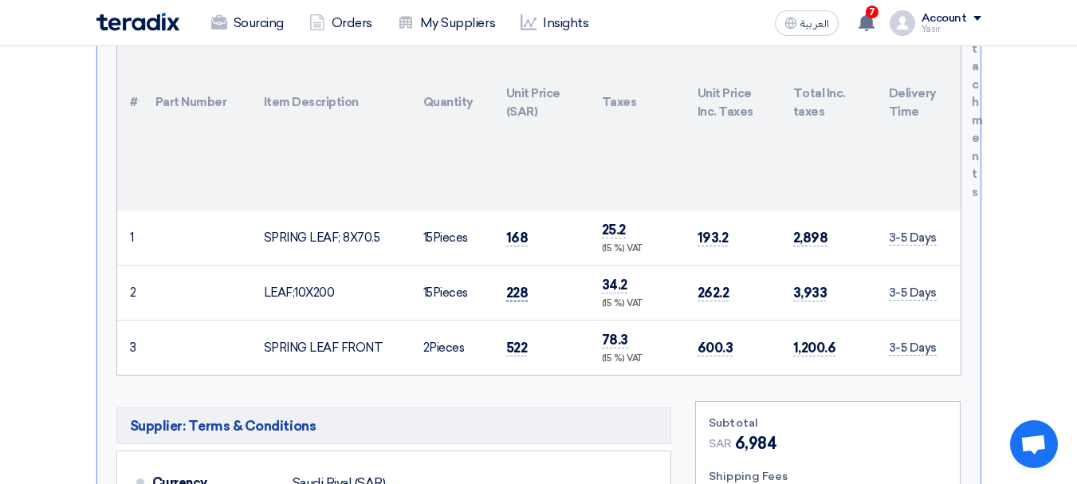
click at [517, 285] on span "228" at bounding box center [517, 293] width 22 height 17
click at [524, 340] on span "522" at bounding box center [517, 348] width 22 height 17
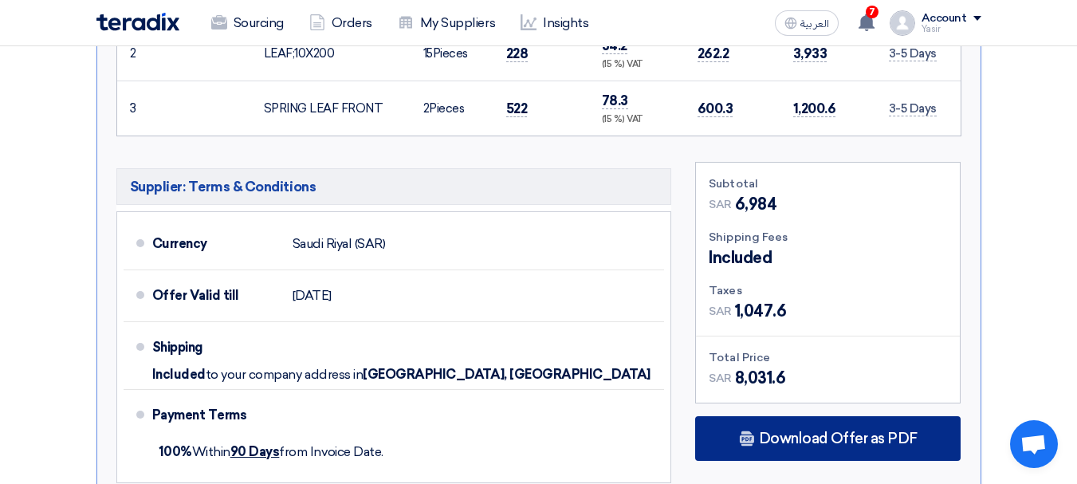
click at [825, 431] on span "Download Offer as PDF" at bounding box center [838, 438] width 159 height 14
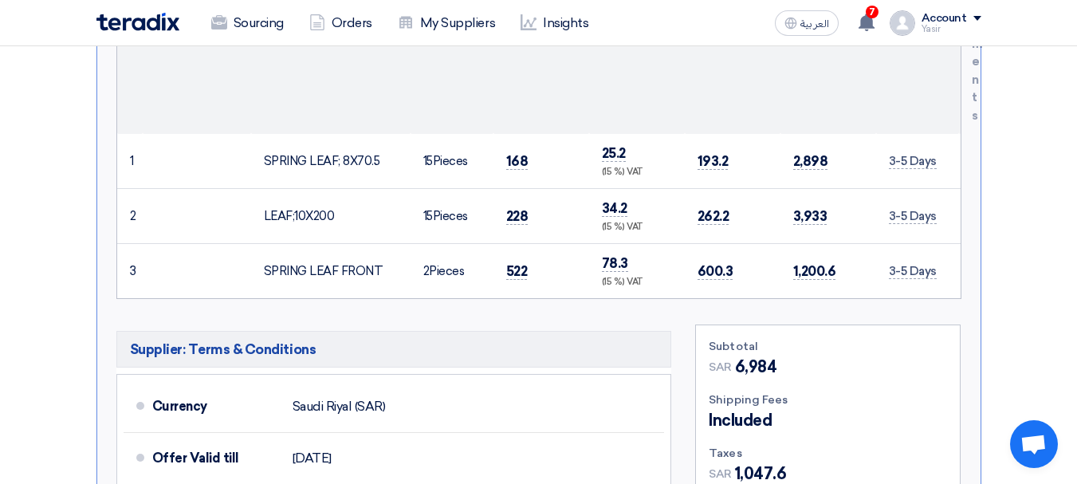
scroll to position [877, 0]
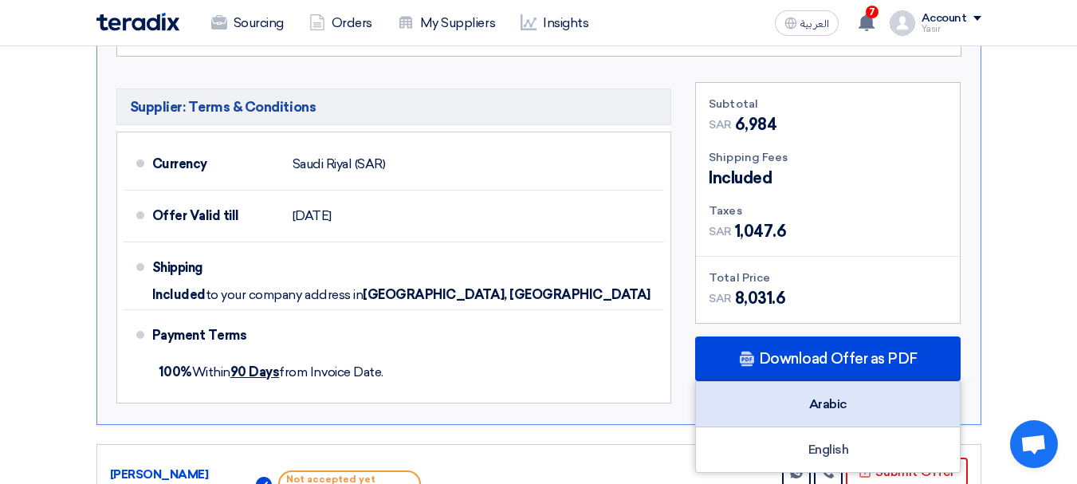
click at [855, 390] on div "Arabic" at bounding box center [828, 404] width 264 height 45
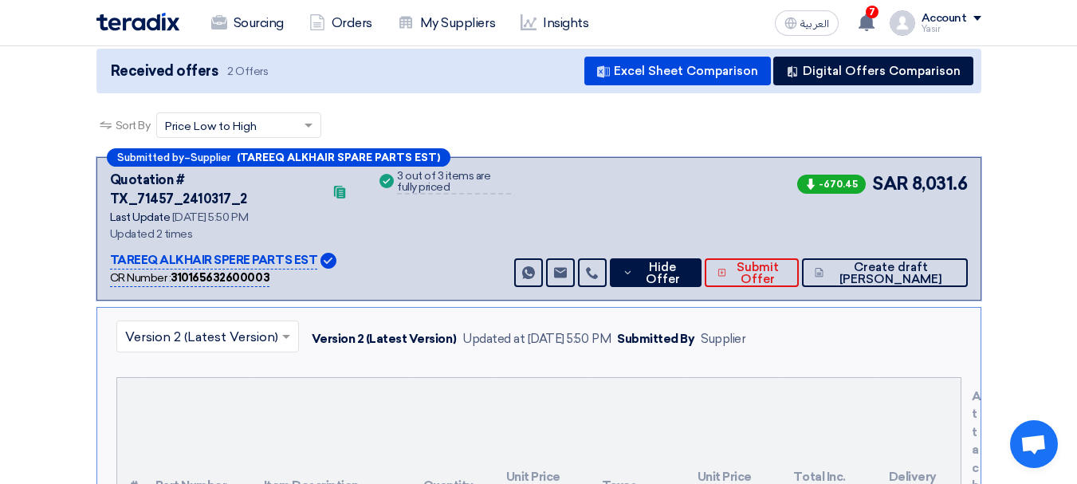
scroll to position [0, 0]
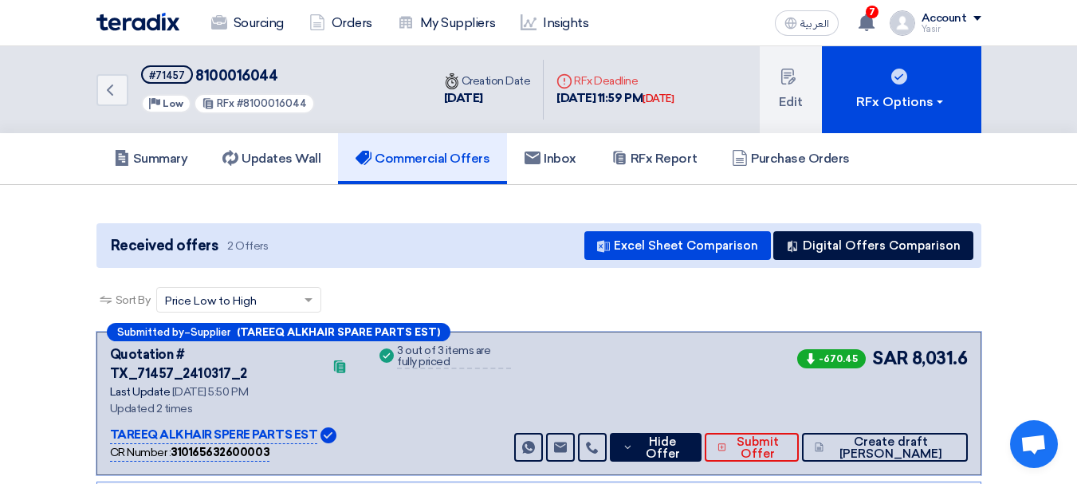
click at [218, 77] on span "8100016044" at bounding box center [236, 76] width 82 height 18
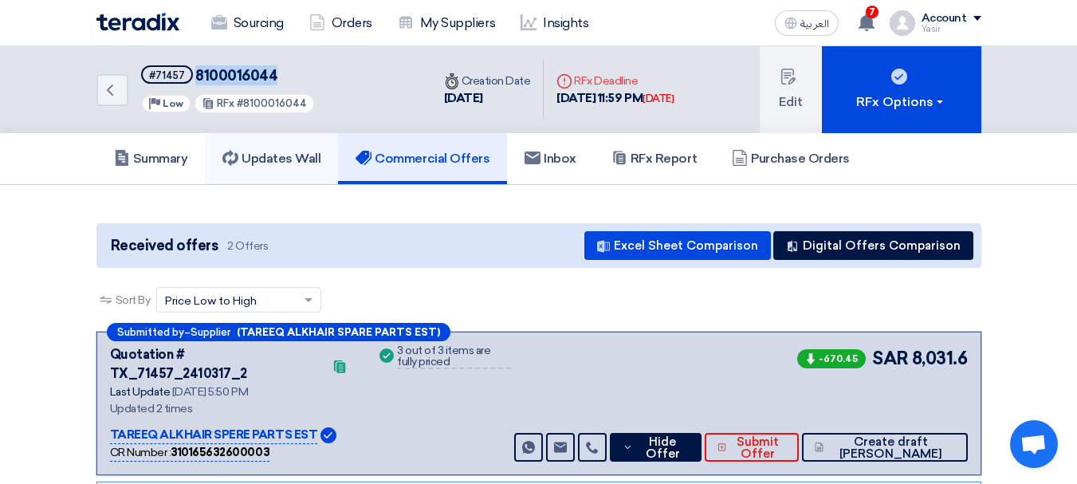
copy span "8100016044"
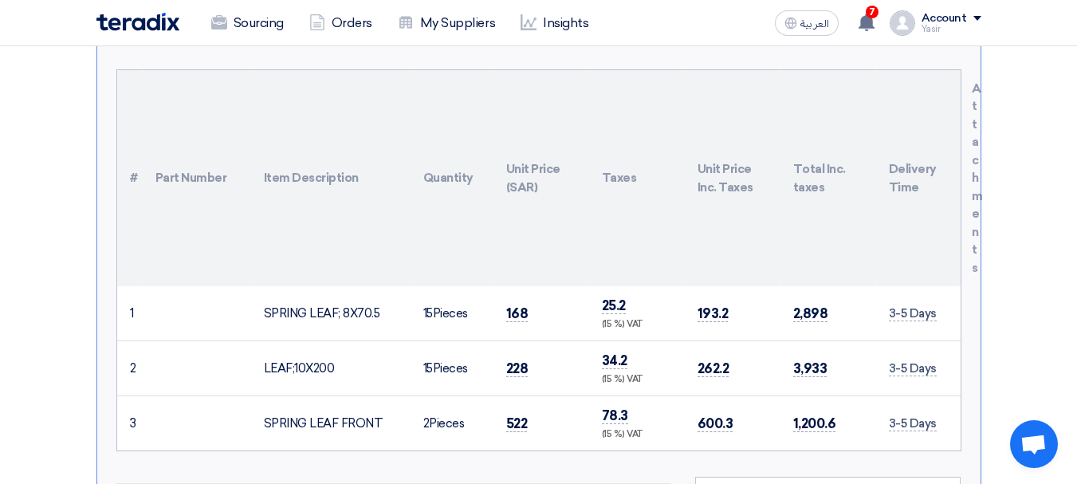
scroll to position [558, 0]
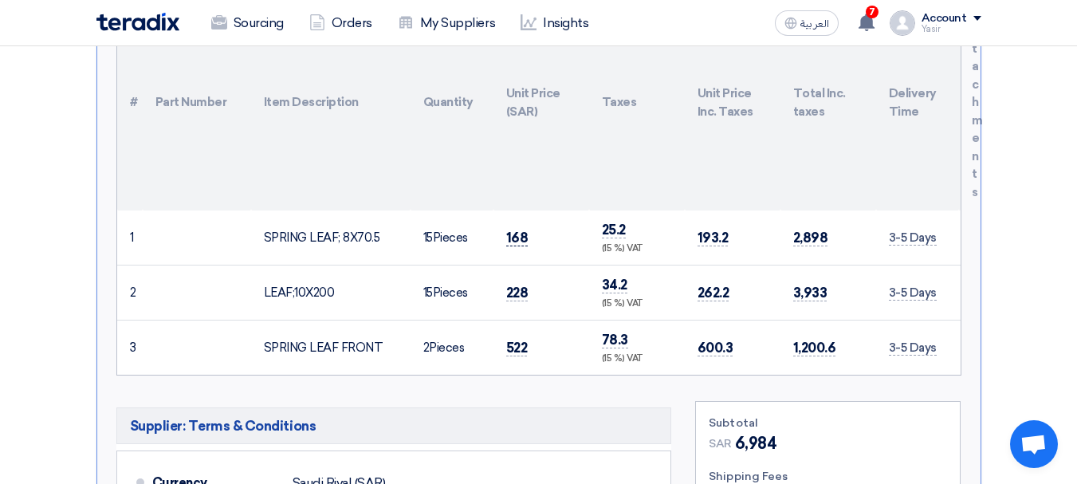
click at [510, 230] on span "168" at bounding box center [517, 238] width 22 height 17
copy span "168"
click at [509, 285] on span "228" at bounding box center [517, 293] width 22 height 17
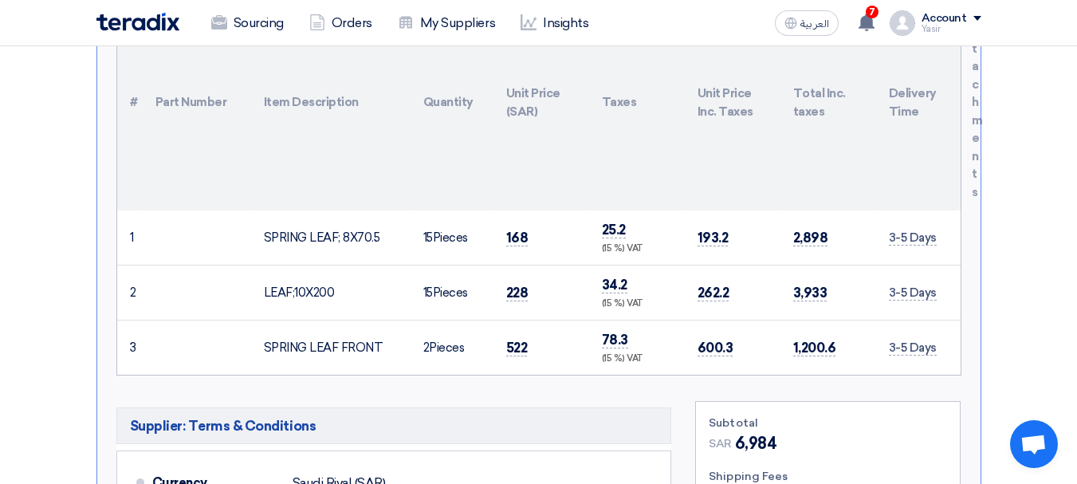
copy span "228"
click at [504, 324] on td "522" at bounding box center [541, 347] width 96 height 55
copy span "522"
click at [515, 230] on span "168" at bounding box center [517, 238] width 22 height 17
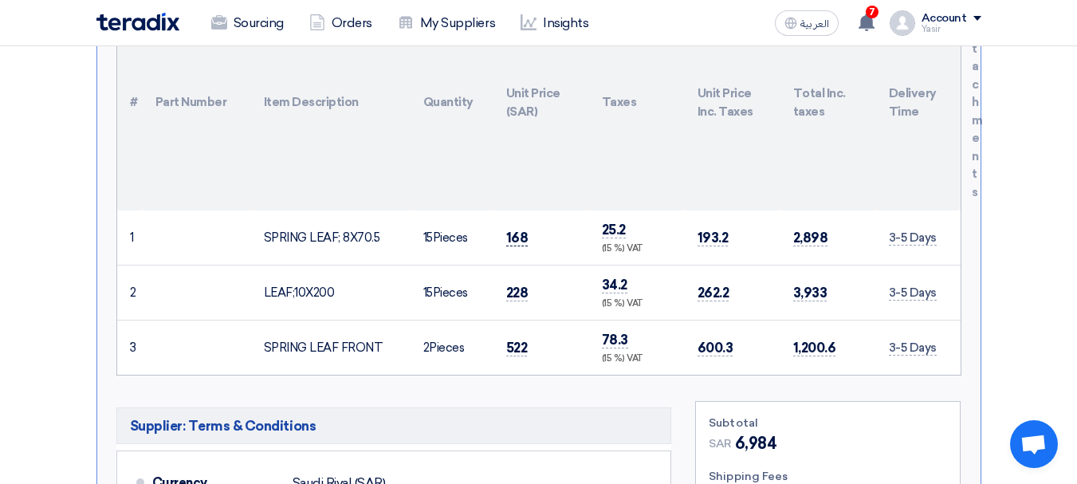
click at [515, 230] on span "168" at bounding box center [517, 238] width 22 height 17
click at [512, 285] on span "228" at bounding box center [517, 293] width 22 height 17
click at [512, 320] on td "522" at bounding box center [541, 347] width 96 height 55
click at [515, 320] on td "522" at bounding box center [541, 347] width 96 height 55
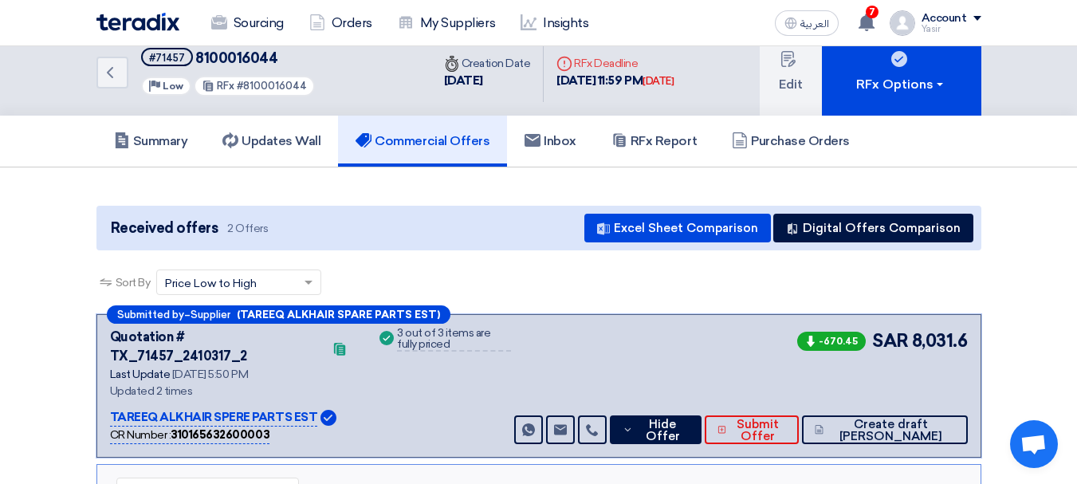
scroll to position [0, 0]
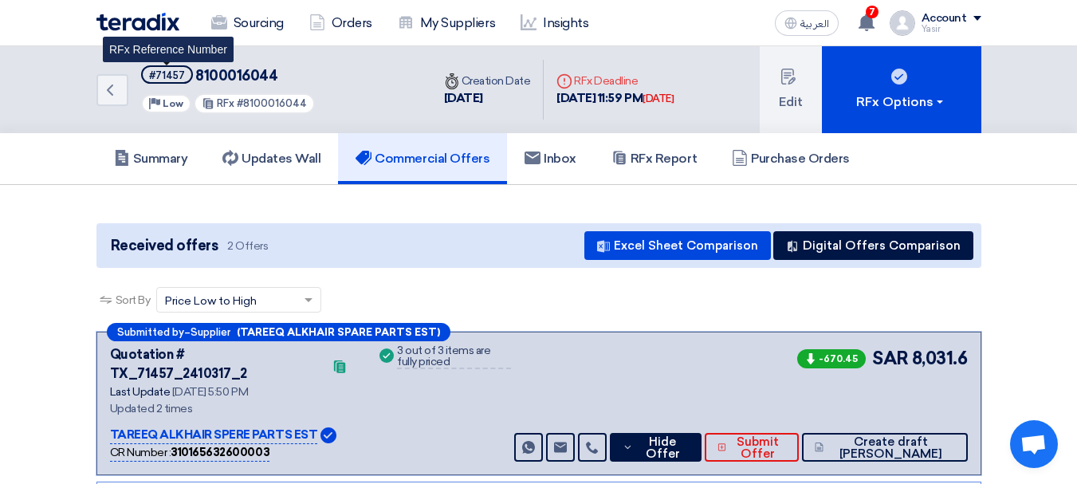
click at [168, 75] on div "#71457" at bounding box center [167, 75] width 36 height 10
copy div "71457"
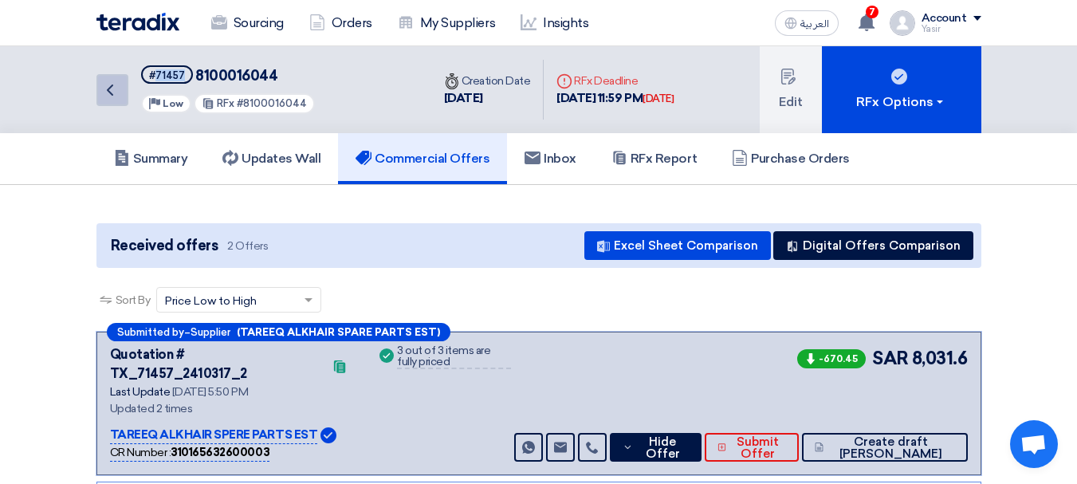
click at [120, 91] on link "Back" at bounding box center [112, 90] width 32 height 32
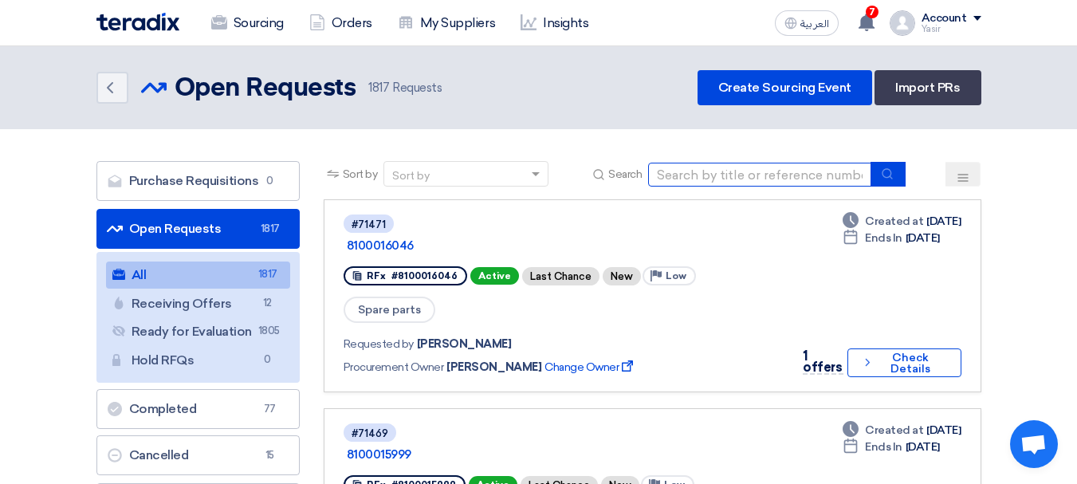
click at [653, 167] on input at bounding box center [759, 175] width 223 height 24
paste input "8100016046"
type input "8100016046"
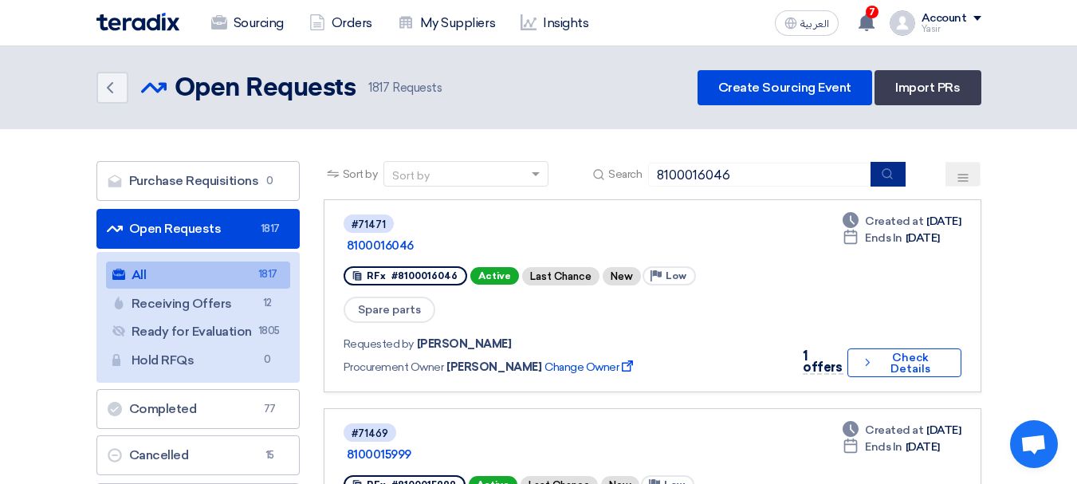
click at [881, 171] on icon "submit" at bounding box center [887, 173] width 13 height 13
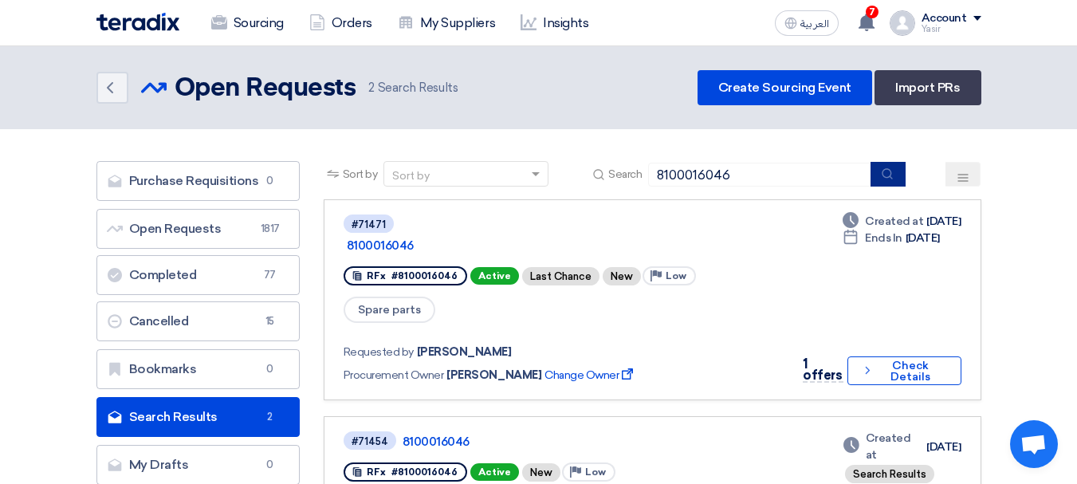
click at [893, 173] on use "submit" at bounding box center [887, 173] width 10 height 10
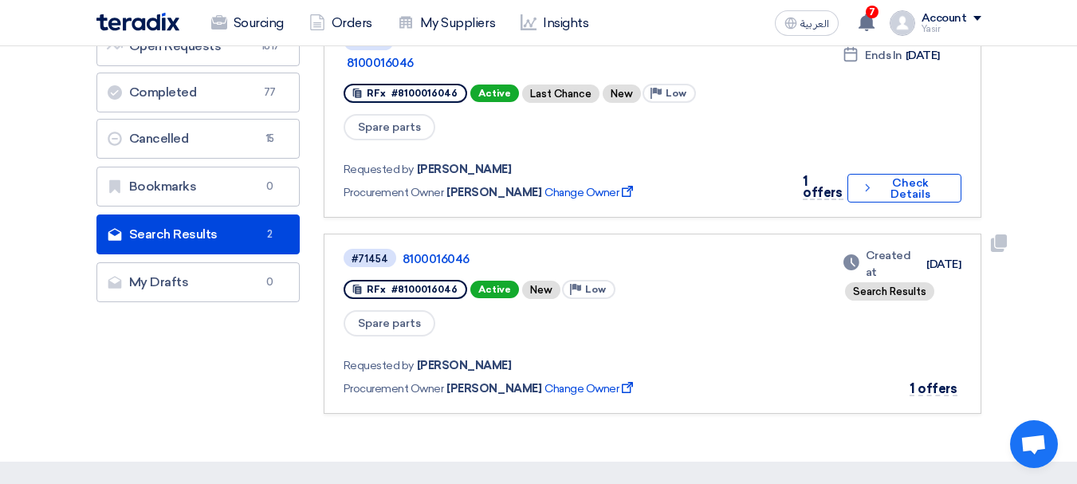
scroll to position [159, 0]
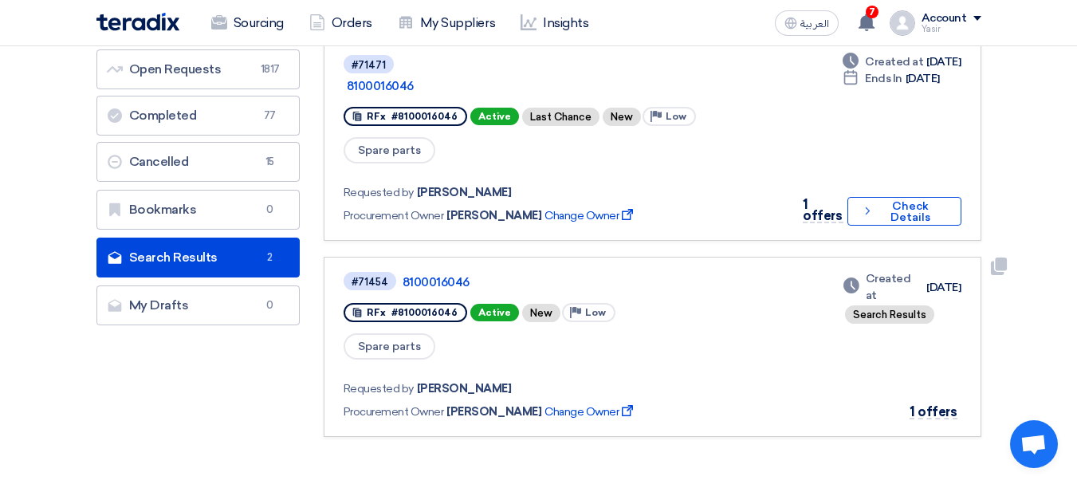
click at [945, 381] on link "#71454 8100016046 RFx #8100016046 Active New Priority Low Spare parts Requested…" at bounding box center [653, 347] width 658 height 180
click at [939, 404] on span "1 offers" at bounding box center [932, 411] width 47 height 15
click at [498, 304] on span "Active" at bounding box center [494, 313] width 49 height 18
drag, startPoint x: 498, startPoint y: 289, endPoint x: 544, endPoint y: 312, distance: 51.3
click at [544, 332] on div "Spare parts" at bounding box center [586, 346] width 487 height 29
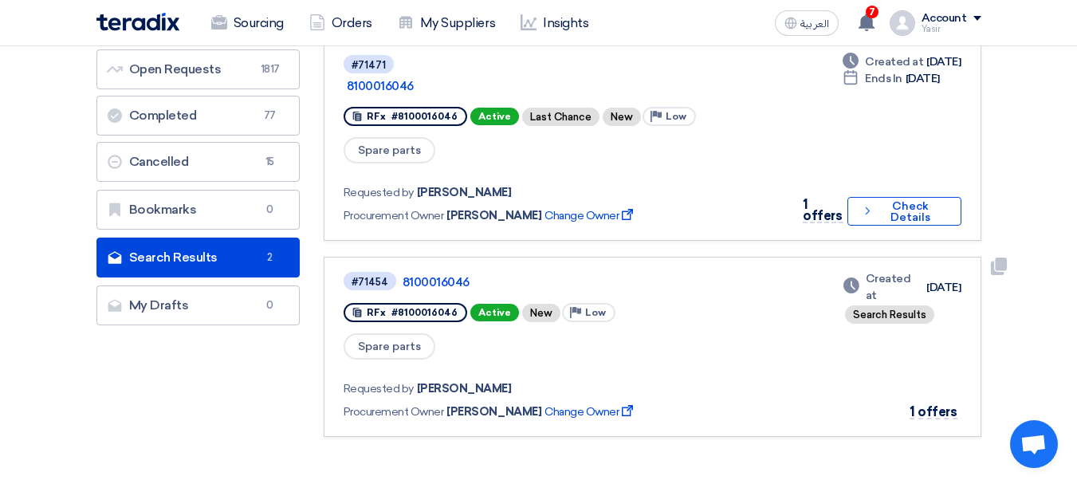
click at [422, 303] on div "RFx #8100016046" at bounding box center [405, 312] width 124 height 19
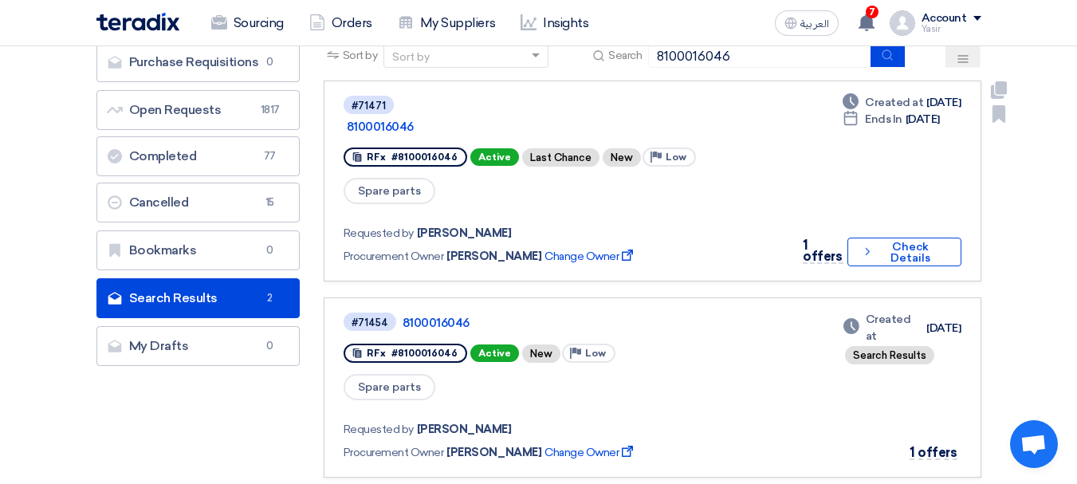
scroll to position [80, 0]
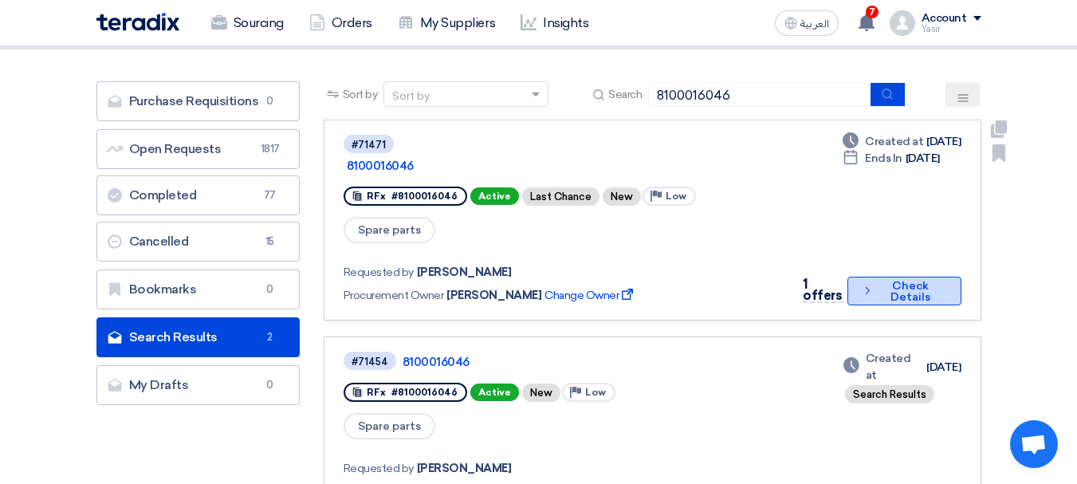
click at [883, 277] on button "Check details Check Details" at bounding box center [904, 291] width 114 height 29
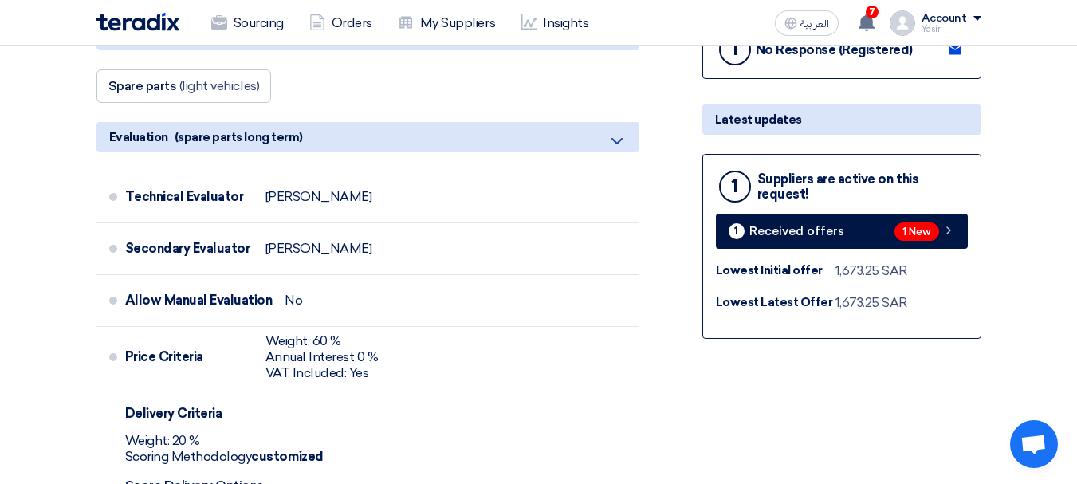
scroll to position [558, 0]
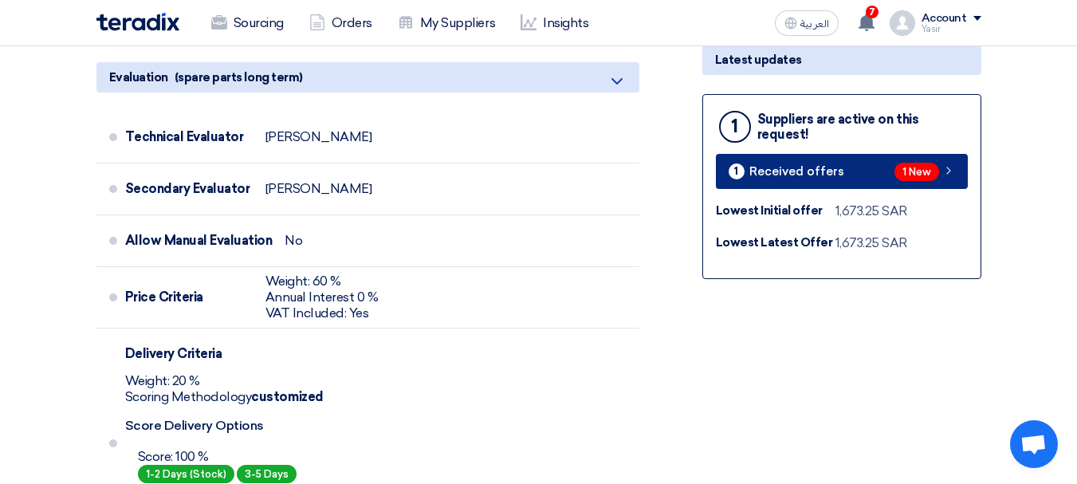
click at [930, 164] on span "1 New" at bounding box center [916, 172] width 45 height 18
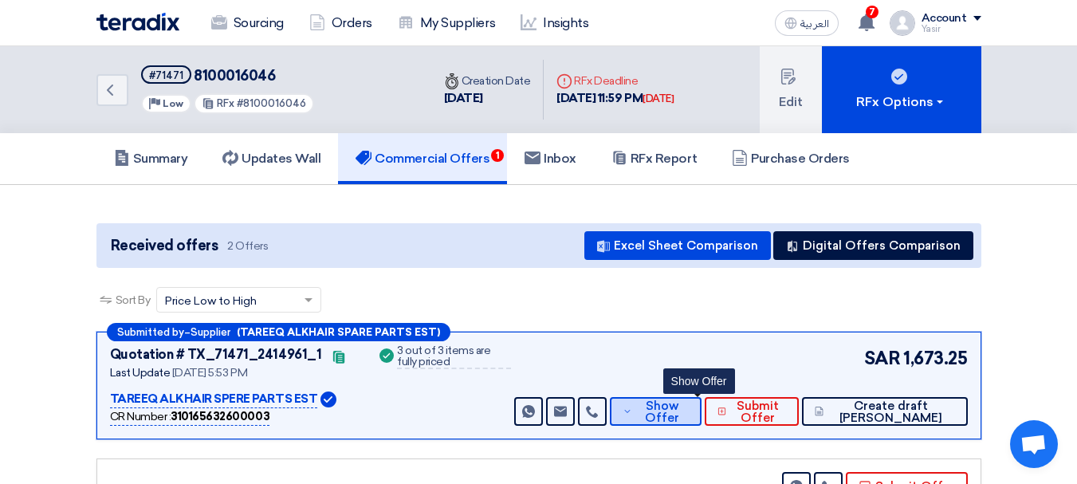
click at [689, 409] on span "Show Offer" at bounding box center [662, 412] width 53 height 24
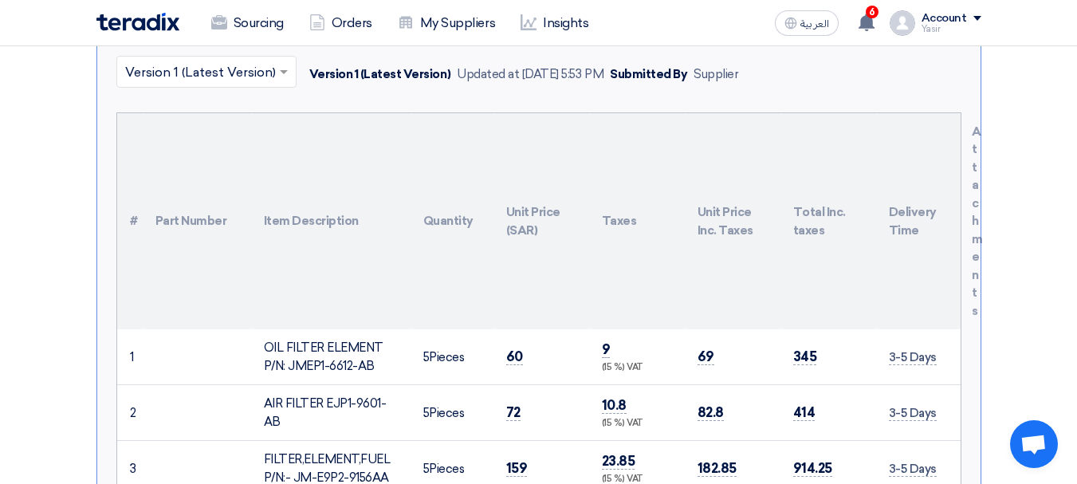
scroll to position [558, 0]
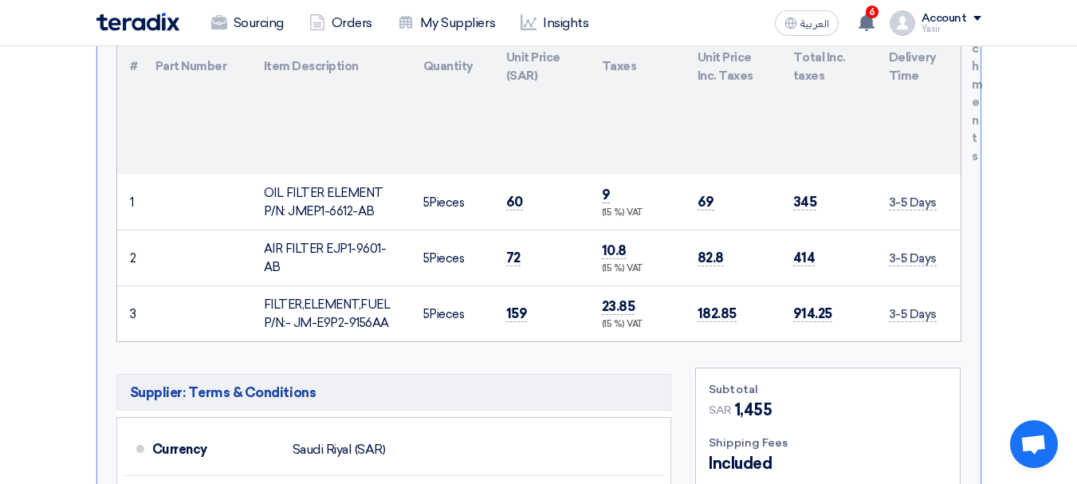
drag, startPoint x: 508, startPoint y: 203, endPoint x: 603, endPoint y: 210, distance: 95.1
click at [599, 208] on tr "1 OIL FILTER ELEMENT P/N: JMEP1-6612-AB 5" at bounding box center [538, 203] width 843 height 56
drag, startPoint x: 504, startPoint y: 261, endPoint x: 681, endPoint y: 246, distance: 177.5
click at [679, 249] on tr "2 AIR FILTER EJP1-9601-AB 5" at bounding box center [538, 258] width 843 height 56
drag, startPoint x: 504, startPoint y: 196, endPoint x: 566, endPoint y: 204, distance: 61.9
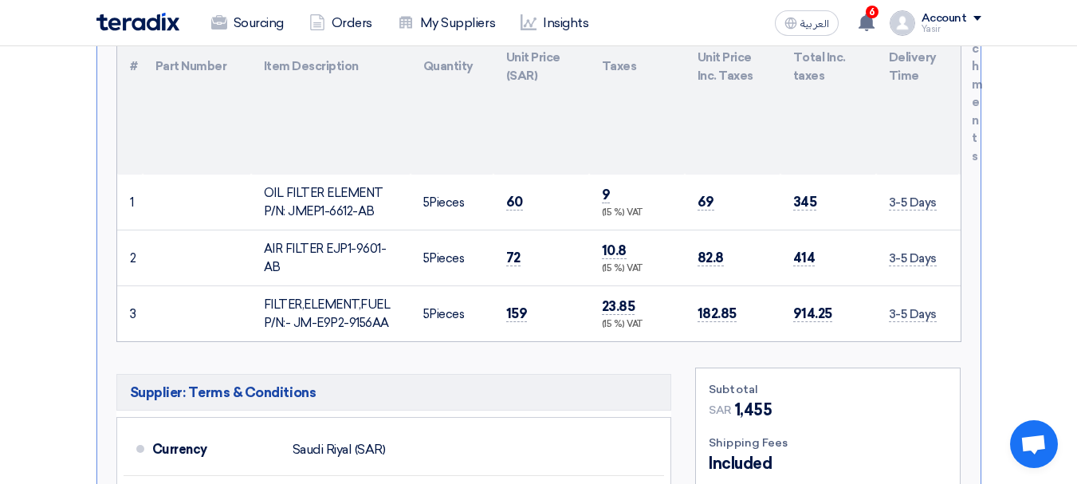
click at [563, 204] on td "60" at bounding box center [541, 203] width 96 height 56
drag, startPoint x: 495, startPoint y: 255, endPoint x: 622, endPoint y: 279, distance: 129.7
click at [599, 273] on tr "2 AIR FILTER EJP1-9601-AB 5" at bounding box center [538, 258] width 843 height 56
drag, startPoint x: 507, startPoint y: 319, endPoint x: 564, endPoint y: 321, distance: 57.4
click at [557, 321] on td "159" at bounding box center [541, 314] width 96 height 56
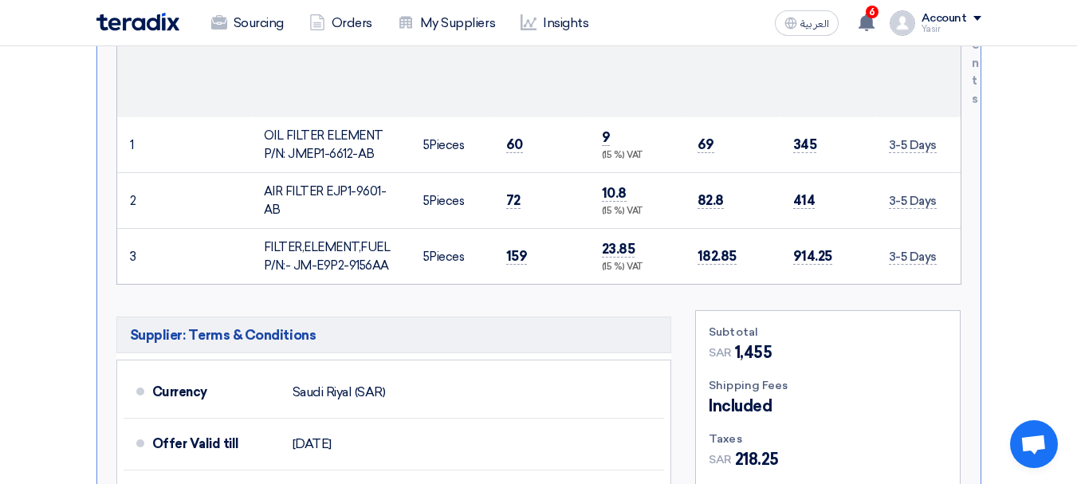
scroll to position [478, 0]
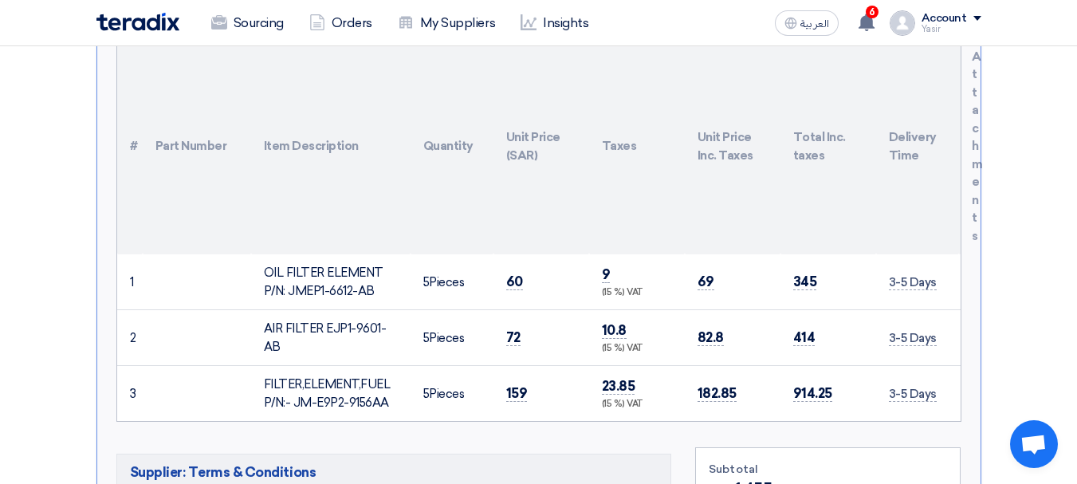
click at [526, 291] on td "60" at bounding box center [541, 282] width 96 height 56
click at [514, 331] on span "72" at bounding box center [513, 337] width 14 height 17
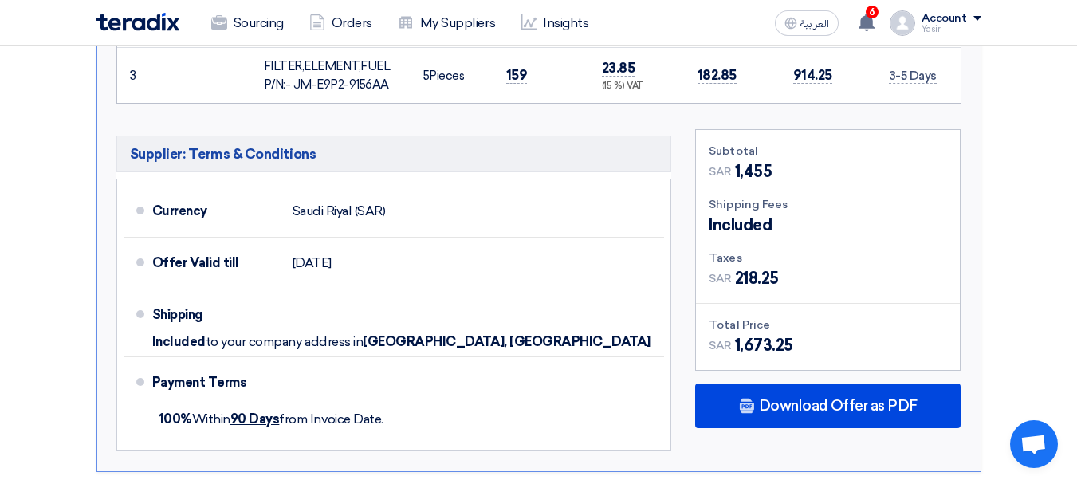
scroll to position [877, 0]
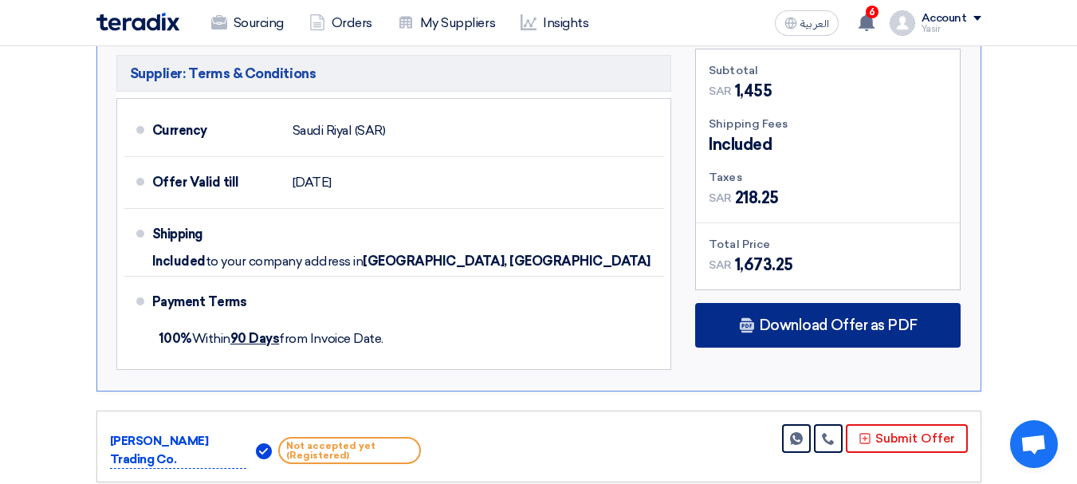
click at [795, 332] on span "Download Offer as PDF" at bounding box center [838, 325] width 159 height 14
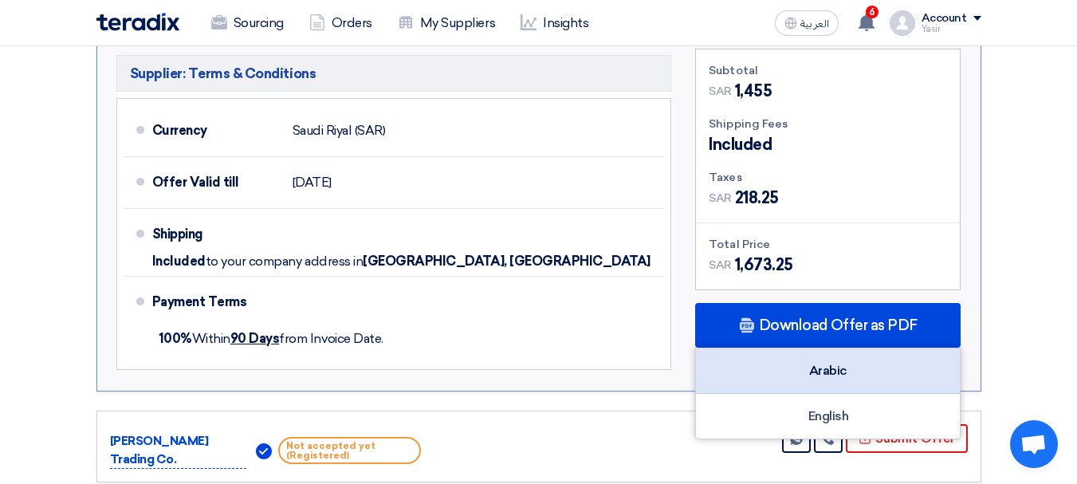
click at [811, 385] on div "Arabic" at bounding box center [828, 370] width 264 height 45
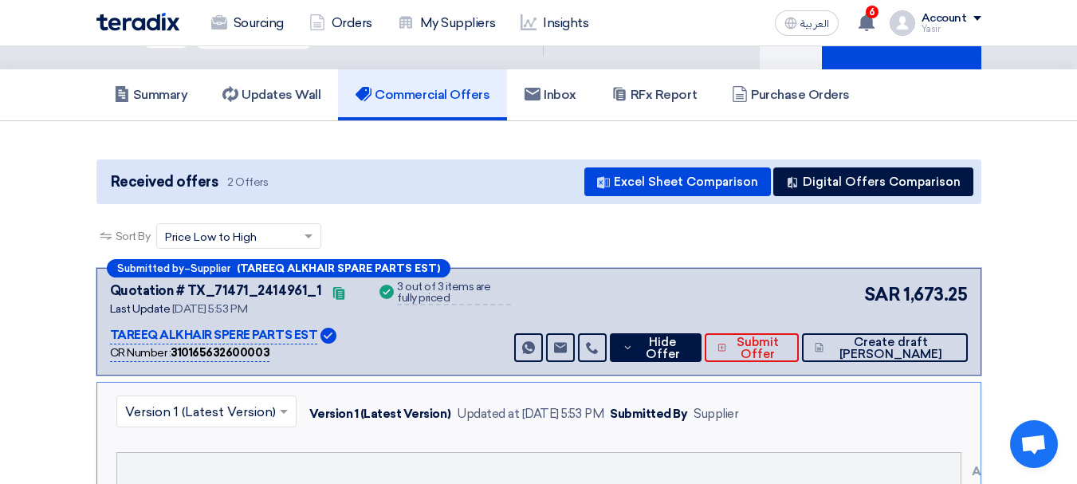
scroll to position [0, 0]
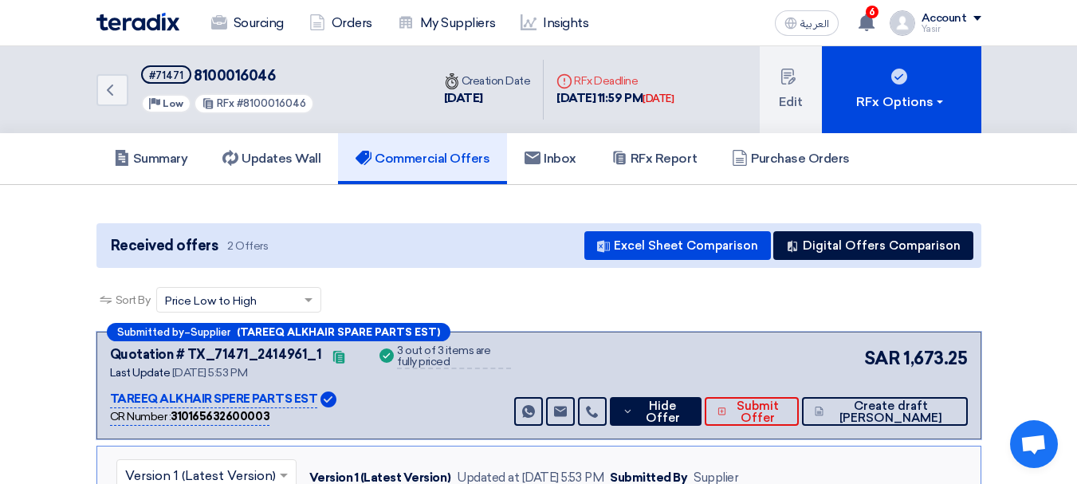
click at [129, 91] on div "Back #71471 8100016046 Priority Low RFx #8100016046" at bounding box center [263, 89] width 335 height 87
click at [122, 91] on link "Back" at bounding box center [112, 90] width 32 height 32
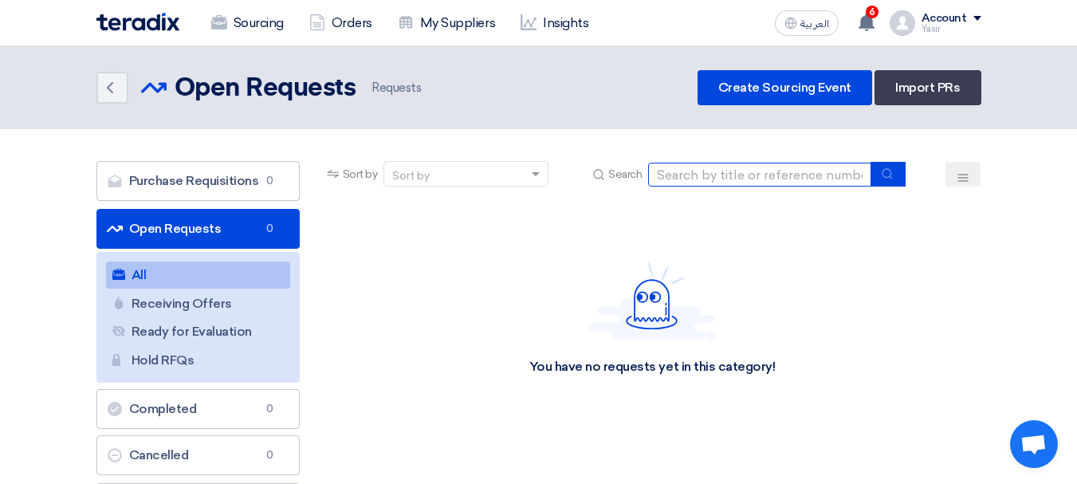
click at [767, 167] on input at bounding box center [759, 175] width 223 height 24
paste input "8100016034"
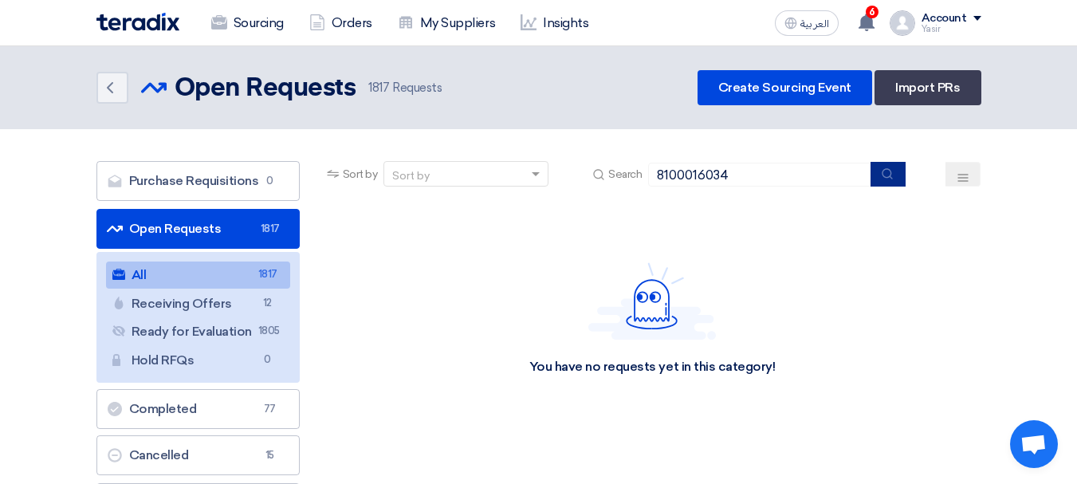
click at [887, 179] on icon "submit" at bounding box center [887, 173] width 13 height 13
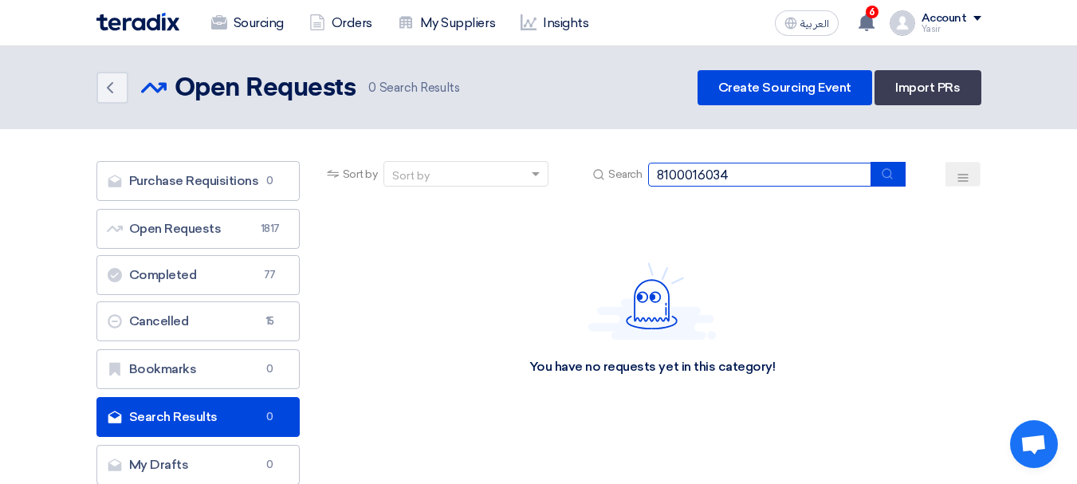
click at [824, 171] on input "8100016034" at bounding box center [759, 175] width 223 height 24
click at [896, 175] on button "submit" at bounding box center [887, 174] width 35 height 25
drag, startPoint x: 748, startPoint y: 175, endPoint x: 473, endPoint y: 165, distance: 274.3
click at [473, 165] on div "Sort by Sort by Search 8100016034" at bounding box center [653, 180] width 658 height 38
type input "67929"
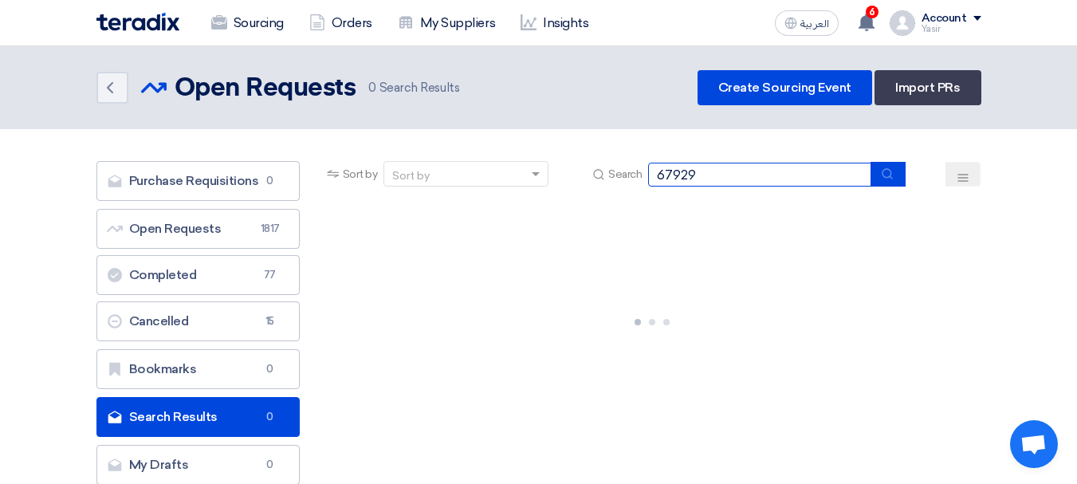
scroll to position [80, 0]
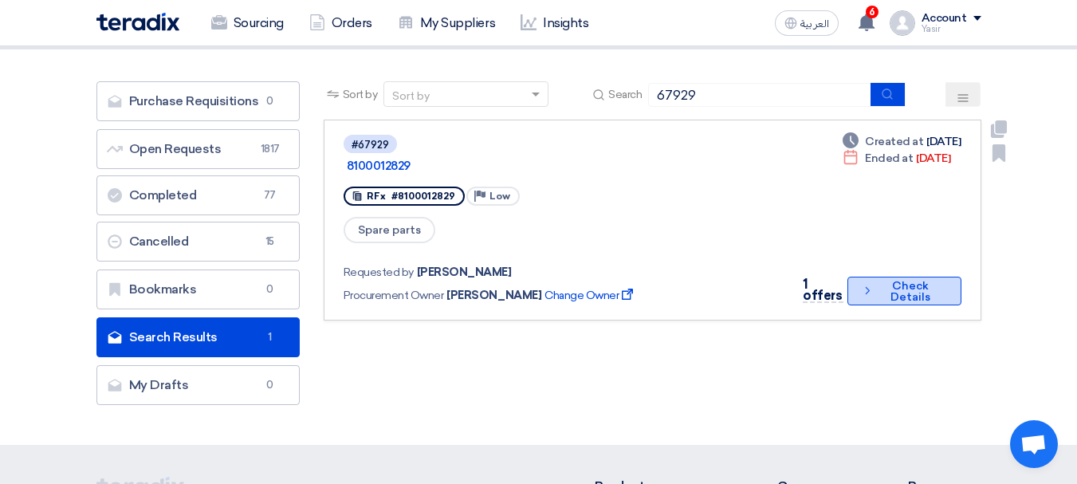
click at [872, 277] on button "Check details Check Details" at bounding box center [904, 291] width 114 height 29
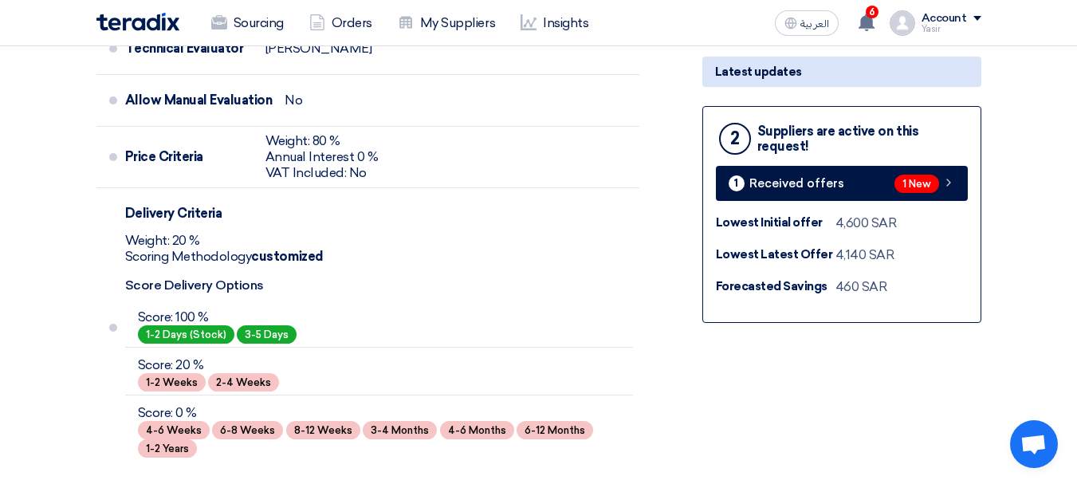
scroll to position [558, 0]
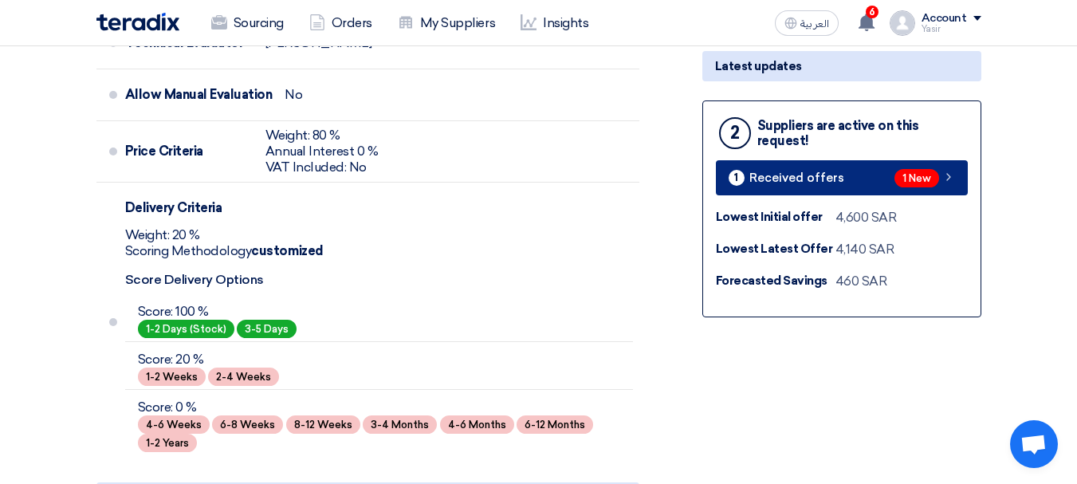
click at [909, 185] on span "1 New" at bounding box center [916, 178] width 45 height 18
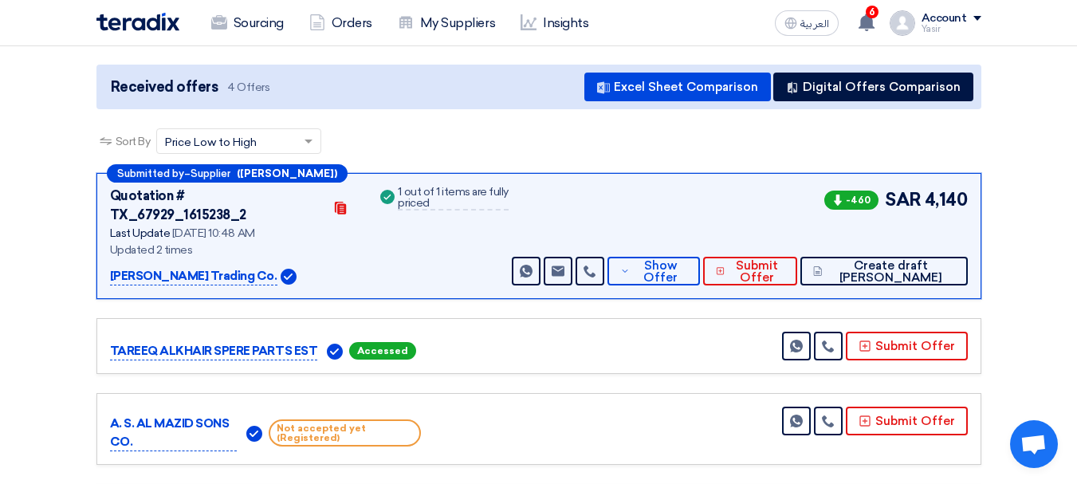
scroll to position [159, 0]
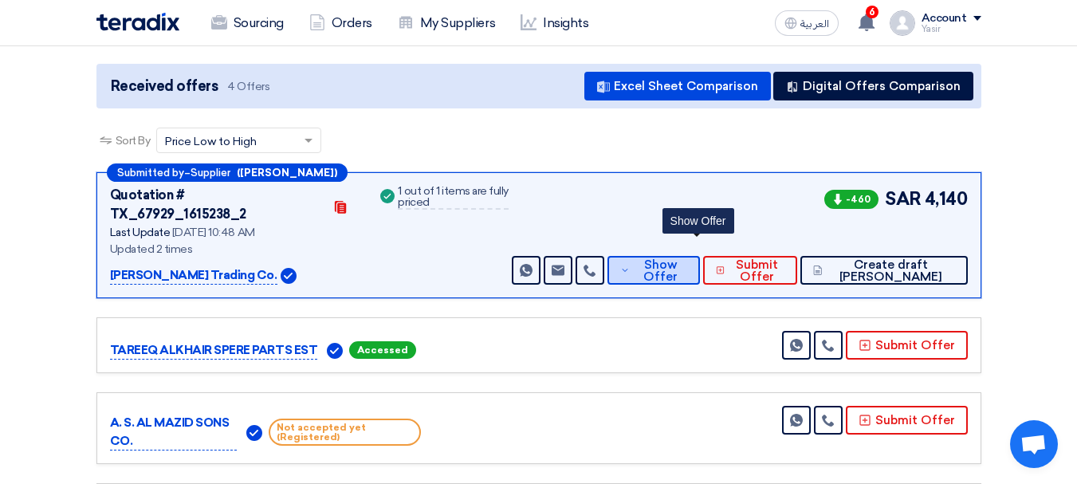
click at [686, 259] on span "Show Offer" at bounding box center [660, 271] width 53 height 24
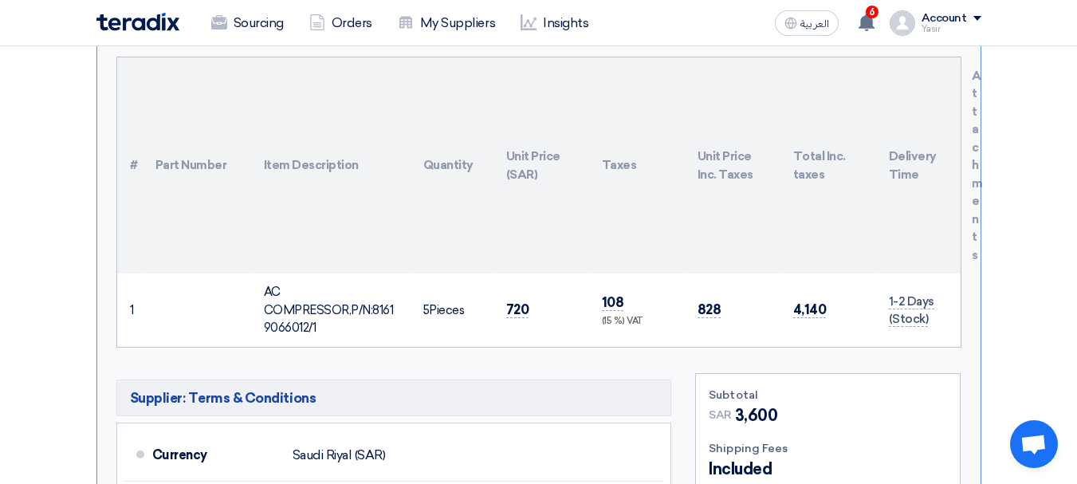
scroll to position [478, 0]
click at [516, 300] on span "720" at bounding box center [517, 308] width 23 height 17
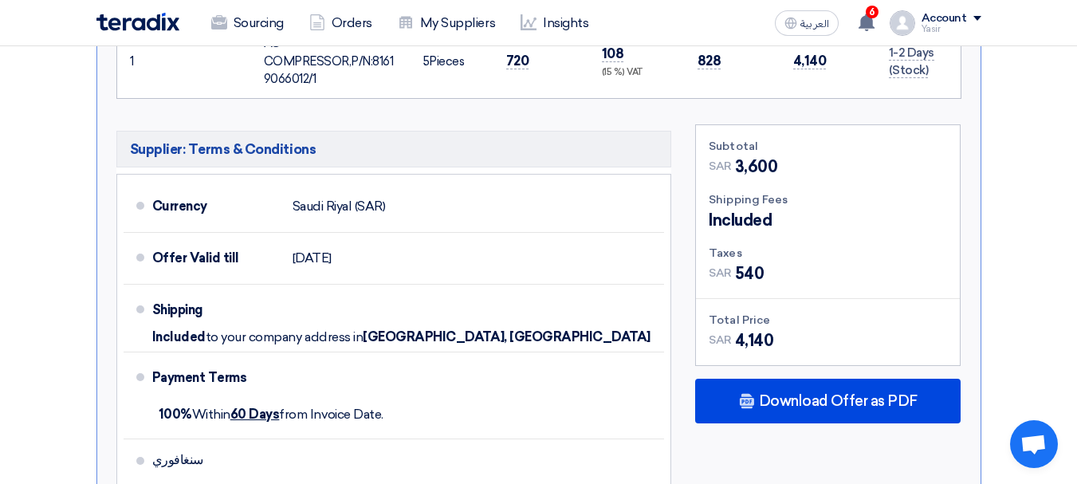
scroll to position [797, 0]
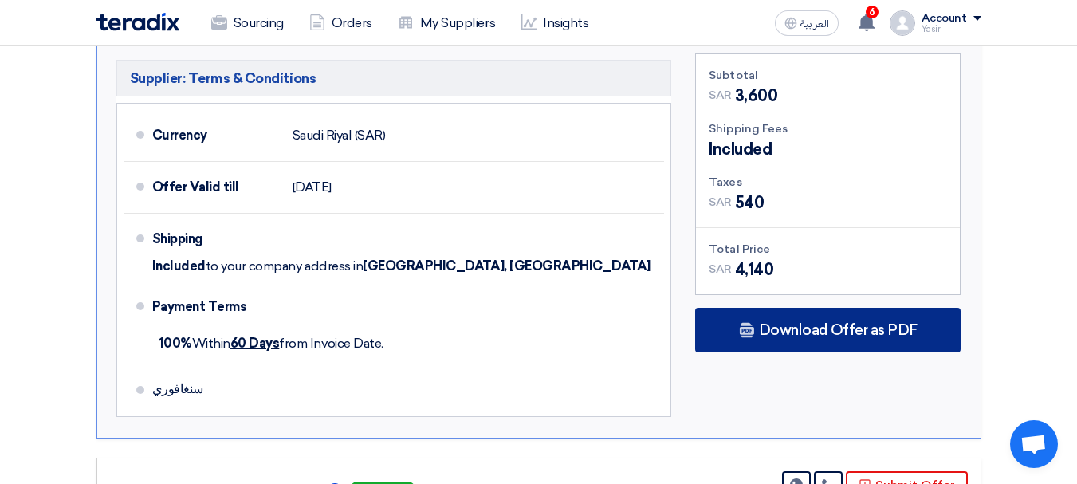
click at [804, 323] on span "Download Offer as PDF" at bounding box center [838, 330] width 159 height 14
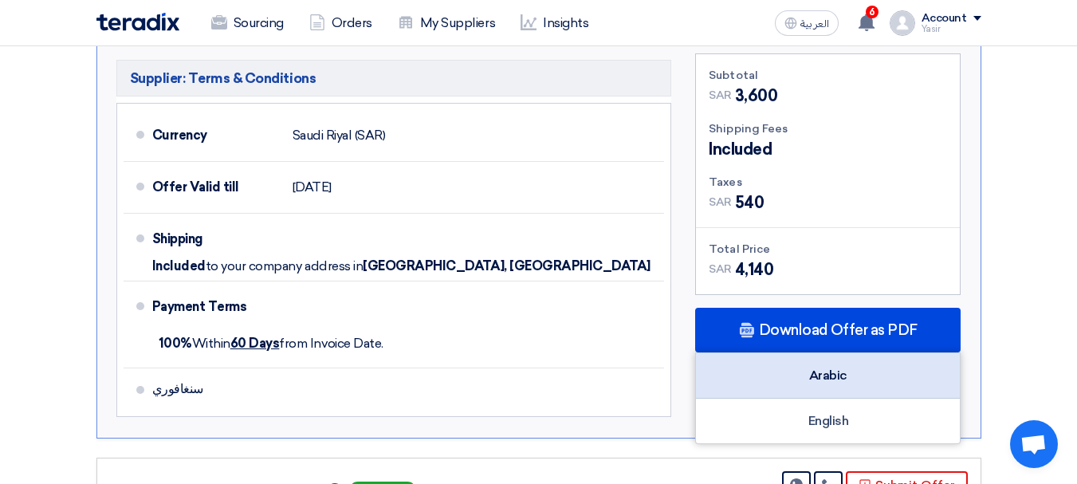
click at [811, 355] on div "Arabic" at bounding box center [828, 375] width 264 height 45
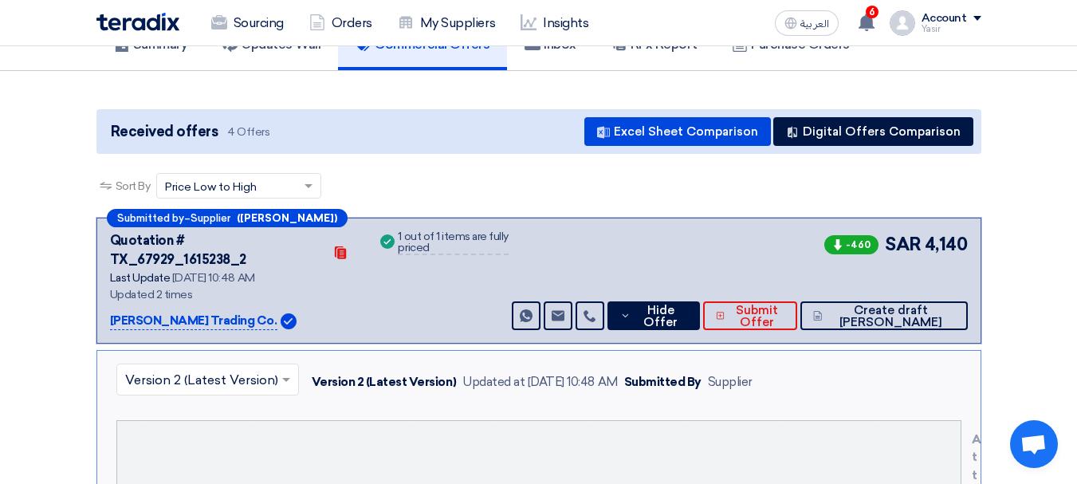
scroll to position [0, 0]
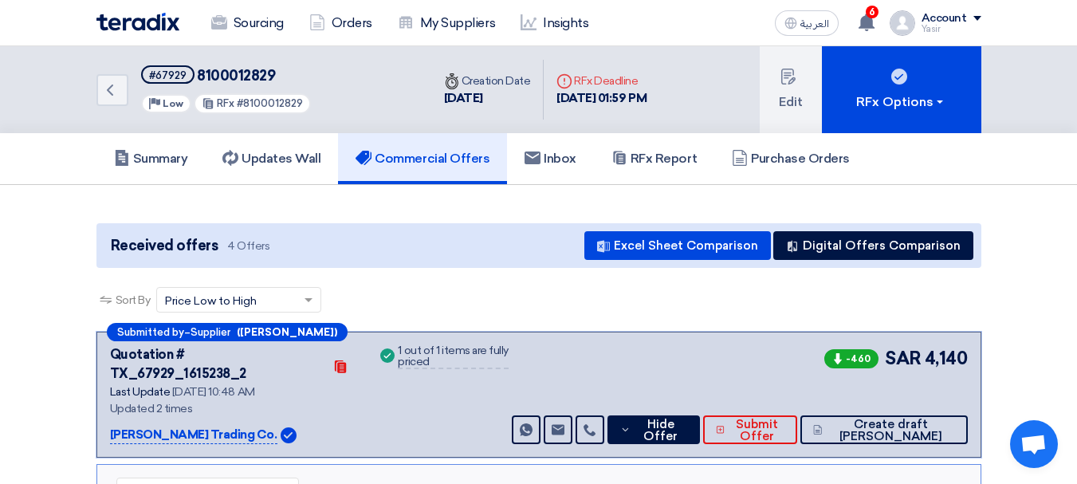
click at [162, 79] on div "#67929" at bounding box center [167, 75] width 37 height 10
copy div "67929"
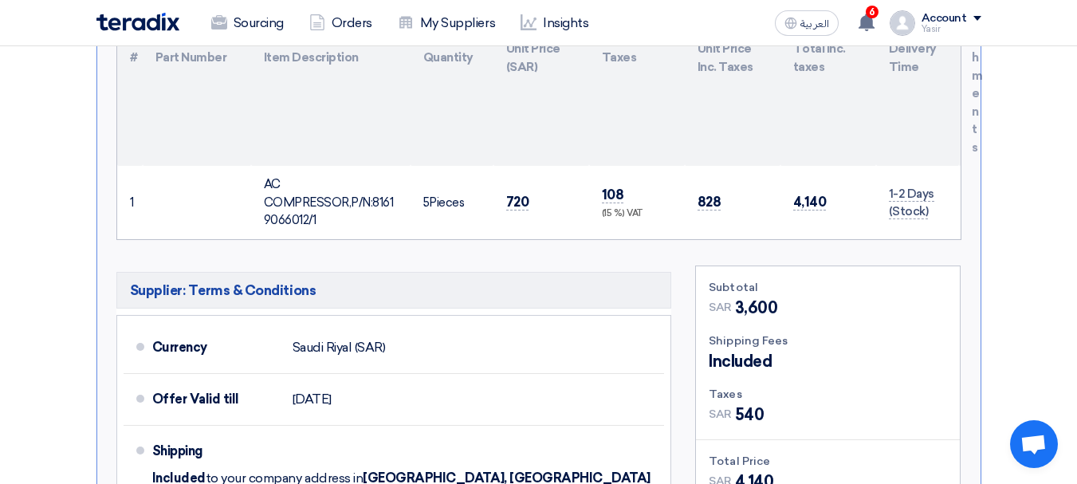
scroll to position [797, 0]
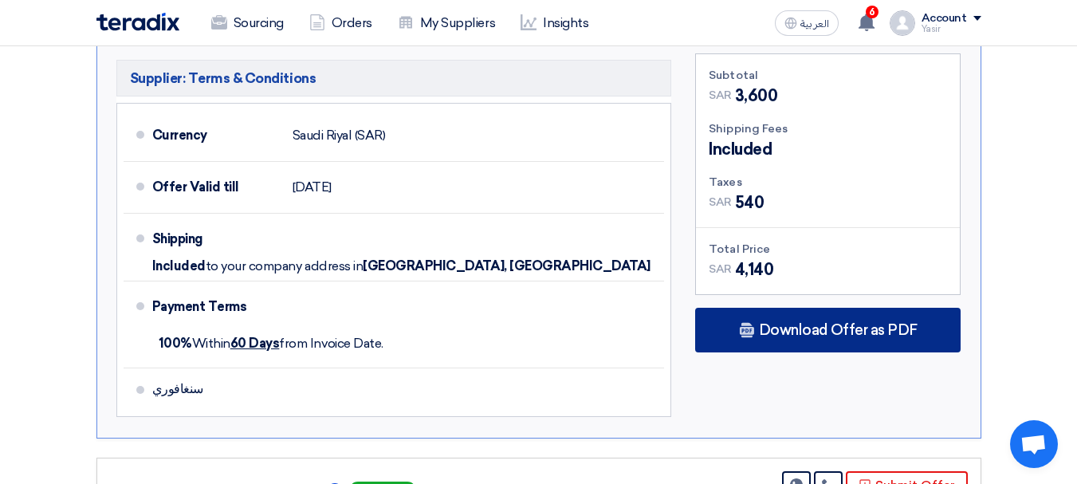
click at [827, 323] on span "Download Offer as PDF" at bounding box center [838, 330] width 159 height 14
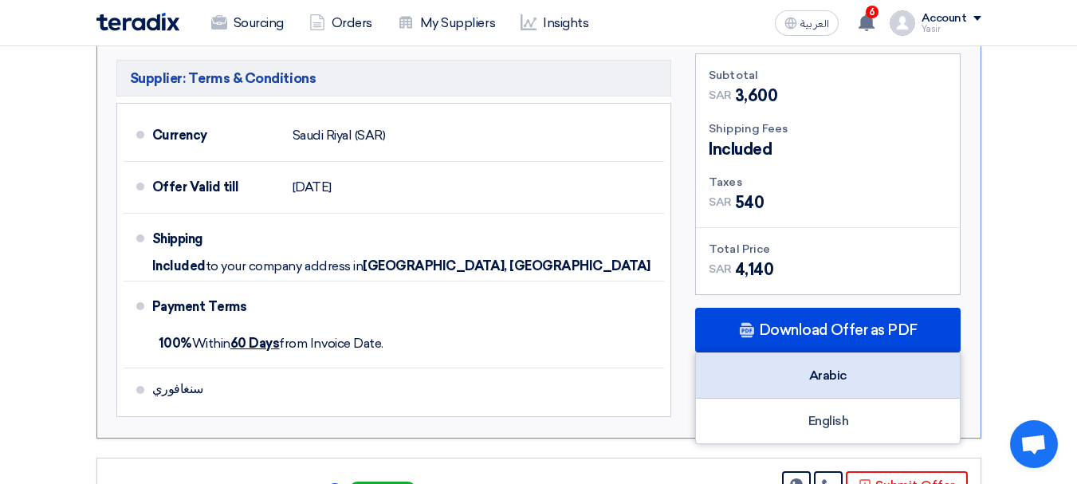
click at [849, 358] on div "Arabic" at bounding box center [828, 375] width 264 height 45
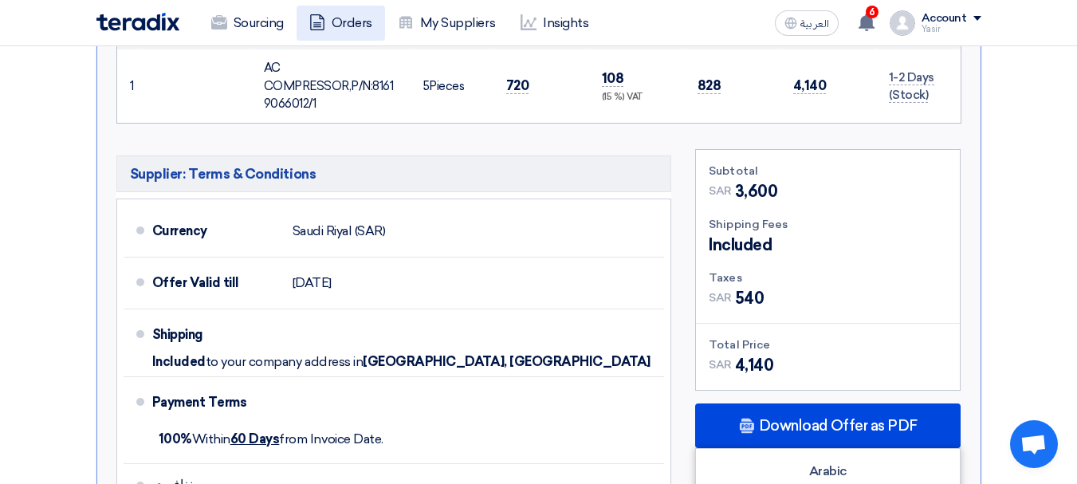
scroll to position [638, 0]
